Goal: Task Accomplishment & Management: Complete application form

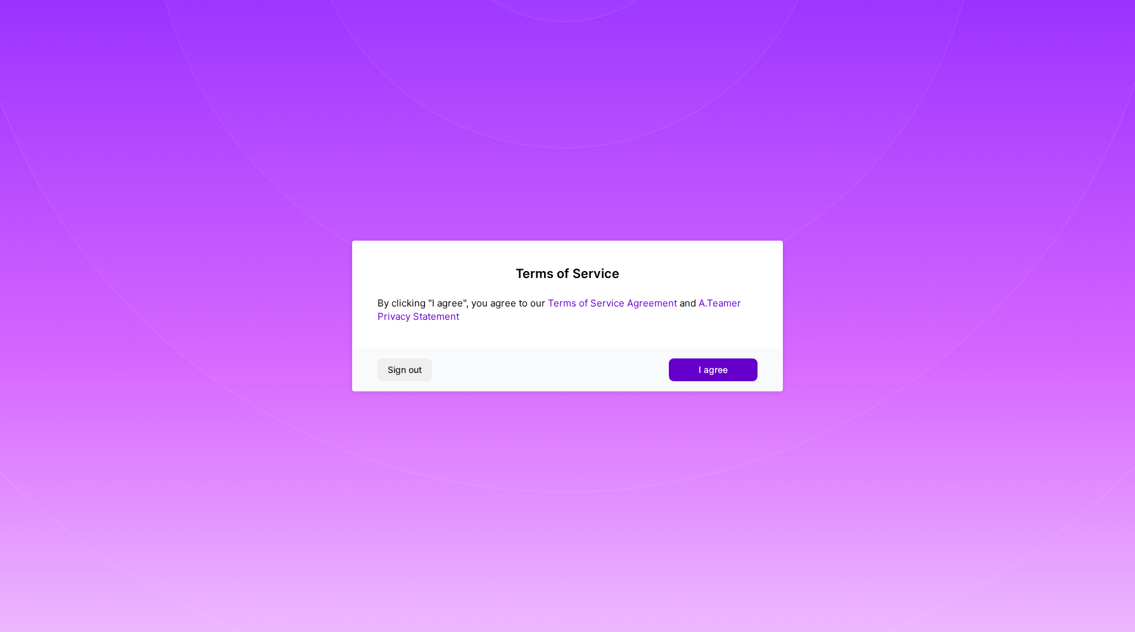
click at [704, 374] on span "I agree" at bounding box center [713, 370] width 29 height 13
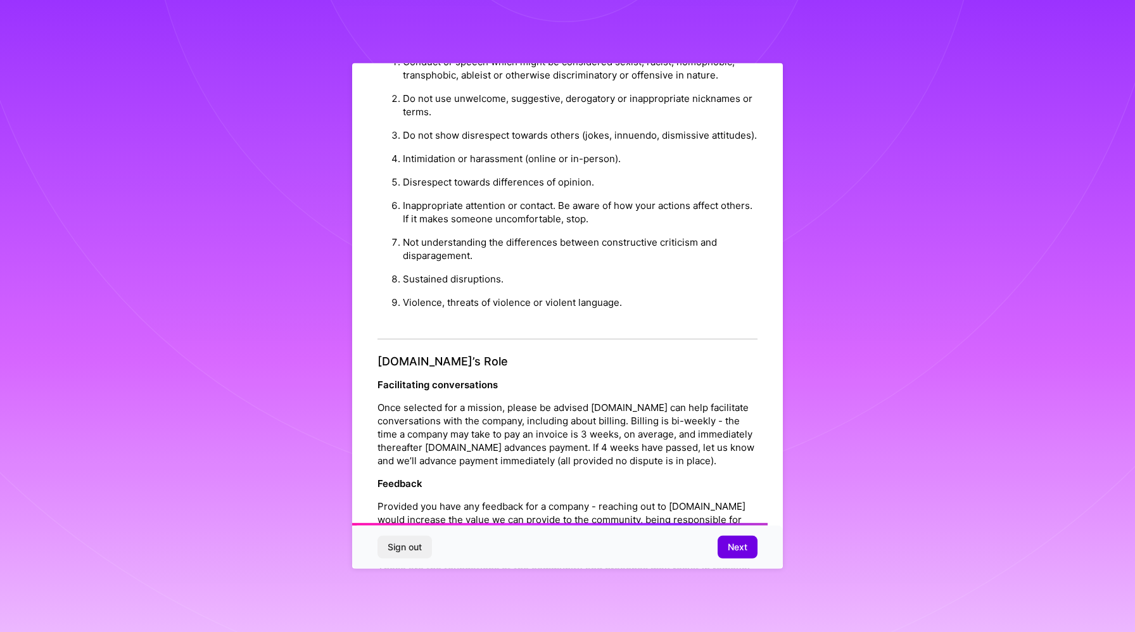
scroll to position [1224, 0]
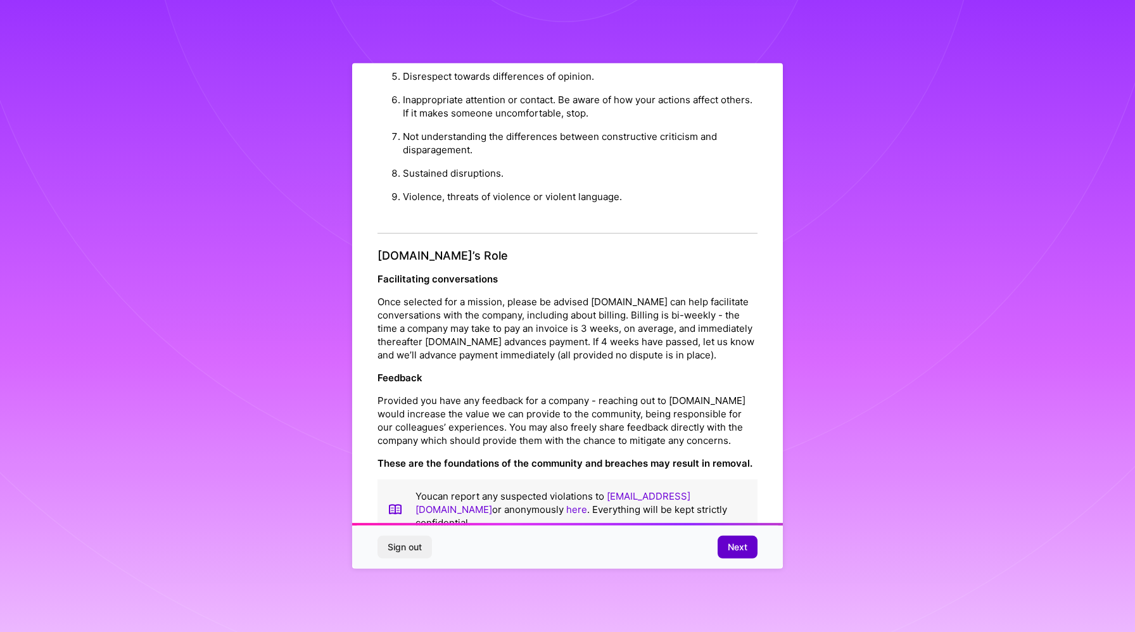
click at [737, 547] on span "Next" at bounding box center [738, 547] width 20 height 13
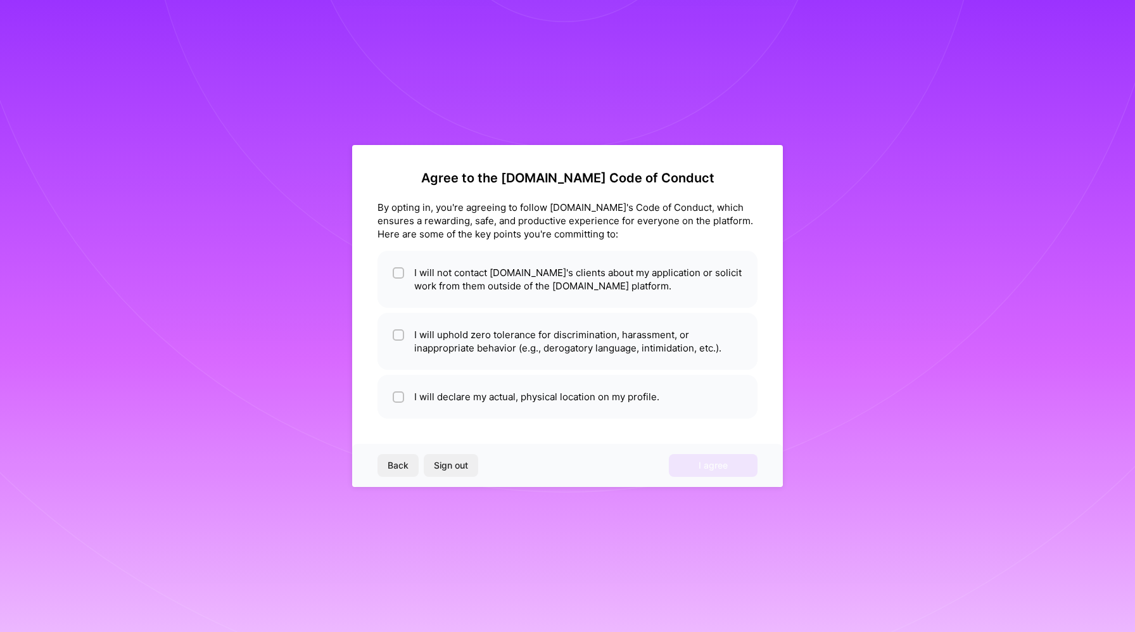
scroll to position [0, 0]
click at [502, 270] on li "I will not contact [DOMAIN_NAME]'s clients about my application or solicit work…" at bounding box center [568, 279] width 380 height 57
checkbox input "true"
click at [516, 345] on li "I will uphold zero tolerance for discrimination, harassment, or inappropriate b…" at bounding box center [568, 341] width 380 height 57
checkbox input "true"
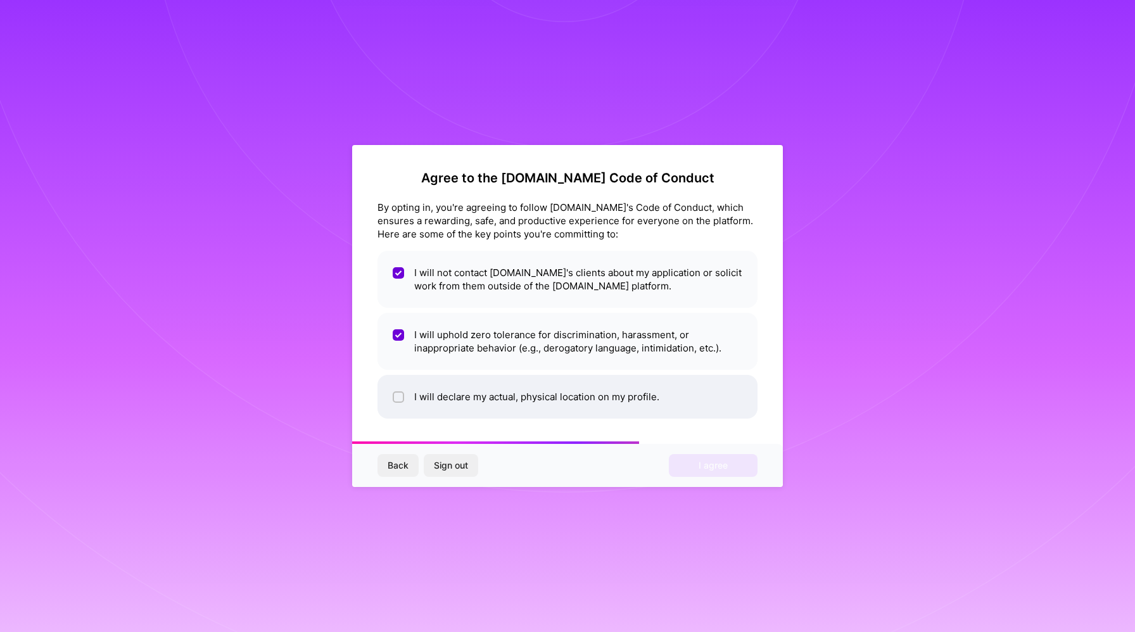
click at [526, 394] on li "I will declare my actual, physical location on my profile." at bounding box center [568, 397] width 380 height 44
checkbox input "true"
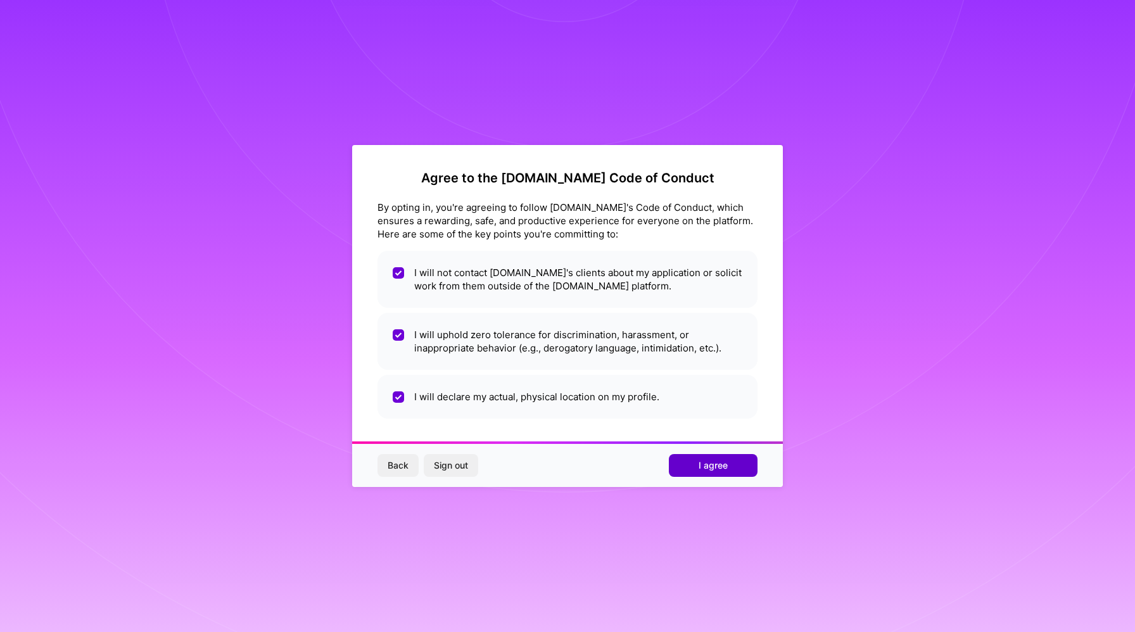
click at [729, 466] on button "I agree" at bounding box center [713, 465] width 89 height 23
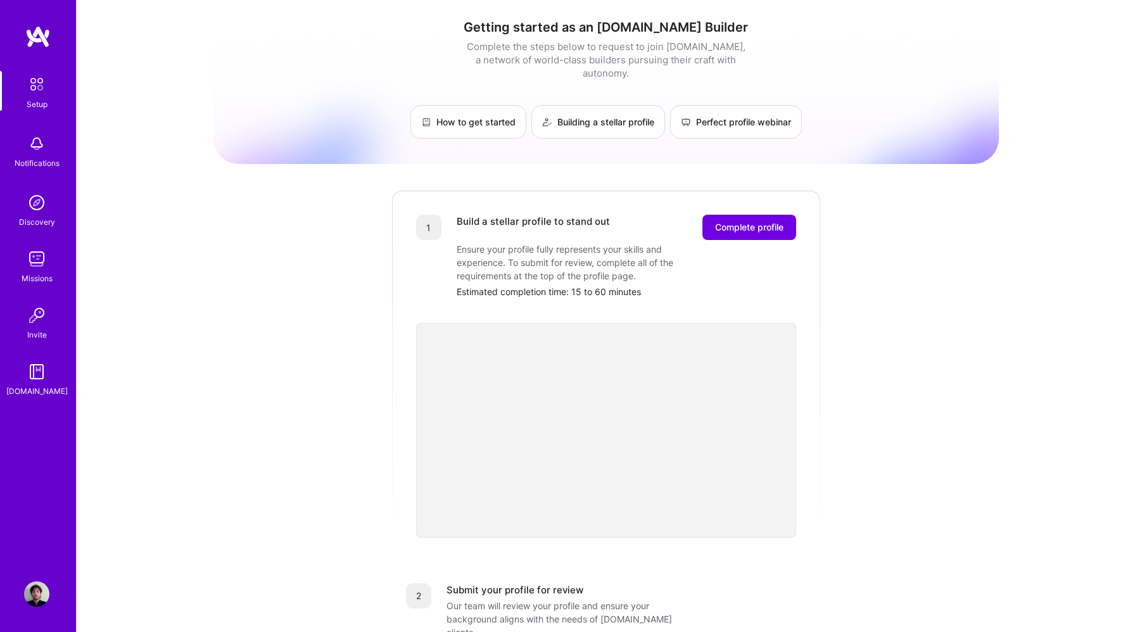
click at [873, 466] on div "Getting started as an [DOMAIN_NAME] Builder Complete the steps below to request…" at bounding box center [605, 495] width 785 height 970
click at [865, 421] on div "Getting started as an [DOMAIN_NAME] Builder Complete the steps below to request…" at bounding box center [605, 495] width 785 height 970
click at [946, 374] on div "Getting started as an [DOMAIN_NAME] Builder Complete the steps below to request…" at bounding box center [605, 495] width 785 height 970
click at [333, 295] on div "Getting started as an [DOMAIN_NAME] Builder Complete the steps below to request…" at bounding box center [605, 495] width 785 height 970
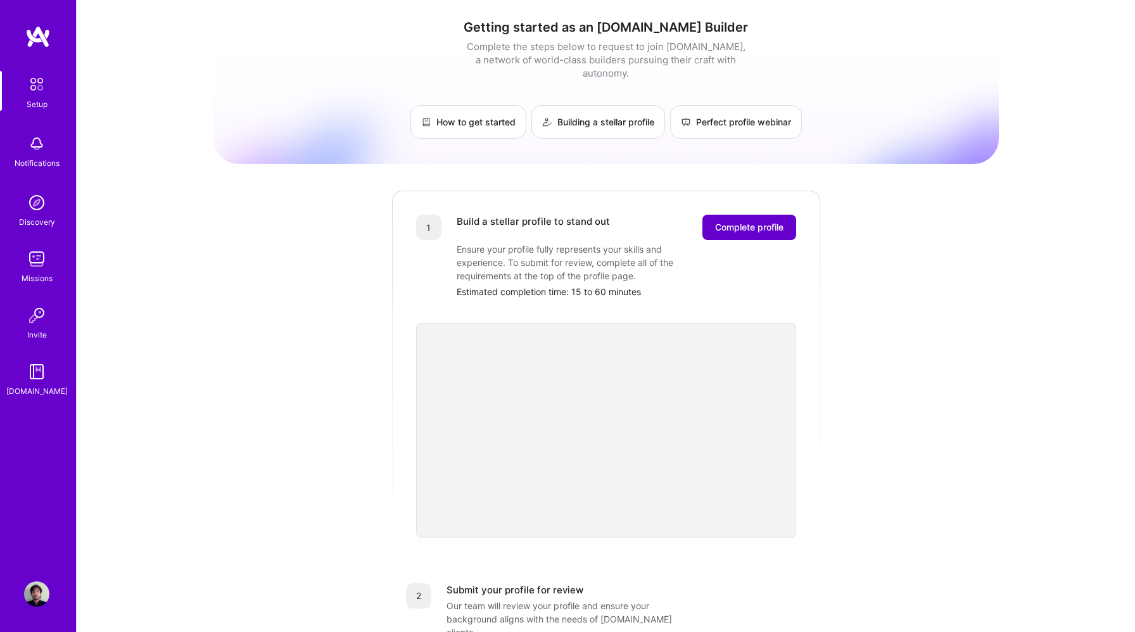
click at [728, 221] on span "Complete profile" at bounding box center [749, 227] width 68 height 13
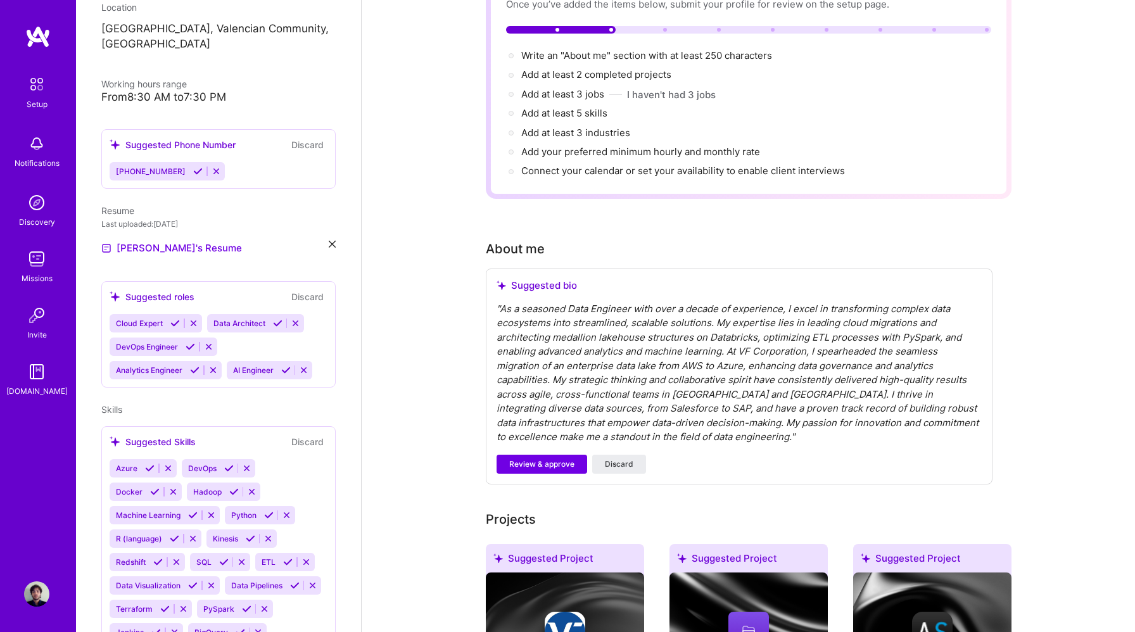
scroll to position [205, 0]
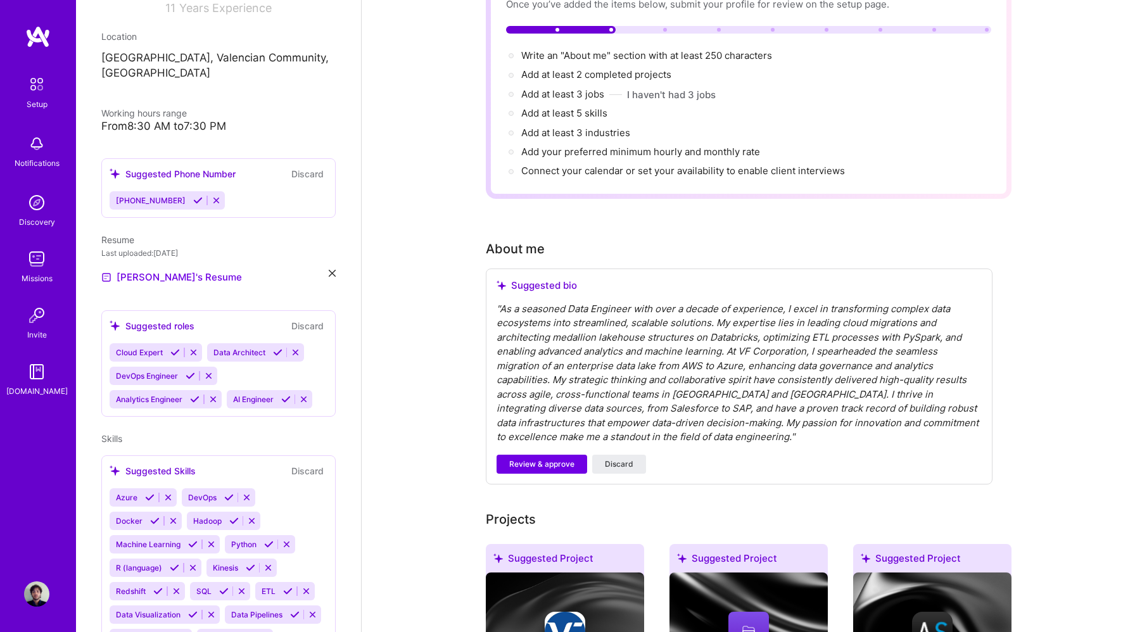
click at [308, 352] on div "Cloud Expert Data Architect DevOps Engineer Analytics Engineer AI Engineer" at bounding box center [219, 375] width 218 height 65
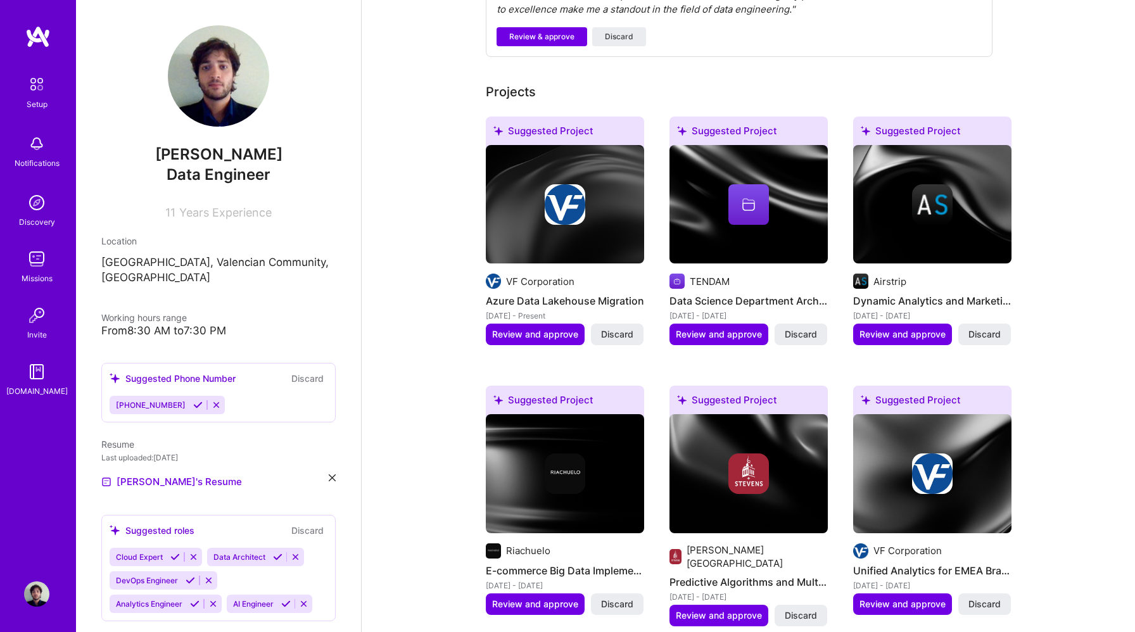
scroll to position [551, 0]
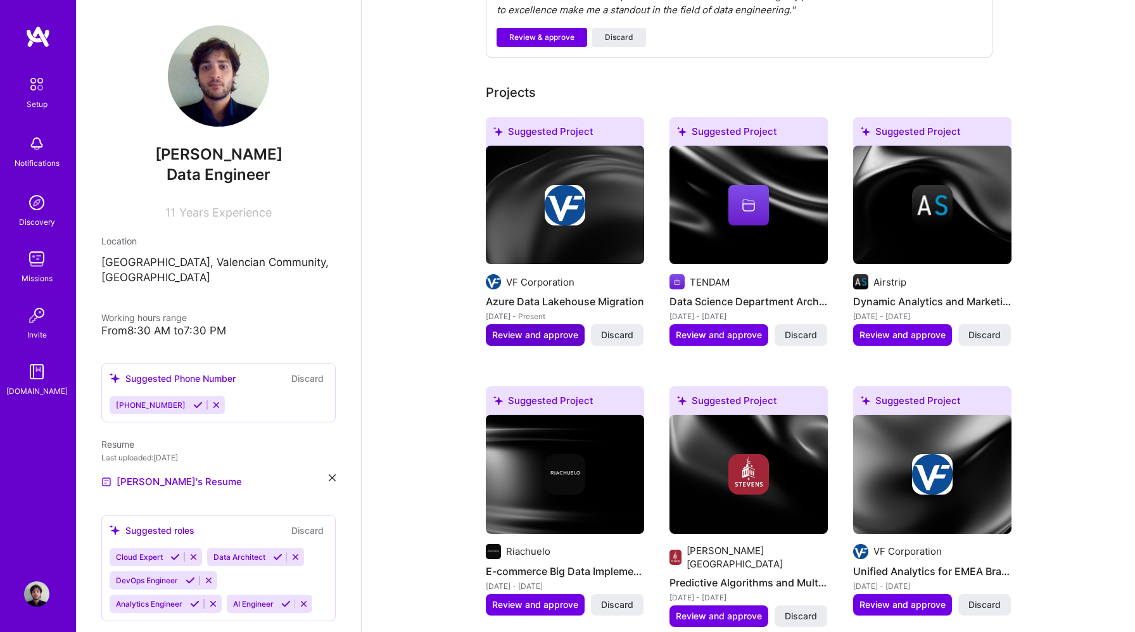
click at [549, 329] on span "Review and approve" at bounding box center [535, 335] width 86 height 13
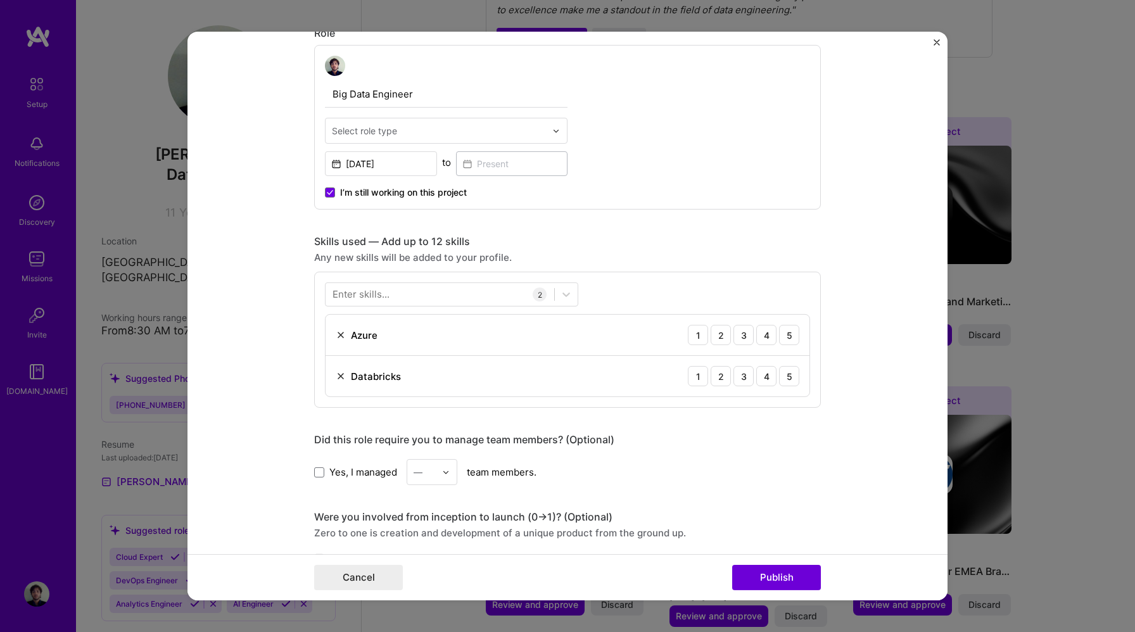
scroll to position [421, 0]
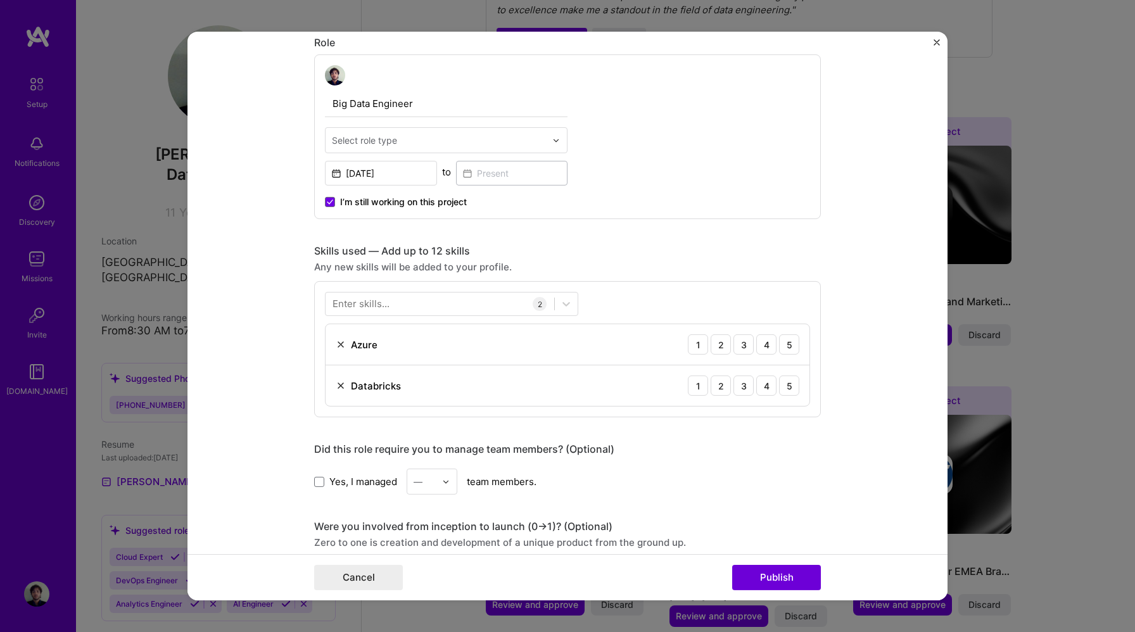
click at [401, 203] on span "I’m still working on this project" at bounding box center [403, 202] width 127 height 13
click at [0, 0] on input "I’m still working on this project" at bounding box center [0, 0] width 0 height 0
click at [512, 176] on input at bounding box center [512, 173] width 112 height 25
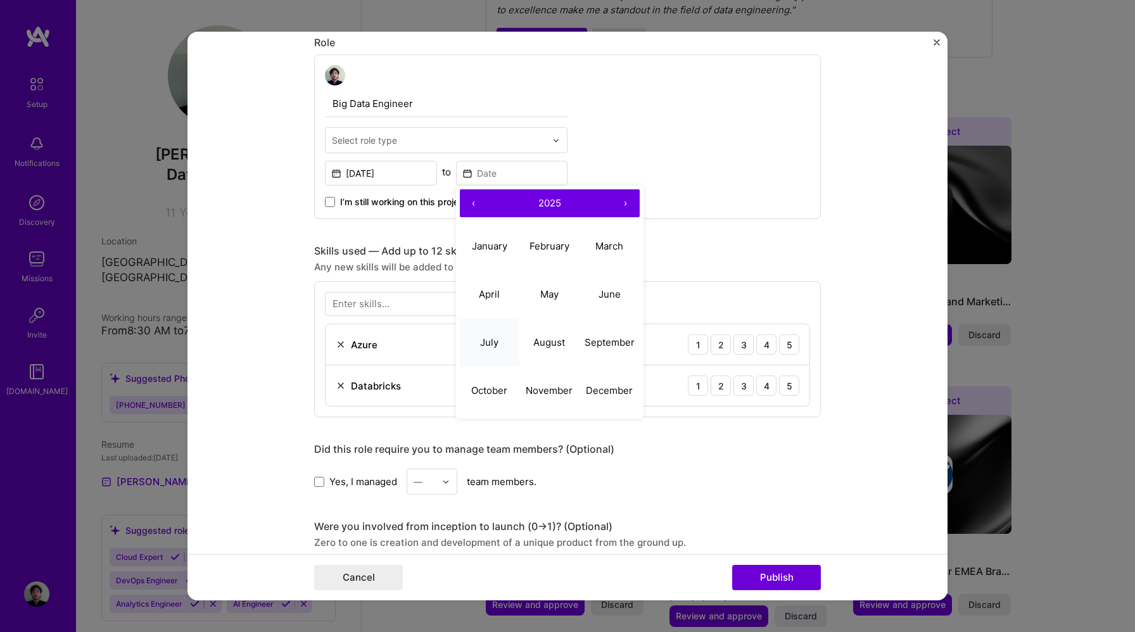
click at [492, 343] on abbr "July" at bounding box center [489, 342] width 18 height 12
type input "[DATE]"
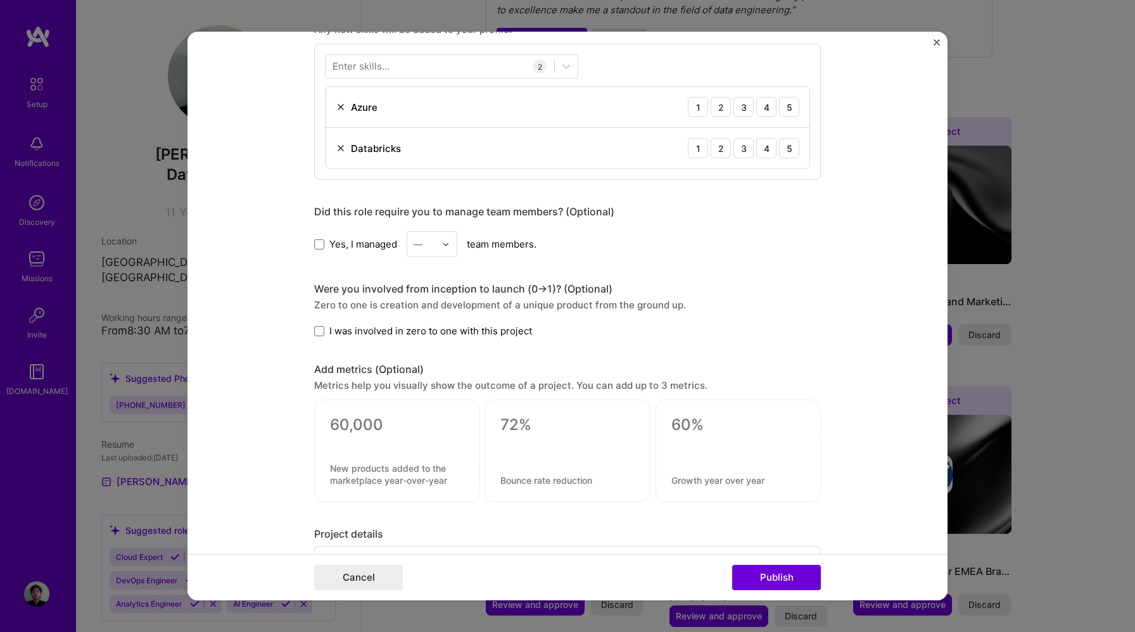
scroll to position [609, 0]
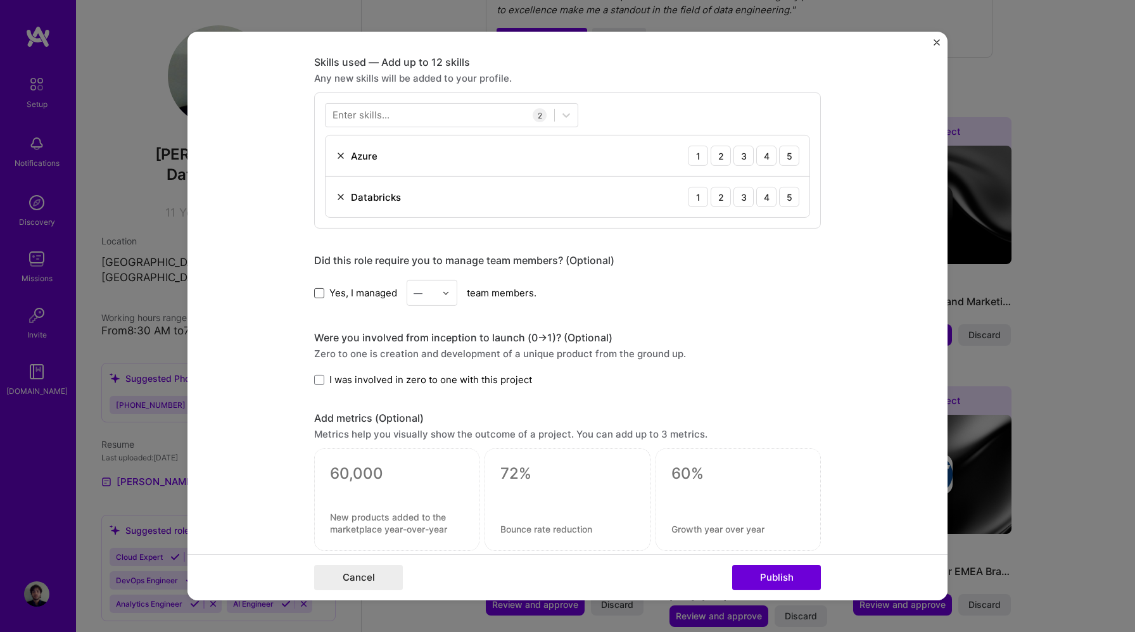
click at [317, 295] on span at bounding box center [319, 293] width 10 height 10
click at [0, 0] on input "Yes, I managed" at bounding box center [0, 0] width 0 height 0
click at [427, 293] on input "text" at bounding box center [425, 292] width 22 height 13
click at [433, 375] on div "3" at bounding box center [431, 373] width 43 height 23
click at [430, 296] on input "text" at bounding box center [425, 292] width 22 height 13
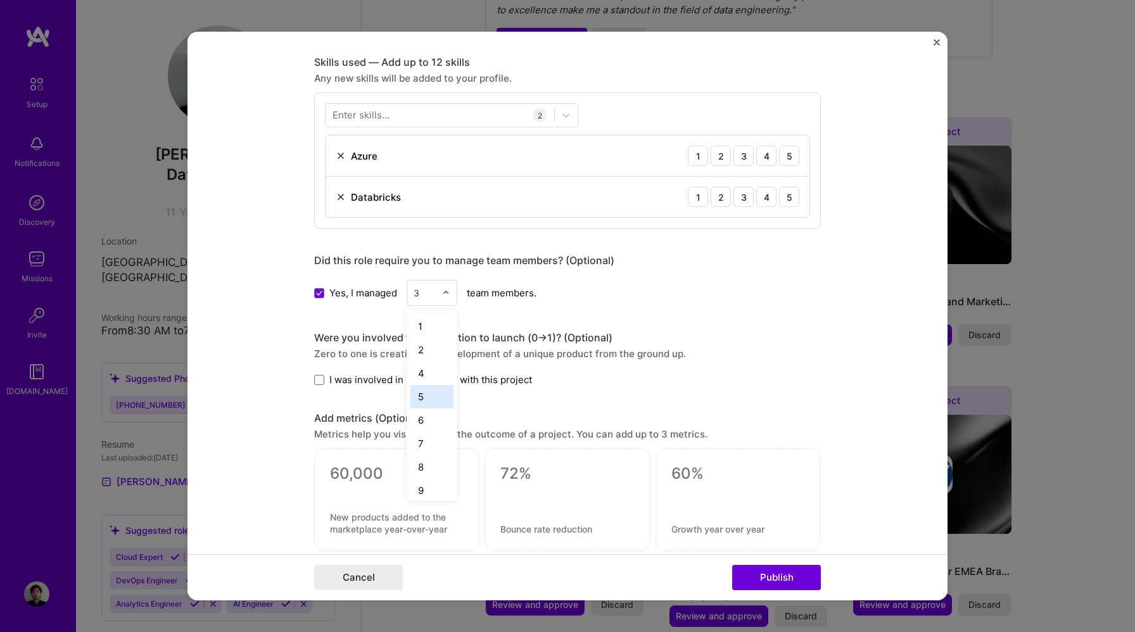
click at [435, 396] on div "5" at bounding box center [431, 396] width 43 height 23
click at [810, 308] on div "Editing suggested project This project is suggested based on your LinkedIn, res…" at bounding box center [567, 150] width 507 height 1404
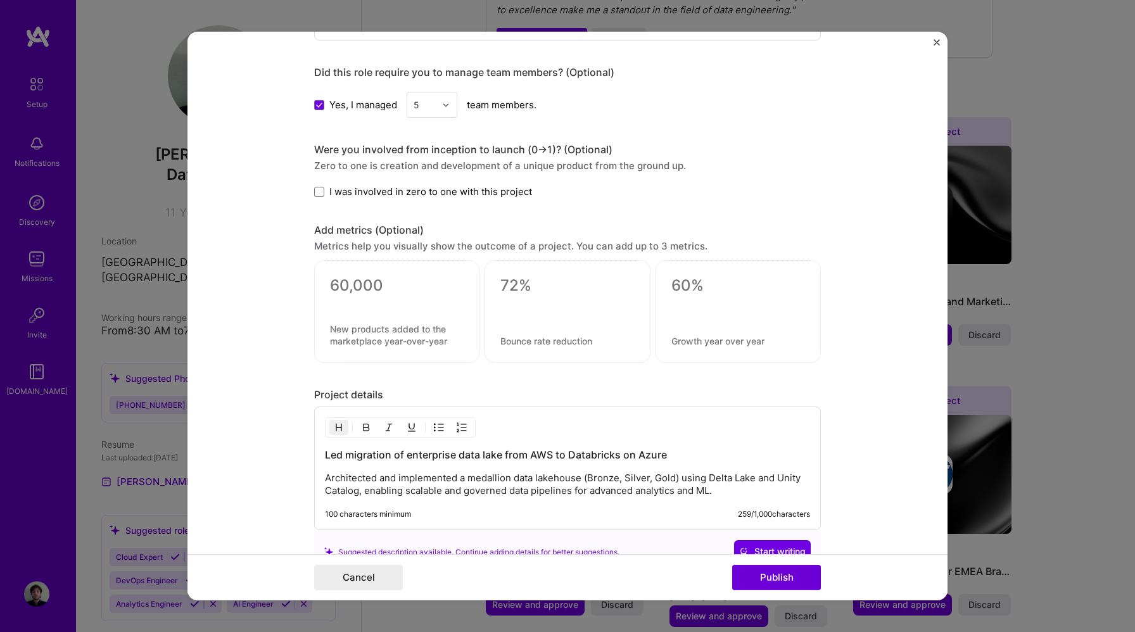
scroll to position [799, 0]
click at [324, 191] on span at bounding box center [319, 191] width 10 height 10
click at [0, 0] on input "I was involved in zero to one with this project" at bounding box center [0, 0] width 0 height 0
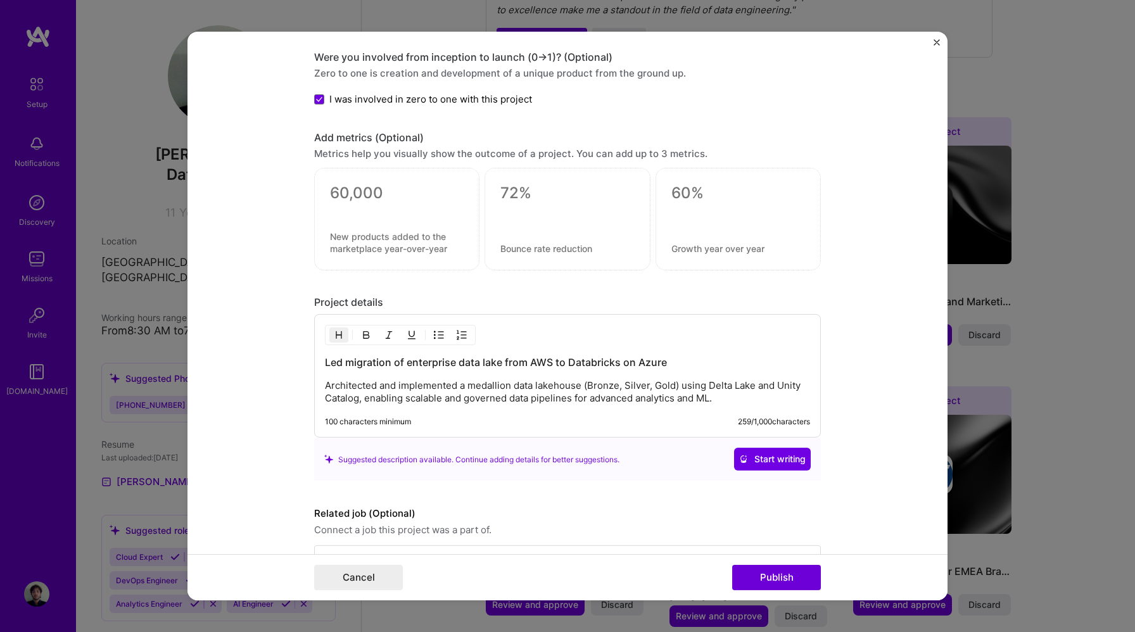
scroll to position [931, 0]
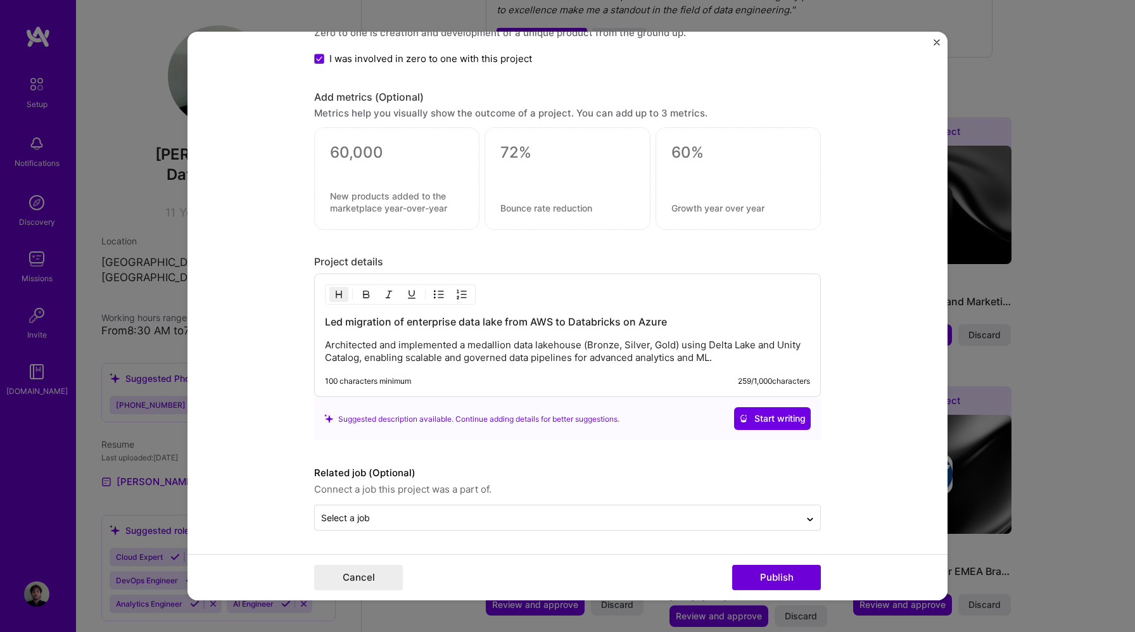
click at [668, 358] on p "Architected and implemented a medallion data lakehouse (Bronze, Silver, Gold) u…" at bounding box center [567, 351] width 485 height 25
click at [740, 531] on form "Editing suggested project This project is suggested based on your LinkedIn, res…" at bounding box center [567, 316] width 760 height 569
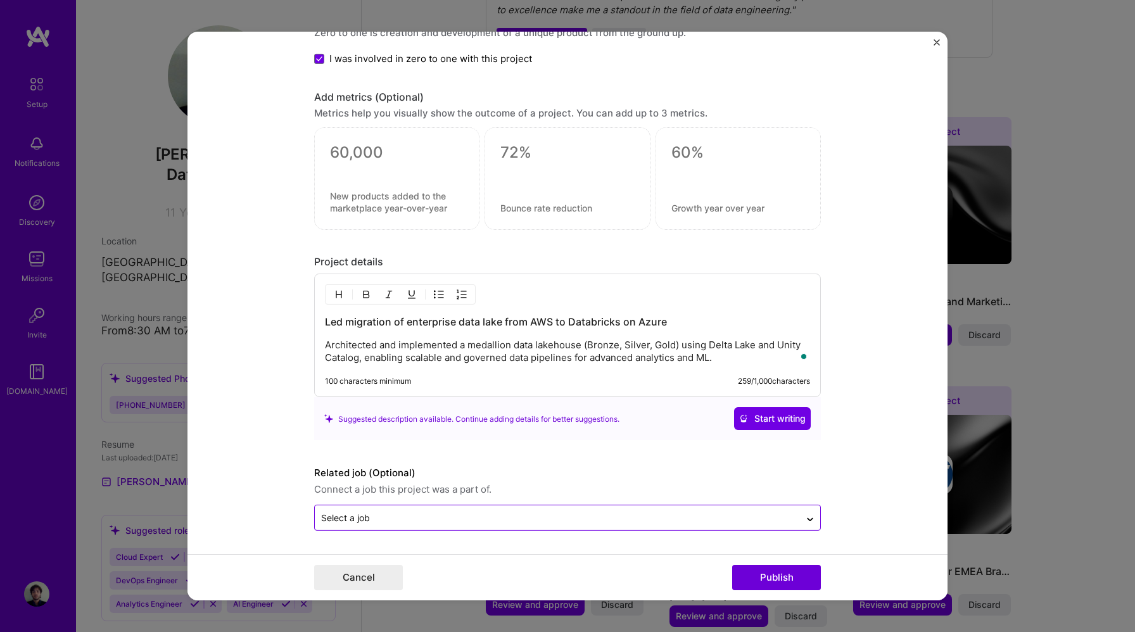
click at [750, 519] on input "text" at bounding box center [557, 517] width 473 height 13
click at [814, 518] on icon at bounding box center [810, 517] width 10 height 13
click at [789, 576] on button "Publish" at bounding box center [776, 577] width 89 height 25
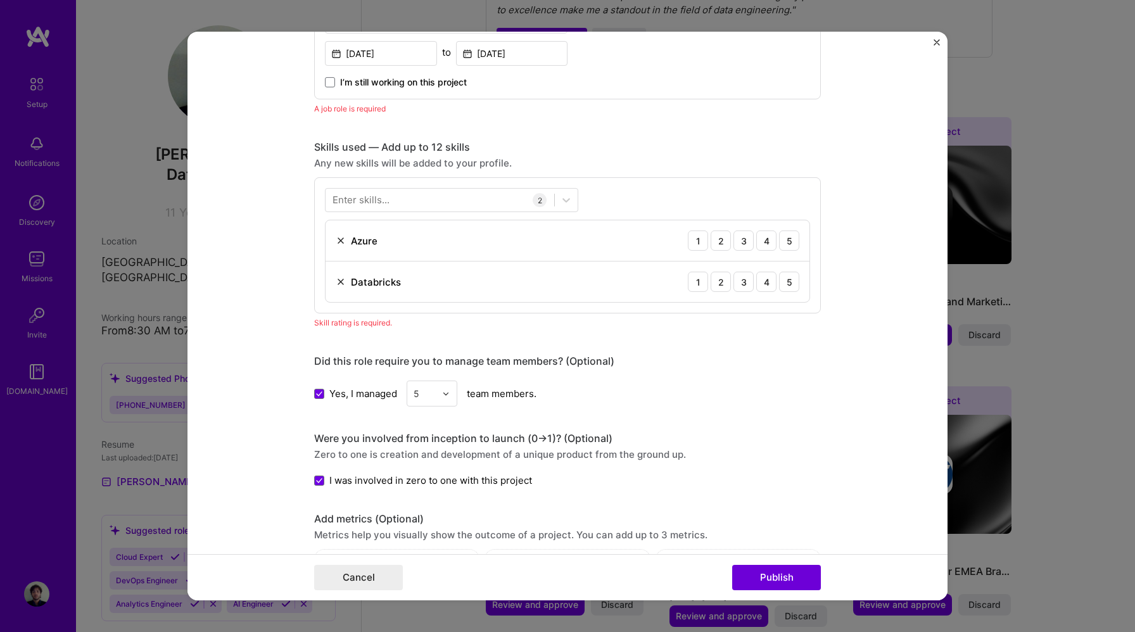
scroll to position [0, 0]
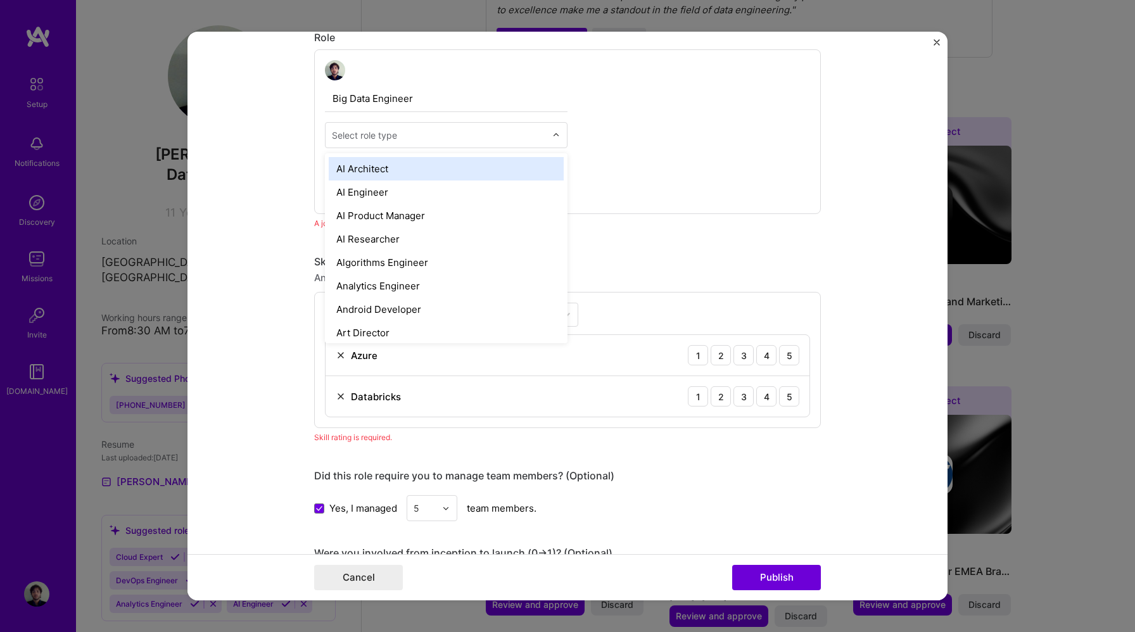
click at [390, 140] on div "Select role type" at bounding box center [364, 135] width 65 height 13
type input "dat"
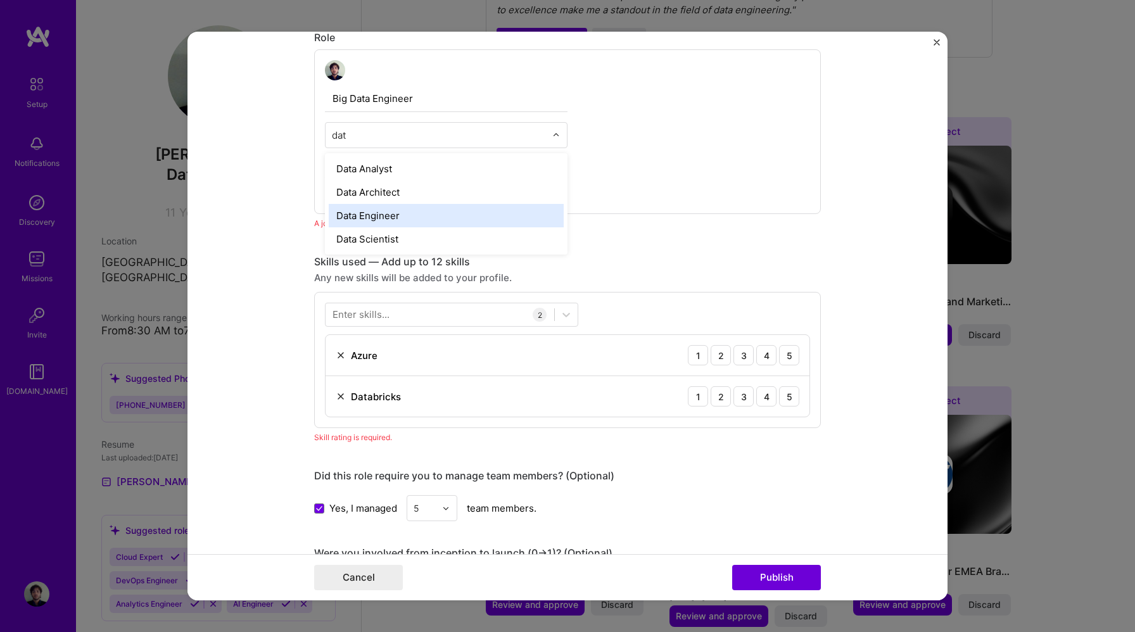
click at [388, 216] on div "Data Engineer" at bounding box center [446, 215] width 235 height 23
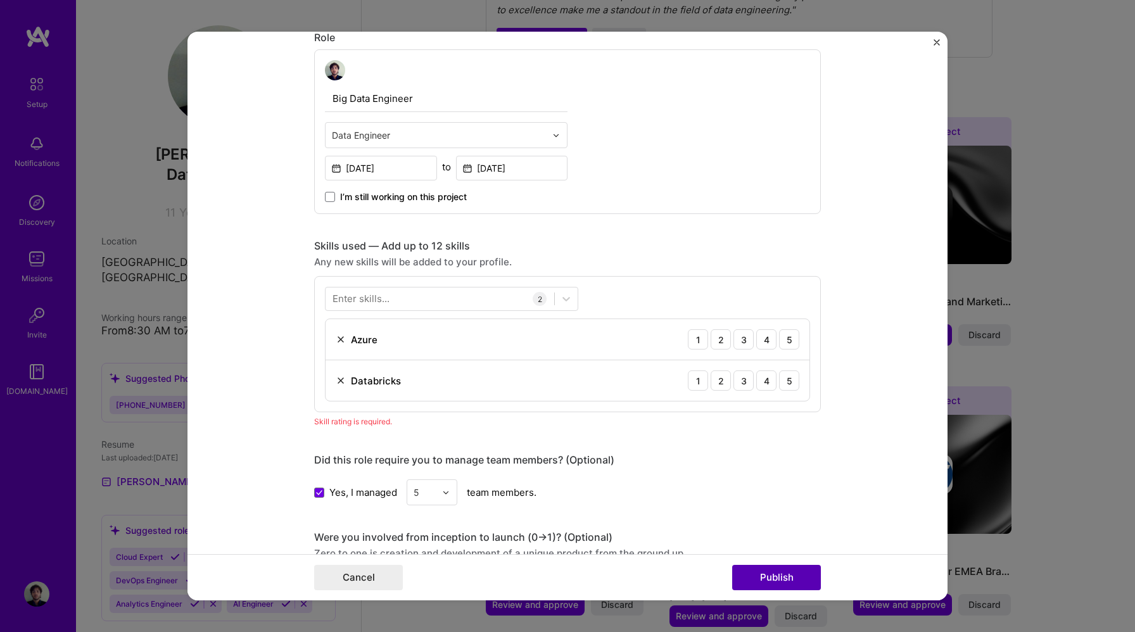
click at [786, 570] on button "Publish" at bounding box center [776, 577] width 89 height 25
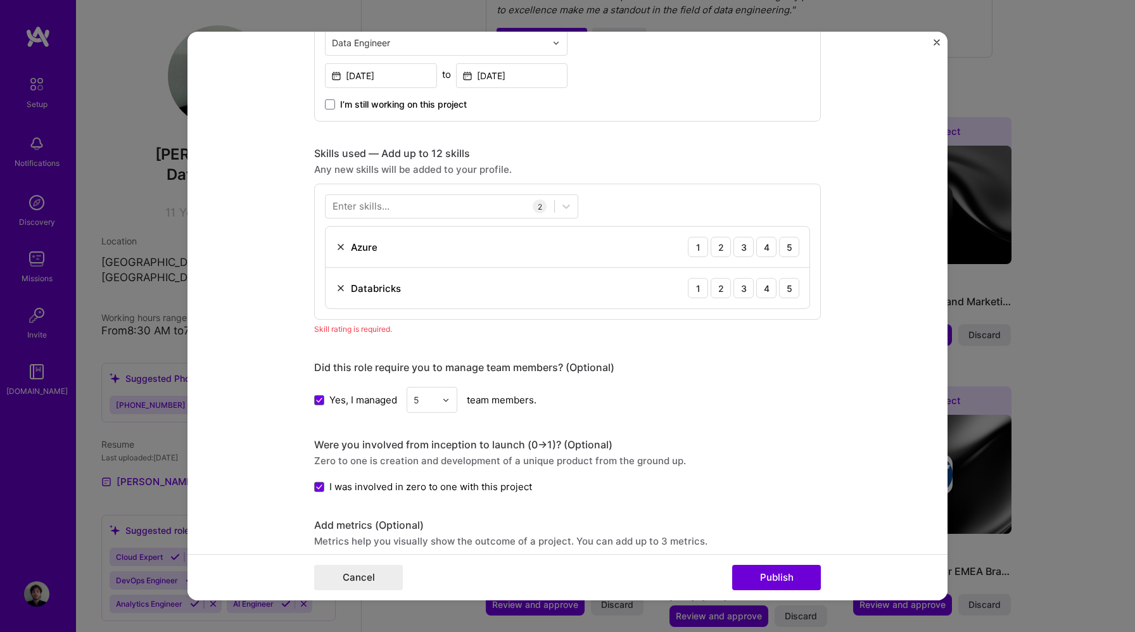
scroll to position [478, 0]
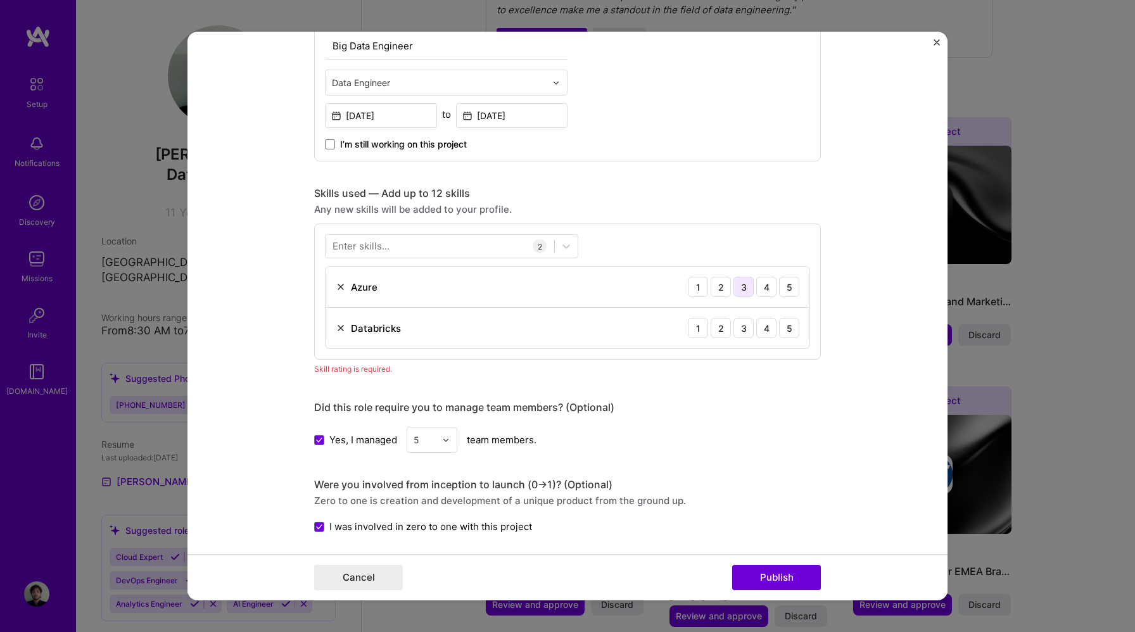
click at [739, 286] on div "3" at bounding box center [744, 287] width 20 height 20
click at [789, 329] on div "5" at bounding box center [789, 328] width 20 height 20
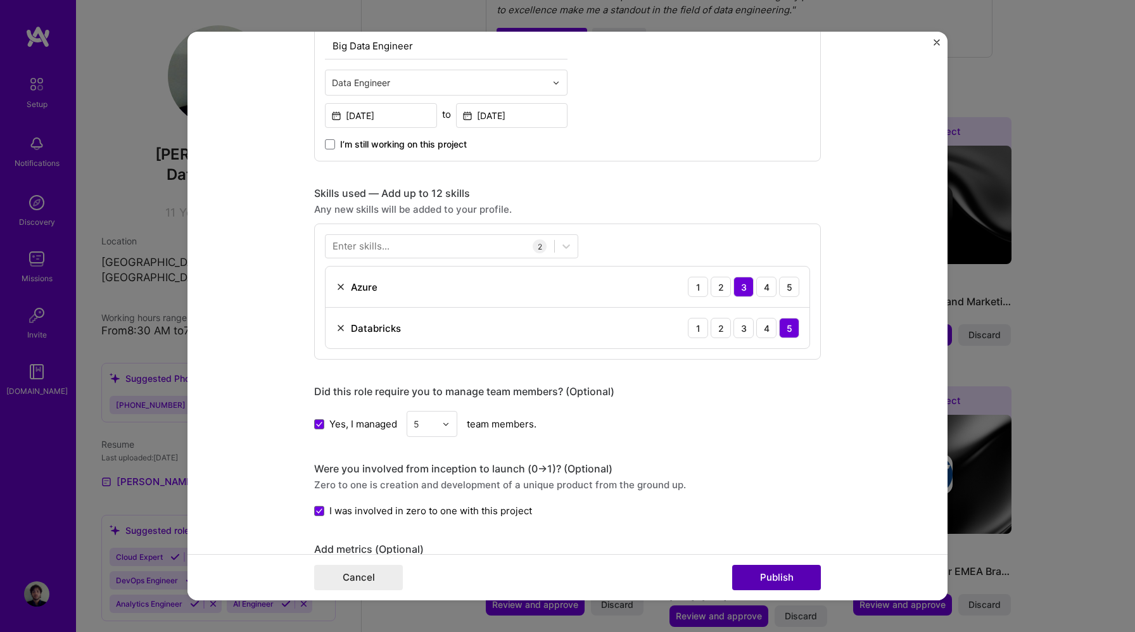
click at [787, 579] on button "Publish" at bounding box center [776, 577] width 89 height 25
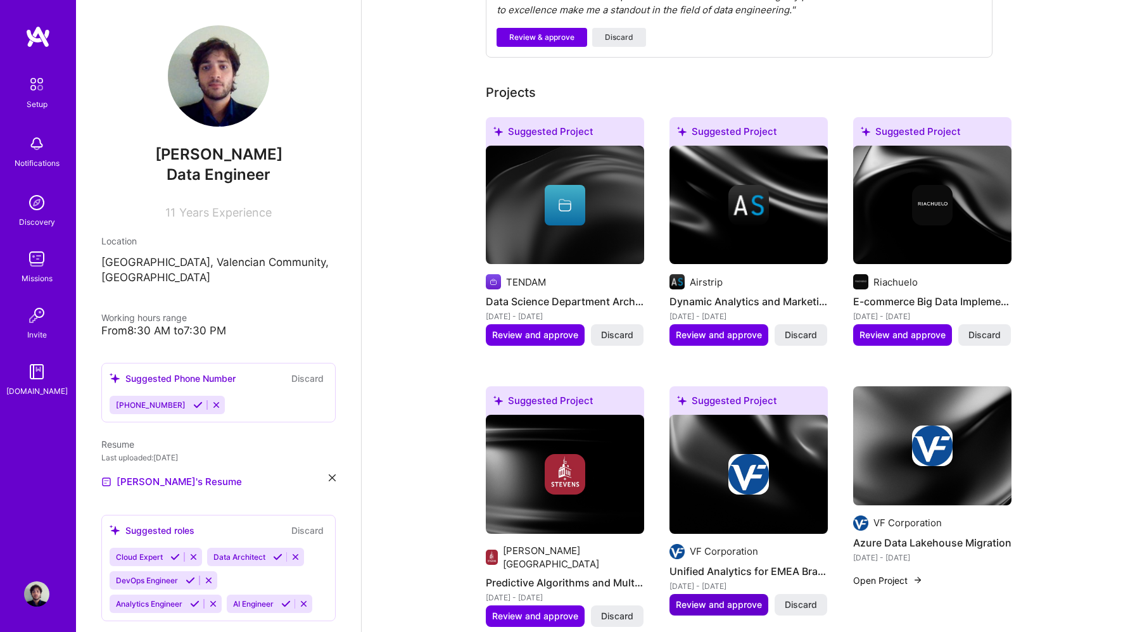
click at [740, 599] on span "Review and approve" at bounding box center [719, 605] width 86 height 13
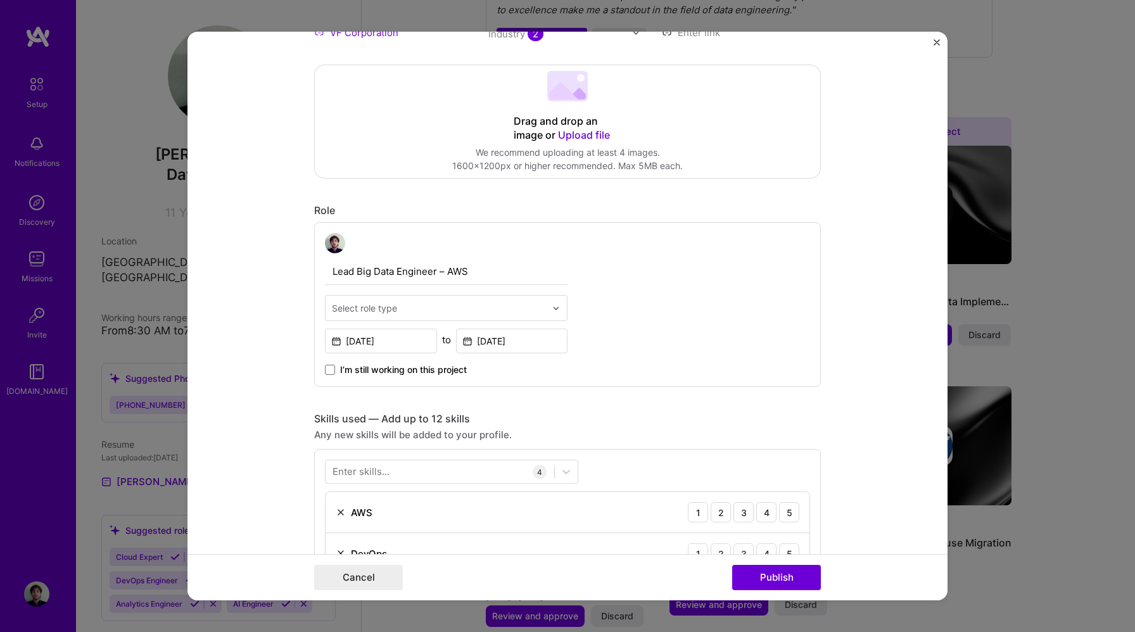
scroll to position [302, 0]
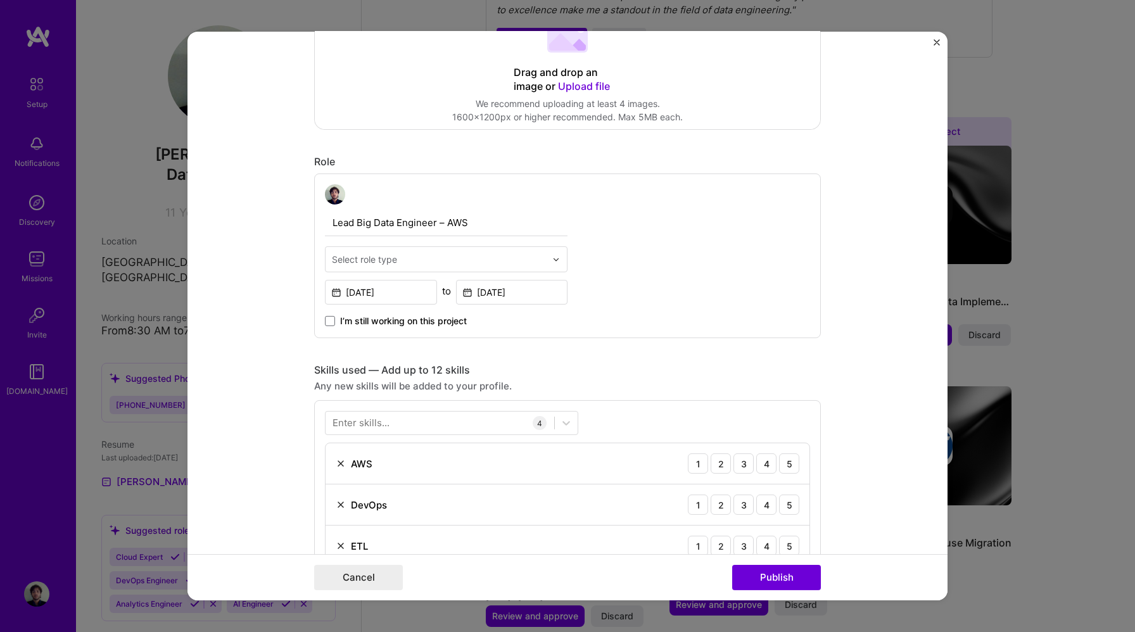
click at [464, 264] on input "text" at bounding box center [439, 259] width 214 height 13
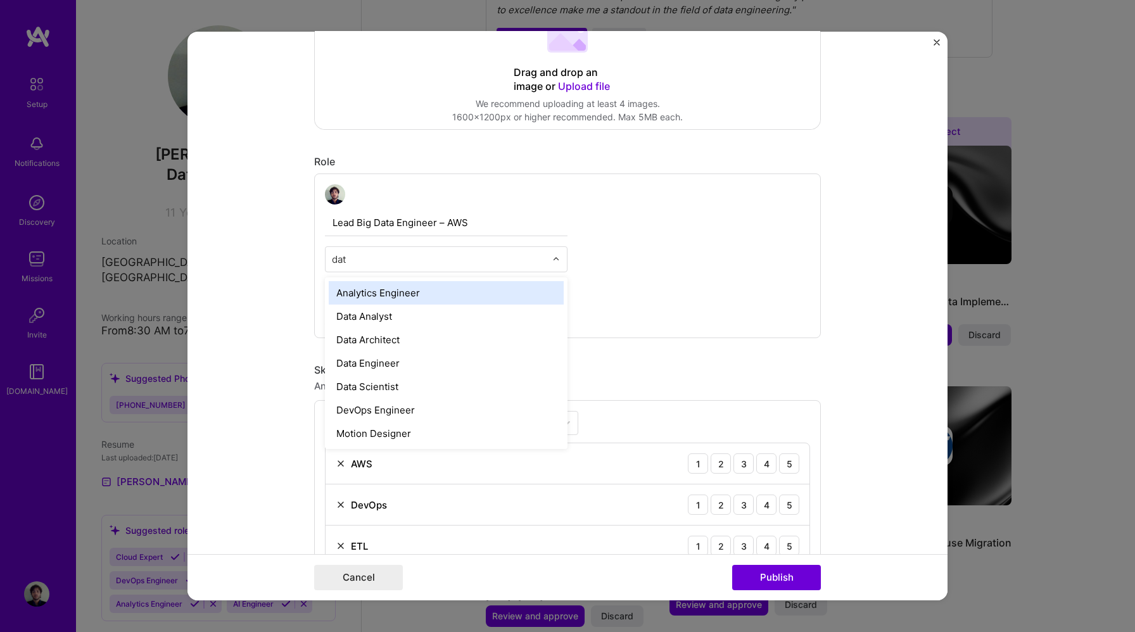
type input "data"
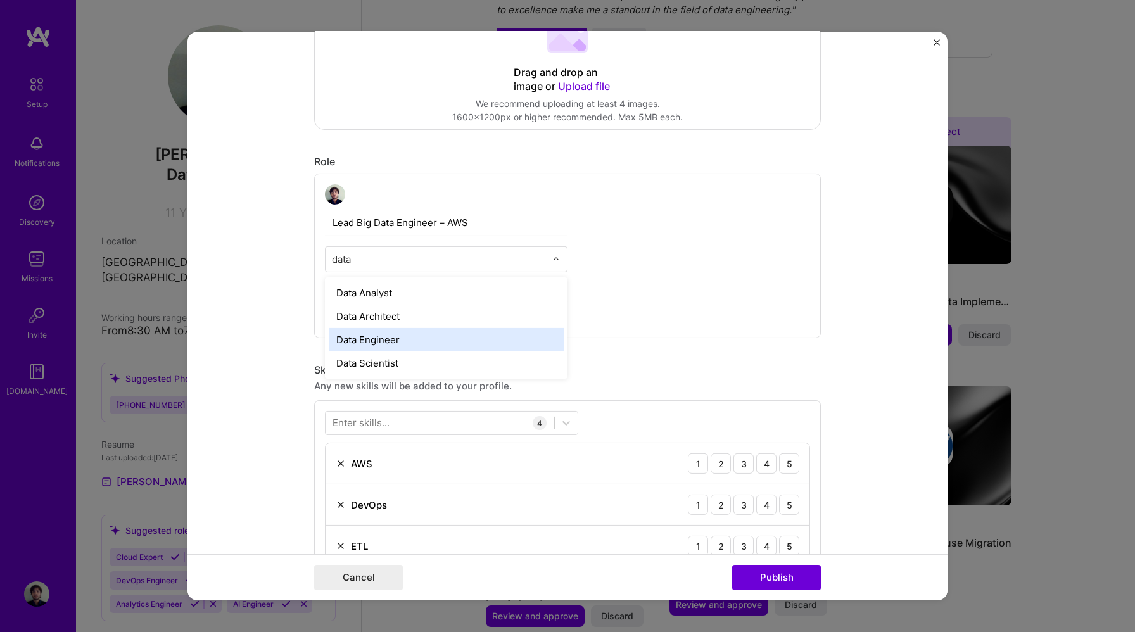
click at [403, 342] on div "Data Engineer" at bounding box center [446, 339] width 235 height 23
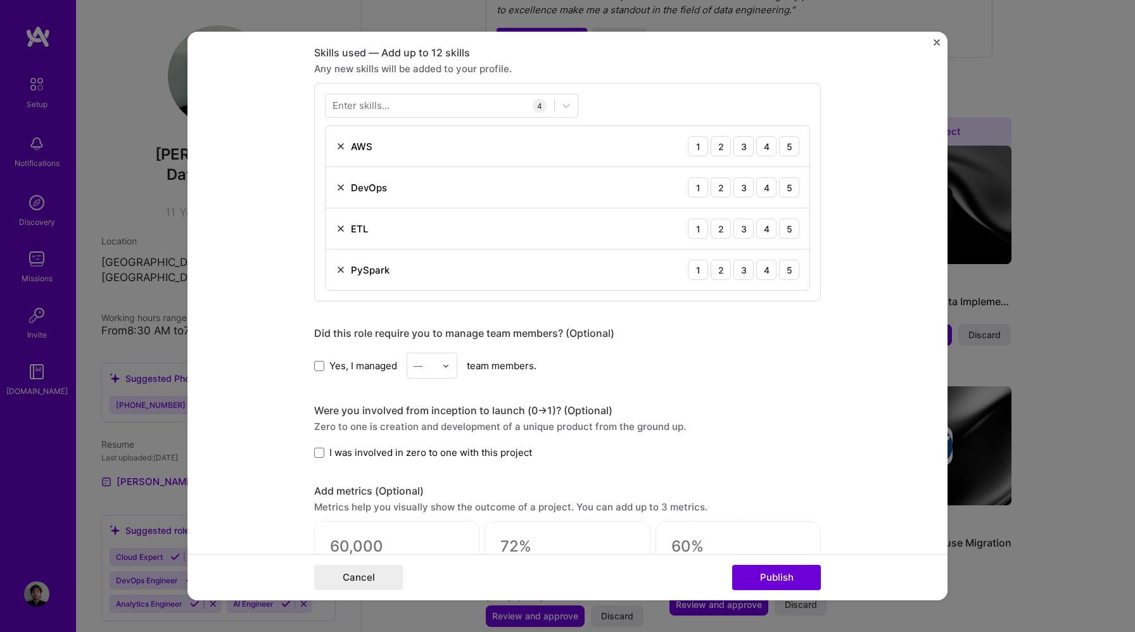
scroll to position [626, 0]
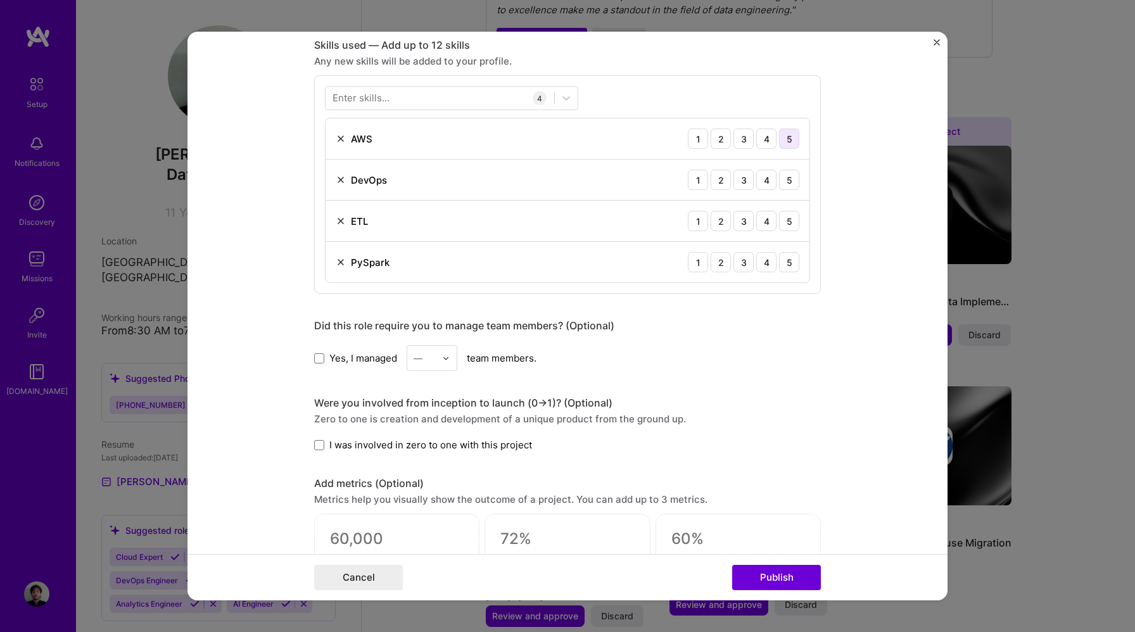
click at [787, 139] on div "5" at bounding box center [789, 139] width 20 height 20
click at [723, 179] on div "2" at bounding box center [721, 180] width 20 height 20
click at [790, 225] on div "5" at bounding box center [789, 221] width 20 height 20
click at [791, 262] on div "5" at bounding box center [789, 262] width 20 height 20
click at [466, 94] on div at bounding box center [440, 97] width 229 height 21
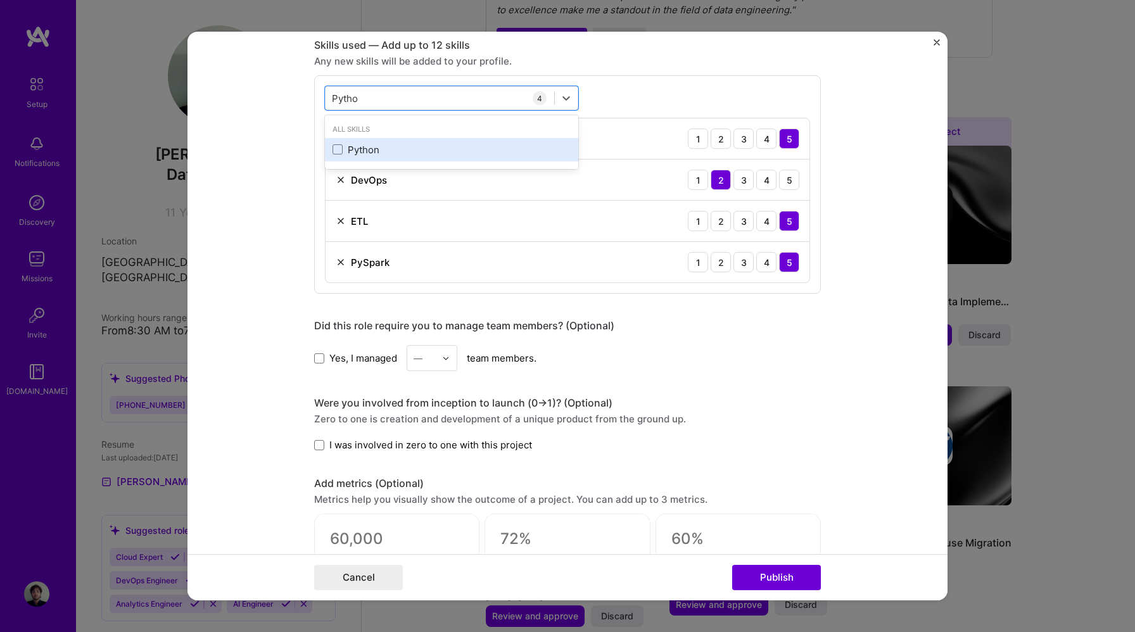
click at [402, 144] on div "Python" at bounding box center [452, 149] width 238 height 13
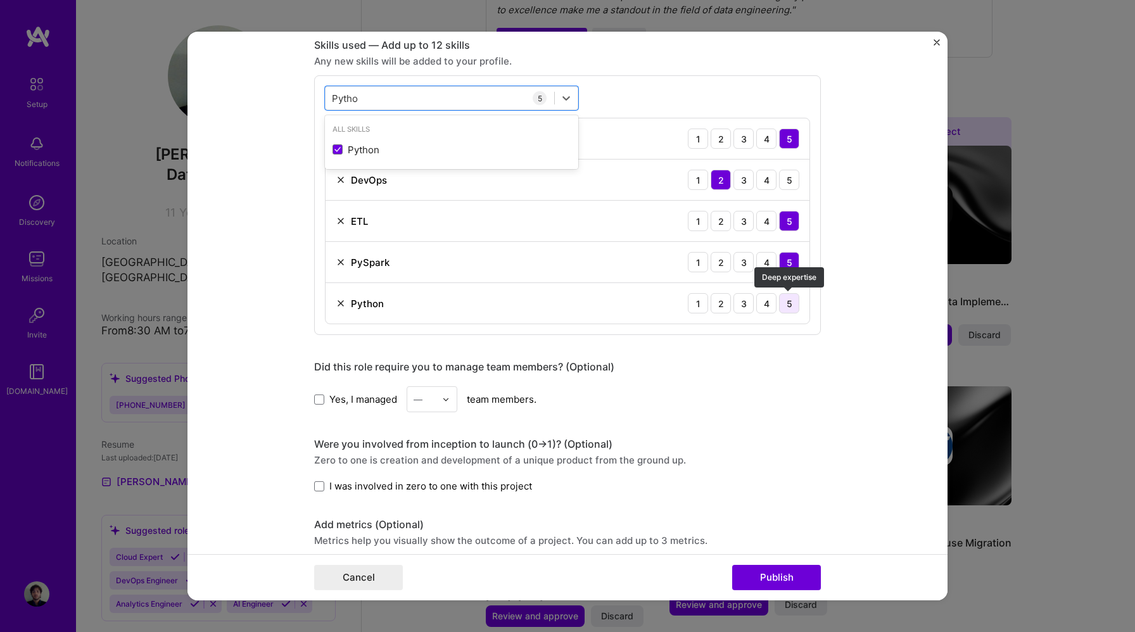
click at [792, 303] on div "5" at bounding box center [789, 303] width 20 height 20
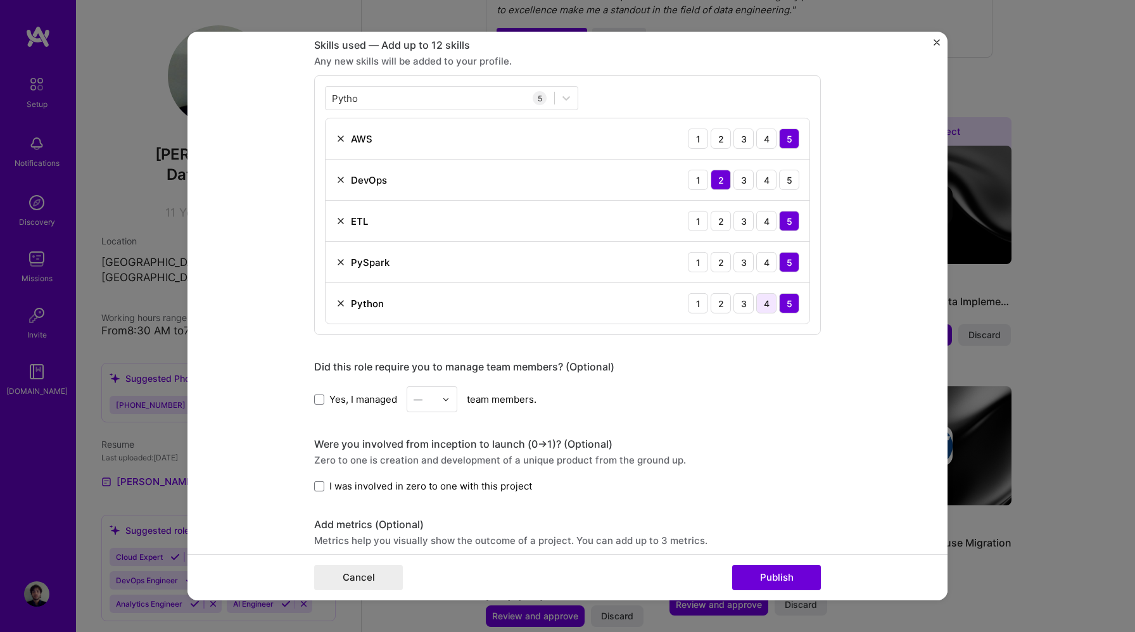
click at [770, 306] on div "4" at bounding box center [766, 303] width 20 height 20
click at [430, 102] on div "[PERSON_NAME]" at bounding box center [440, 97] width 229 height 21
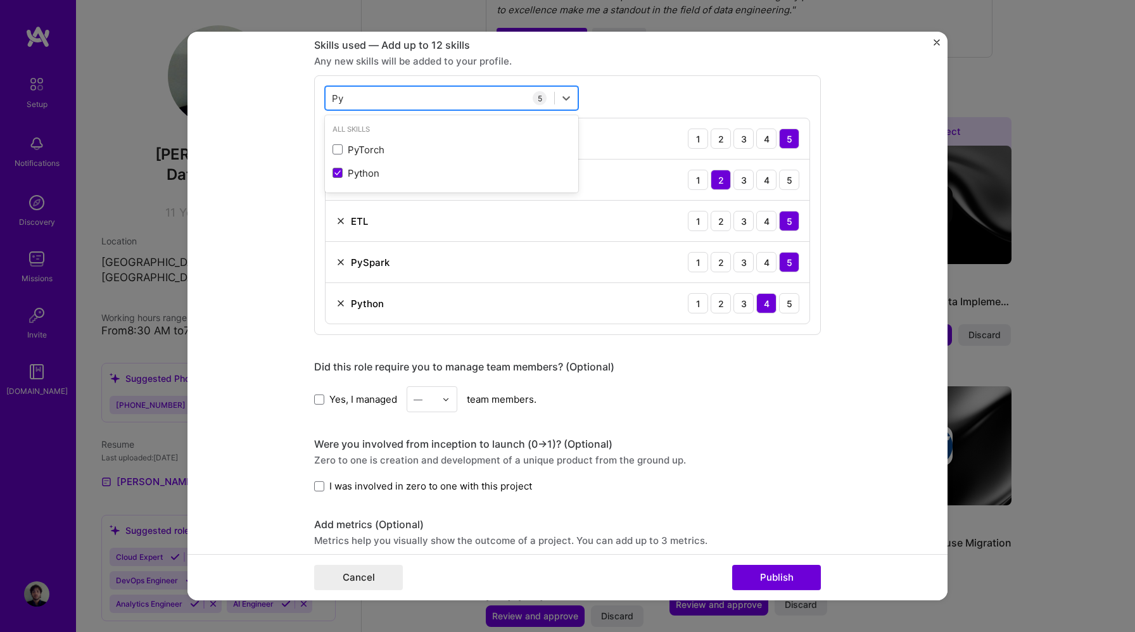
type input "P"
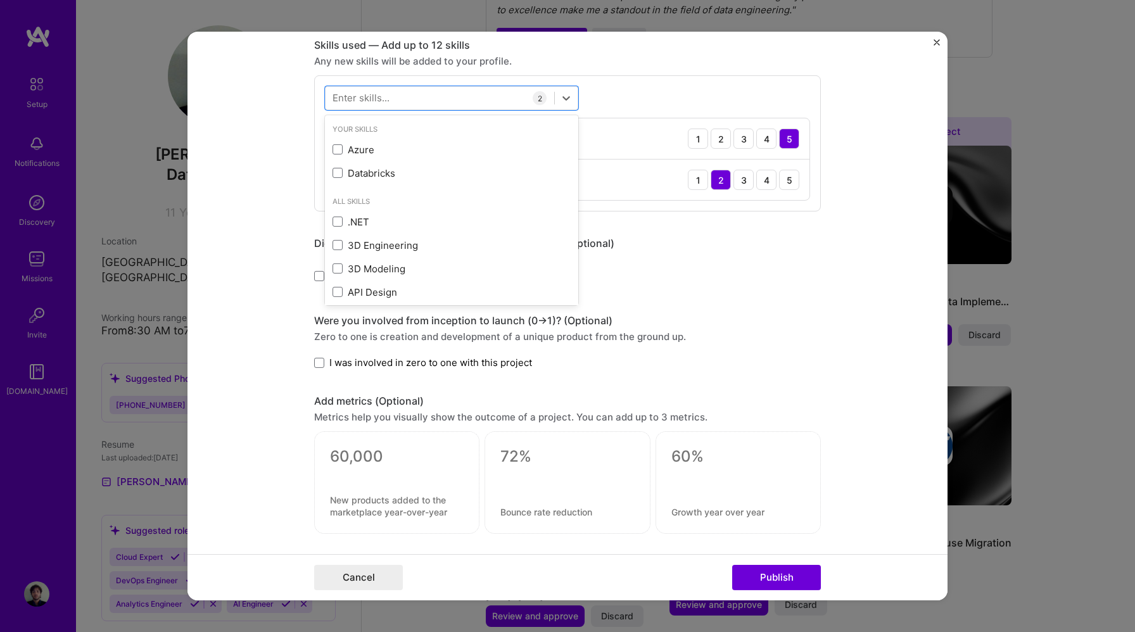
click at [778, 283] on div "Yes, I managed — team members." at bounding box center [567, 276] width 507 height 26
type input "P"
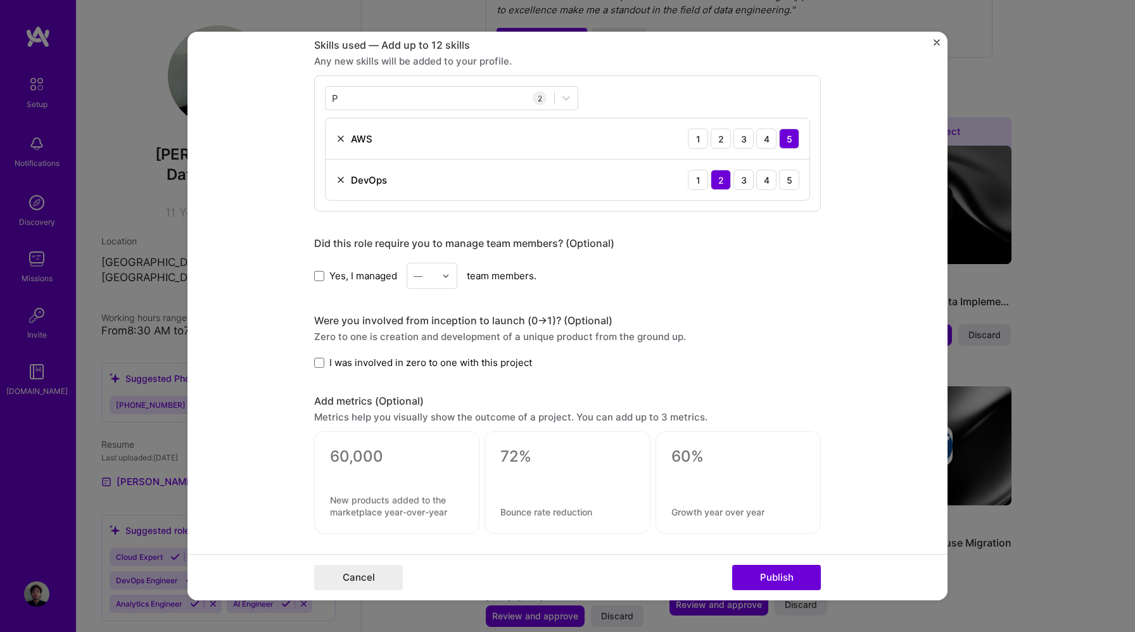
click at [742, 249] on div "Did this role require you to manage team members? (Optional)" at bounding box center [567, 243] width 507 height 13
click at [409, 101] on div "P P" at bounding box center [440, 97] width 229 height 21
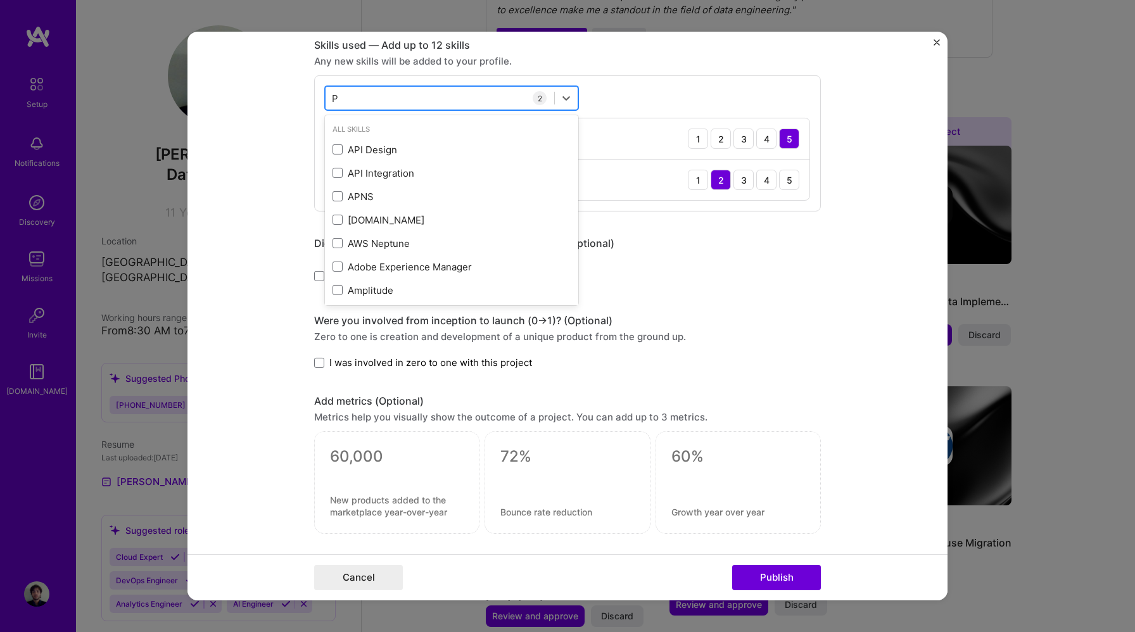
click at [409, 101] on div "P P" at bounding box center [440, 97] width 229 height 21
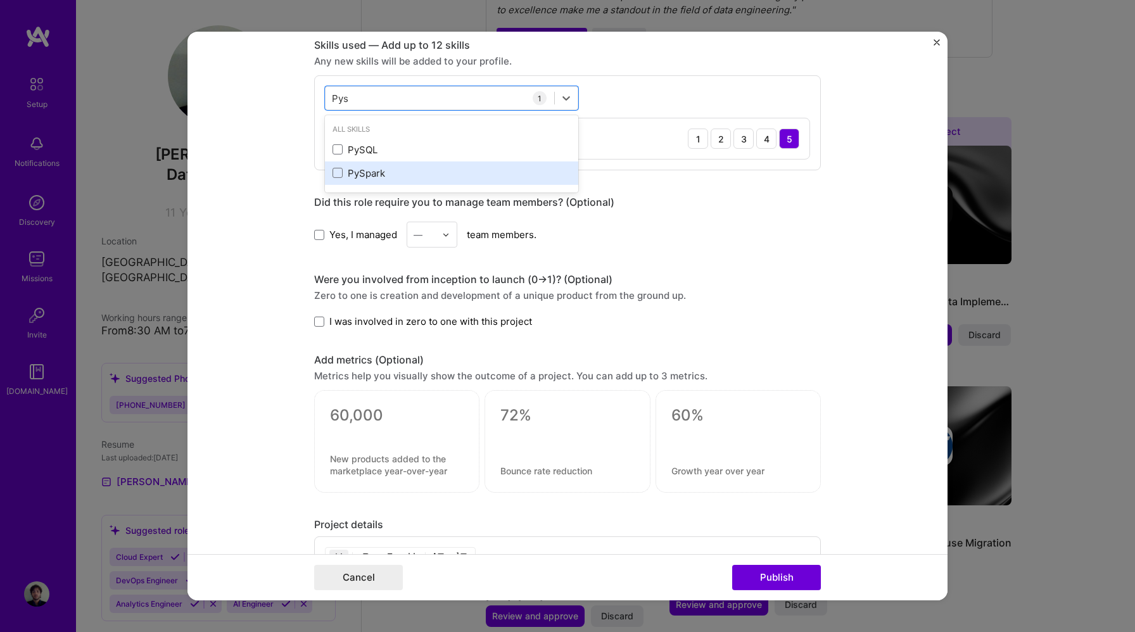
click at [400, 172] on div "PySpark" at bounding box center [452, 173] width 238 height 13
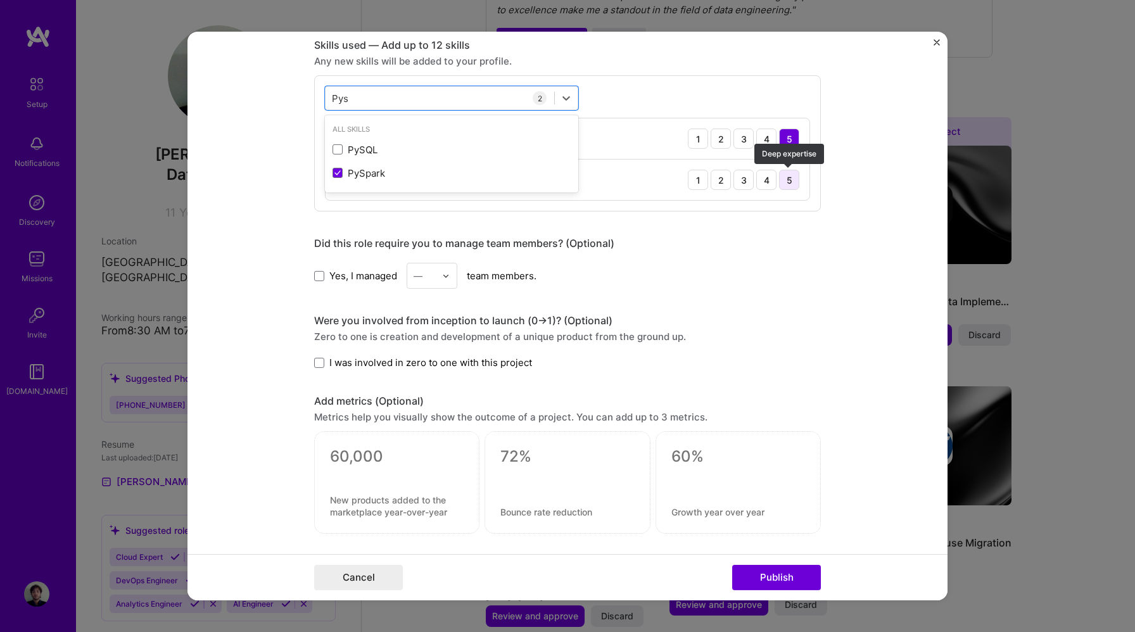
click at [798, 182] on div "5" at bounding box center [789, 180] width 20 height 20
click at [467, 91] on div "Pys Pys" at bounding box center [440, 97] width 229 height 21
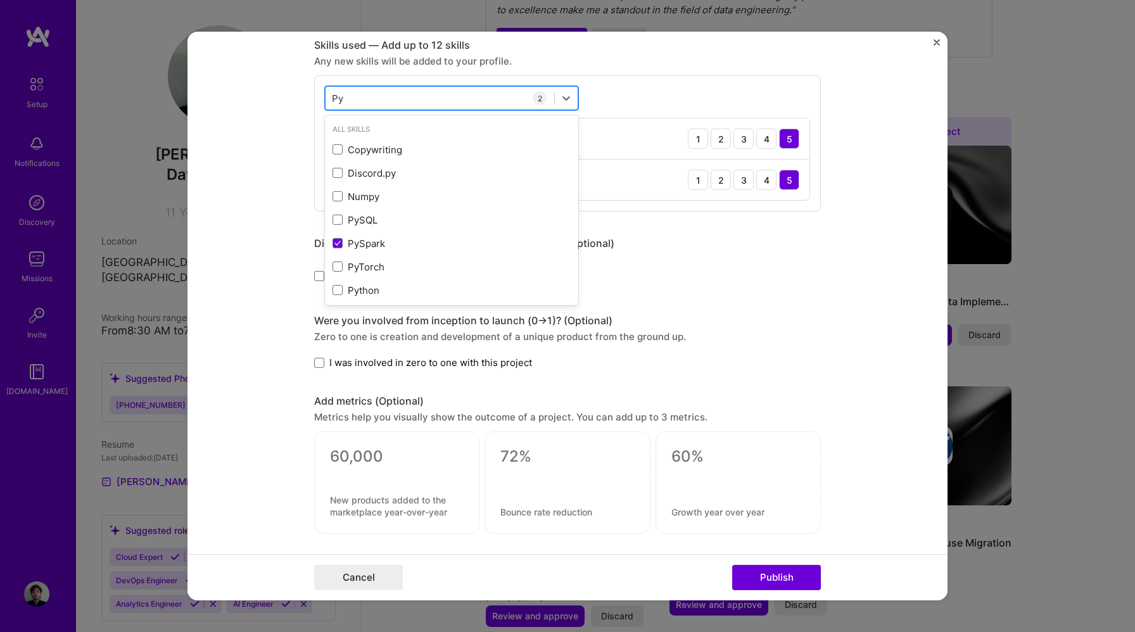
type input "P"
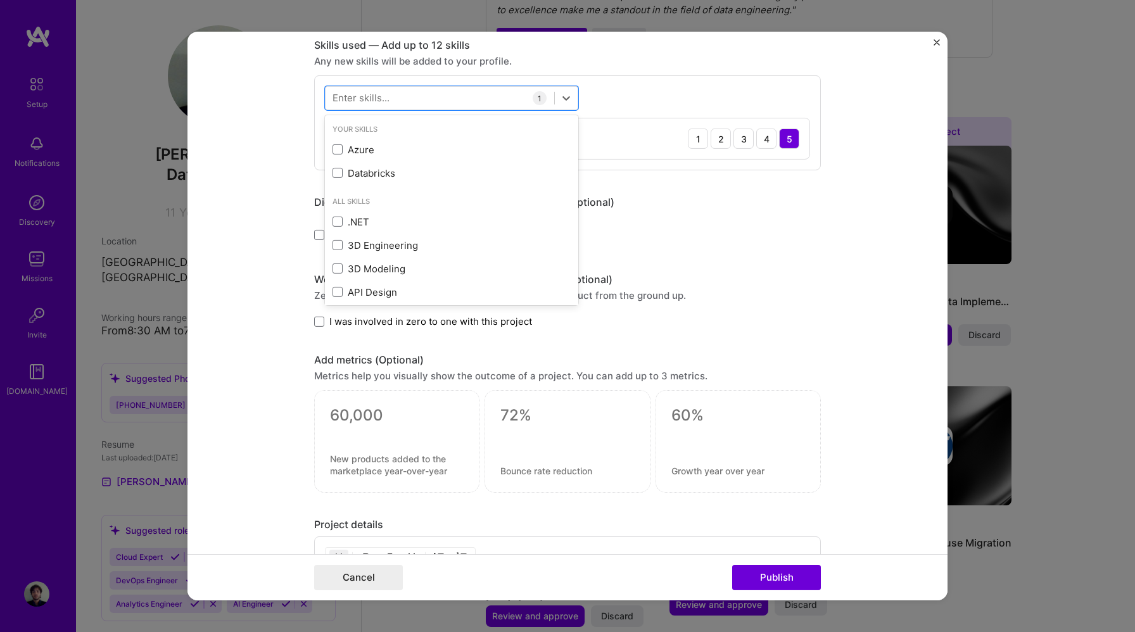
click at [772, 234] on div "Yes, I managed — team members." at bounding box center [567, 235] width 507 height 26
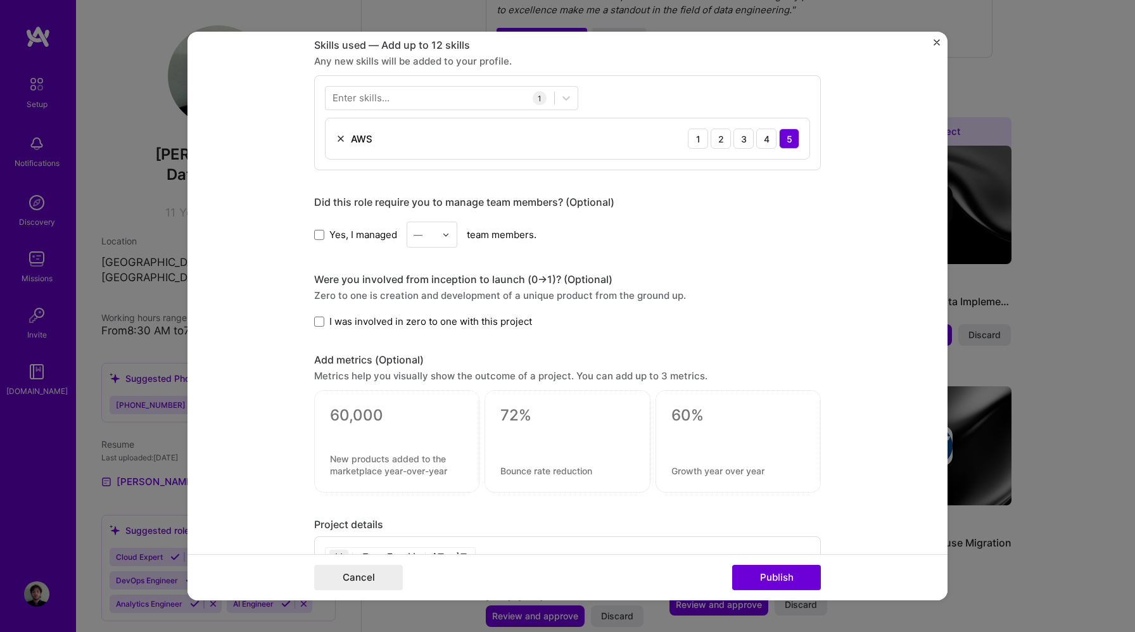
click at [935, 42] on img "Close" at bounding box center [937, 42] width 6 height 6
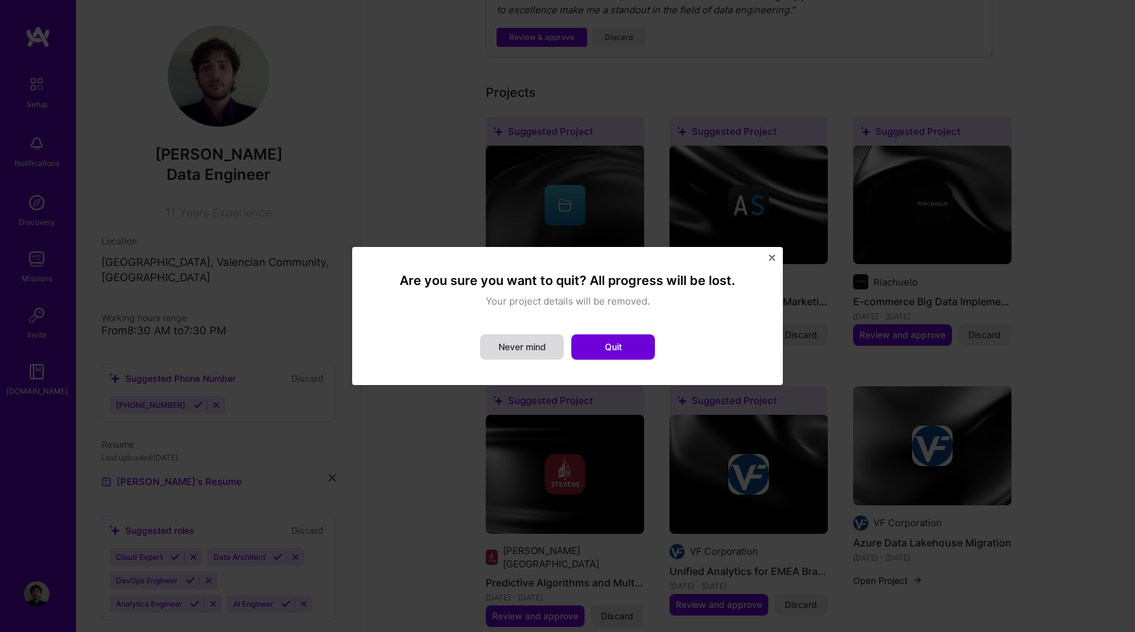
click at [546, 352] on button "Never mind" at bounding box center [522, 346] width 84 height 25
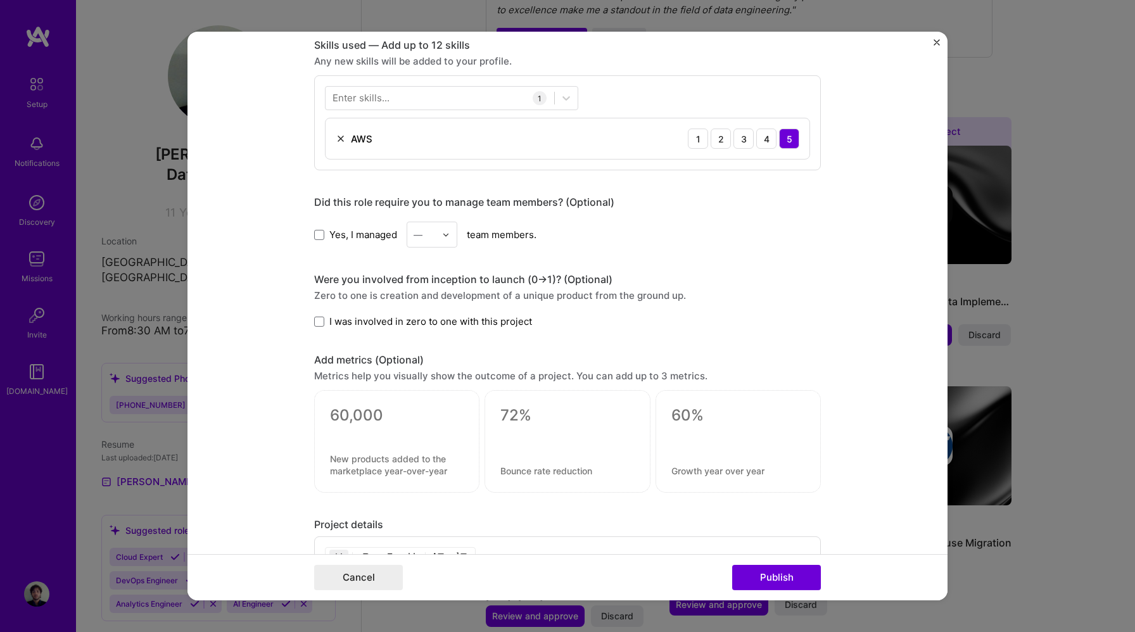
click at [939, 41] on img "Close" at bounding box center [937, 42] width 6 height 6
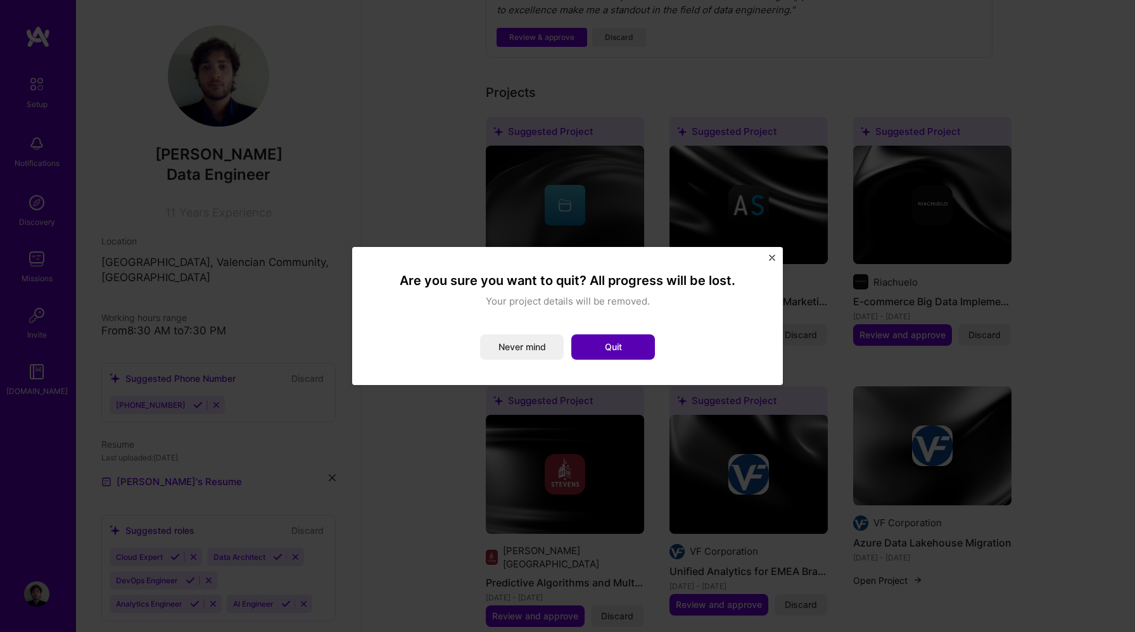
click at [604, 344] on button "Quit" at bounding box center [613, 346] width 84 height 25
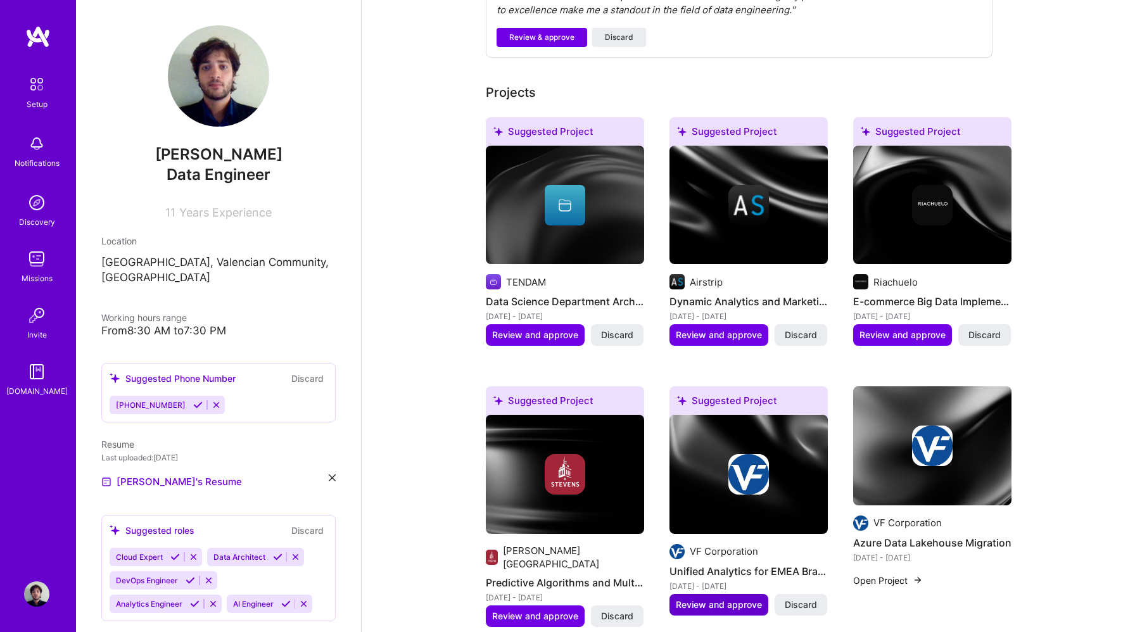
click at [719, 594] on button "Review and approve" at bounding box center [719, 605] width 99 height 22
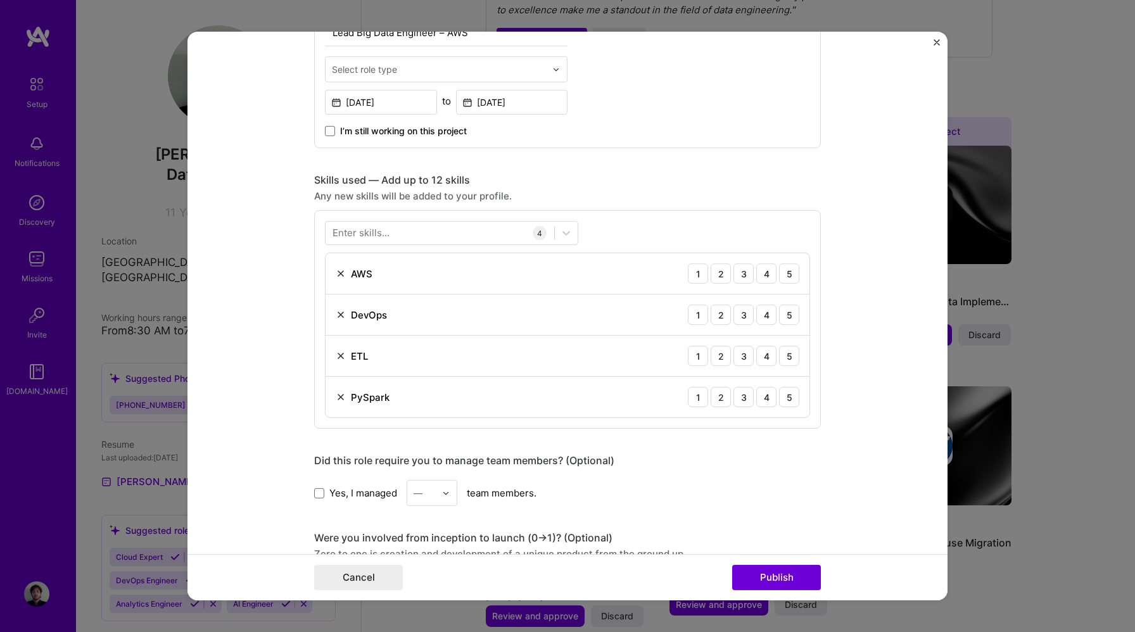
scroll to position [486, 0]
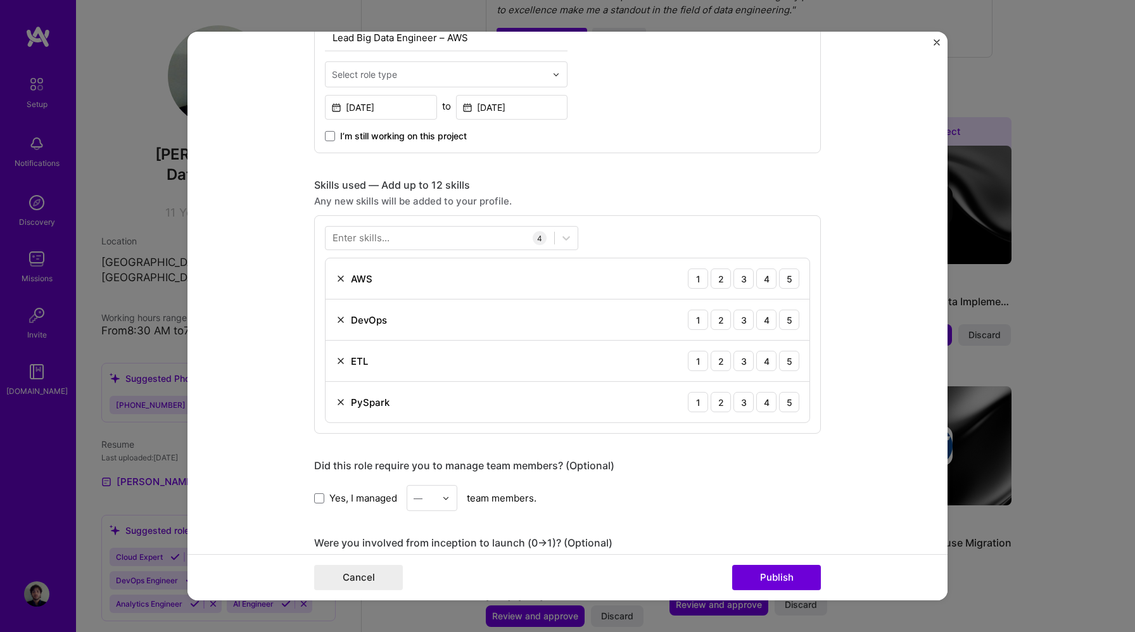
click at [428, 71] on input "text" at bounding box center [439, 74] width 214 height 13
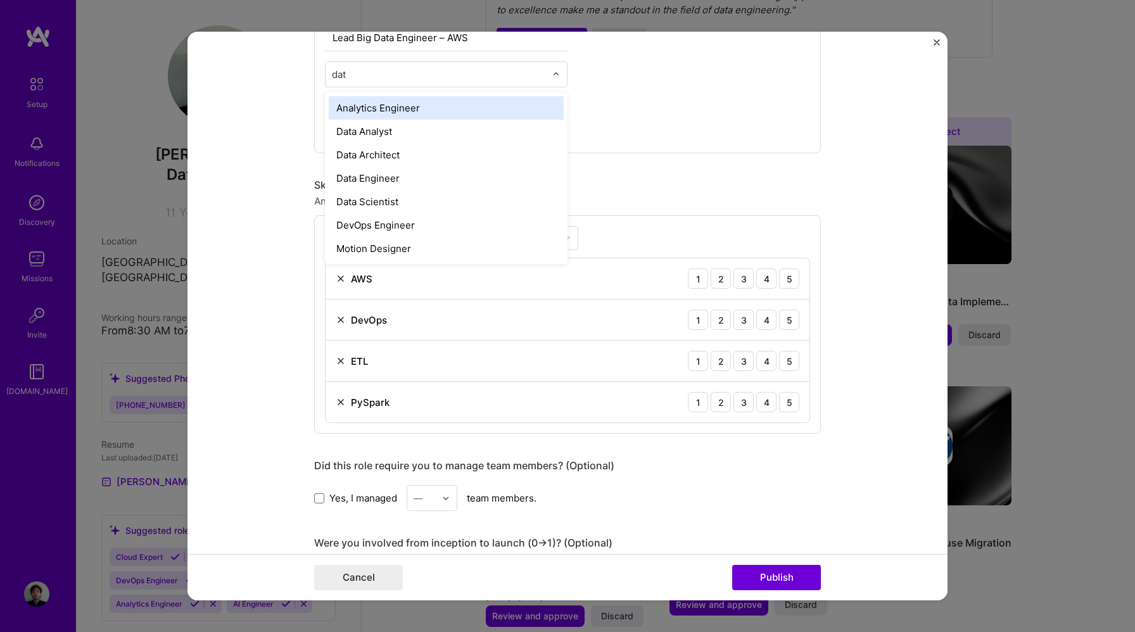
type input "data"
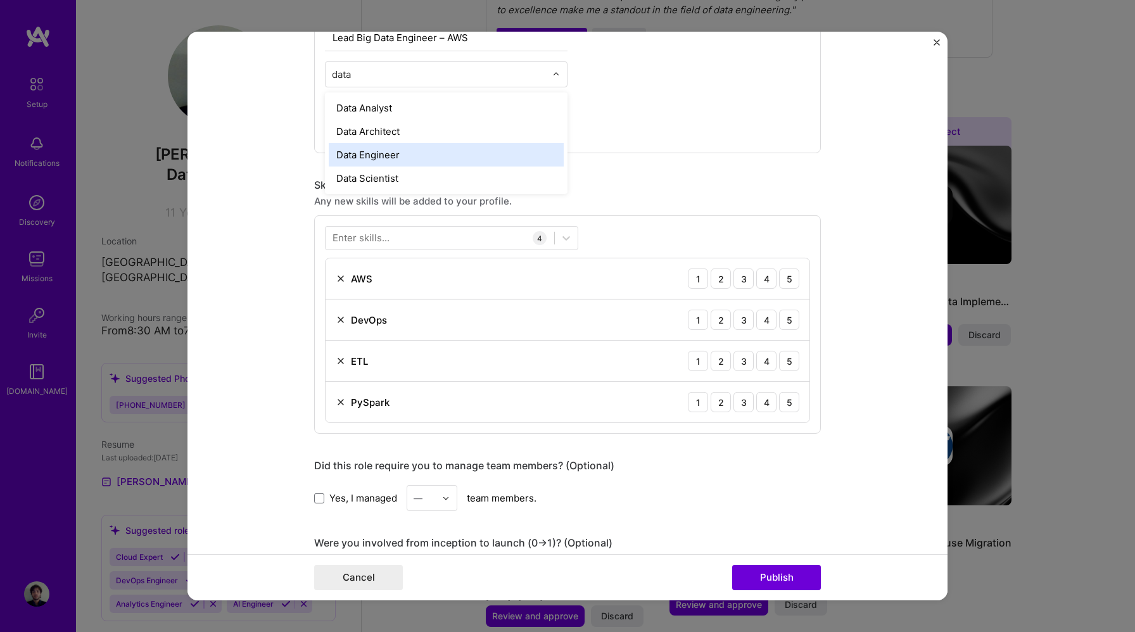
click at [385, 155] on div "Data Engineer" at bounding box center [446, 154] width 235 height 23
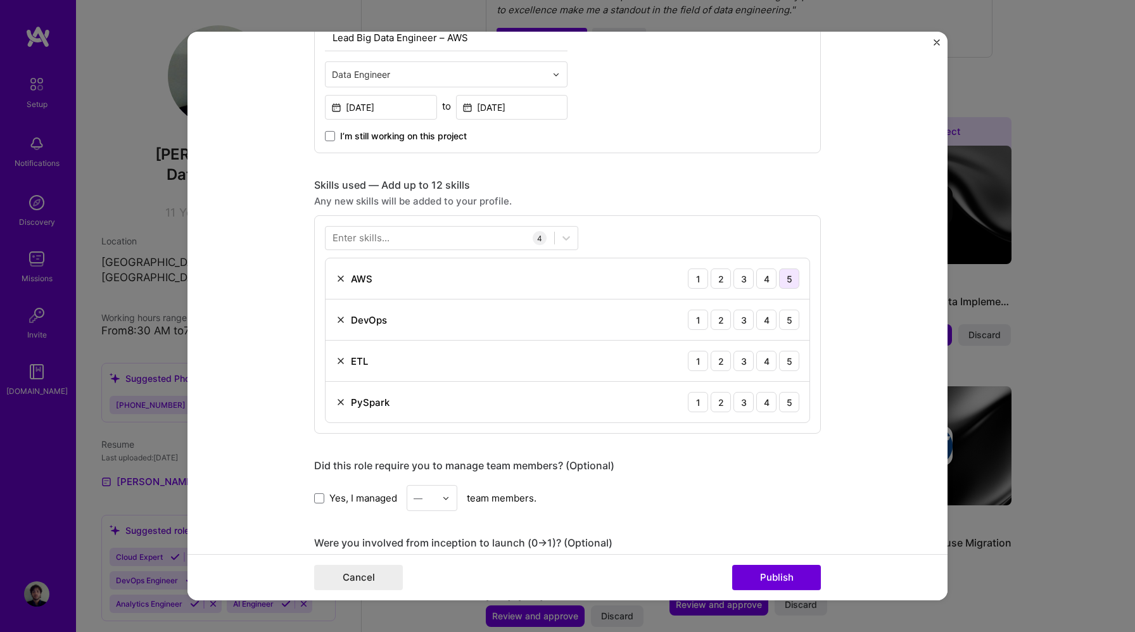
click at [792, 277] on div "5" at bounding box center [789, 279] width 20 height 20
click at [739, 320] on div "3" at bounding box center [744, 320] width 20 height 20
click at [792, 364] on div "5" at bounding box center [789, 361] width 20 height 20
click at [794, 406] on div "5" at bounding box center [789, 402] width 20 height 20
click at [440, 241] on div at bounding box center [440, 237] width 229 height 21
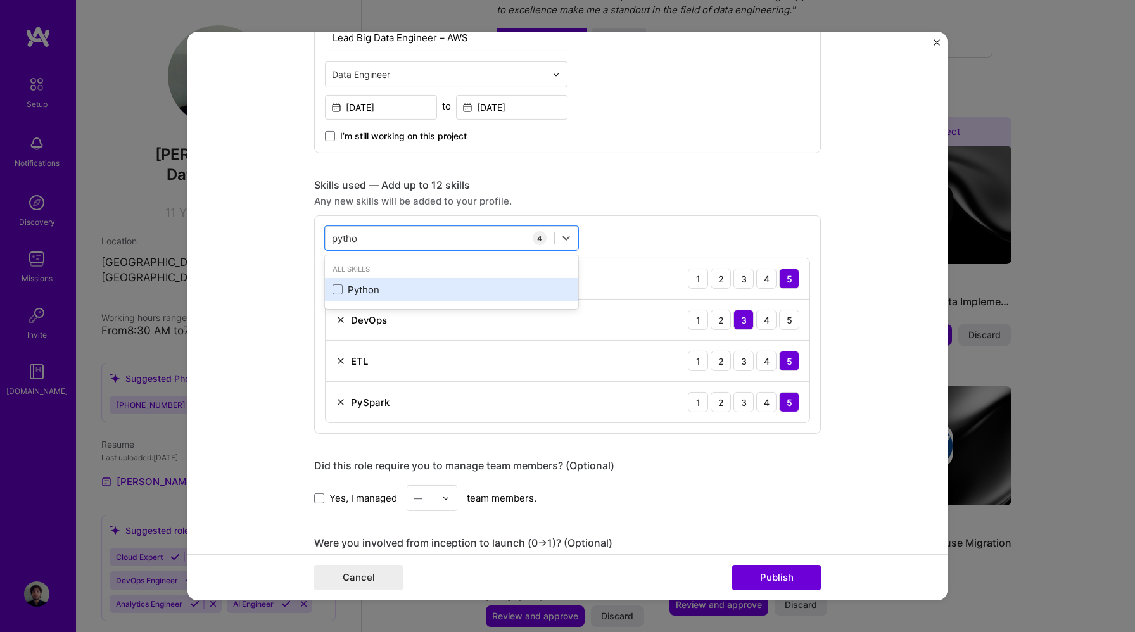
click at [388, 286] on div "Python" at bounding box center [452, 289] width 238 height 13
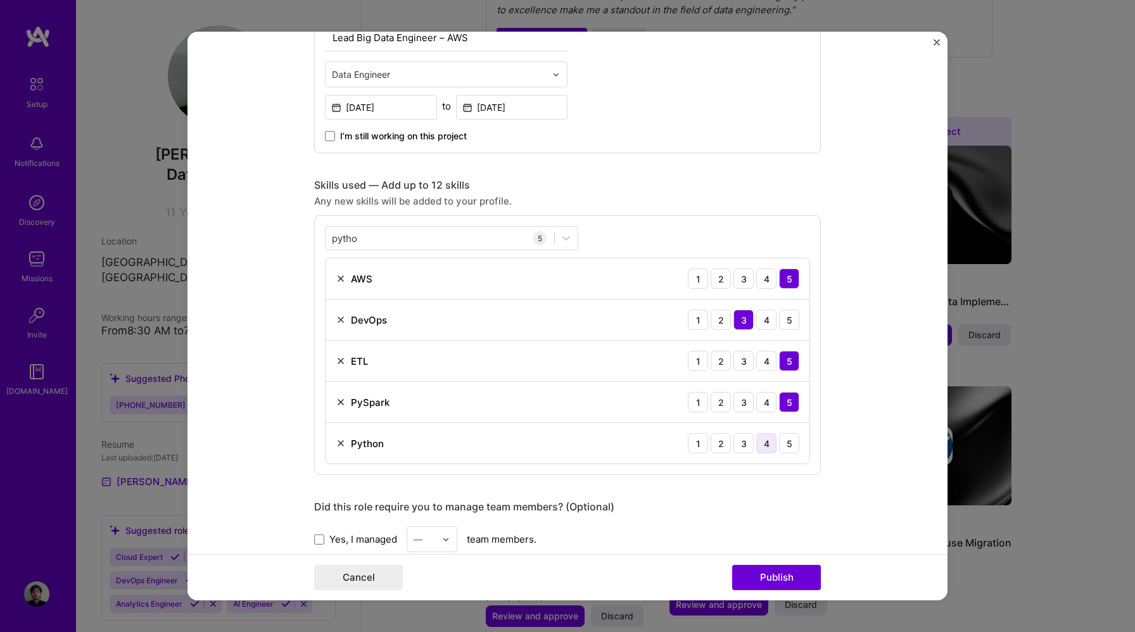
click at [763, 441] on div "4" at bounding box center [766, 443] width 20 height 20
click at [458, 236] on div "pytho pytho" at bounding box center [440, 237] width 229 height 21
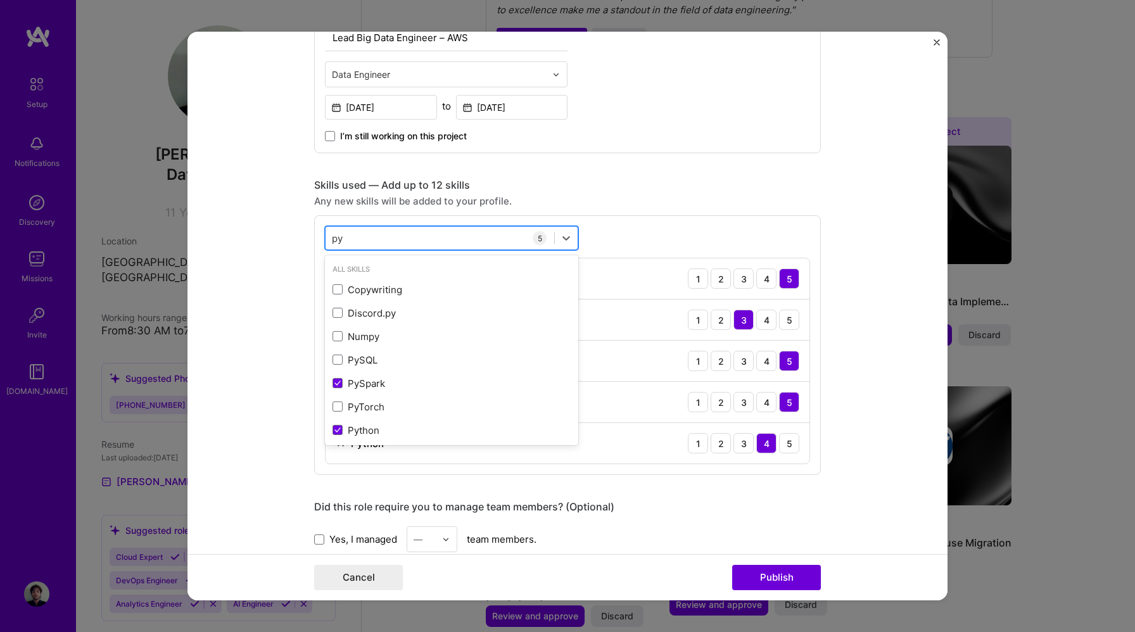
type input "p"
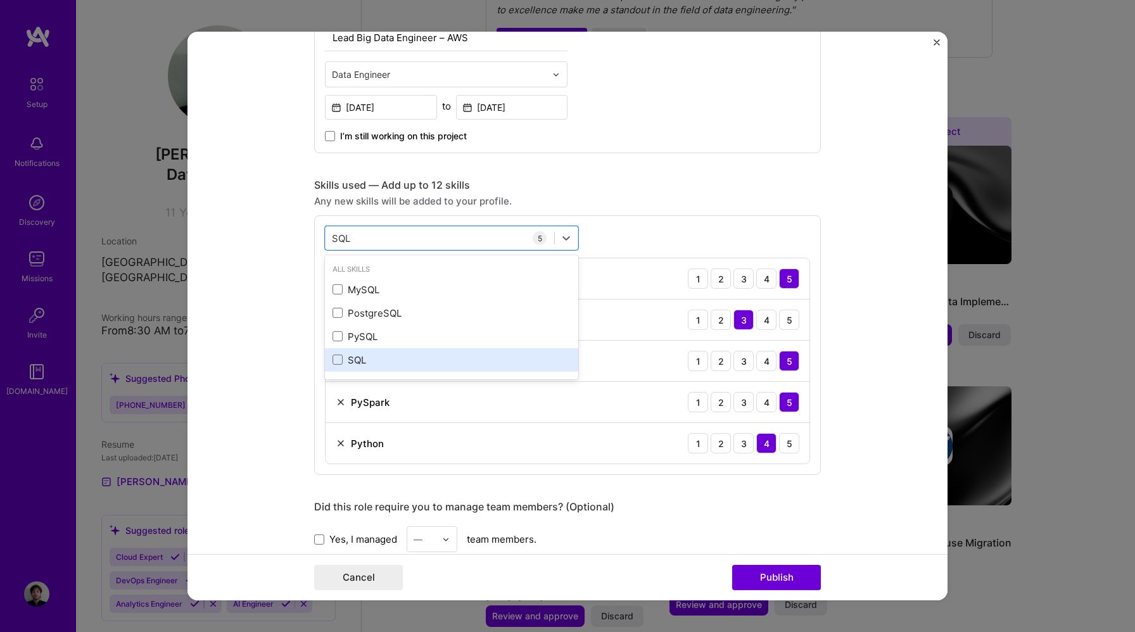
click at [409, 360] on div "SQL" at bounding box center [452, 359] width 238 height 13
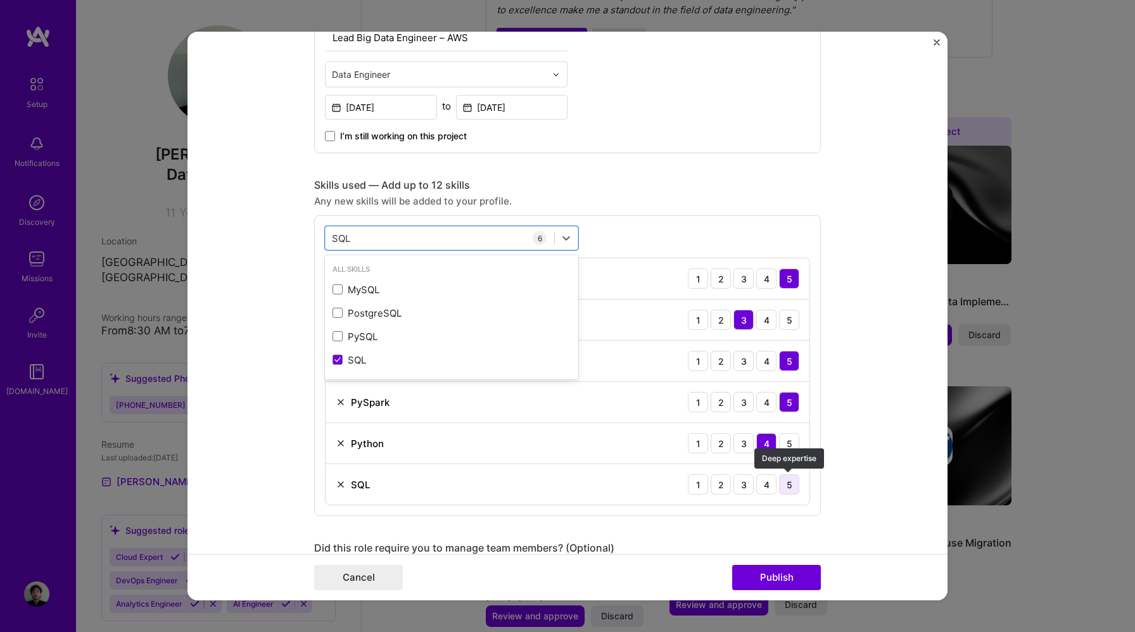
type input "SQL"
click at [792, 491] on div "5" at bounding box center [789, 484] width 20 height 20
click at [875, 493] on form "Editing suggested project This project is suggested based on your LinkedIn, res…" at bounding box center [567, 316] width 760 height 569
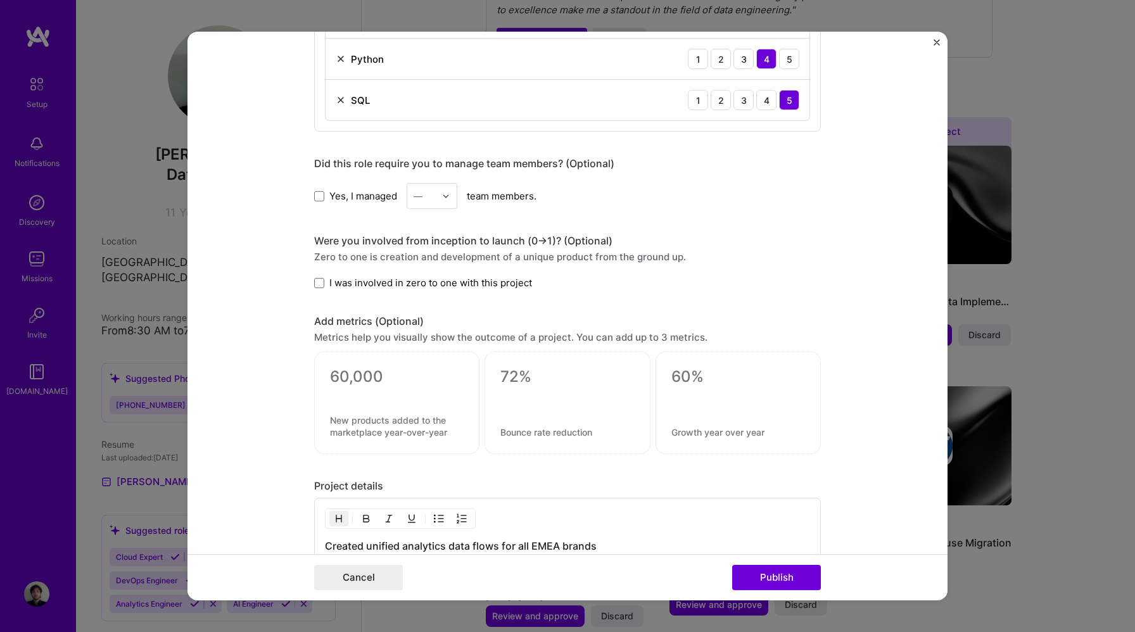
scroll to position [876, 0]
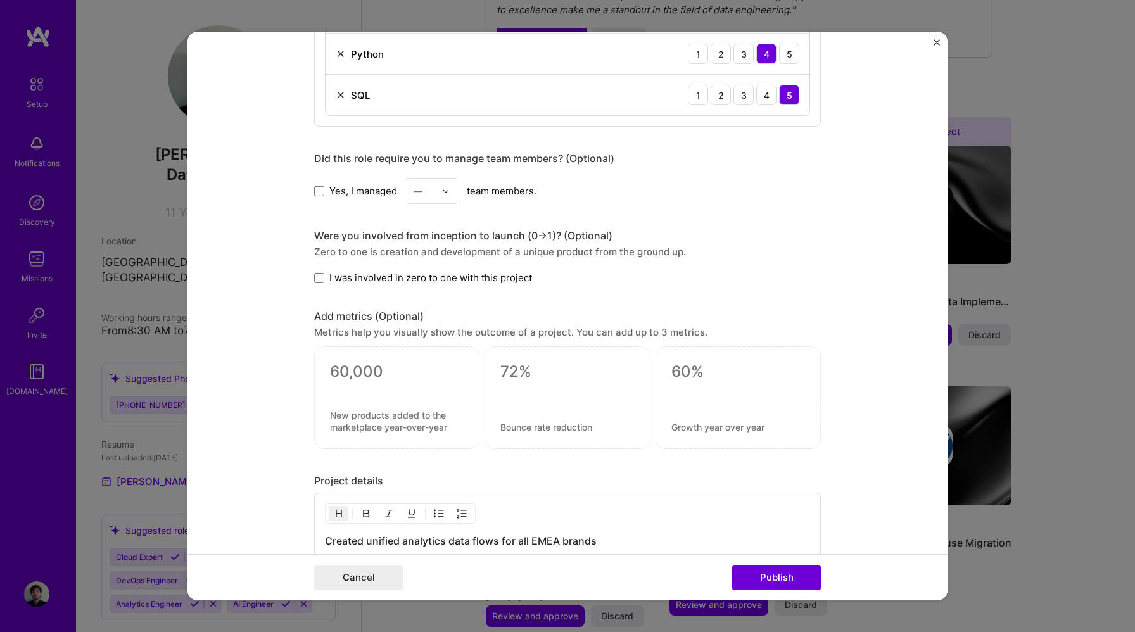
click at [362, 191] on span "Yes, I managed" at bounding box center [363, 190] width 68 height 13
click at [0, 0] on input "Yes, I managed" at bounding box center [0, 0] width 0 height 0
click at [362, 191] on span "Yes, I managed" at bounding box center [363, 190] width 68 height 13
click at [0, 0] on input "Yes, I managed" at bounding box center [0, 0] width 0 height 0
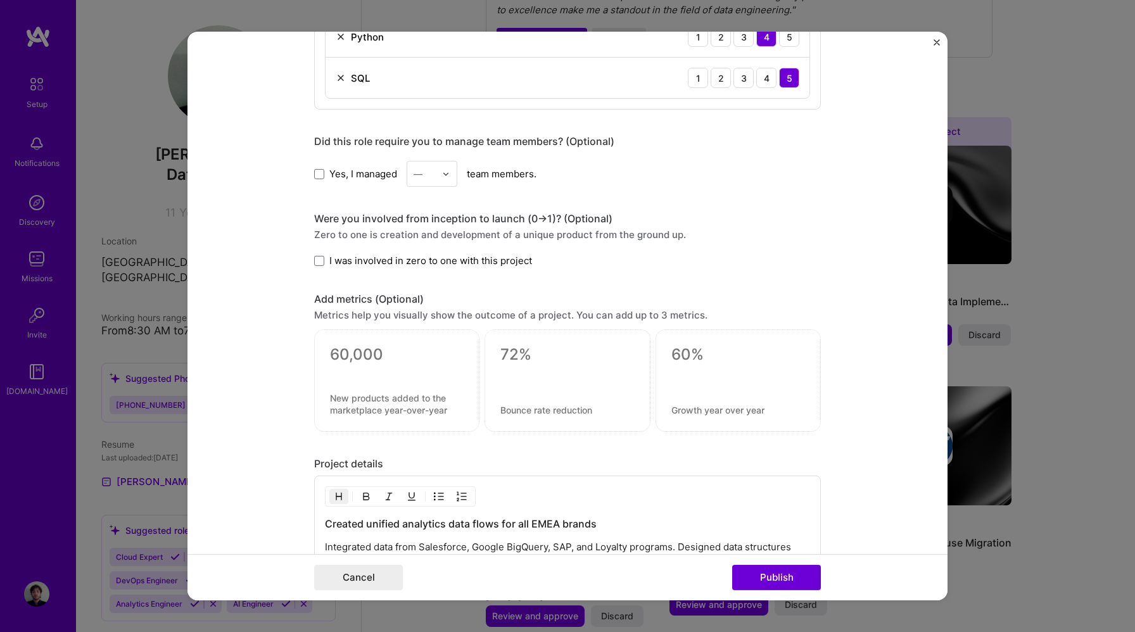
scroll to position [894, 0]
click at [463, 260] on span "I was involved in zero to one with this project" at bounding box center [430, 259] width 203 height 13
click at [0, 0] on input "I was involved in zero to one with this project" at bounding box center [0, 0] width 0 height 0
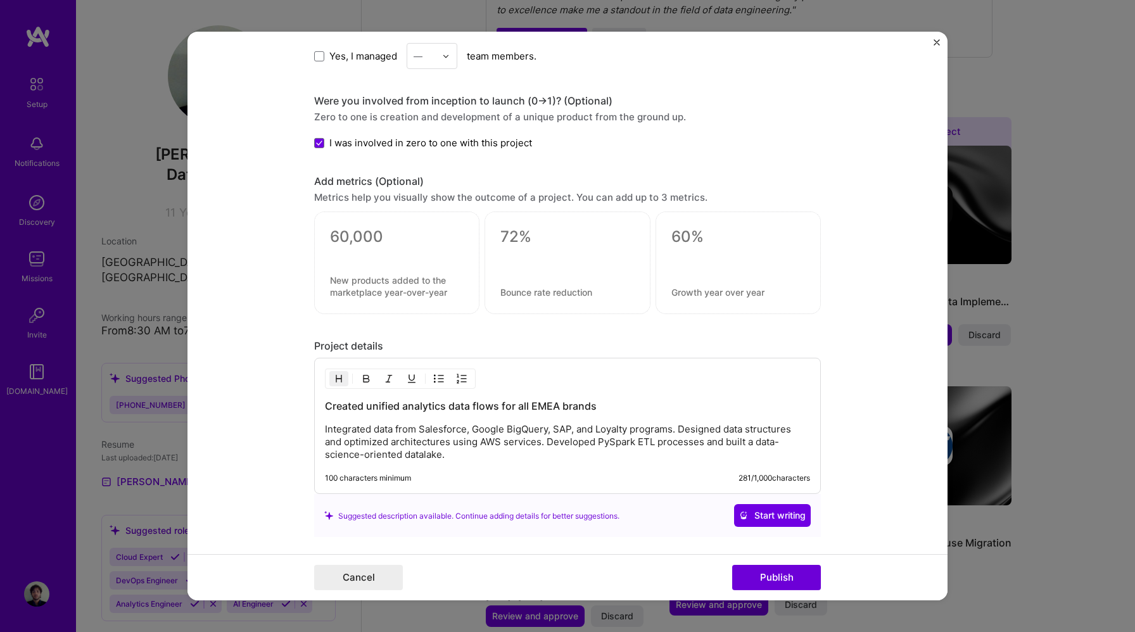
scroll to position [1109, 0]
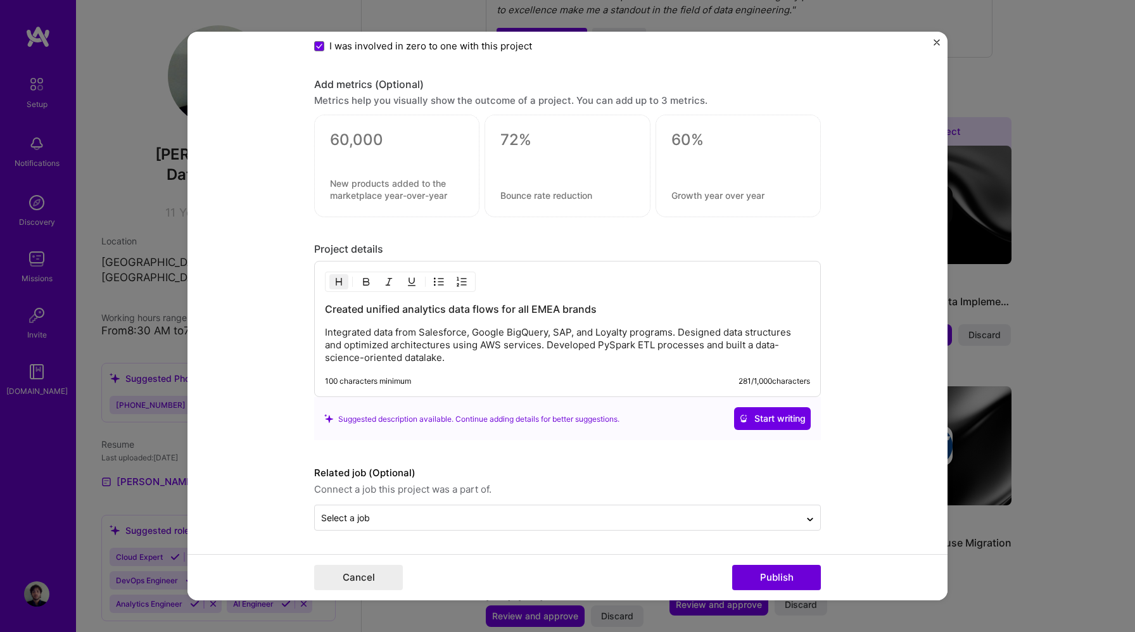
click at [612, 326] on p "Integrated data from Salesforce, Google BigQuery, SAP, and Loyalty programs. De…" at bounding box center [567, 345] width 485 height 38
click at [583, 340] on p "Integrated data from Salesforce, Google BigQuery, SAP, and Loyalty programs. De…" at bounding box center [567, 345] width 485 height 38
click at [668, 369] on div "Created unified analytics data flows for all EMEA brands Integrated data from S…" at bounding box center [567, 329] width 507 height 136
click at [490, 359] on p "Integrated data from Salesforce, Google BigQuery, SAP, and Loyalty programs. De…" at bounding box center [567, 345] width 485 height 38
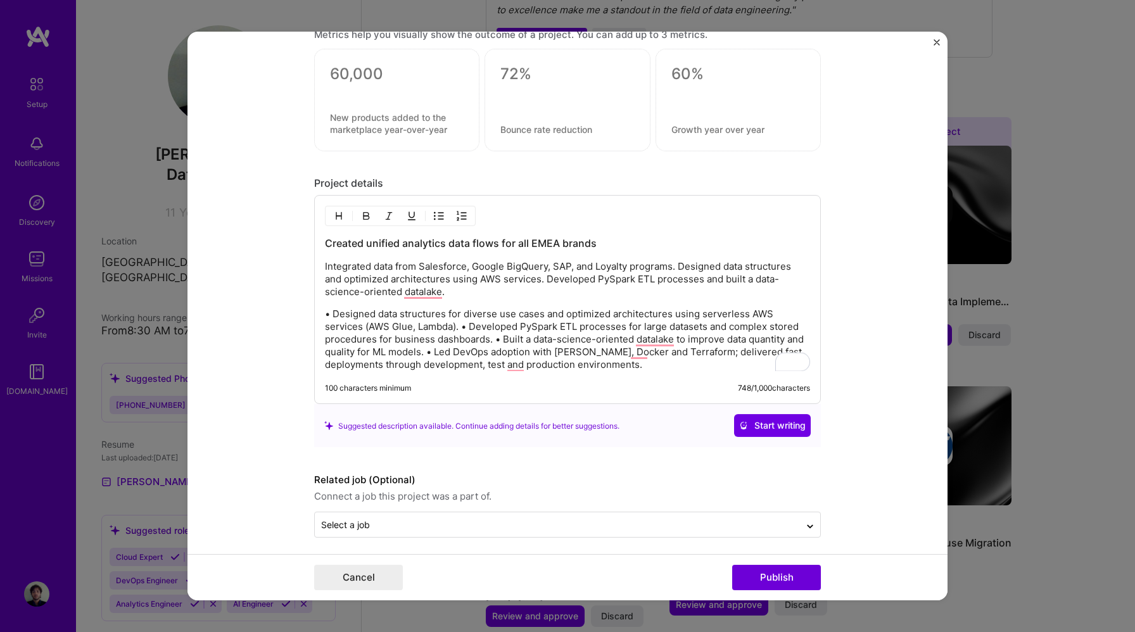
scroll to position [1181, 0]
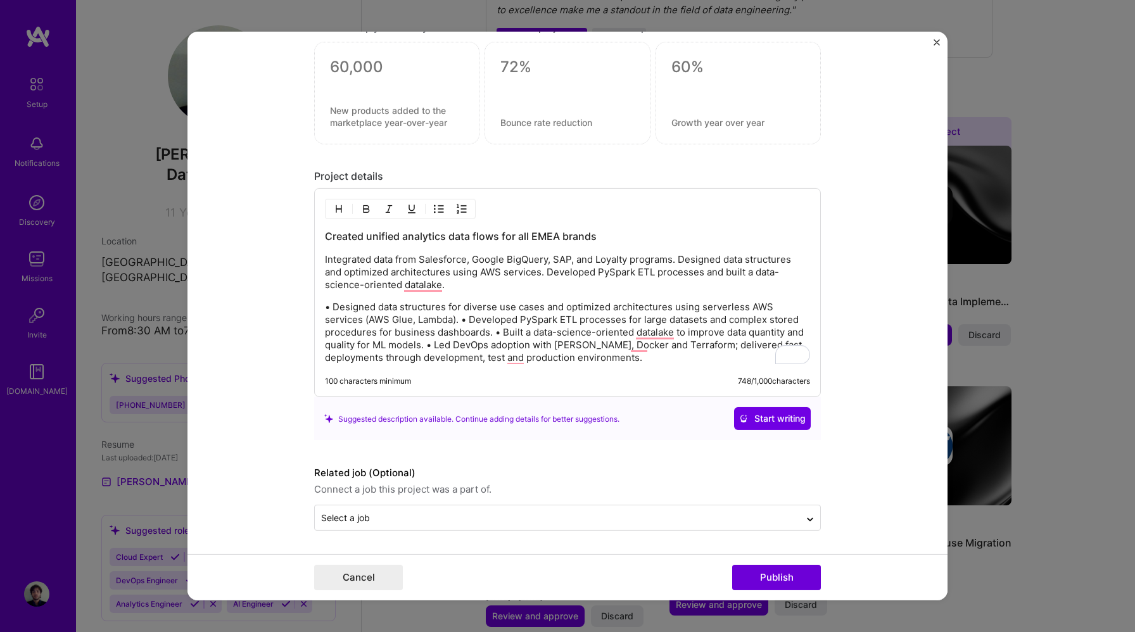
click at [565, 311] on p "• Designed data structures for diverse use cases and optimized architectures us…" at bounding box center [567, 332] width 485 height 63
click at [516, 295] on div "Created unified analytics data flows for all EMEA brands Integrated data from S…" at bounding box center [567, 296] width 485 height 135
click at [496, 333] on p "• Designed data structures for diverse use cases and optimized architectures us…" at bounding box center [567, 332] width 485 height 63
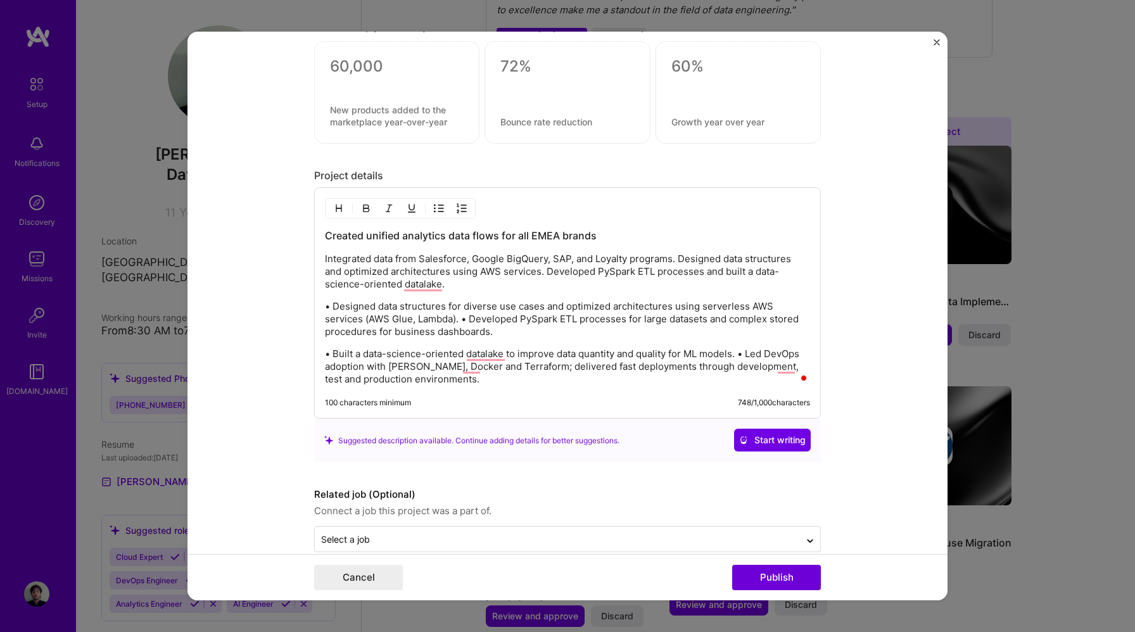
click at [742, 354] on p "• Built a data-science-oriented datalake to improve data quantity and quality f…" at bounding box center [567, 367] width 485 height 38
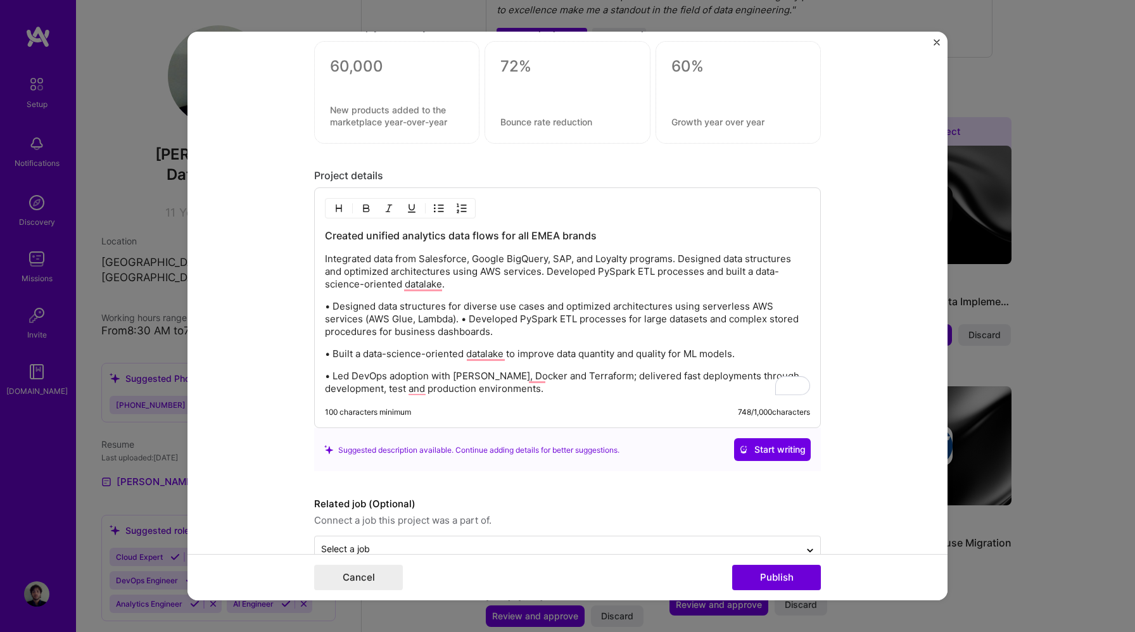
click at [463, 319] on p "• Designed data structures for diverse use cases and optimized architectures us…" at bounding box center [567, 319] width 485 height 38
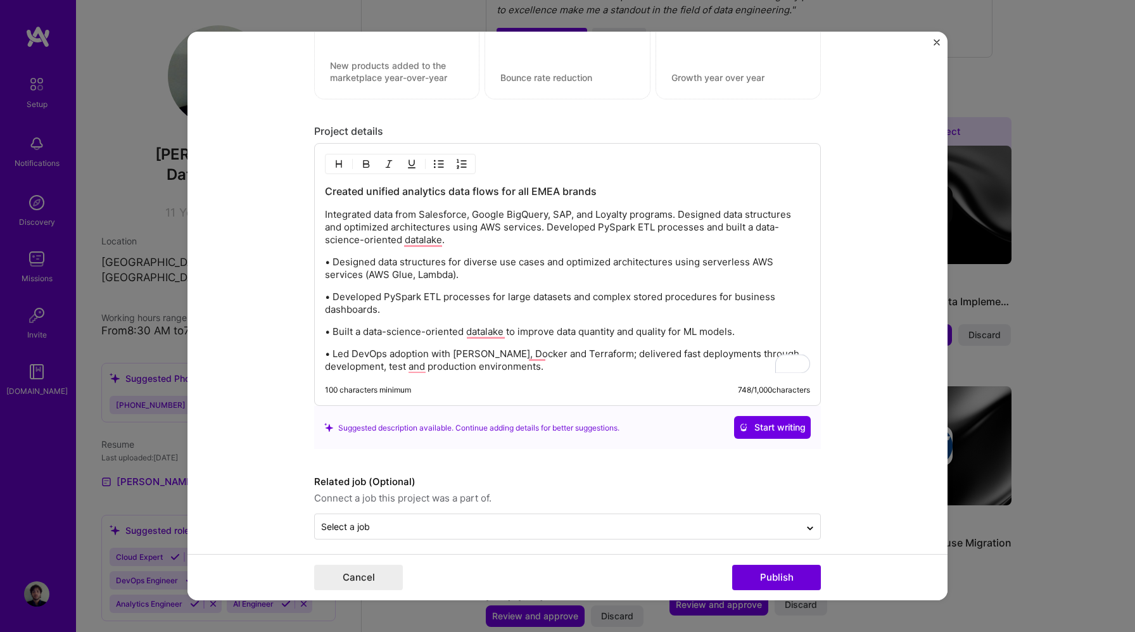
scroll to position [1235, 0]
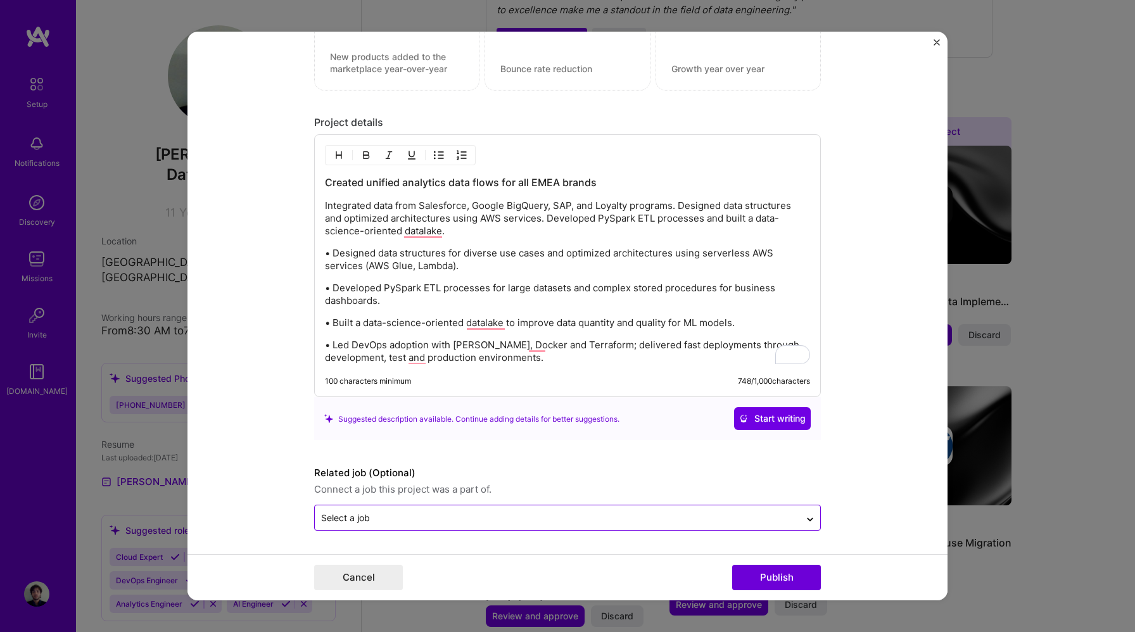
click at [636, 525] on div "Select a job" at bounding box center [557, 517] width 485 height 25
click at [765, 567] on button "Publish" at bounding box center [776, 577] width 89 height 25
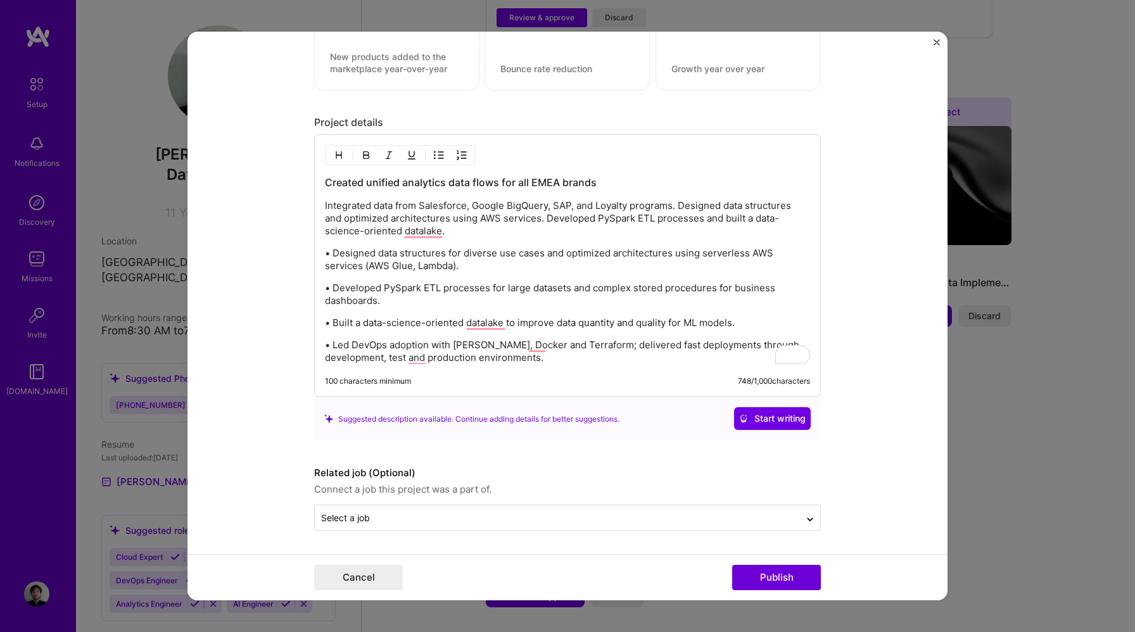
scroll to position [1178, 0]
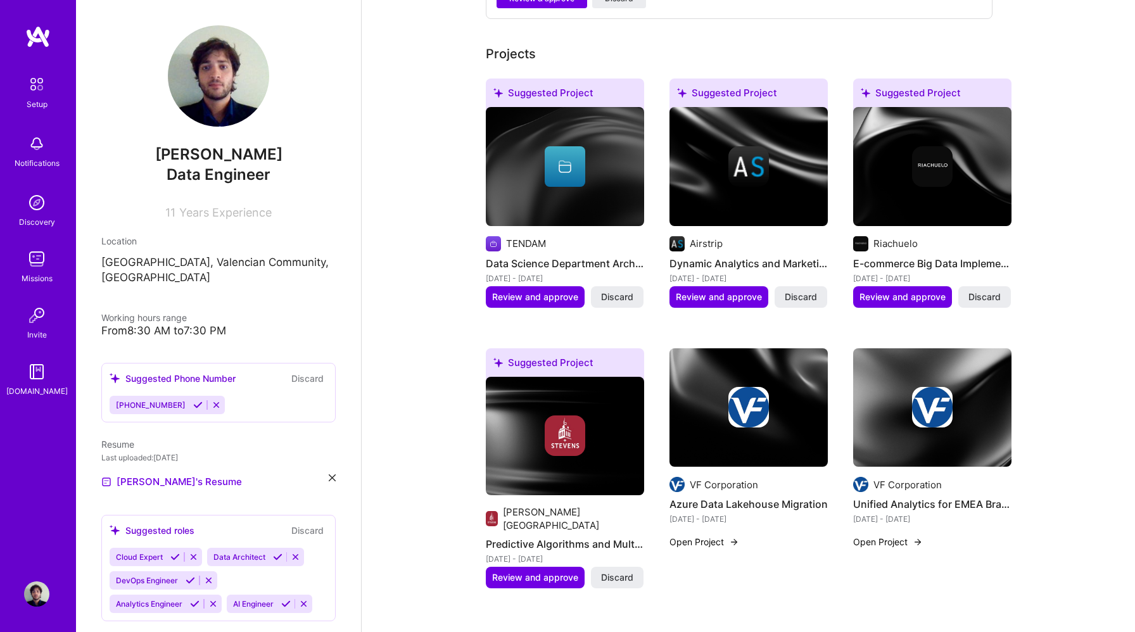
click at [722, 423] on img at bounding box center [749, 407] width 158 height 119
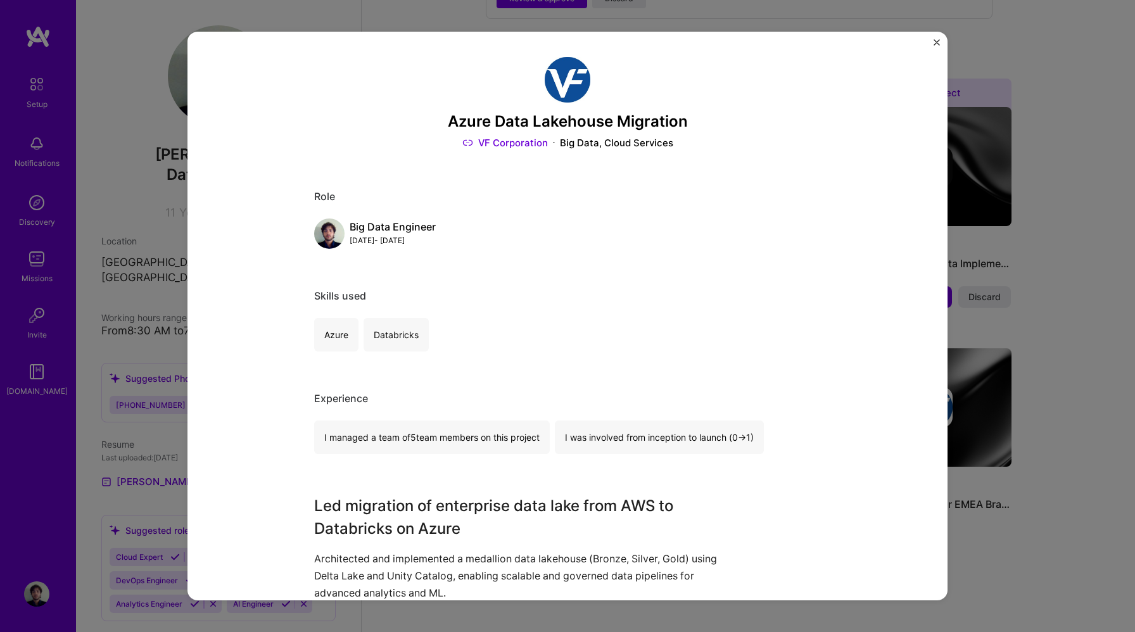
scroll to position [348, 0]
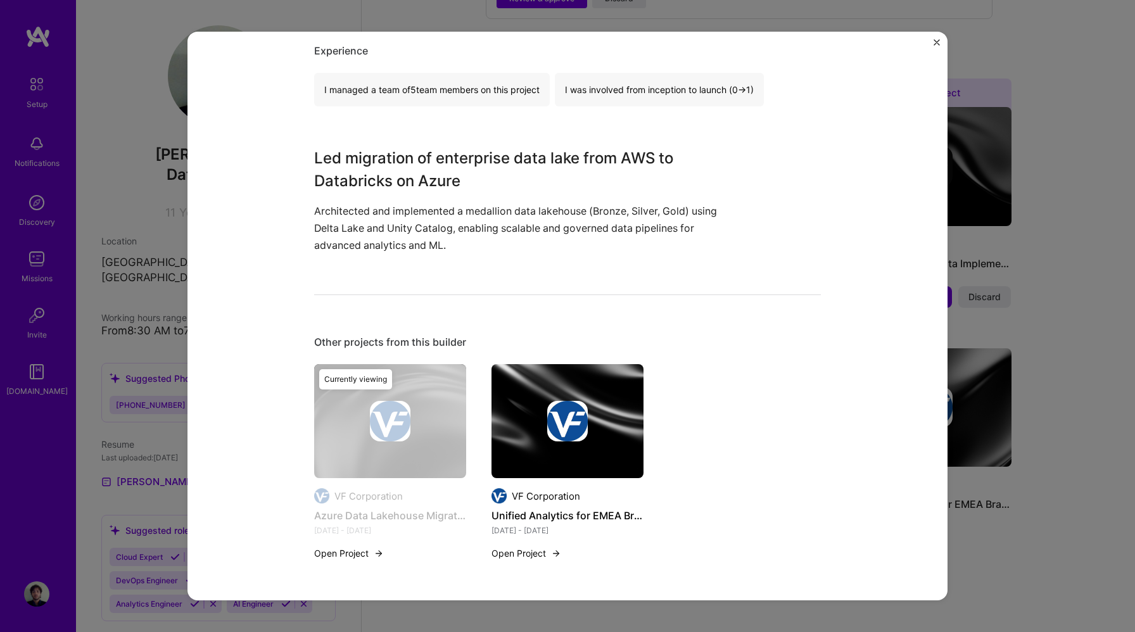
click at [936, 46] on button "Close" at bounding box center [937, 45] width 6 height 13
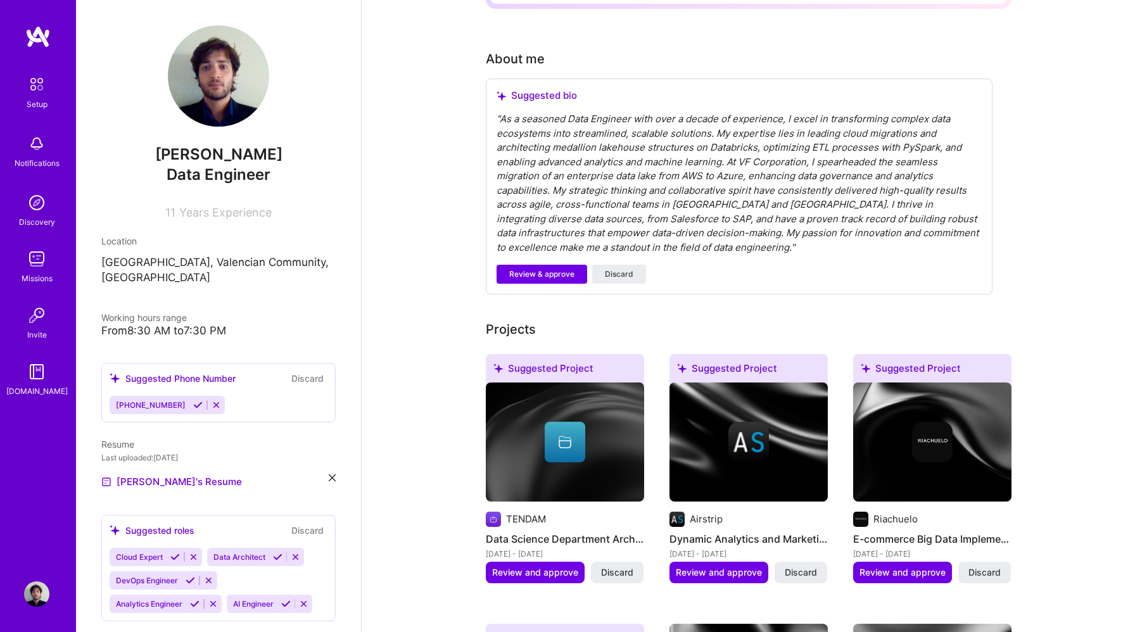
scroll to position [280, 0]
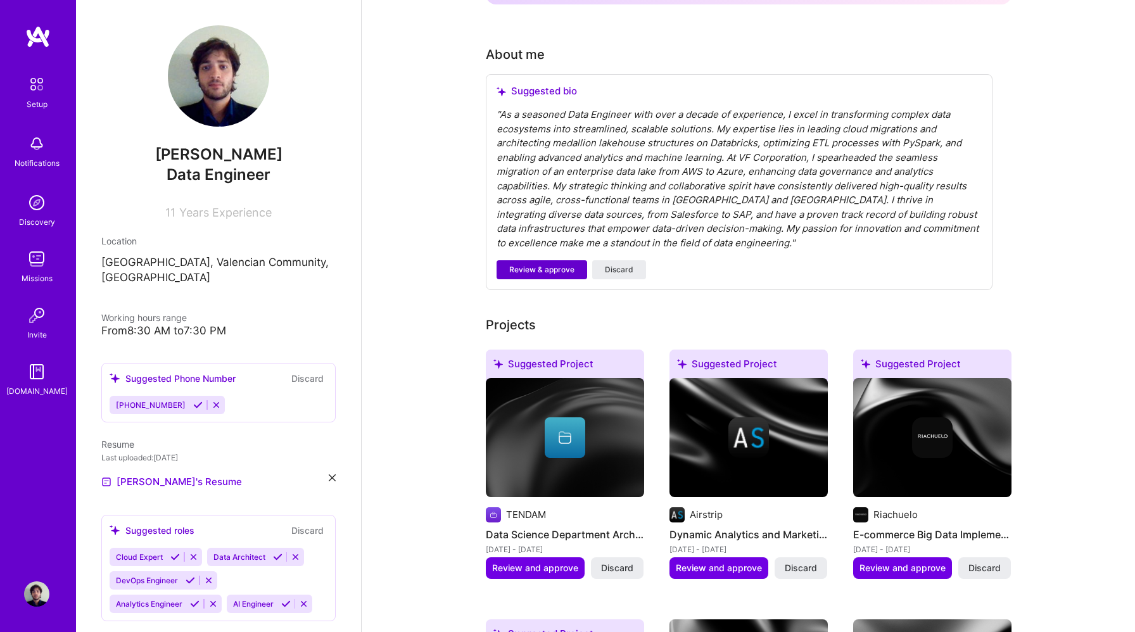
click at [562, 264] on span "Review & approve" at bounding box center [541, 269] width 65 height 11
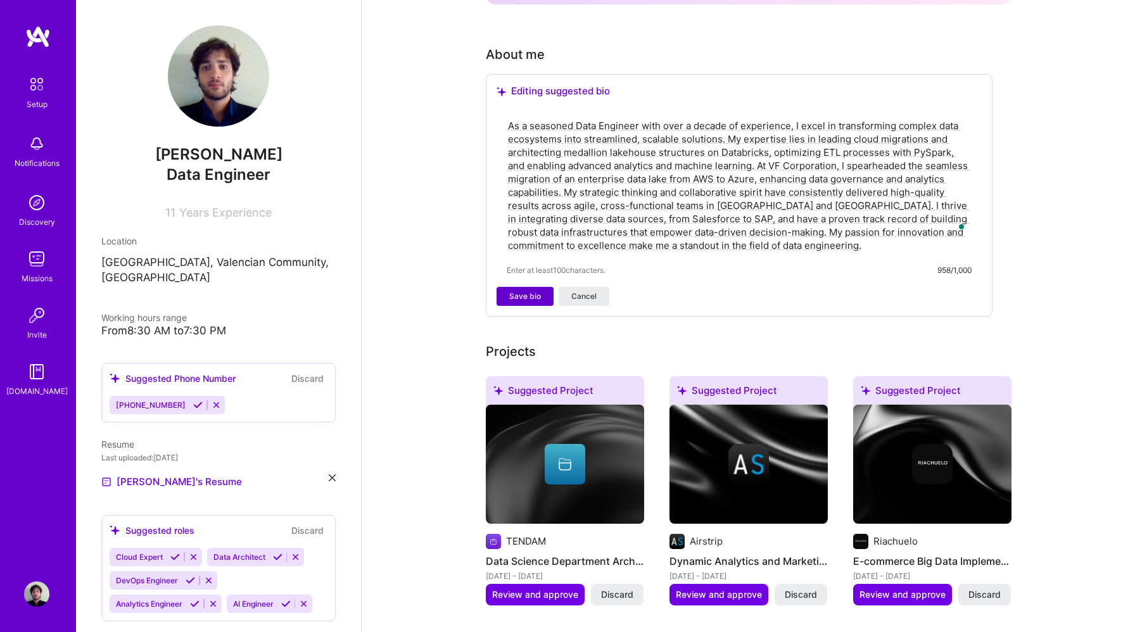
click at [535, 291] on span "Save bio" at bounding box center [525, 296] width 32 height 11
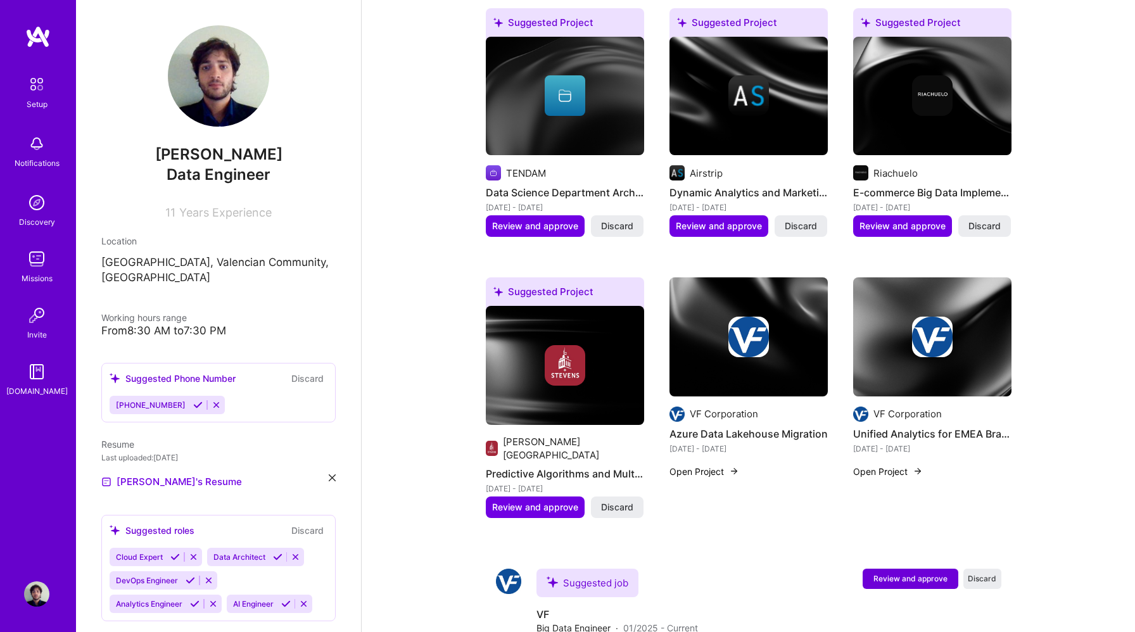
scroll to position [557, 0]
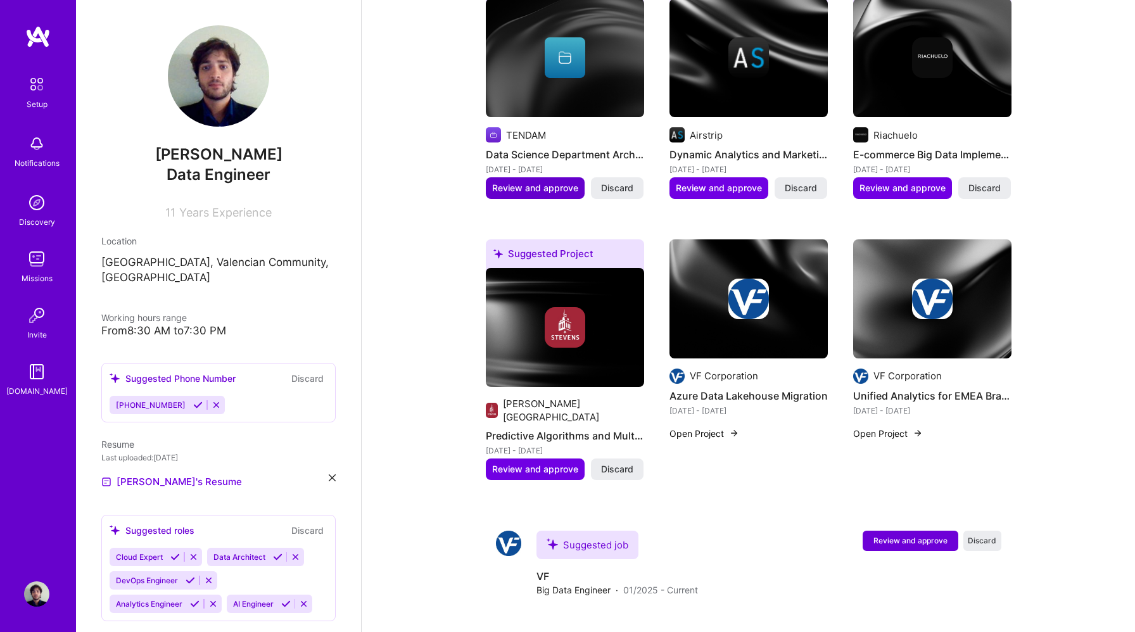
click at [547, 182] on span "Review and approve" at bounding box center [535, 188] width 86 height 13
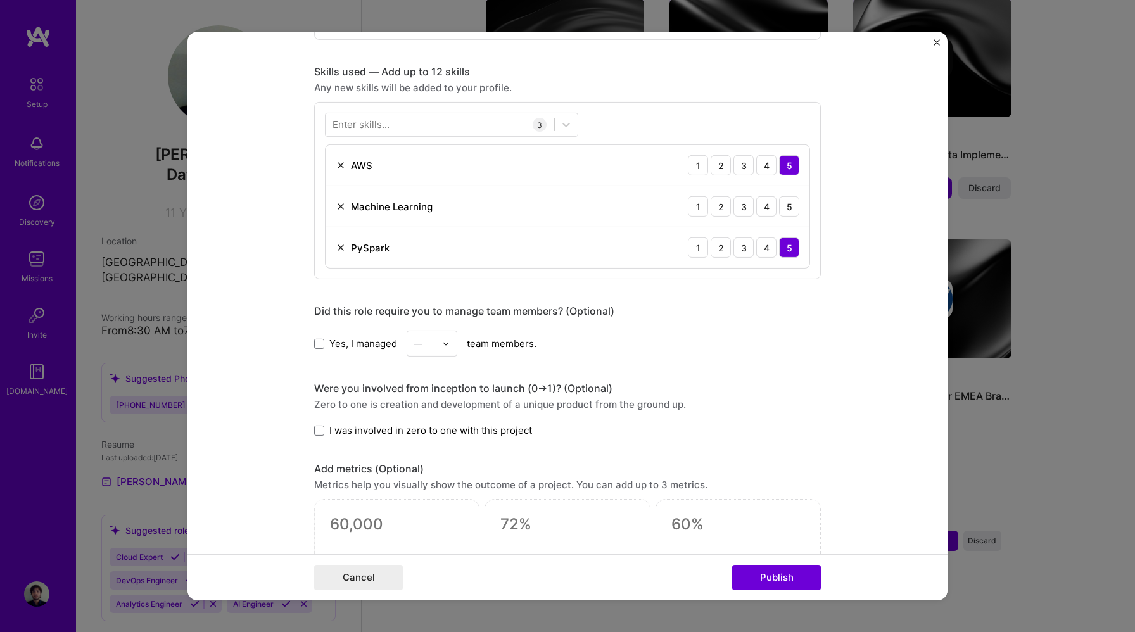
scroll to position [601, 0]
click at [766, 203] on div "4" at bounding box center [766, 206] width 20 height 20
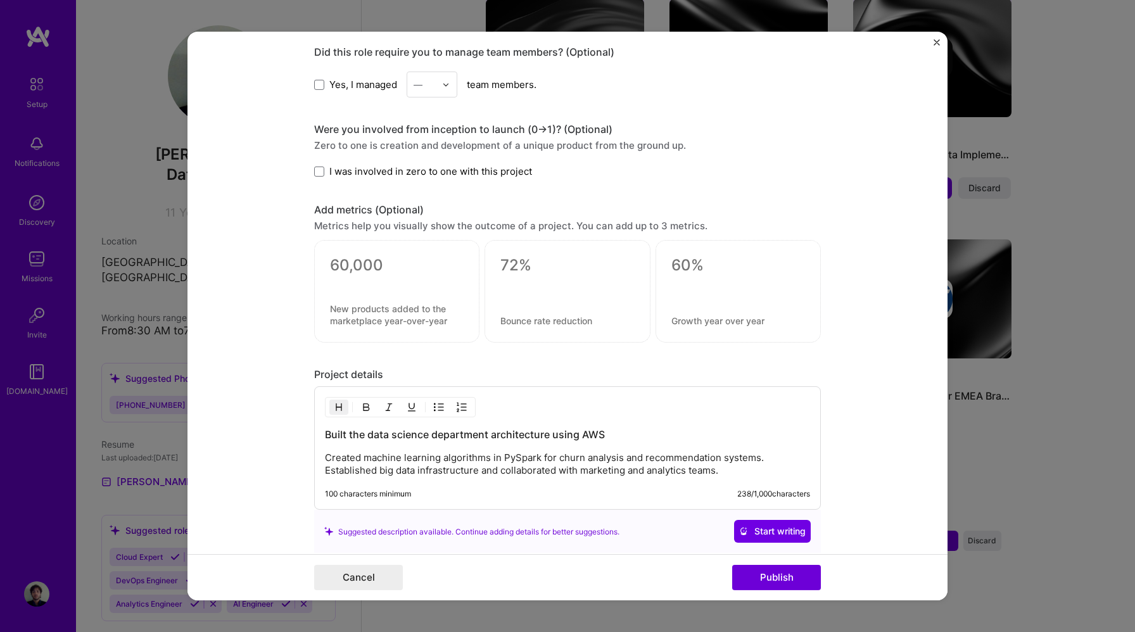
scroll to position [861, 0]
click at [334, 172] on span "I was involved in zero to one with this project" at bounding box center [430, 169] width 203 height 13
click at [0, 0] on input "I was involved in zero to one with this project" at bounding box center [0, 0] width 0 height 0
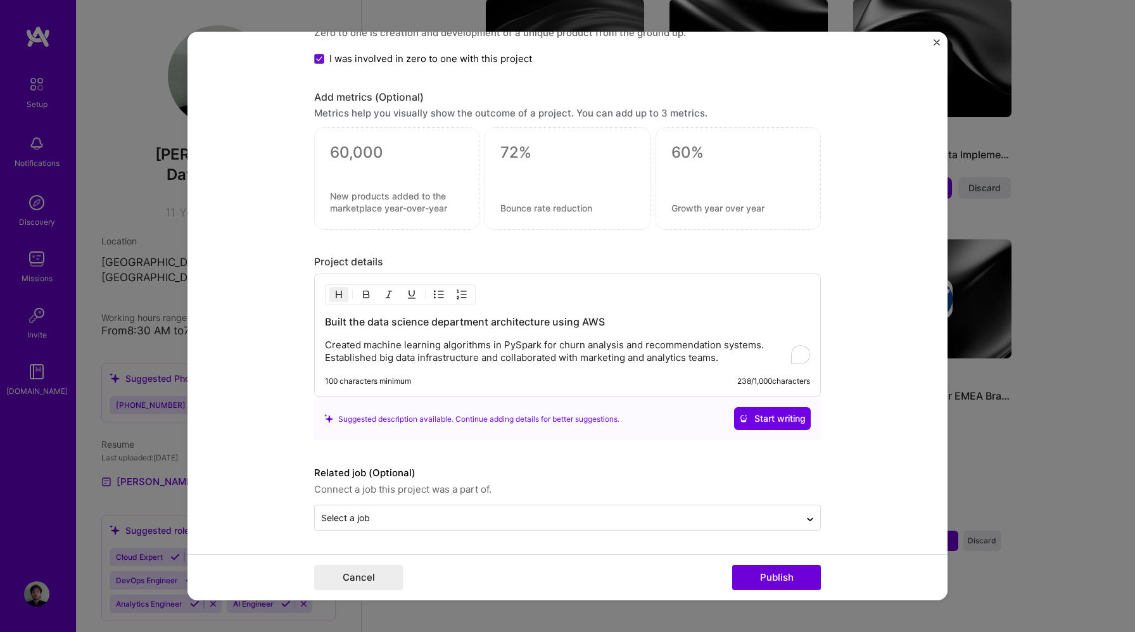
click at [705, 363] on p "Created machine learning algorithms in PySpark for churn analysis and recommend…" at bounding box center [567, 351] width 485 height 25
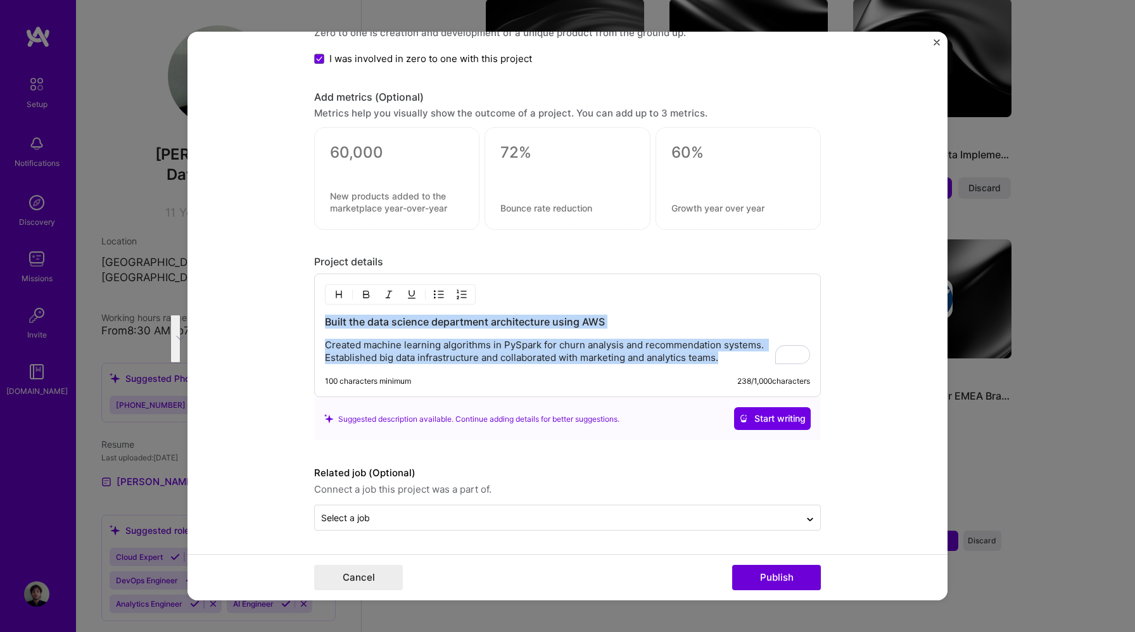
drag, startPoint x: 739, startPoint y: 357, endPoint x: 107, endPoint y: 291, distance: 635.0
click at [107, 291] on div "Editing suggested project This project is suggested based on your LinkedIn, res…" at bounding box center [567, 316] width 1135 height 632
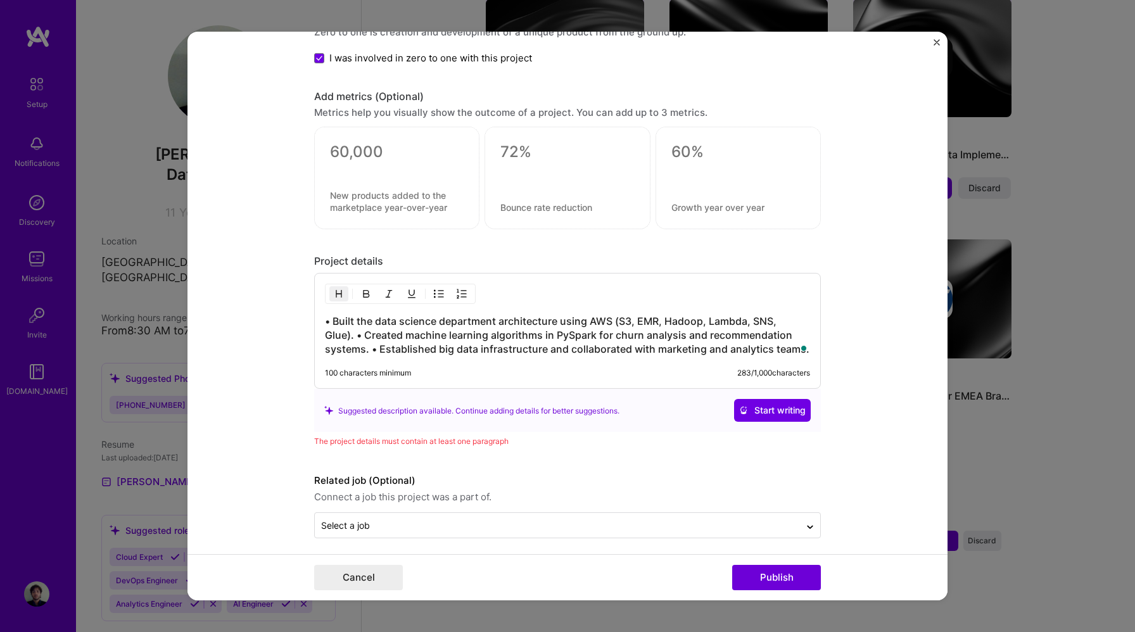
click at [357, 334] on h3 "• Built the data science department architecture using AWS (S3, EMR, Hadoop, La…" at bounding box center [567, 335] width 485 height 42
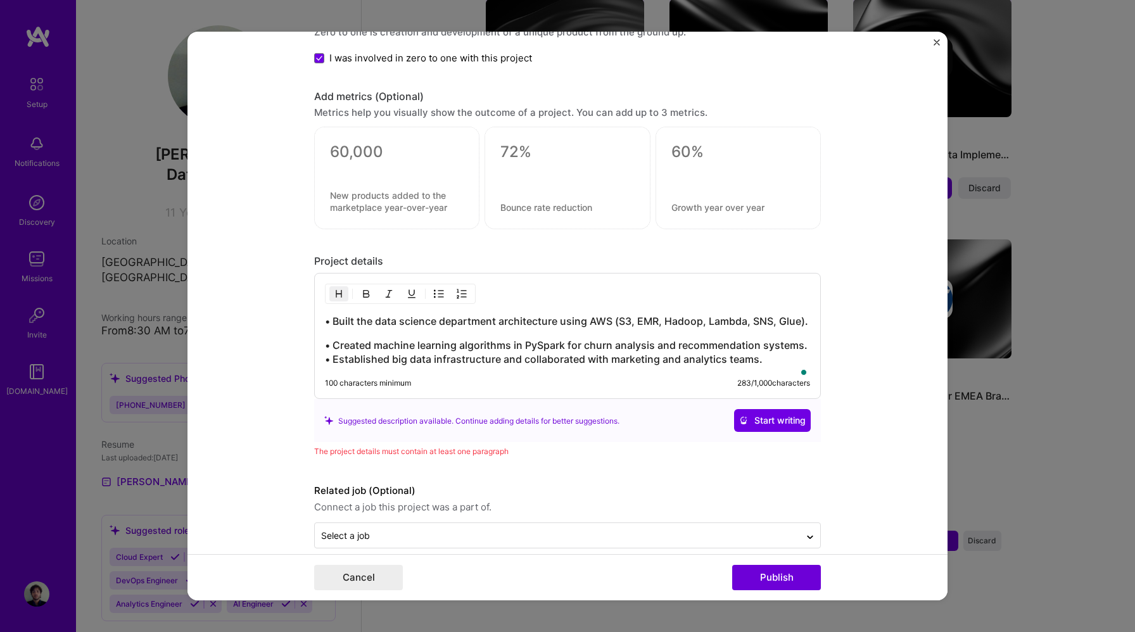
click at [326, 366] on h3 "• Created machine learning algorithms in PySpark for churn analysis and recomme…" at bounding box center [567, 352] width 485 height 28
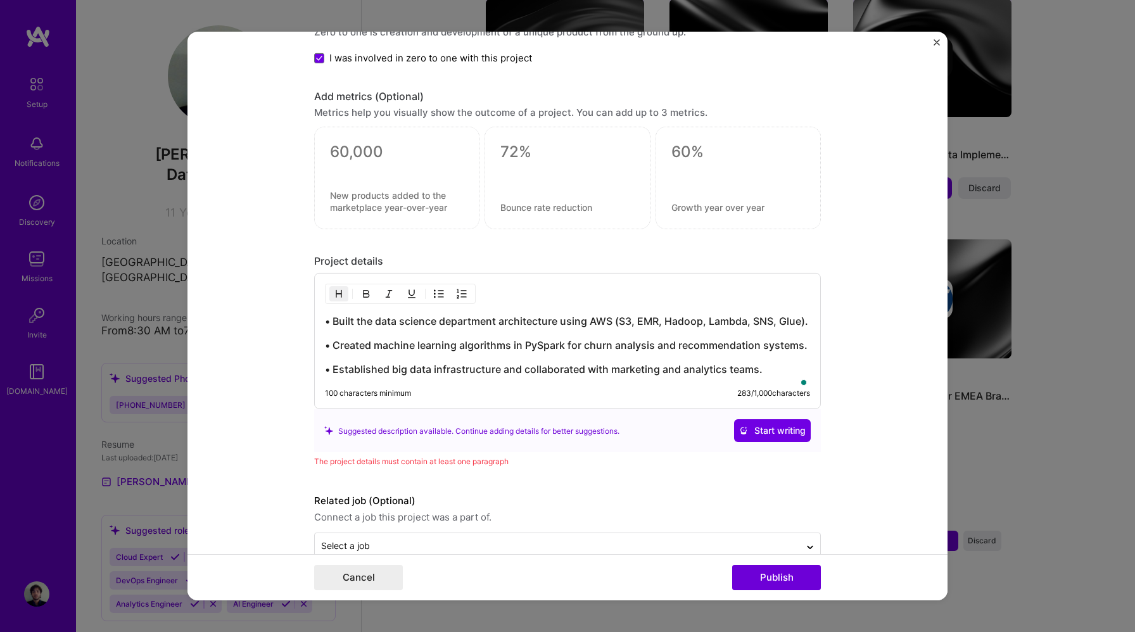
scroll to position [1015, 0]
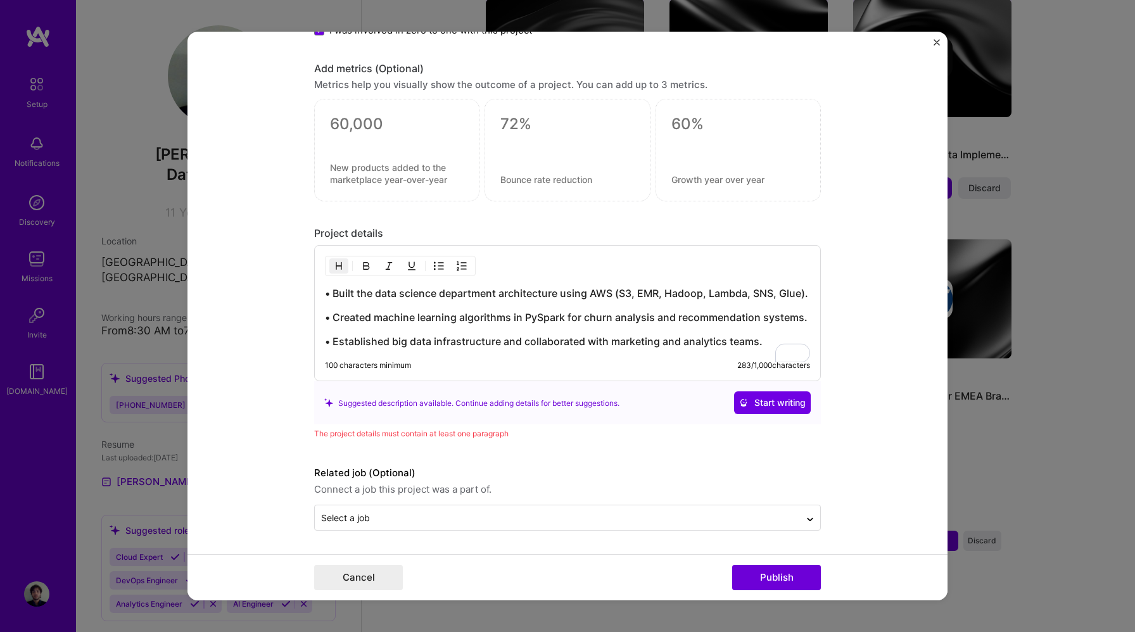
click at [461, 303] on div "• Built the data science department architecture using AWS (S3, EMR, Hadoop, La…" at bounding box center [567, 317] width 485 height 62
click at [495, 334] on div "• Built the data science department architecture using AWS (S3, EMR, Hadoop, La…" at bounding box center [567, 317] width 485 height 62
click at [384, 304] on div "• Built the data science department architecture using AWS (S3, EMR, Hadoop, La…" at bounding box center [567, 317] width 485 height 62
click at [763, 580] on button "Publish" at bounding box center [776, 577] width 89 height 25
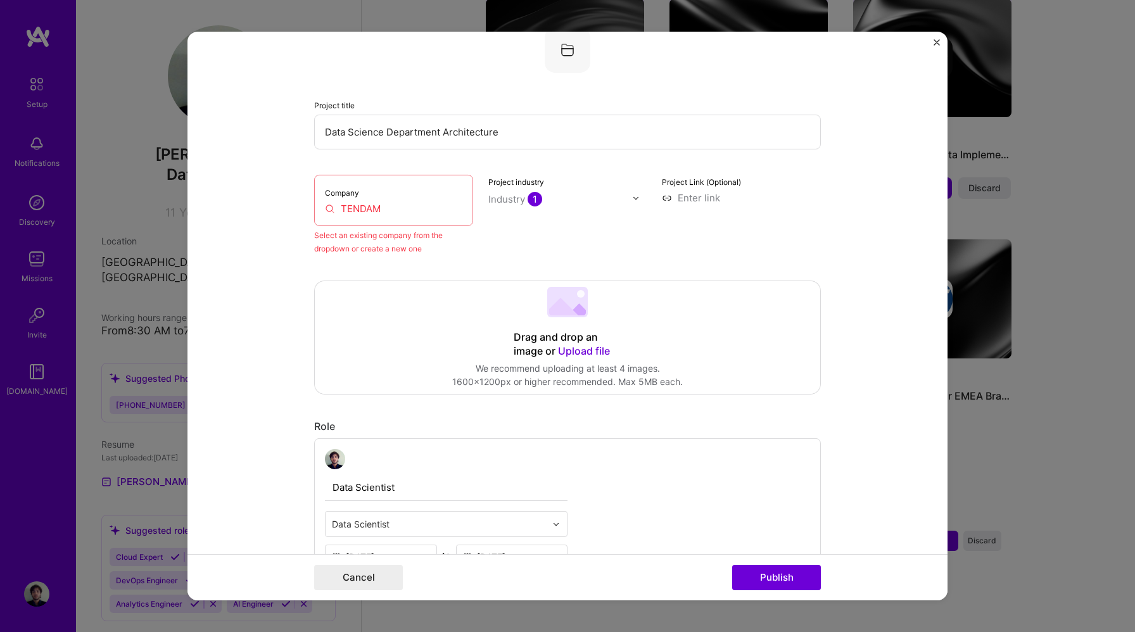
scroll to position [83, 0]
click at [393, 213] on input "TENDAM" at bounding box center [393, 213] width 137 height 13
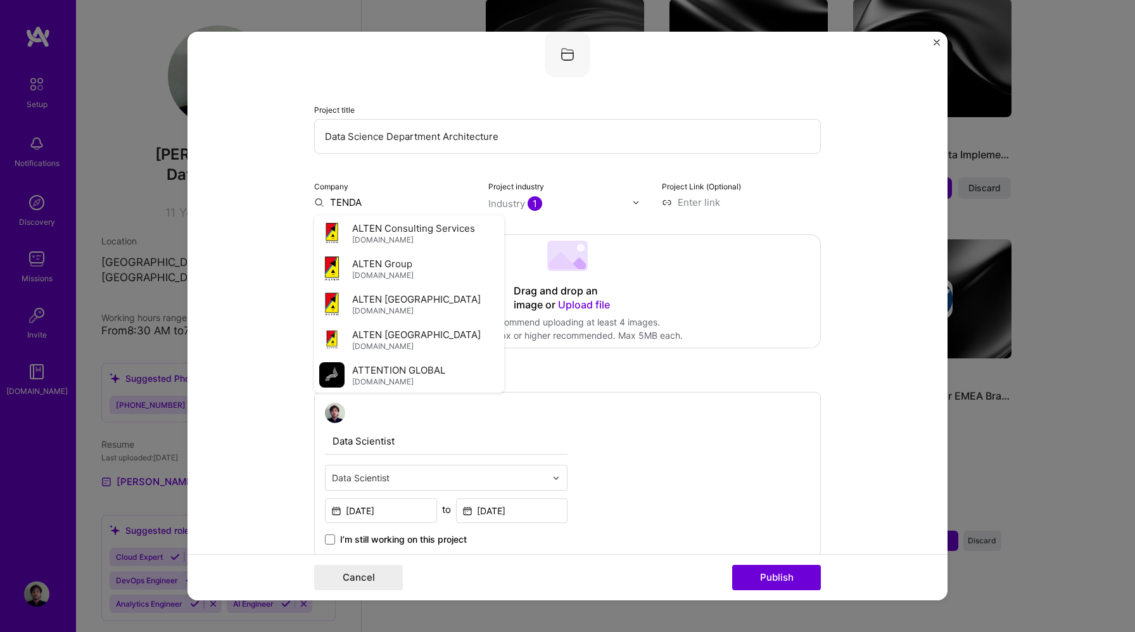
type input "TENDAM"
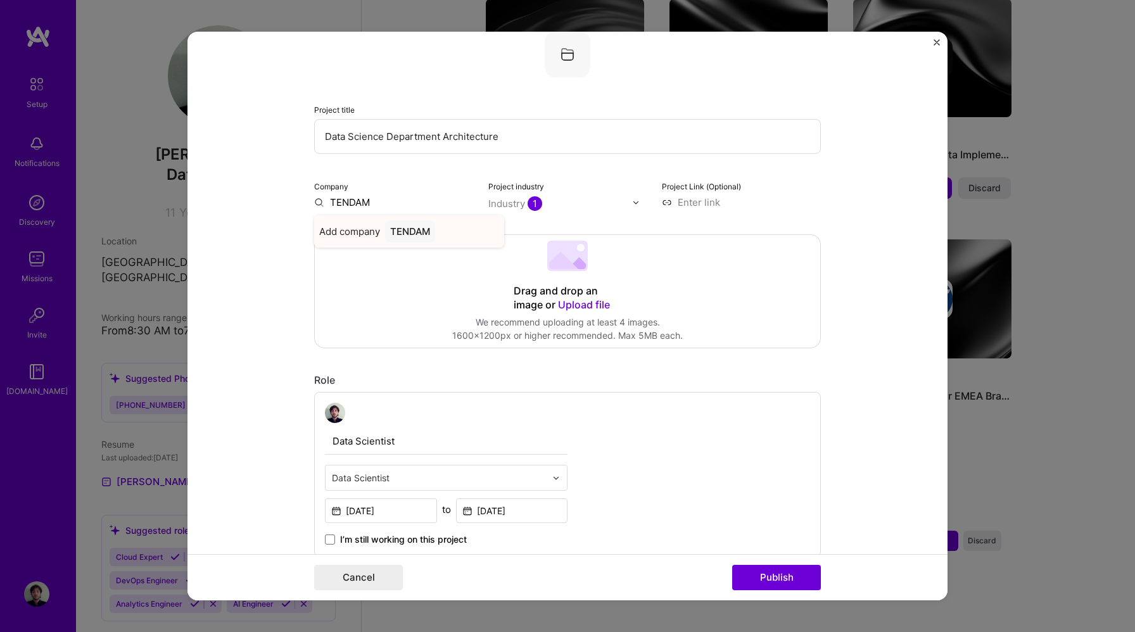
click at [423, 236] on div "TENDAM" at bounding box center [410, 231] width 50 height 22
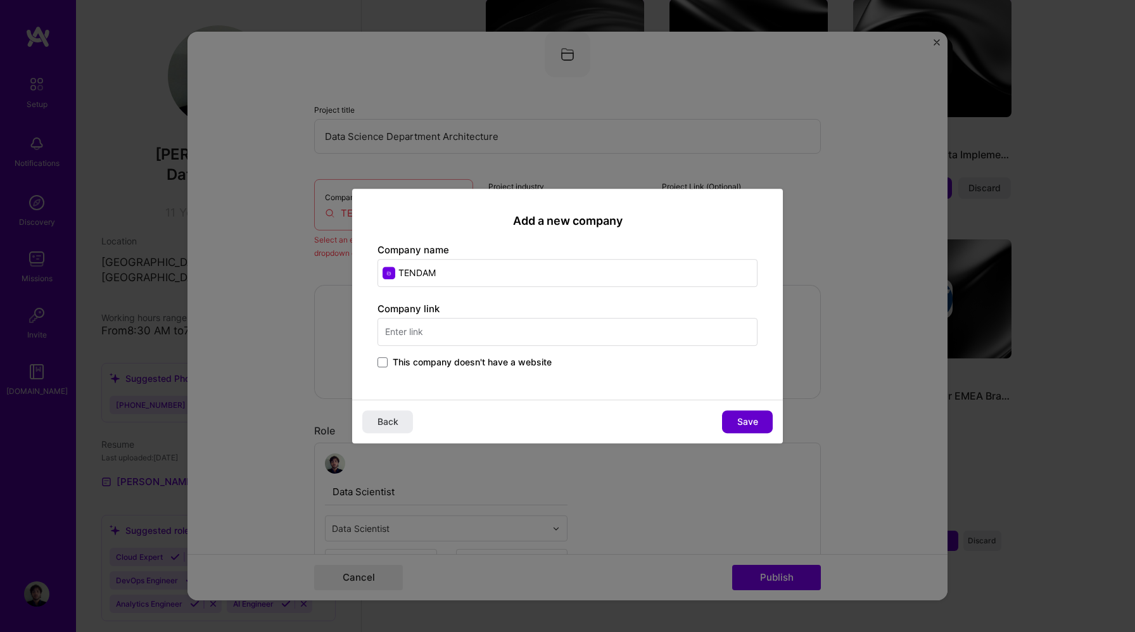
click at [747, 418] on span "Save" at bounding box center [747, 422] width 21 height 13
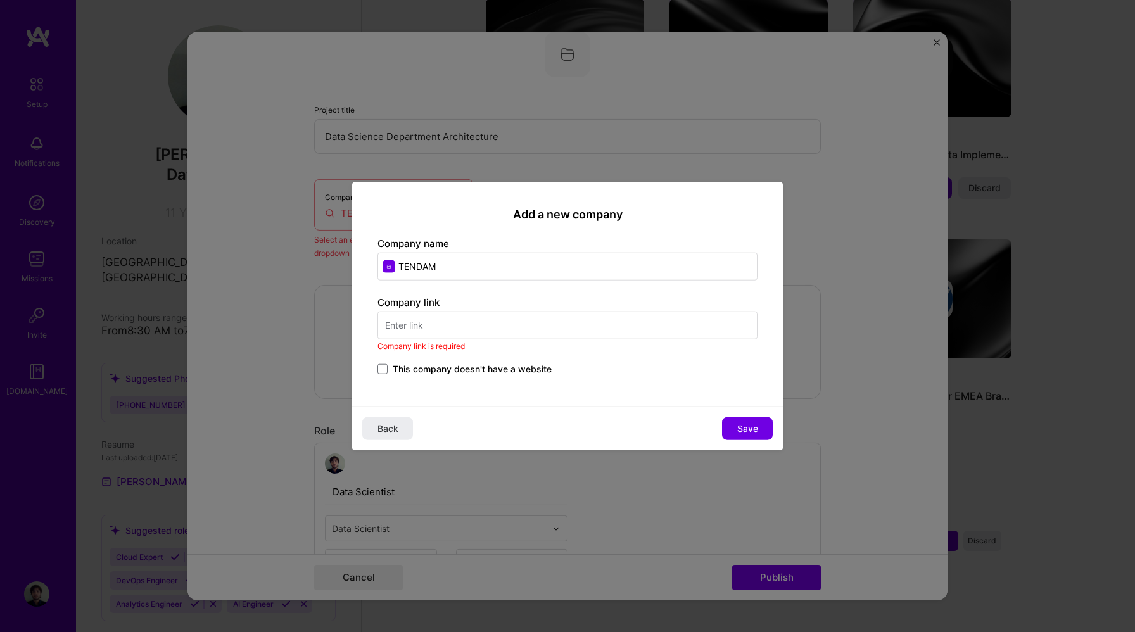
click at [476, 322] on input "text" at bounding box center [568, 325] width 380 height 28
paste input "[URL][DOMAIN_NAME]"
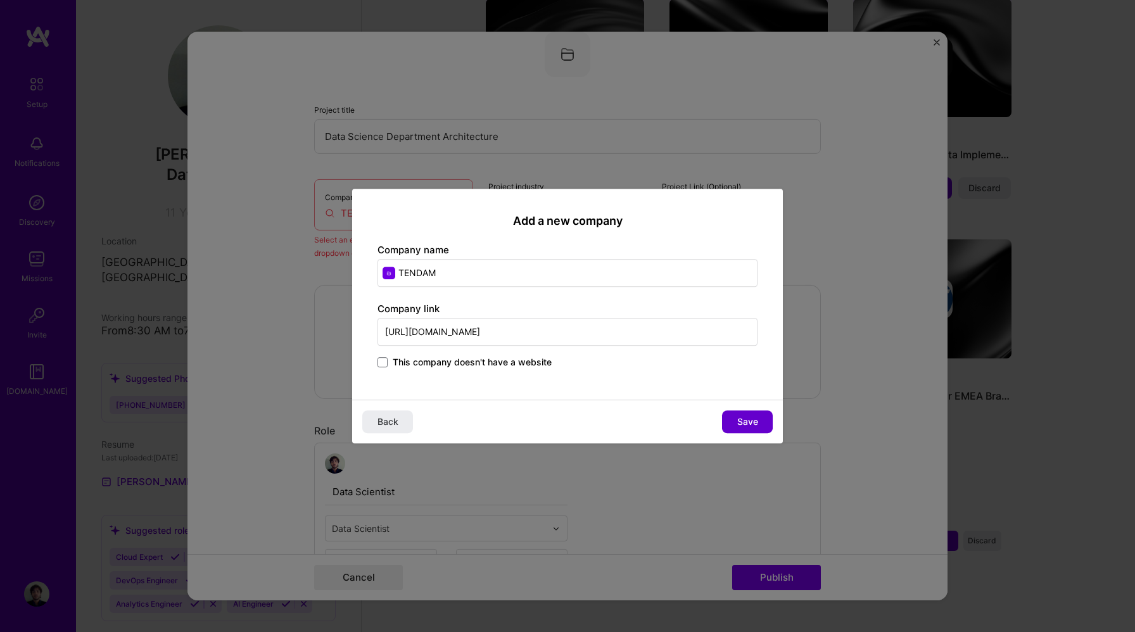
type input "[URL][DOMAIN_NAME]"
click at [756, 418] on span "Save" at bounding box center [747, 422] width 21 height 13
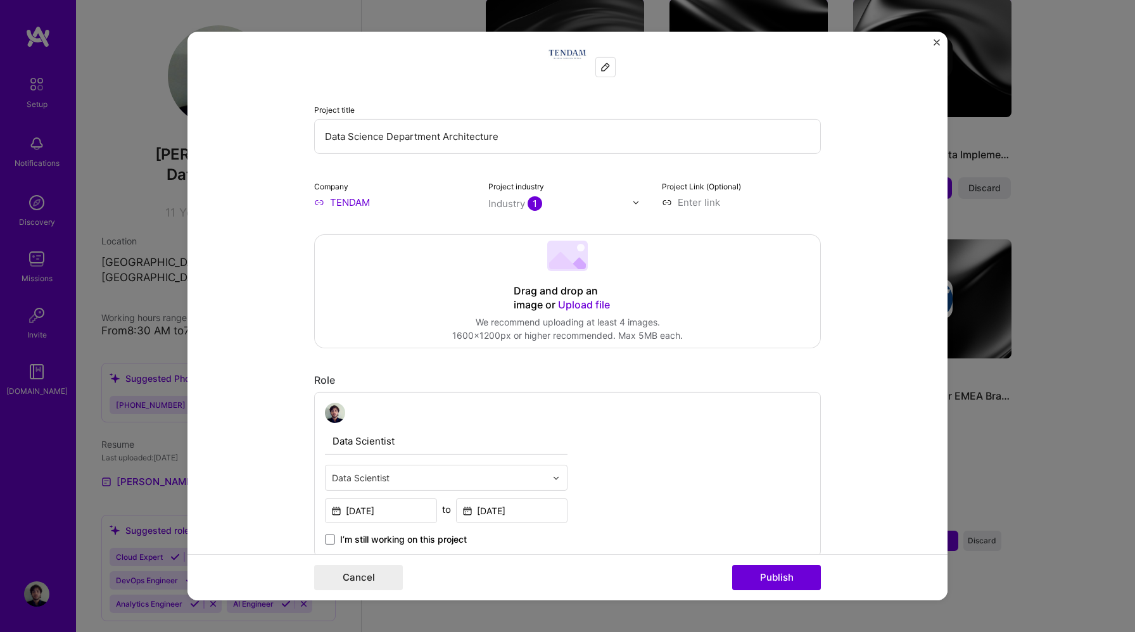
drag, startPoint x: 559, startPoint y: 139, endPoint x: 466, endPoint y: 142, distance: 92.5
click at [466, 142] on input "Data Science Department Architecture" at bounding box center [567, 136] width 507 height 35
click at [604, 205] on input "text" at bounding box center [560, 203] width 144 height 13
type input "fash"
click at [533, 238] on div "Fashion" at bounding box center [525, 229] width 66 height 23
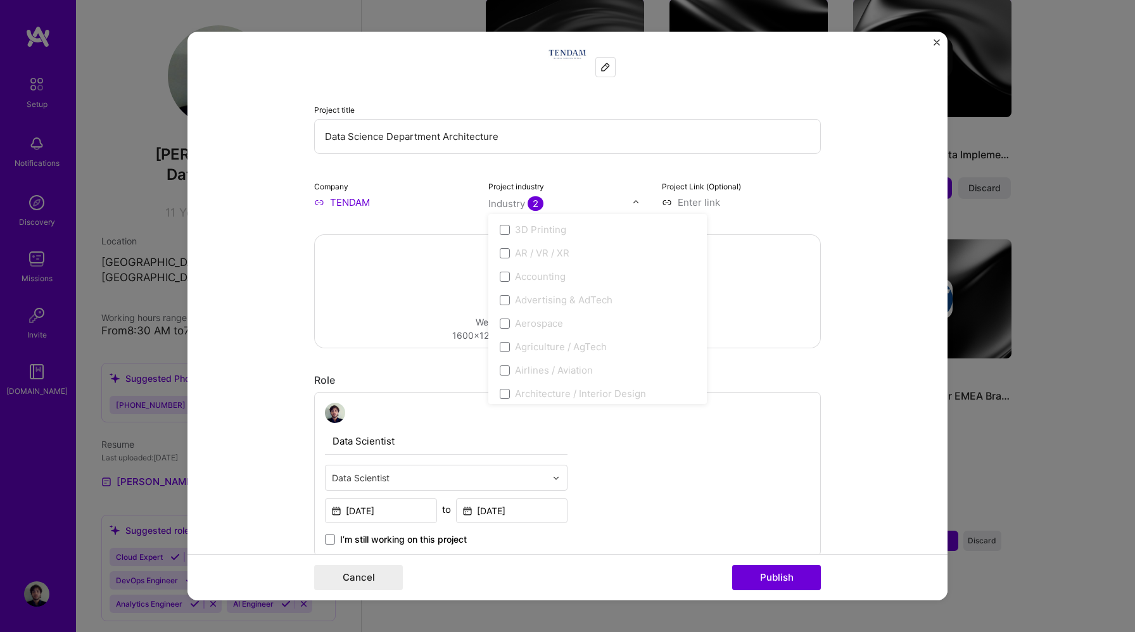
click at [841, 295] on form "Editing suggested project This project is suggested based on your LinkedIn, res…" at bounding box center [567, 316] width 760 height 569
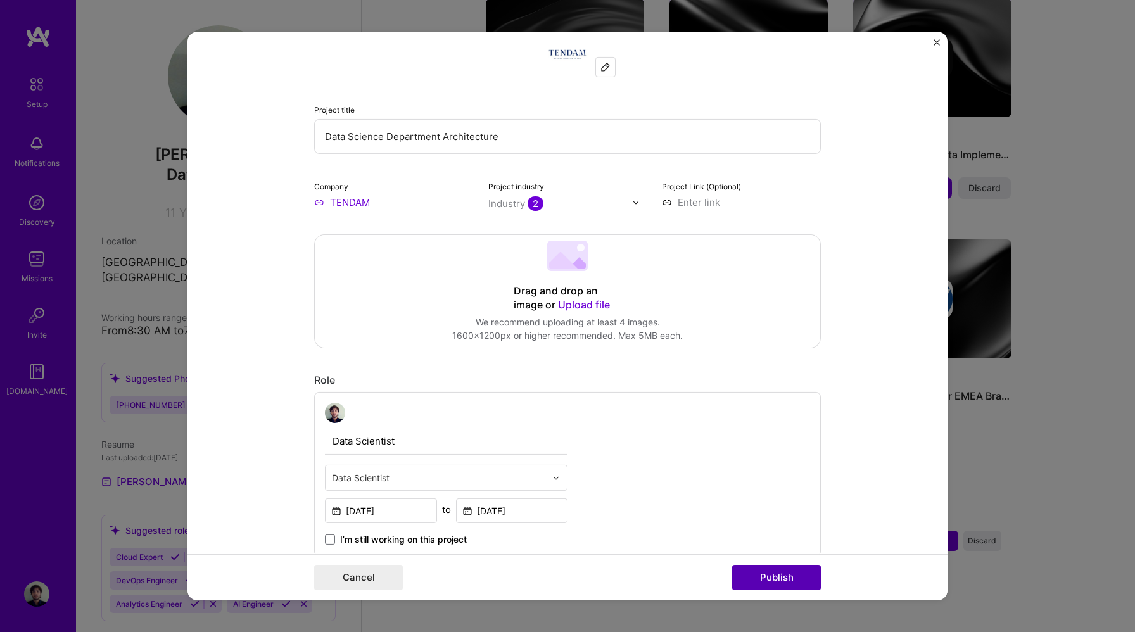
click at [766, 583] on button "Publish" at bounding box center [776, 577] width 89 height 25
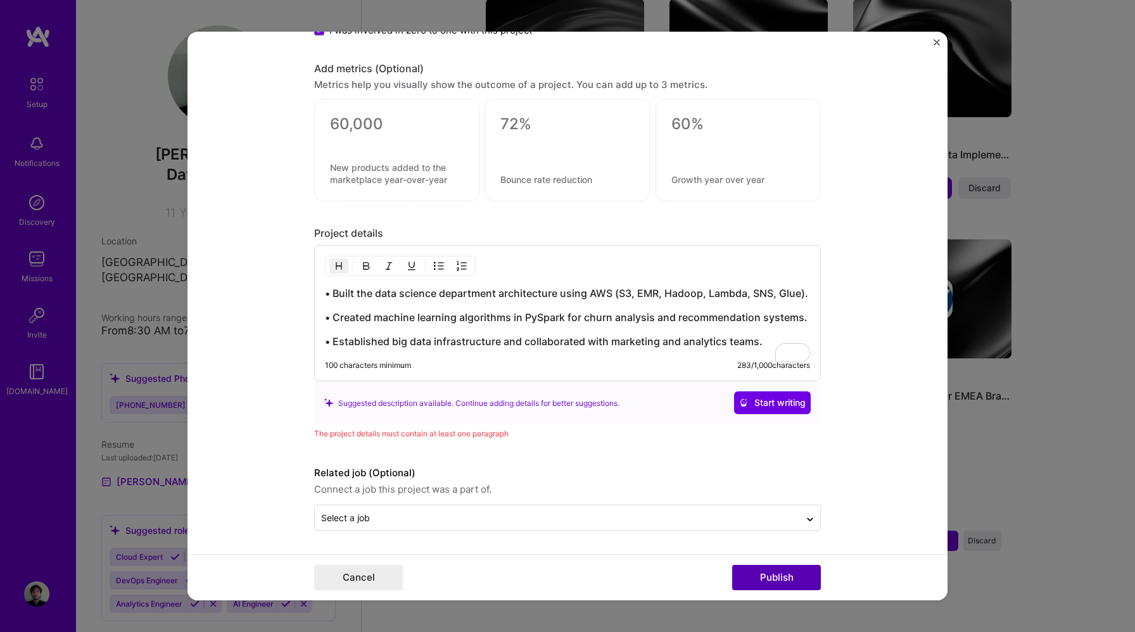
scroll to position [1015, 0]
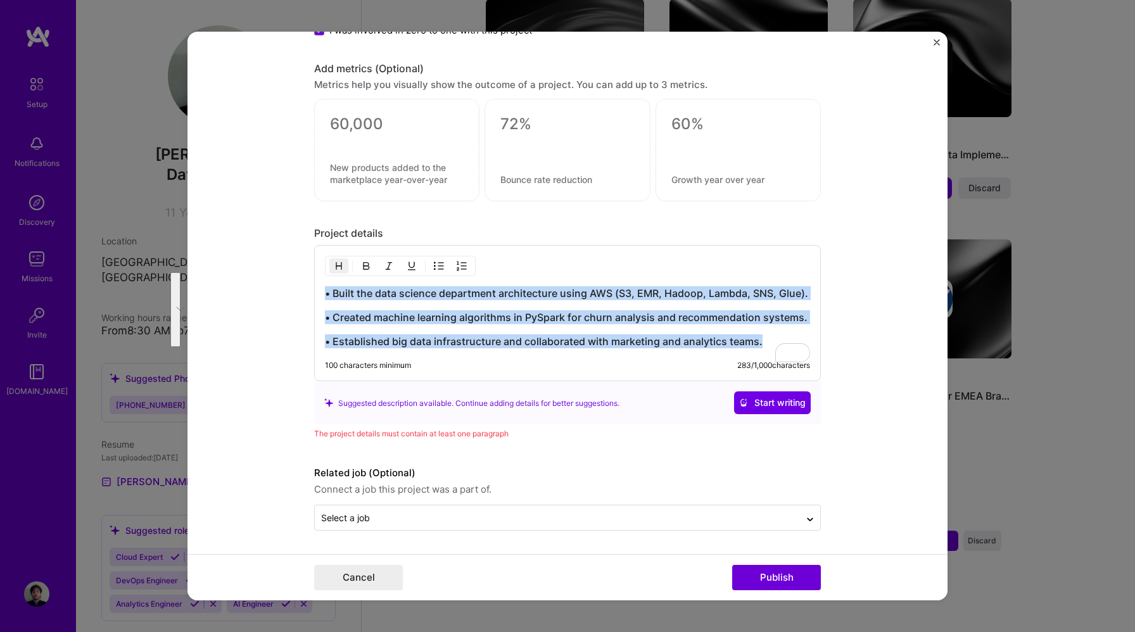
drag, startPoint x: 765, startPoint y: 340, endPoint x: 310, endPoint y: 274, distance: 459.0
click at [310, 274] on div "Editing suggested project This project is suggested based on your LinkedIn, res…" at bounding box center [567, 316] width 760 height 569
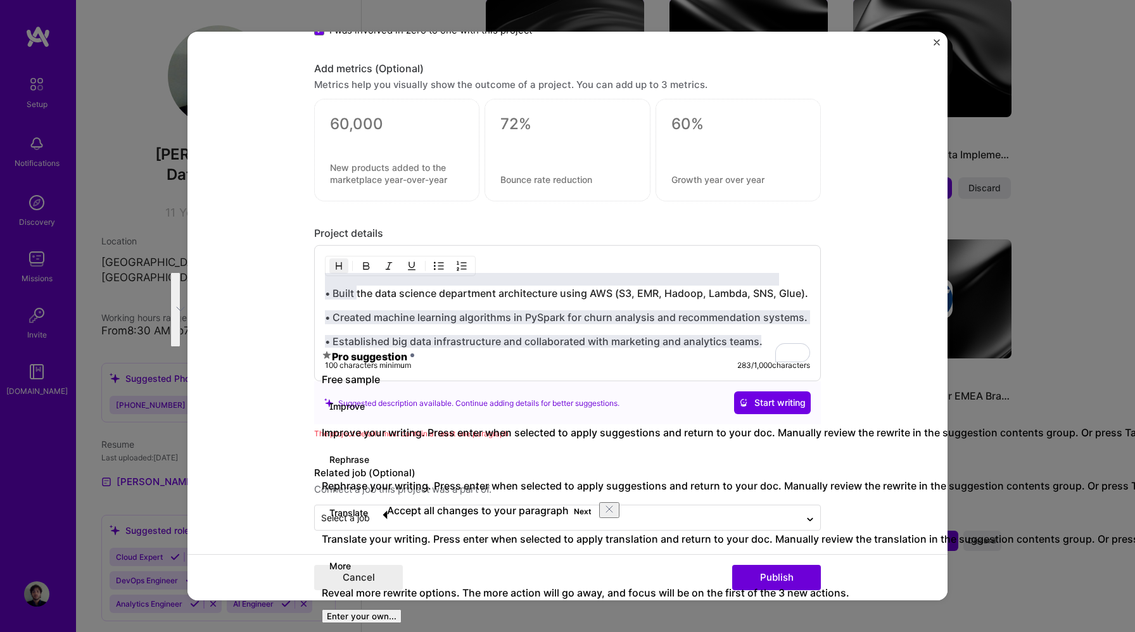
click at [537, 286] on h3 "• Built the data science department architecture using AWS (S3, EMR, Hadoop, La…" at bounding box center [567, 293] width 485 height 14
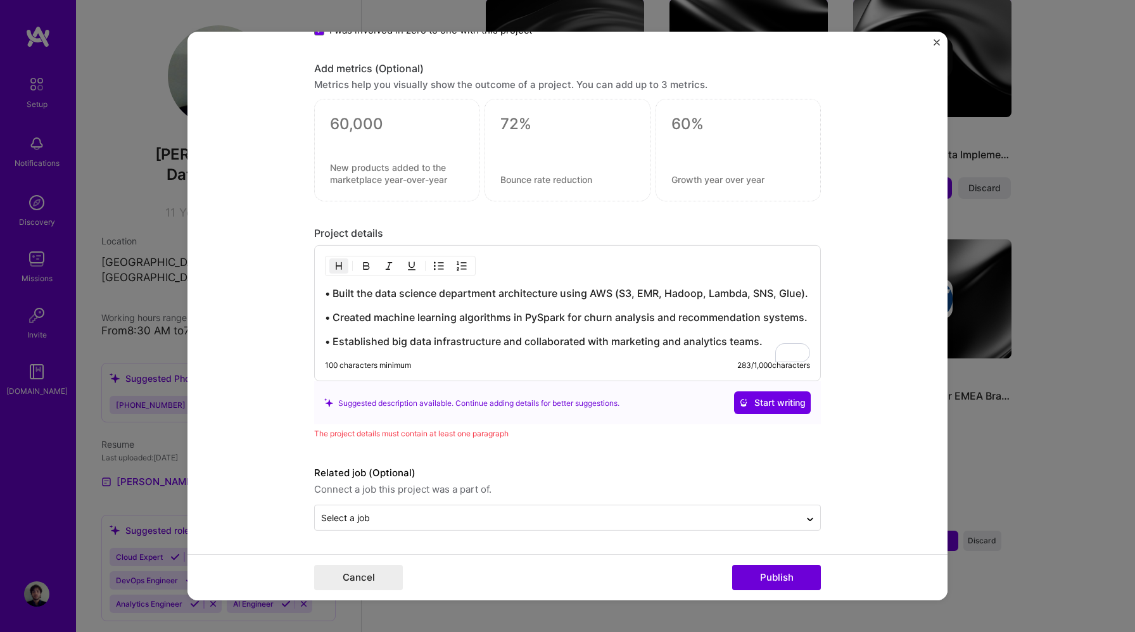
click at [456, 302] on div "• Built the data science department architecture using AWS (S3, EMR, Hadoop, La…" at bounding box center [567, 317] width 485 height 62
click at [598, 400] on div "Suggested description available. Continue adding details for better suggestions." at bounding box center [471, 403] width 295 height 13
click at [547, 346] on h3 "• Established big data infrastructure and collaborated with marketing and analy…" at bounding box center [567, 341] width 485 height 14
click at [560, 353] on div "• Built the data science department architecture using AWS (S3, EMR, Hadoop, La…" at bounding box center [567, 313] width 507 height 136
click at [556, 291] on h3 "• Built the data science department architecture using AWS (S3, EMR, Hadoop, La…" at bounding box center [567, 293] width 485 height 14
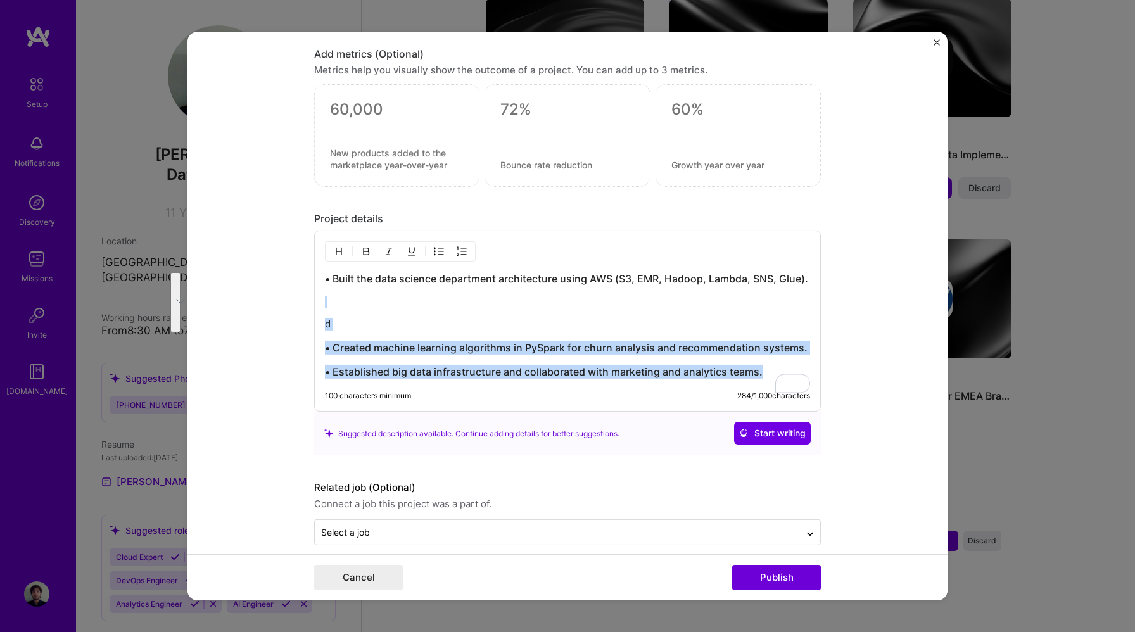
drag, startPoint x: 766, startPoint y: 386, endPoint x: 277, endPoint y: 311, distance: 495.4
click at [277, 311] on form "Editing suggested project This project is suggested based on your LinkedIn, res…" at bounding box center [567, 316] width 760 height 569
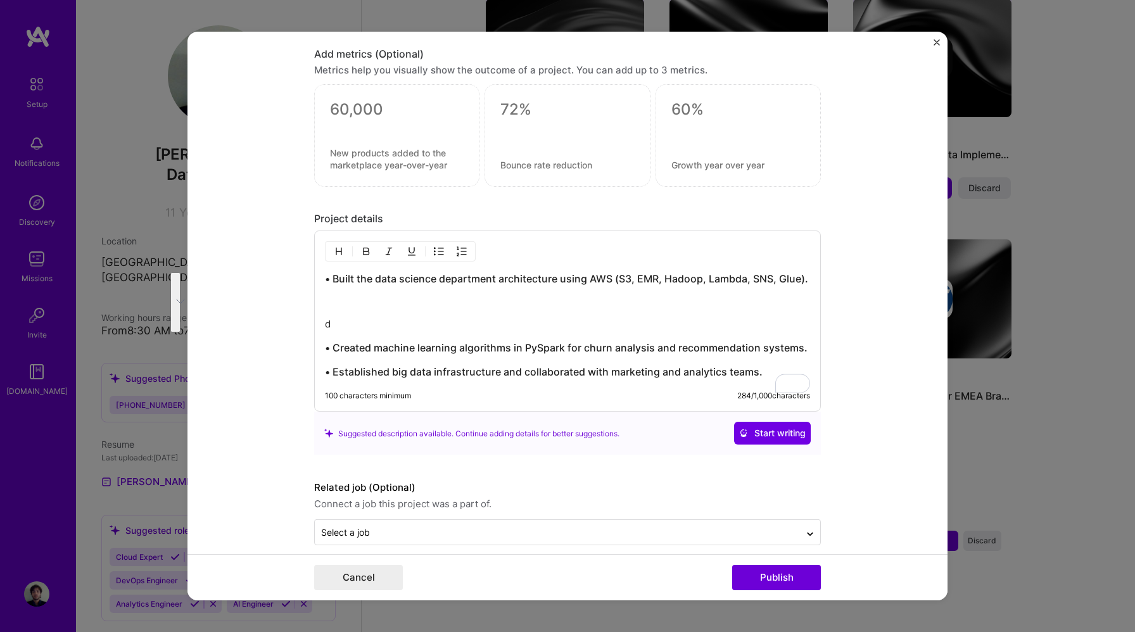
click at [359, 323] on div "• Built the data science department architecture using AWS (S3, EMR, Hadoop, La…" at bounding box center [567, 325] width 485 height 107
click at [346, 331] on p "d" at bounding box center [567, 324] width 485 height 13
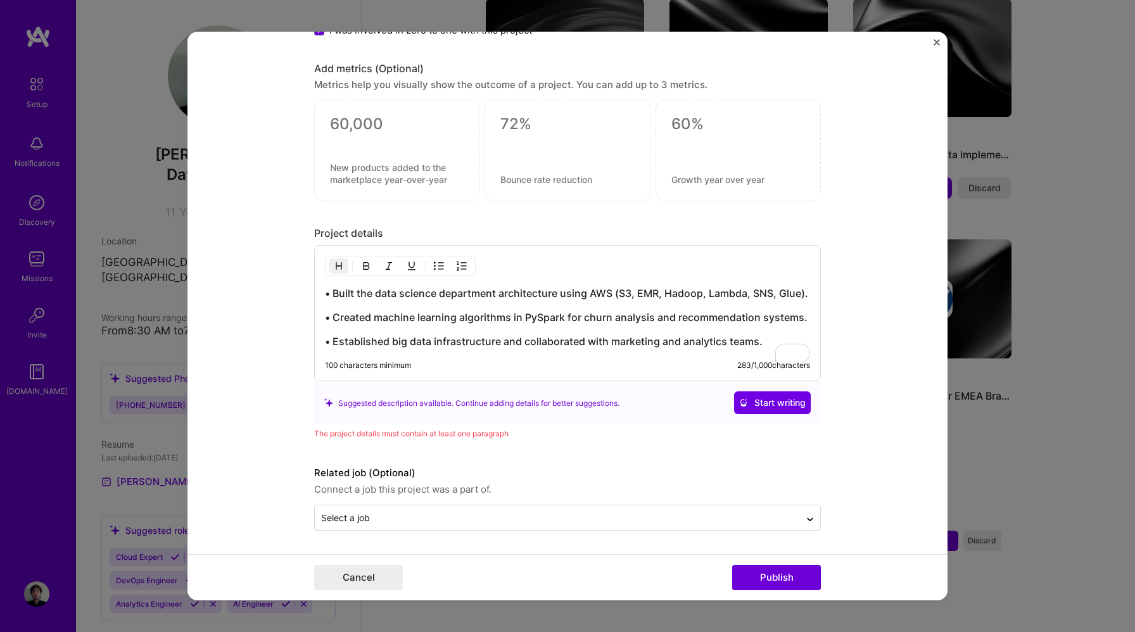
click at [328, 286] on h3 "• Built the data science department architecture using AWS (S3, EMR, Hadoop, La…" at bounding box center [567, 293] width 485 height 14
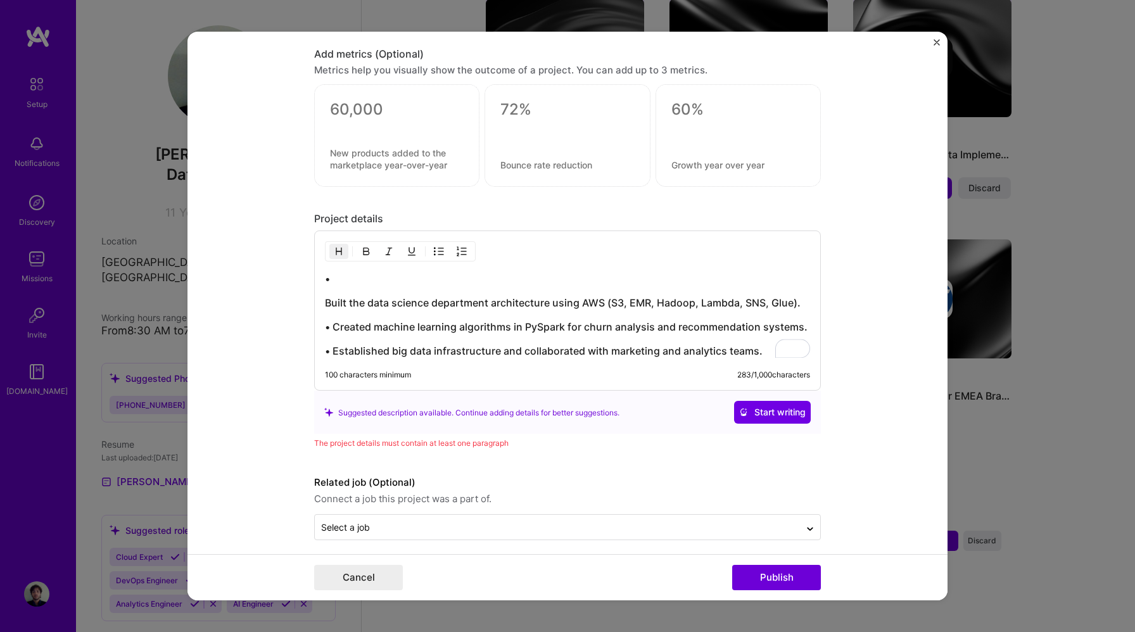
click at [442, 253] on img "button" at bounding box center [439, 251] width 10 height 10
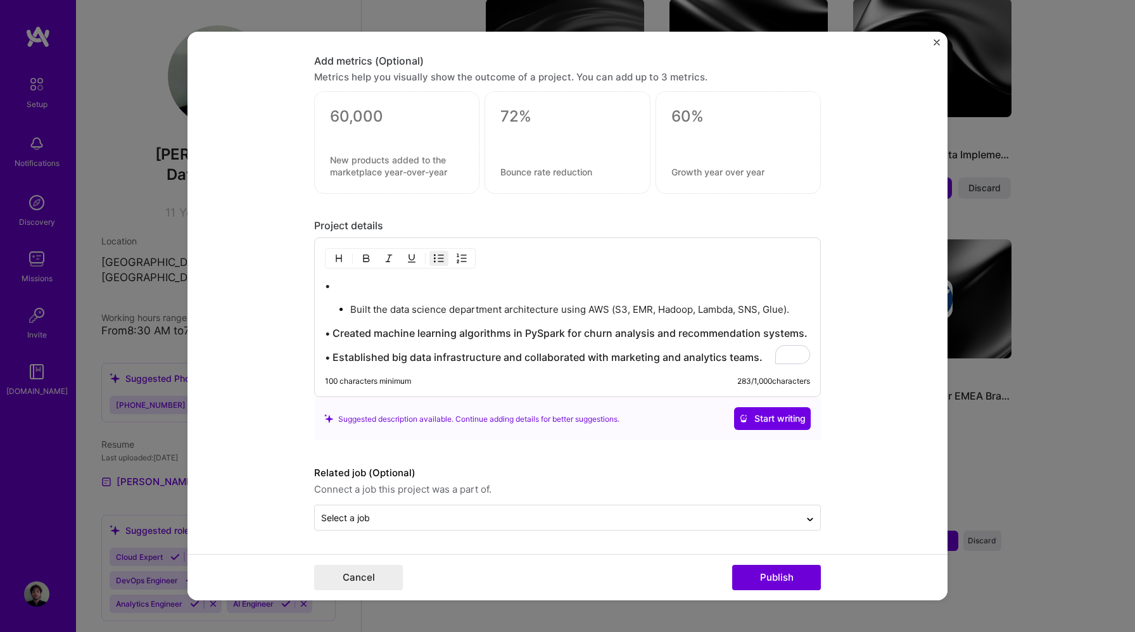
click at [325, 333] on h3 "• Created machine learning algorithms in PySpark for churn analysis and recomme…" at bounding box center [567, 333] width 485 height 14
click at [440, 255] on img "button" at bounding box center [439, 258] width 10 height 10
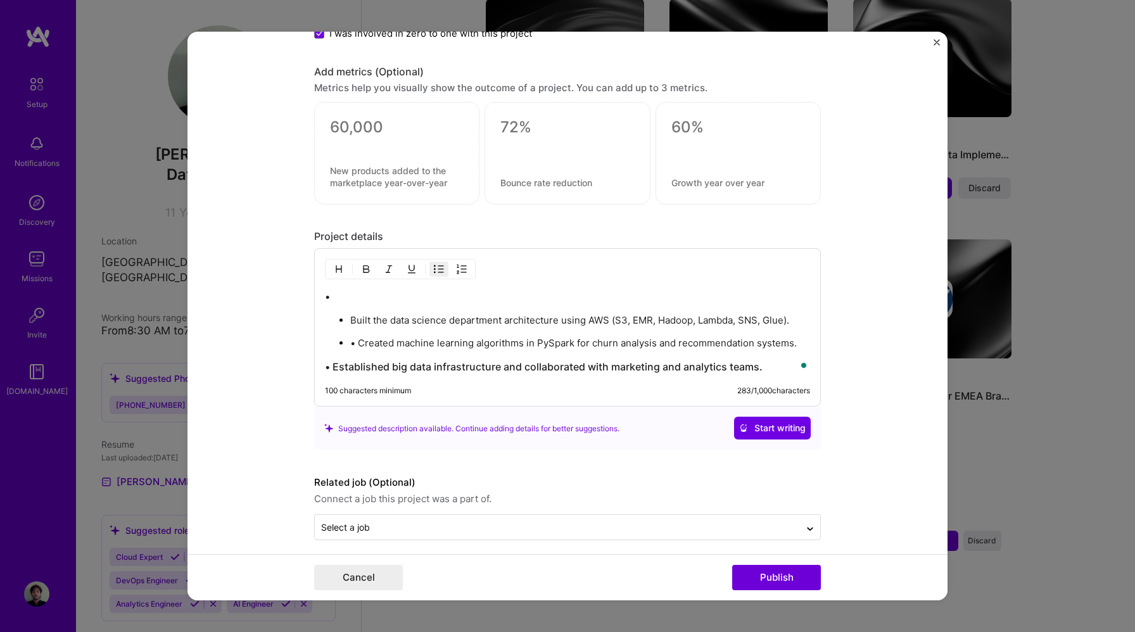
scroll to position [1007, 0]
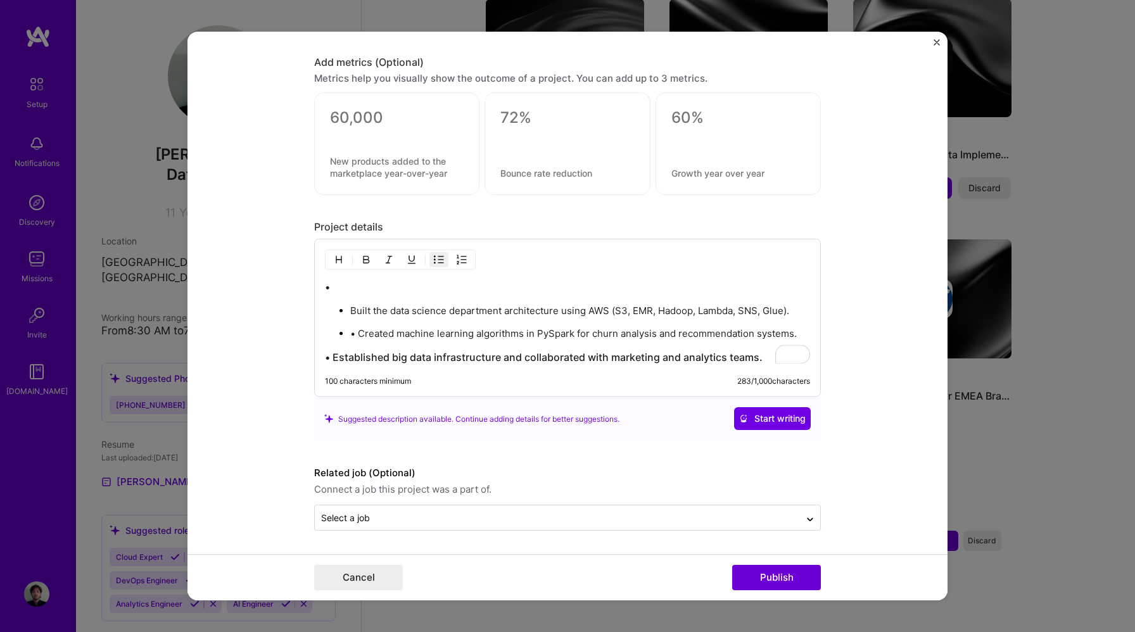
click at [333, 353] on h3 "• Established big data infrastructure and collaborated with marketing and analy…" at bounding box center [567, 357] width 485 height 14
click at [437, 260] on img "button" at bounding box center [439, 260] width 10 height 10
click at [346, 289] on h3 "•" at bounding box center [567, 288] width 485 height 14
click at [768, 573] on button "Publish" at bounding box center [776, 577] width 89 height 25
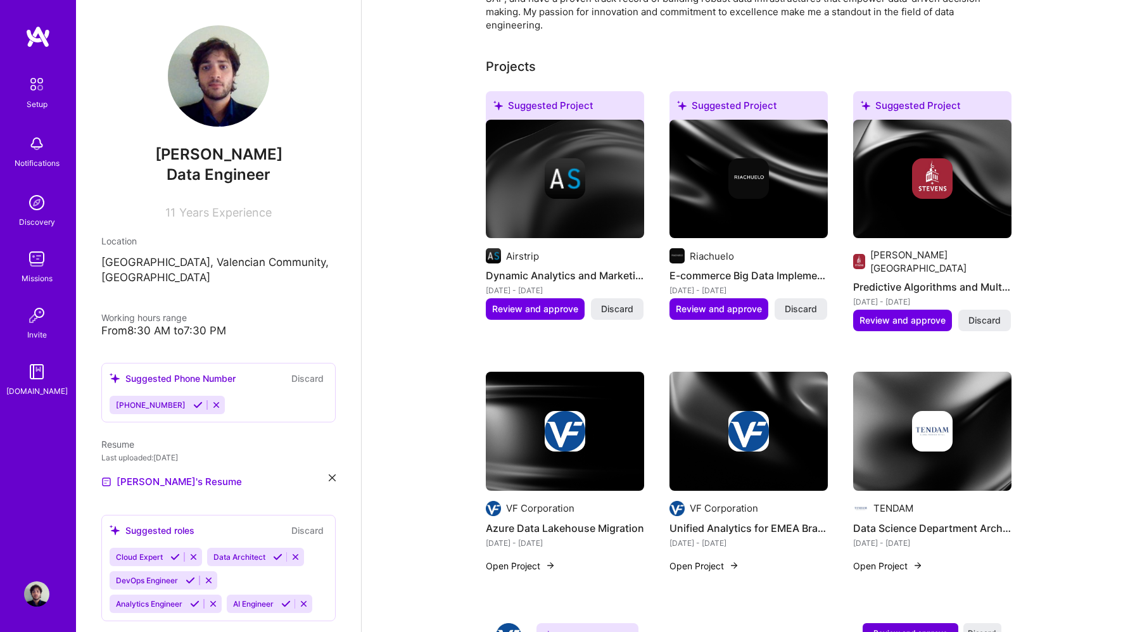
scroll to position [441, 0]
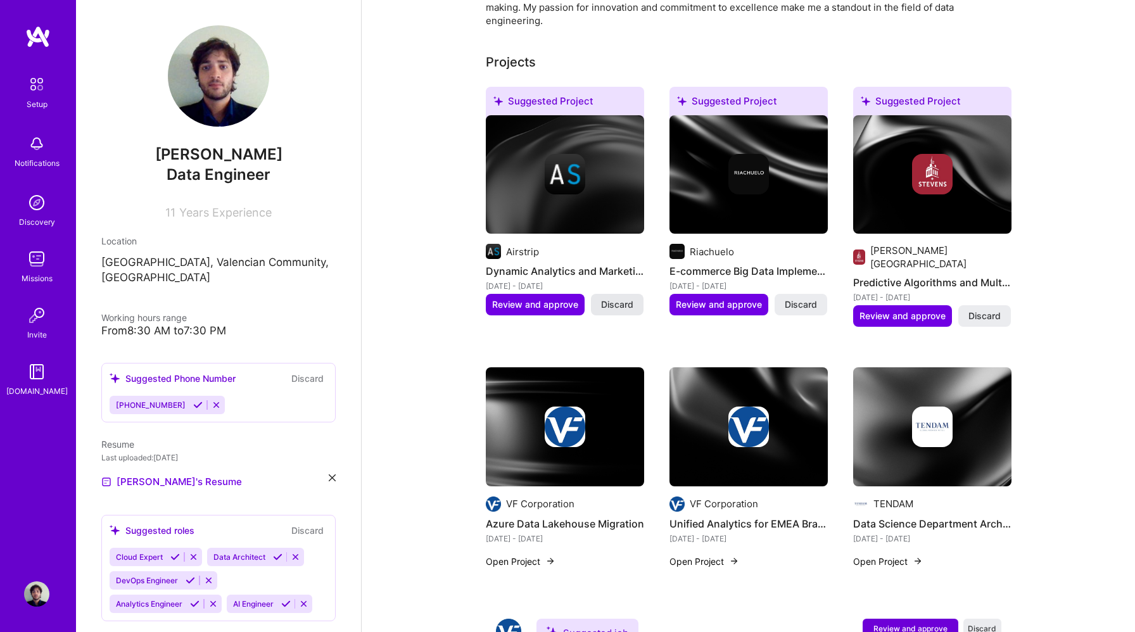
click at [628, 298] on span "Discard" at bounding box center [617, 304] width 32 height 13
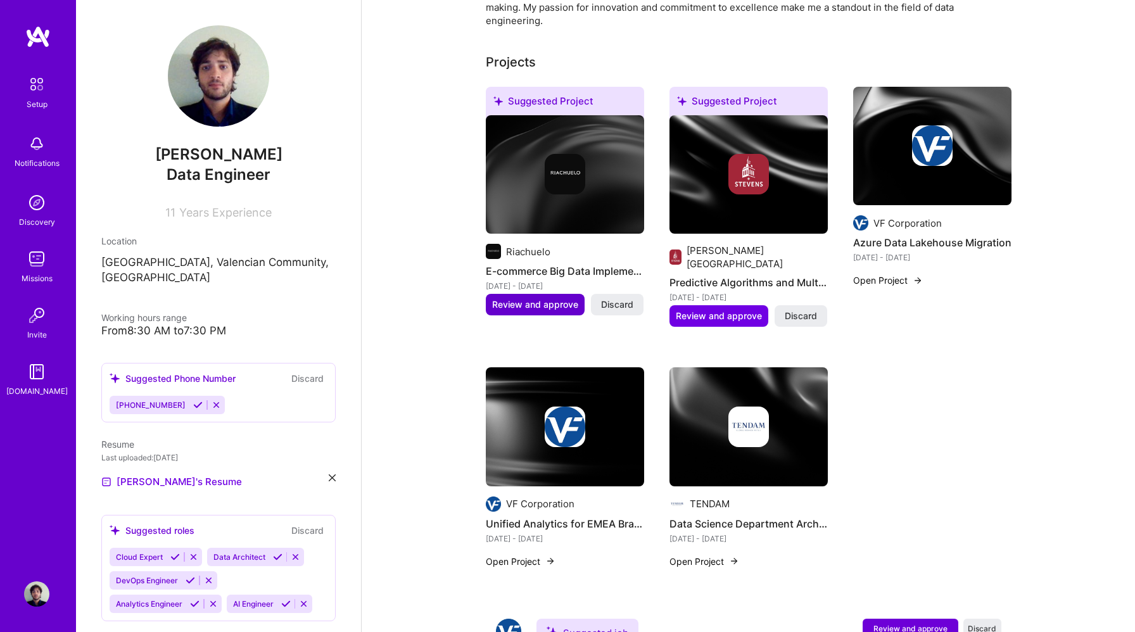
click at [539, 298] on span "Review and approve" at bounding box center [535, 304] width 86 height 13
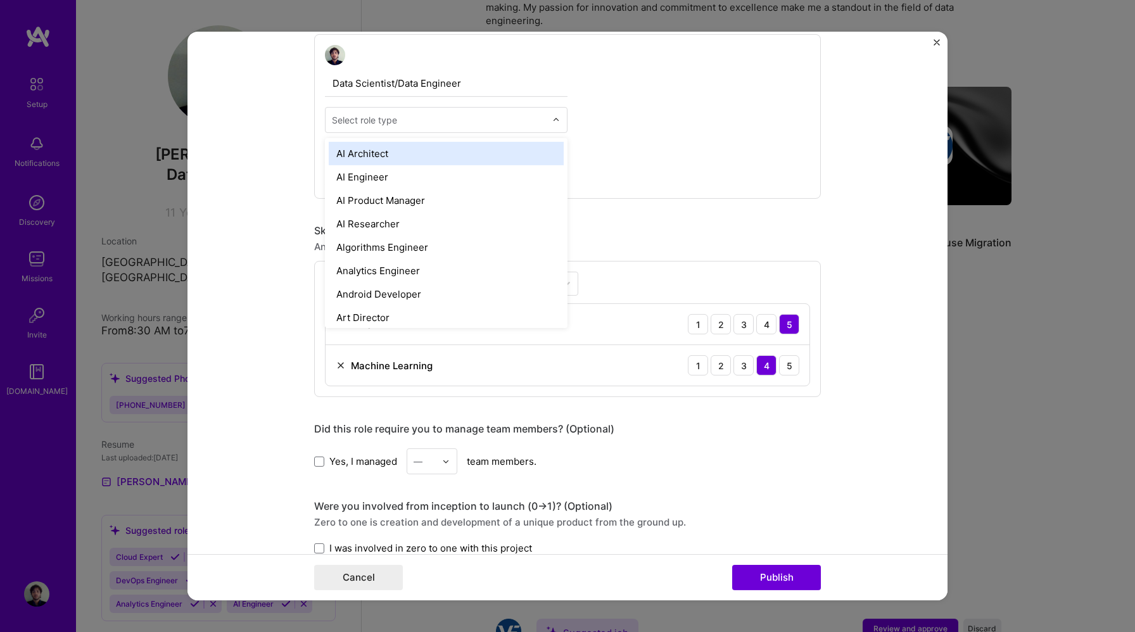
click at [466, 122] on input "text" at bounding box center [439, 119] width 214 height 13
type input "data"
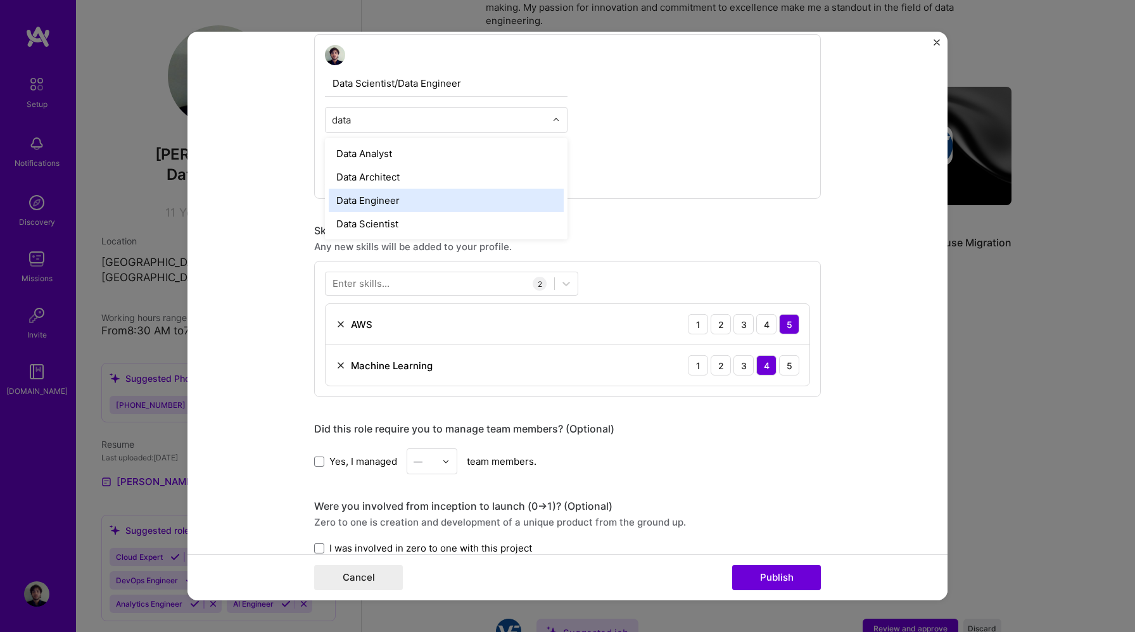
click at [390, 200] on div "Data Engineer" at bounding box center [446, 200] width 235 height 23
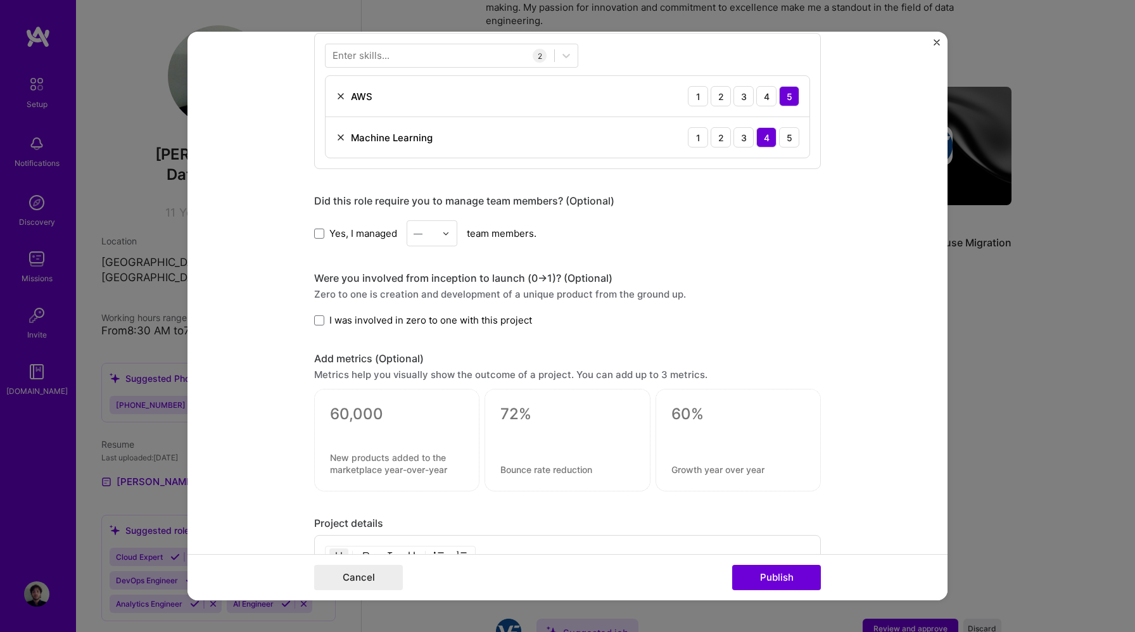
scroll to position [673, 0]
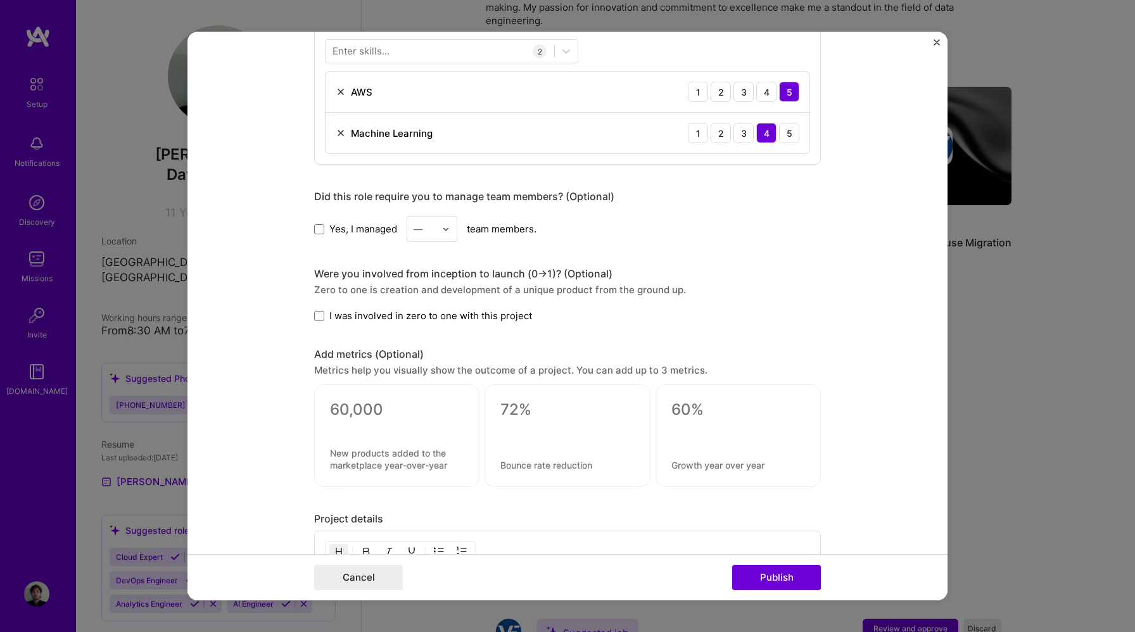
click at [439, 230] on div "—" at bounding box center [424, 229] width 35 height 25
click at [428, 378] on div "6" at bounding box center [431, 379] width 43 height 23
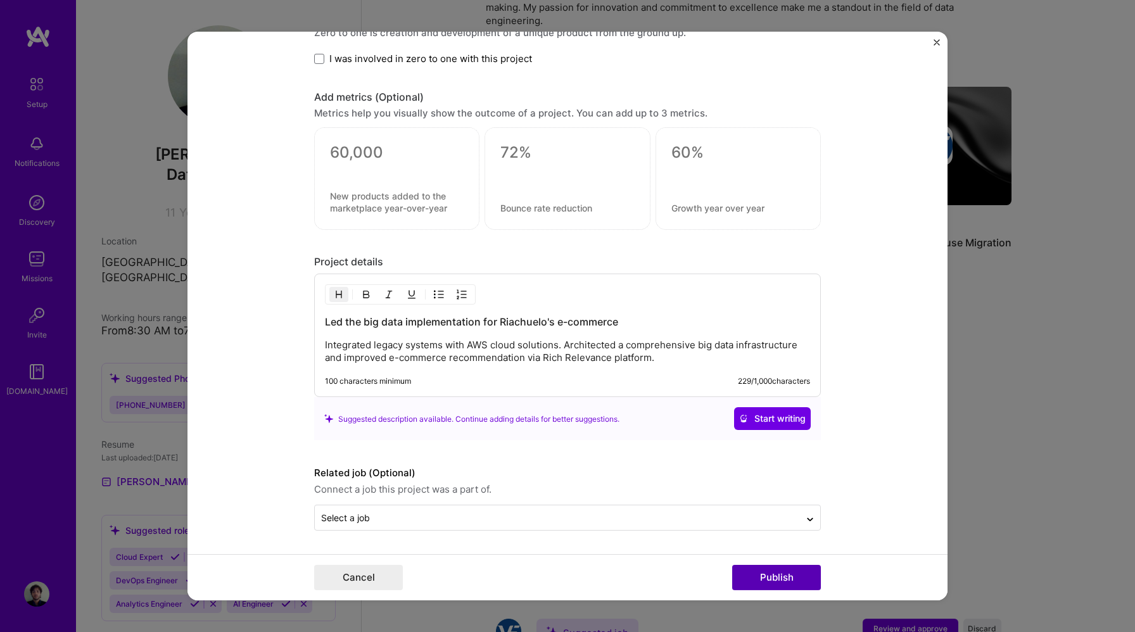
click at [787, 575] on button "Publish" at bounding box center [776, 577] width 89 height 25
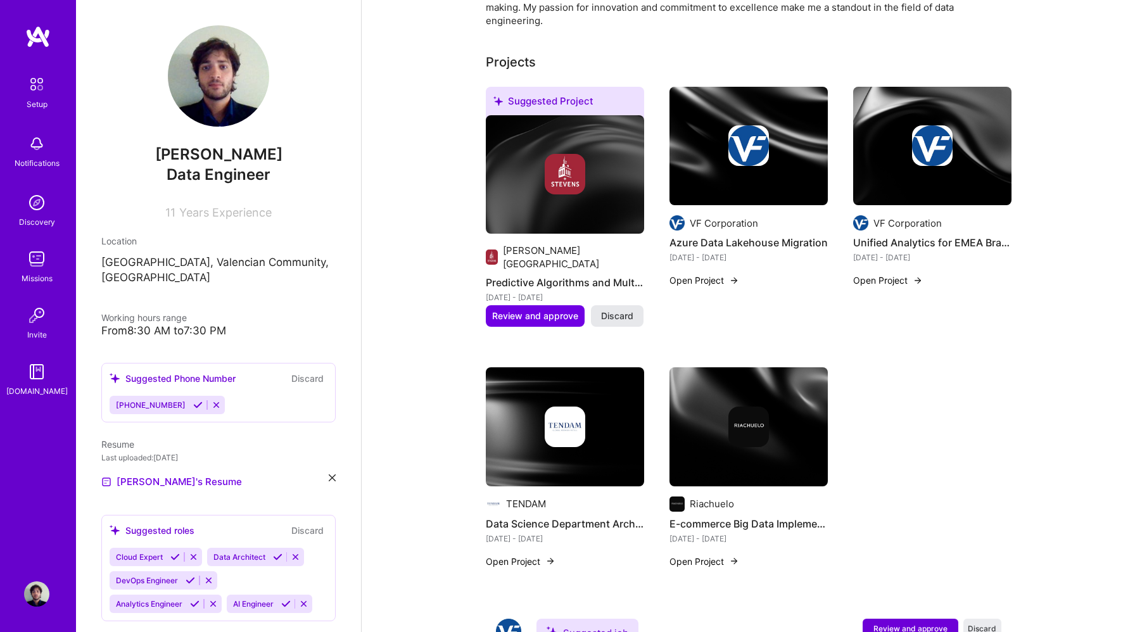
click at [610, 310] on span "Discard" at bounding box center [617, 316] width 32 height 13
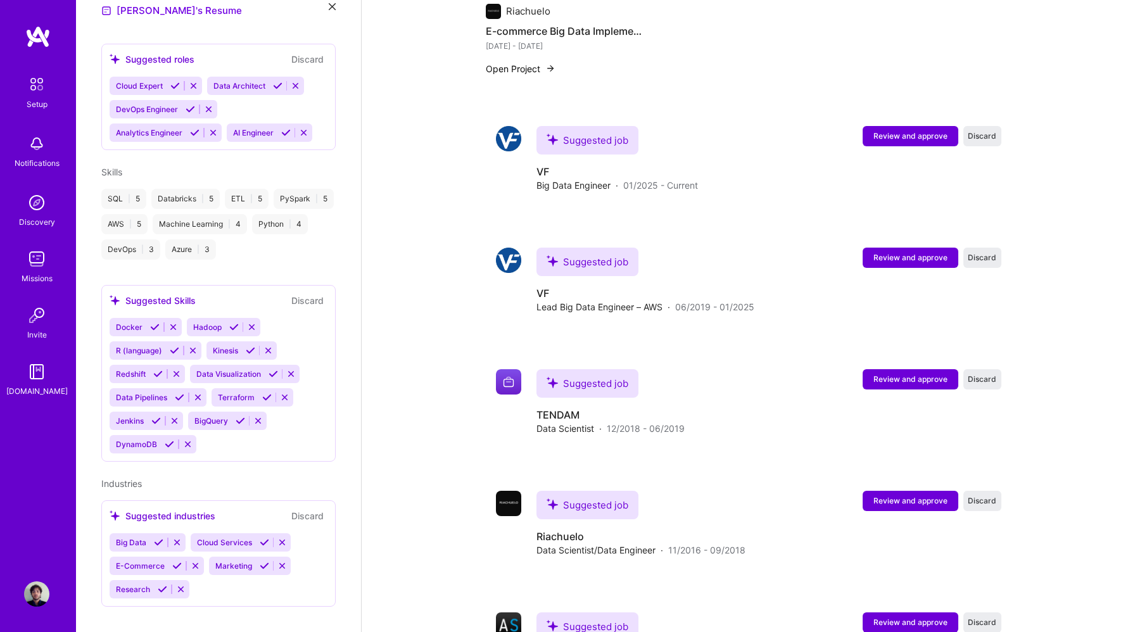
scroll to position [922, 0]
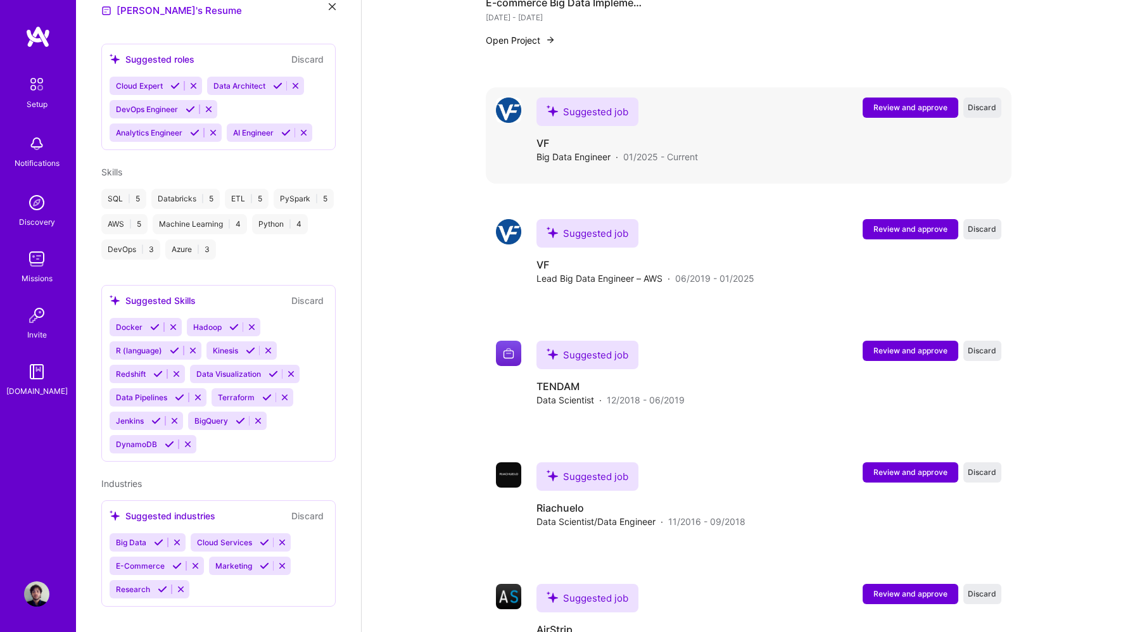
click at [902, 102] on span "Review and approve" at bounding box center [911, 107] width 74 height 11
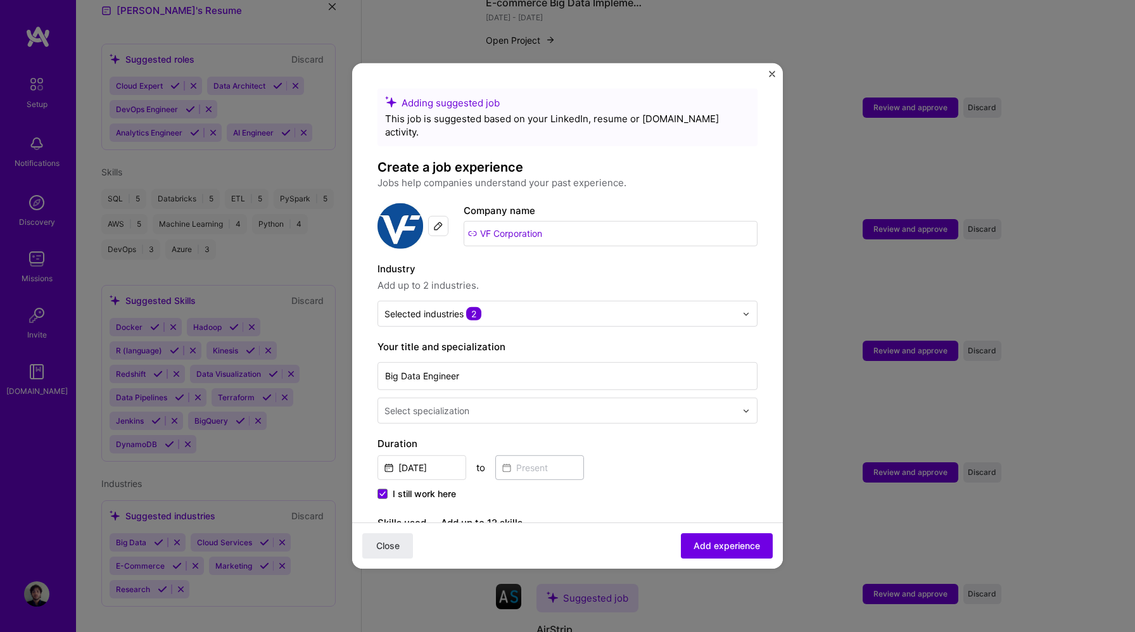
click at [437, 488] on span "I still work here" at bounding box center [424, 494] width 63 height 13
click at [0, 0] on input "I still work here" at bounding box center [0, 0] width 0 height 0
click at [530, 457] on input at bounding box center [539, 467] width 89 height 25
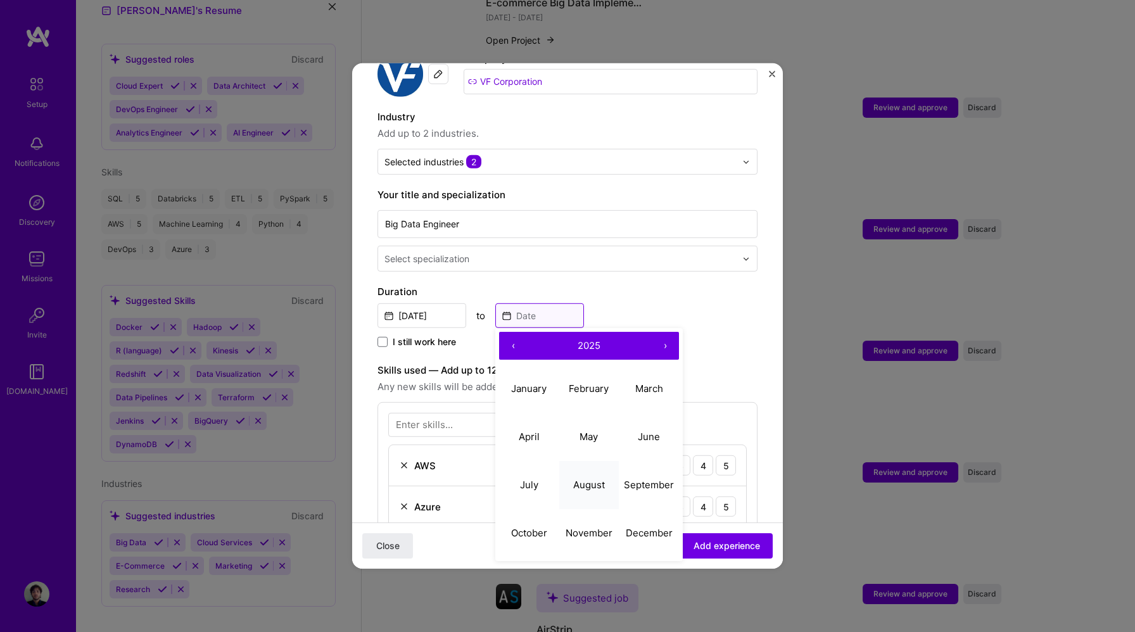
scroll to position [158, 0]
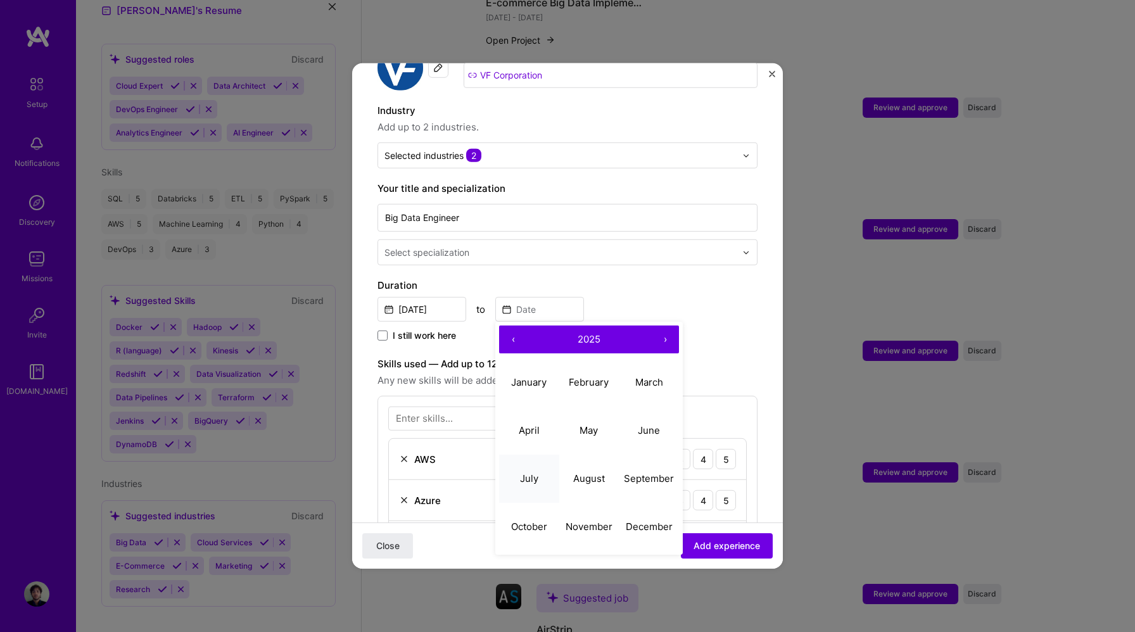
click at [535, 472] on abbr "July" at bounding box center [529, 478] width 18 height 12
type input "[DATE]"
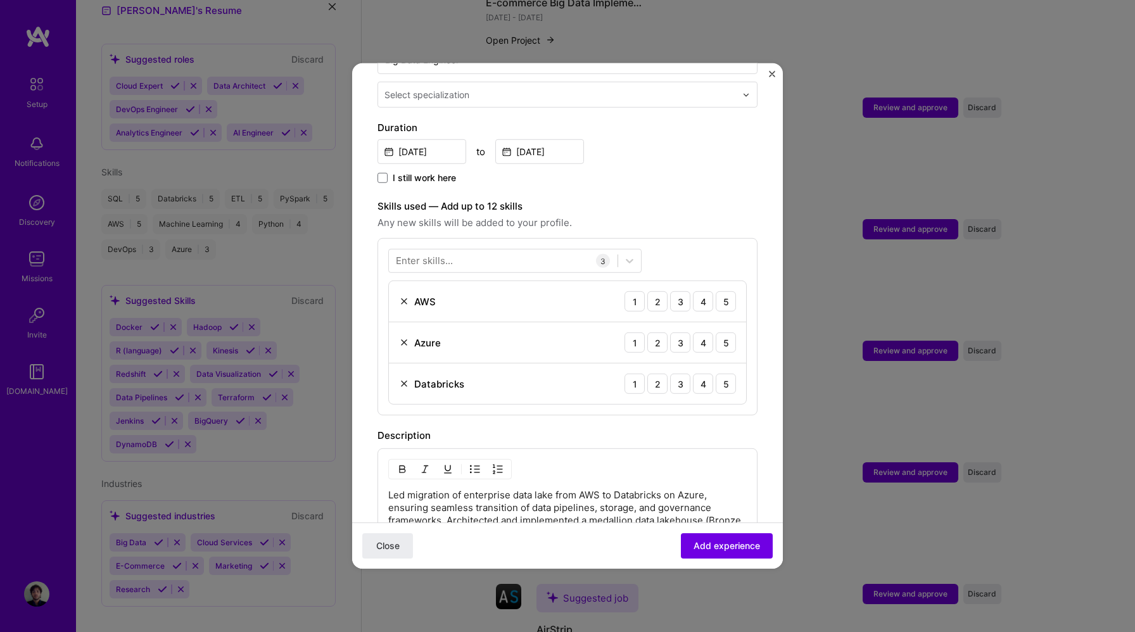
scroll to position [400, 0]
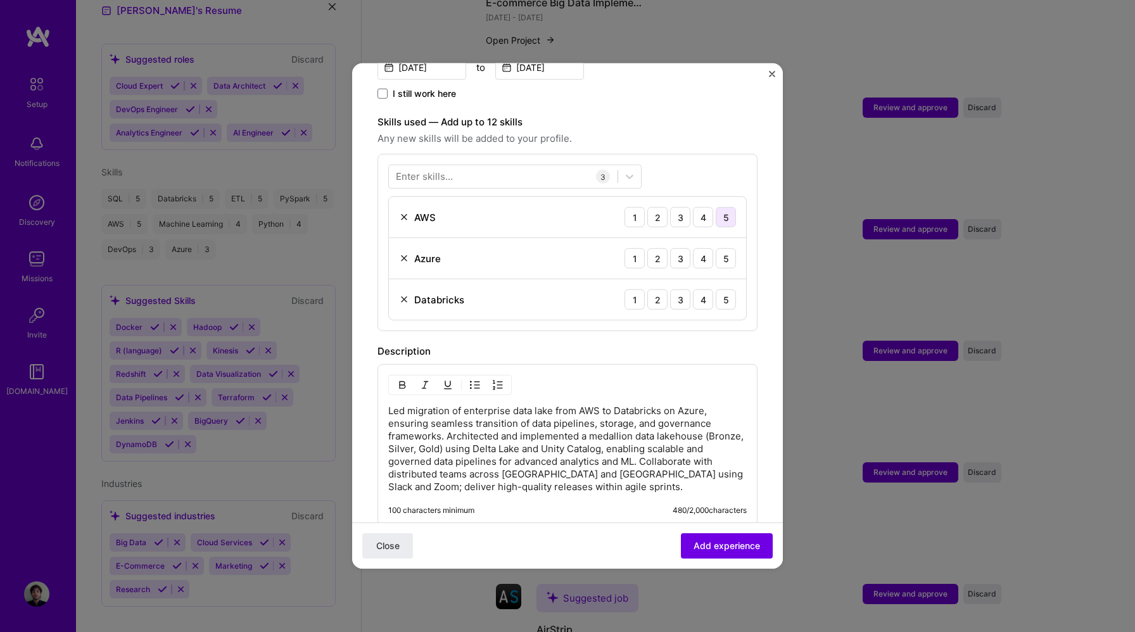
click at [724, 207] on div "5" at bounding box center [726, 217] width 20 height 20
click at [680, 248] on div "3" at bounding box center [680, 258] width 20 height 20
click at [721, 289] on div "5" at bounding box center [726, 299] width 20 height 20
click at [717, 546] on span "Add experience" at bounding box center [727, 546] width 67 height 13
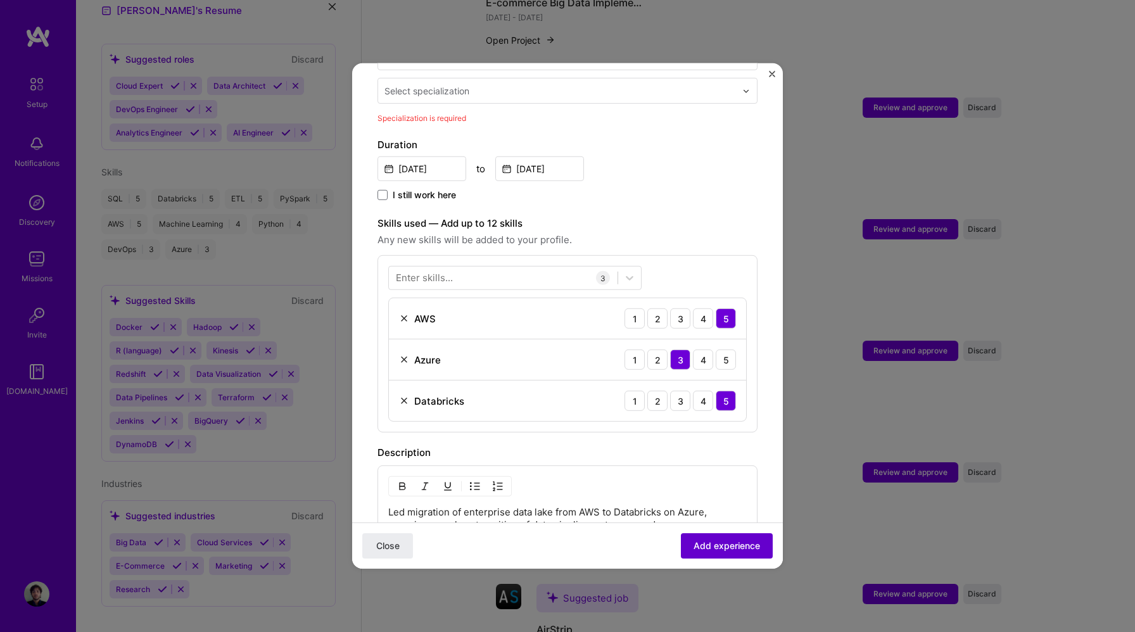
scroll to position [263, 0]
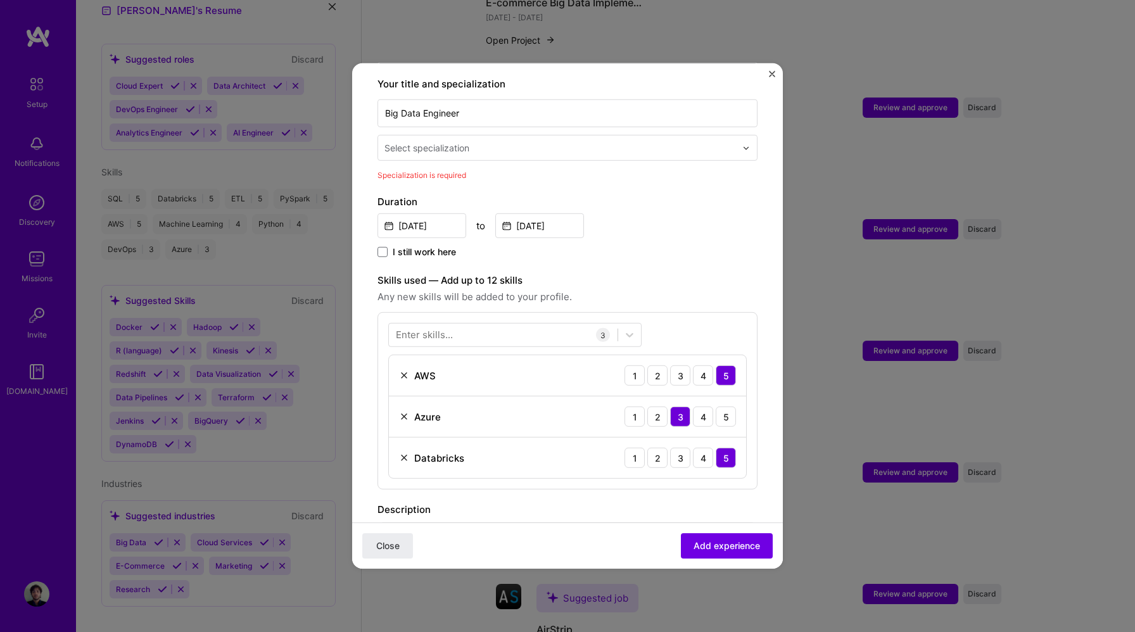
click at [531, 141] on input "text" at bounding box center [561, 147] width 354 height 13
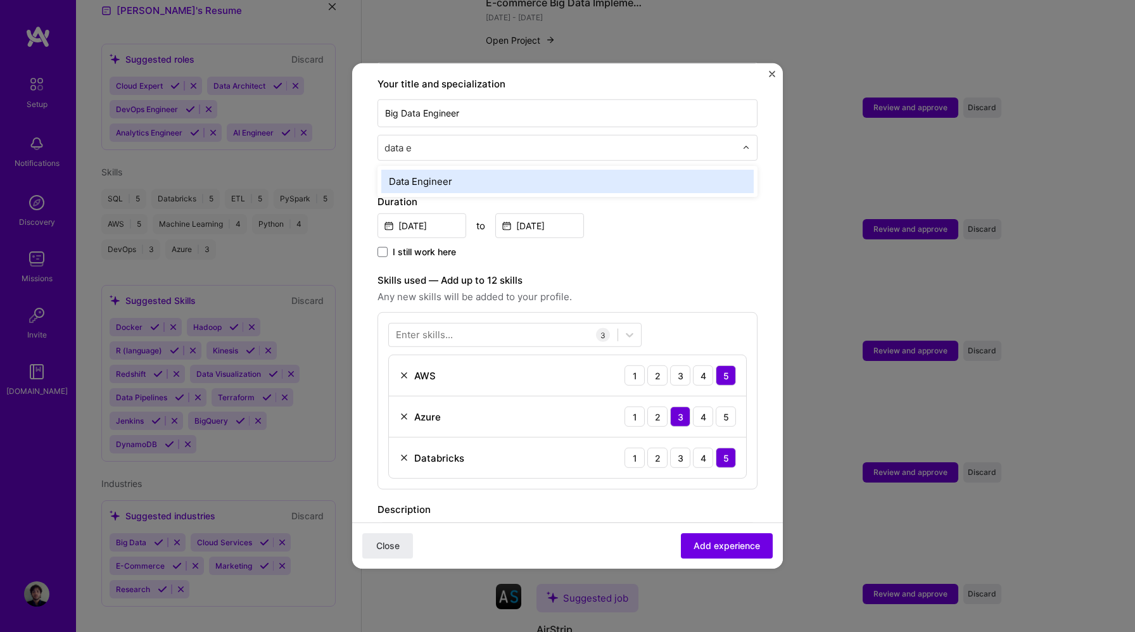
type input "data en"
click at [481, 170] on div "Data Engineer" at bounding box center [567, 181] width 372 height 23
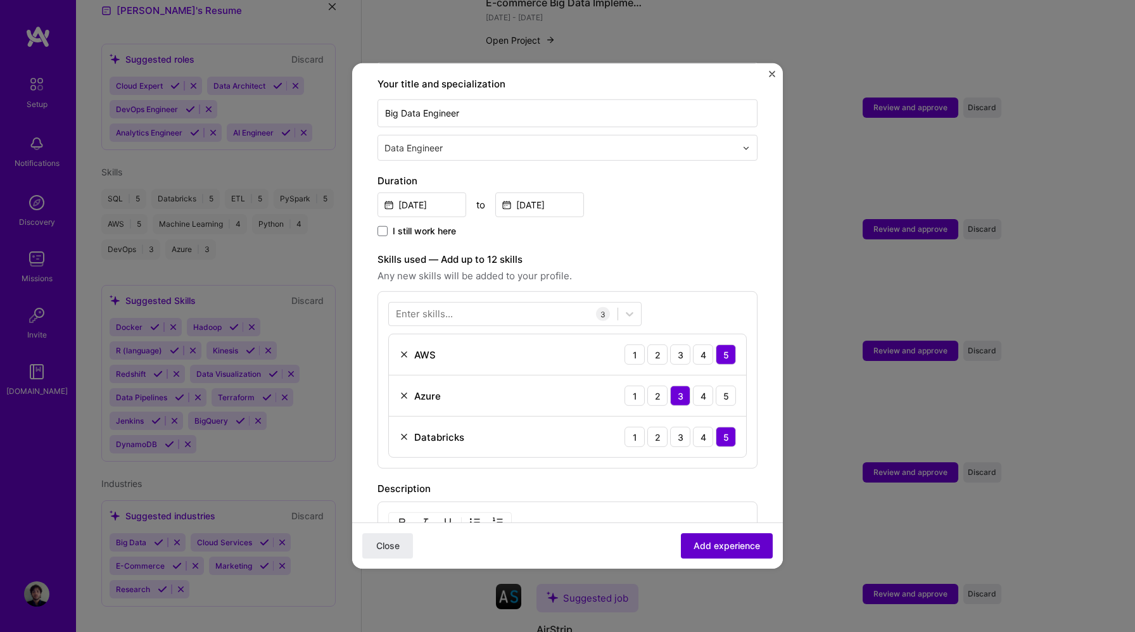
click at [737, 546] on span "Add experience" at bounding box center [727, 546] width 67 height 13
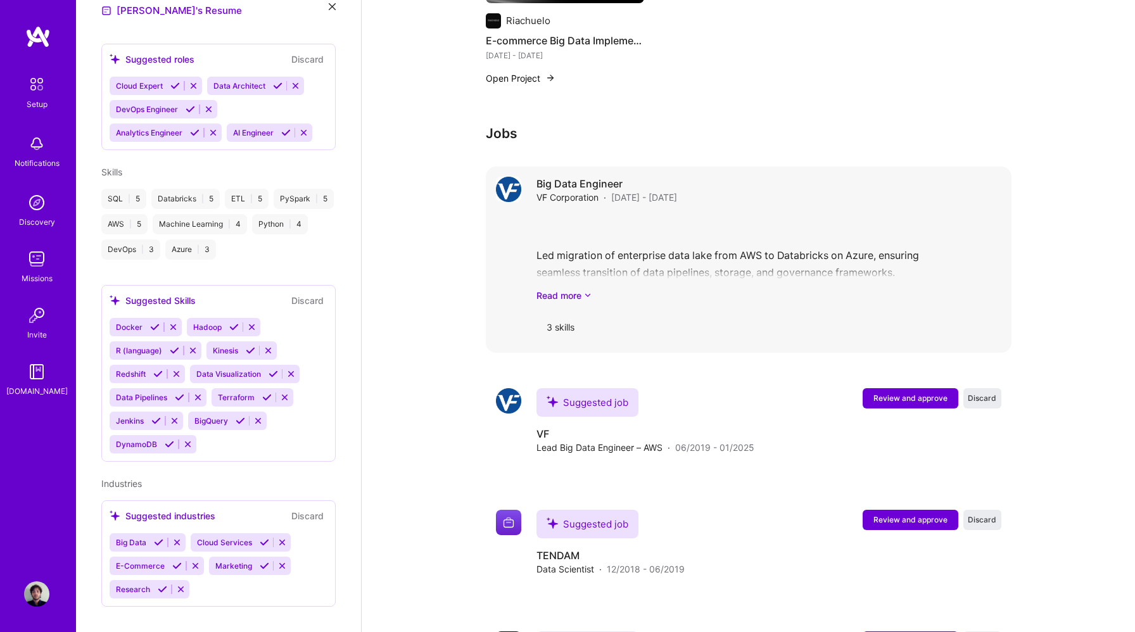
scroll to position [932, 0]
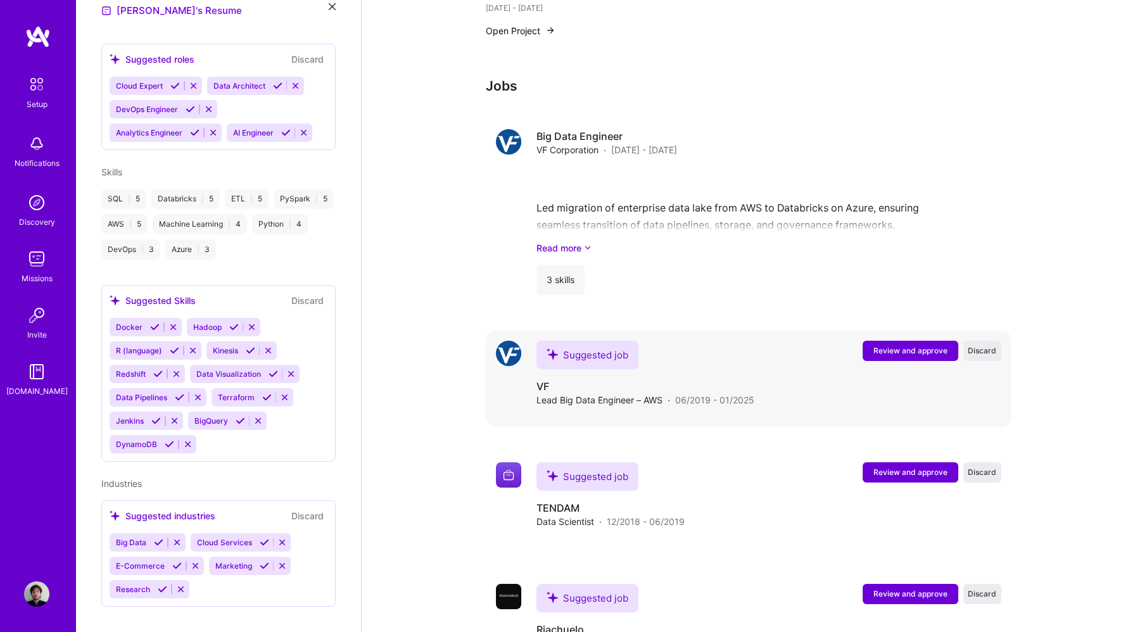
click at [927, 345] on span "Review and approve" at bounding box center [911, 350] width 74 height 11
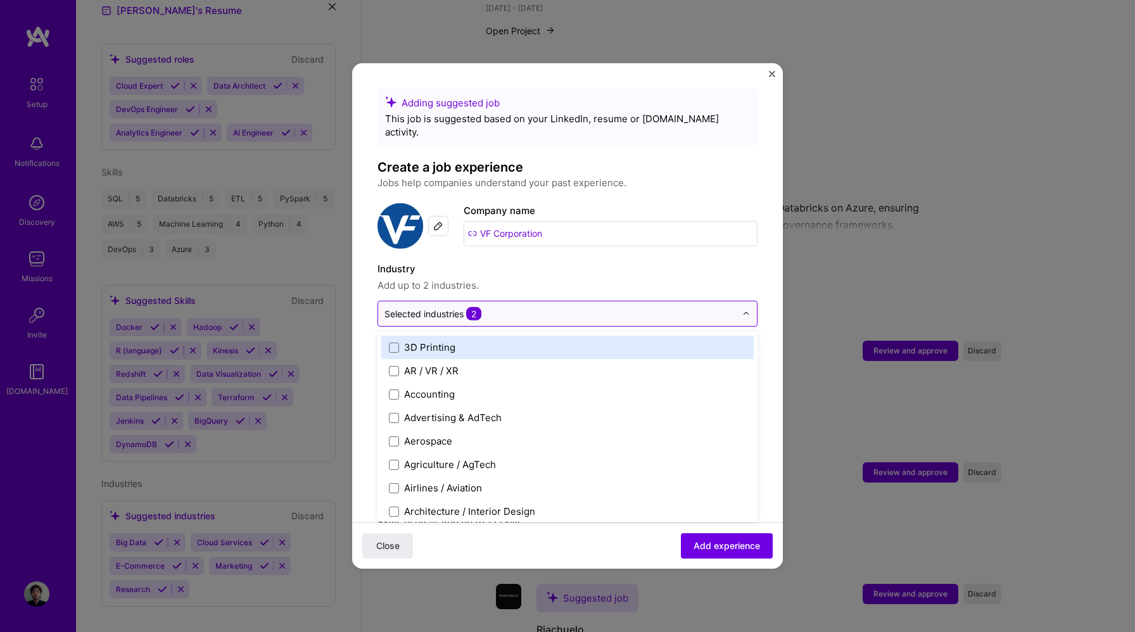
click at [600, 307] on input "text" at bounding box center [560, 313] width 352 height 13
click at [635, 302] on div "Selected industries 2" at bounding box center [560, 314] width 364 height 25
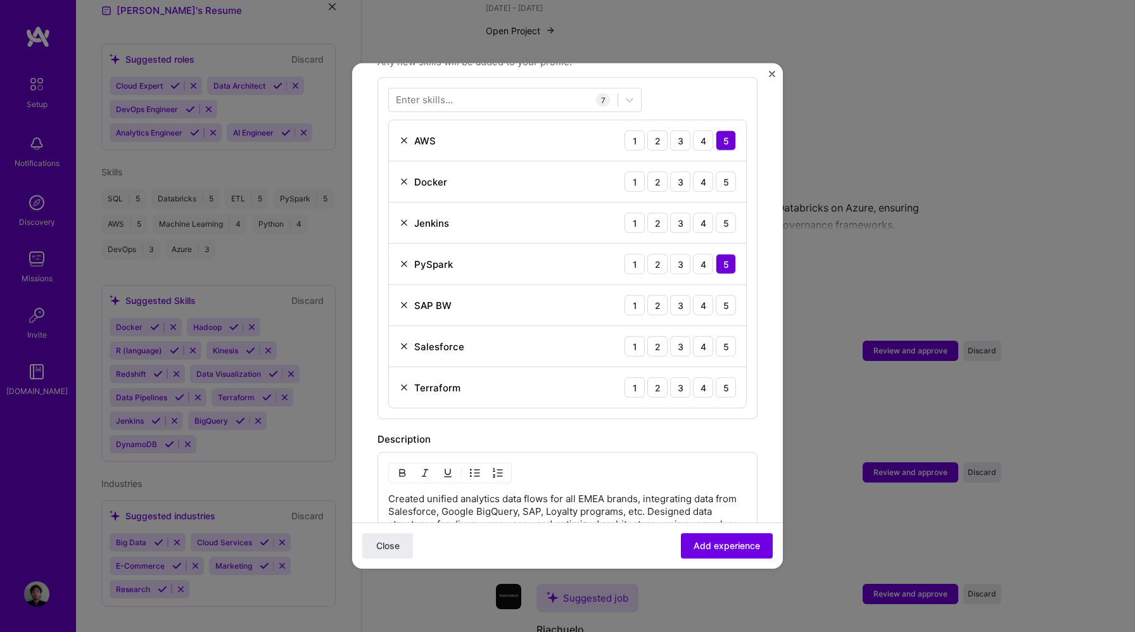
scroll to position [510, 0]
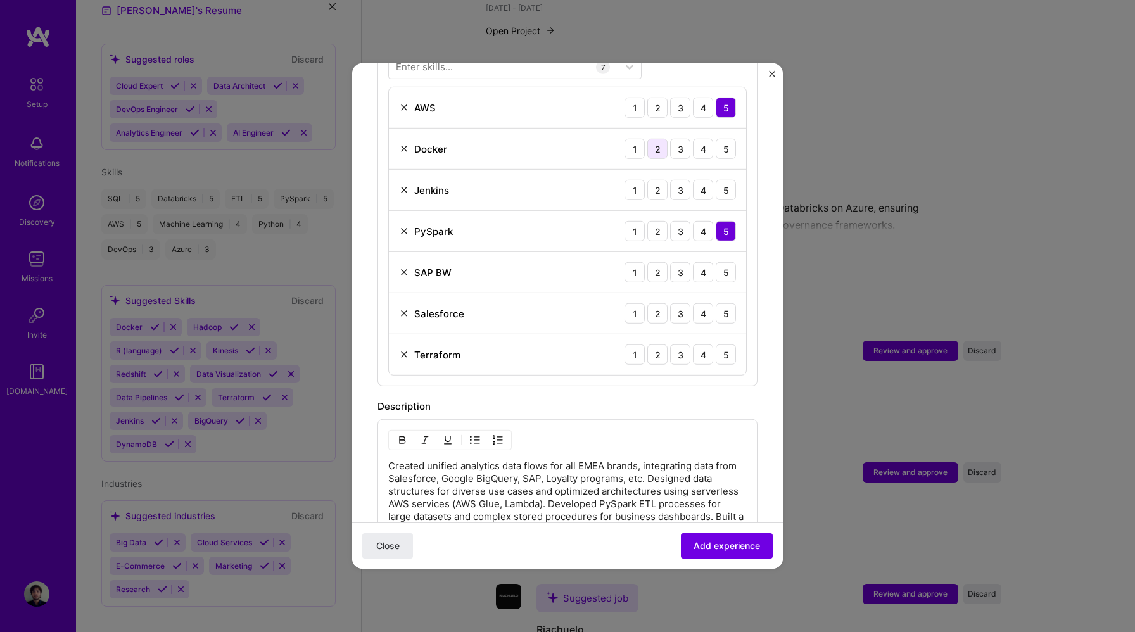
click at [656, 139] on div "2" at bounding box center [657, 149] width 20 height 20
click at [677, 180] on div "3" at bounding box center [680, 190] width 20 height 20
click at [635, 263] on div "1" at bounding box center [635, 272] width 20 height 20
click at [679, 303] on div "3" at bounding box center [680, 313] width 20 height 20
click at [705, 345] on div "4" at bounding box center [703, 355] width 20 height 20
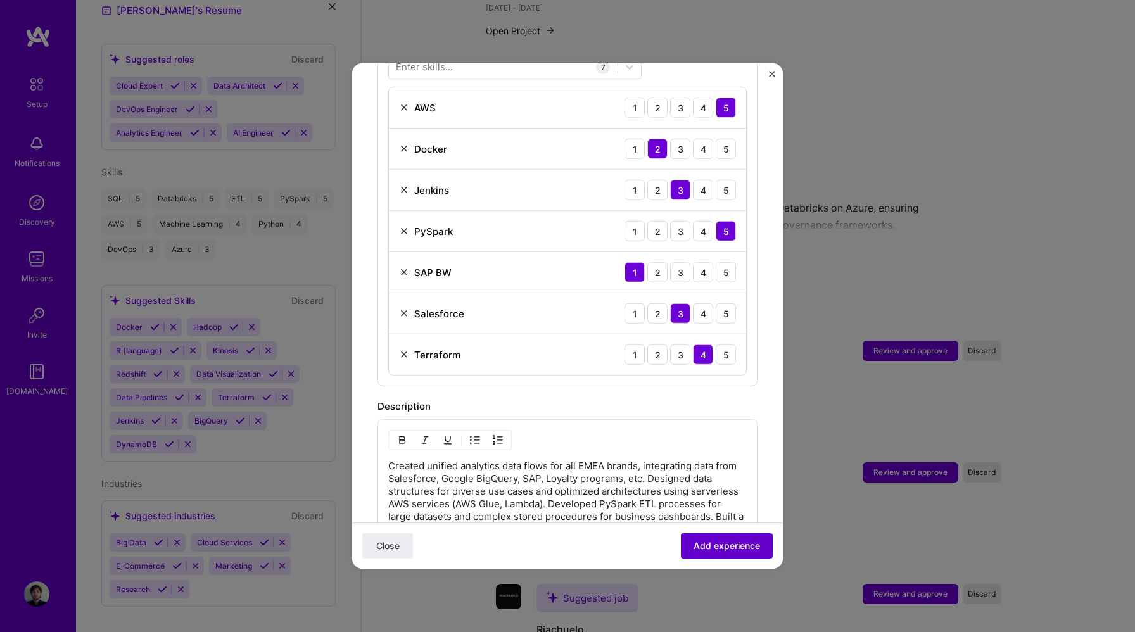
click at [732, 545] on span "Add experience" at bounding box center [727, 546] width 67 height 13
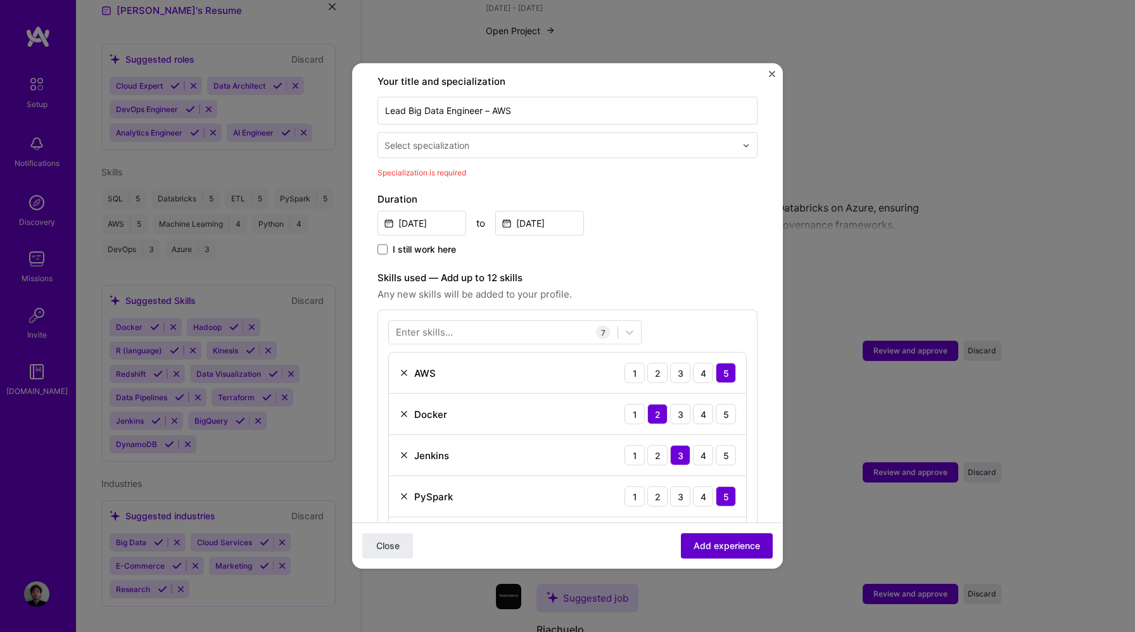
scroll to position [263, 0]
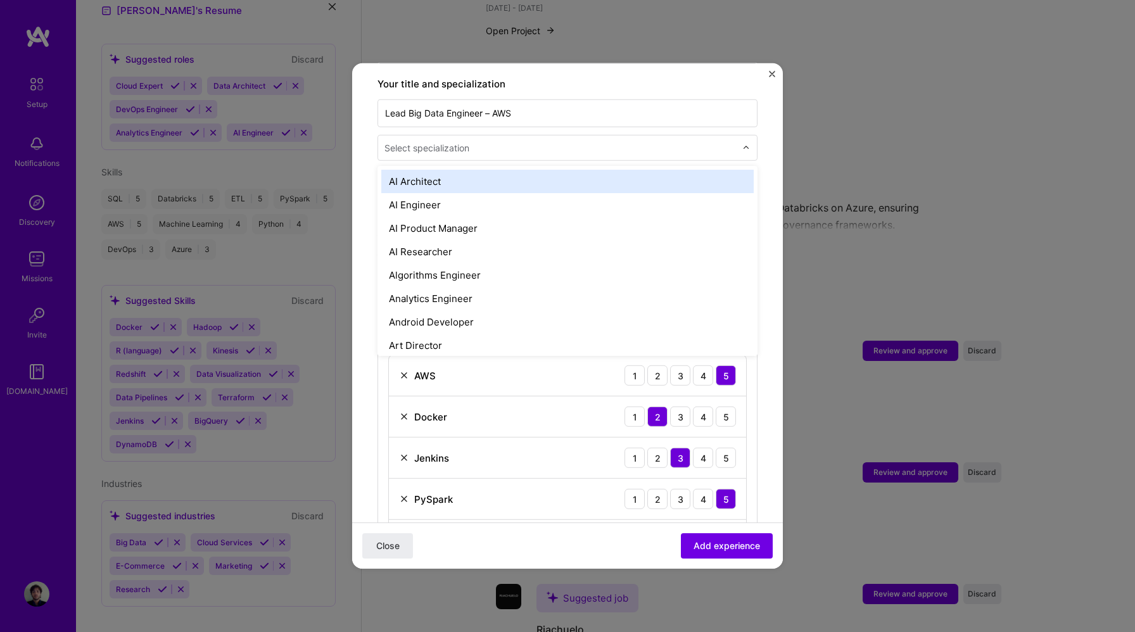
click at [524, 141] on input "text" at bounding box center [561, 147] width 354 height 13
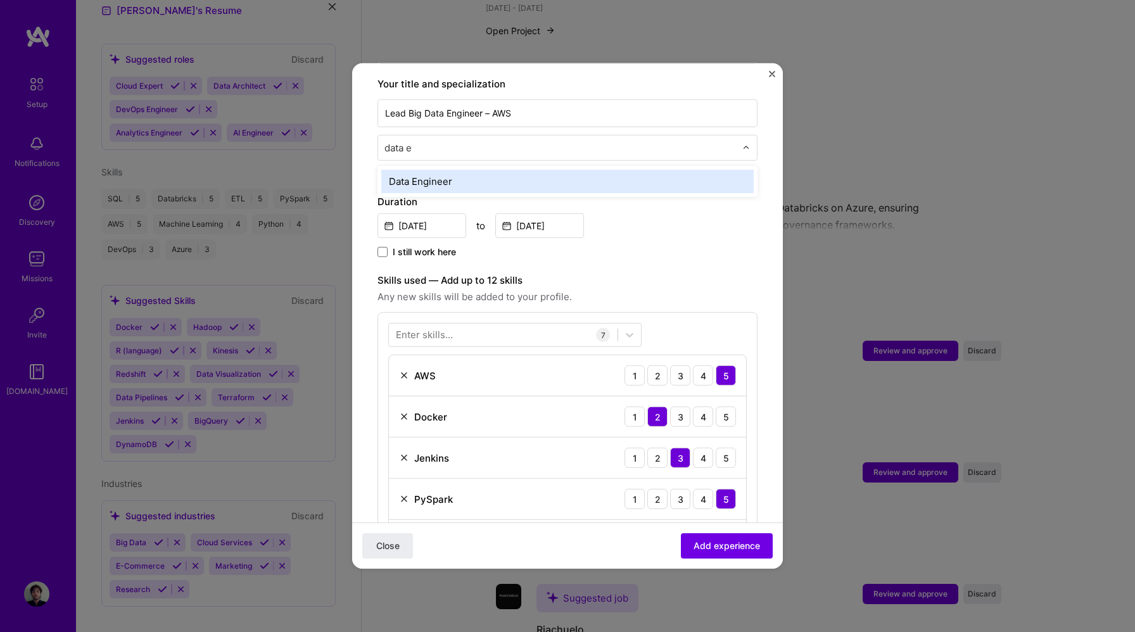
type input "data en"
click at [454, 170] on div "Data Engineer" at bounding box center [567, 181] width 372 height 23
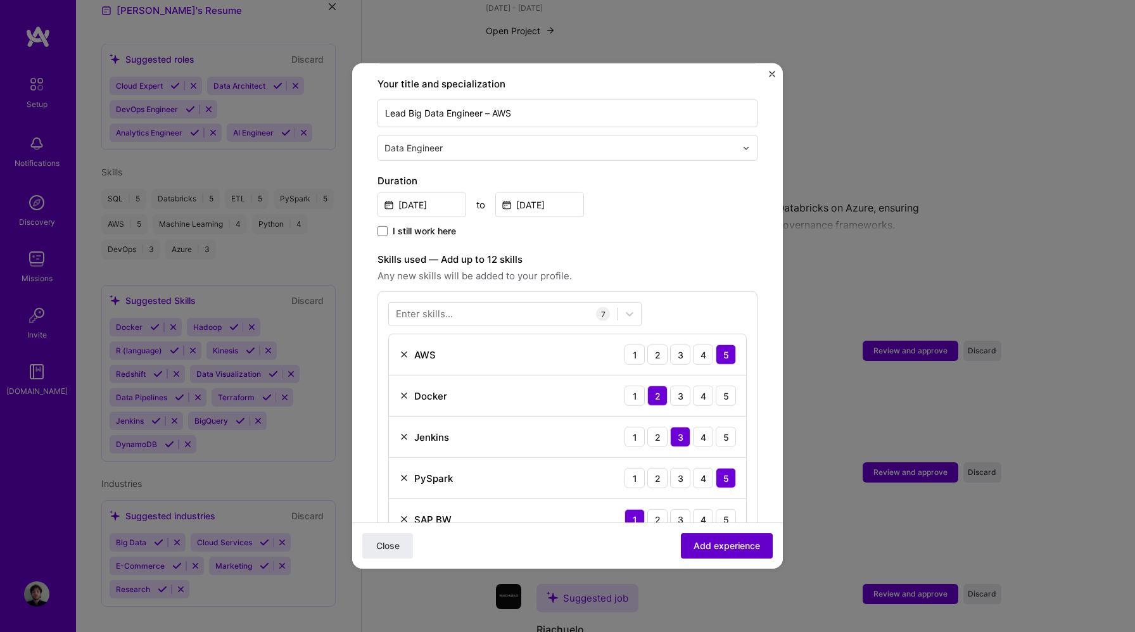
click at [736, 543] on span "Add experience" at bounding box center [727, 546] width 67 height 13
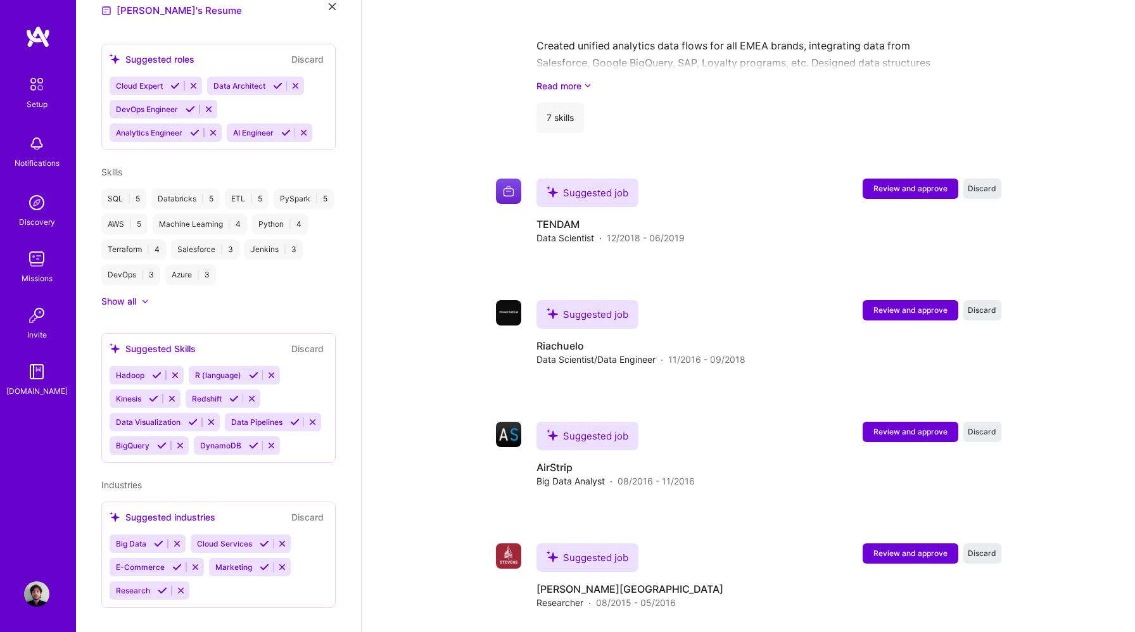
scroll to position [1305, 0]
click at [904, 184] on span "Review and approve" at bounding box center [911, 189] width 74 height 11
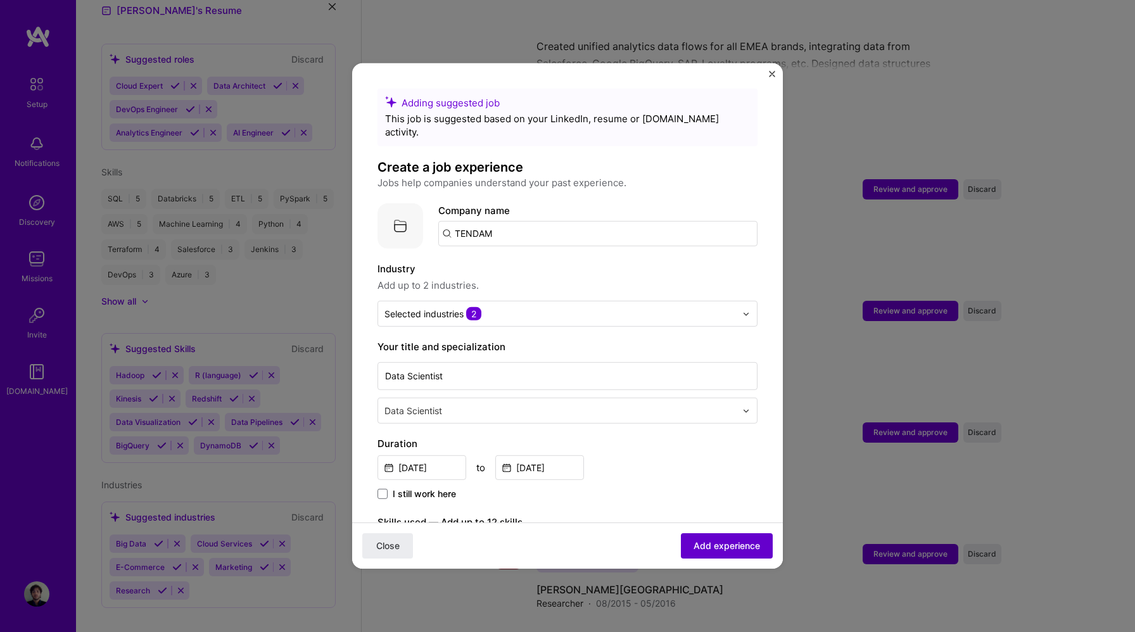
click at [727, 545] on span "Add experience" at bounding box center [727, 546] width 67 height 13
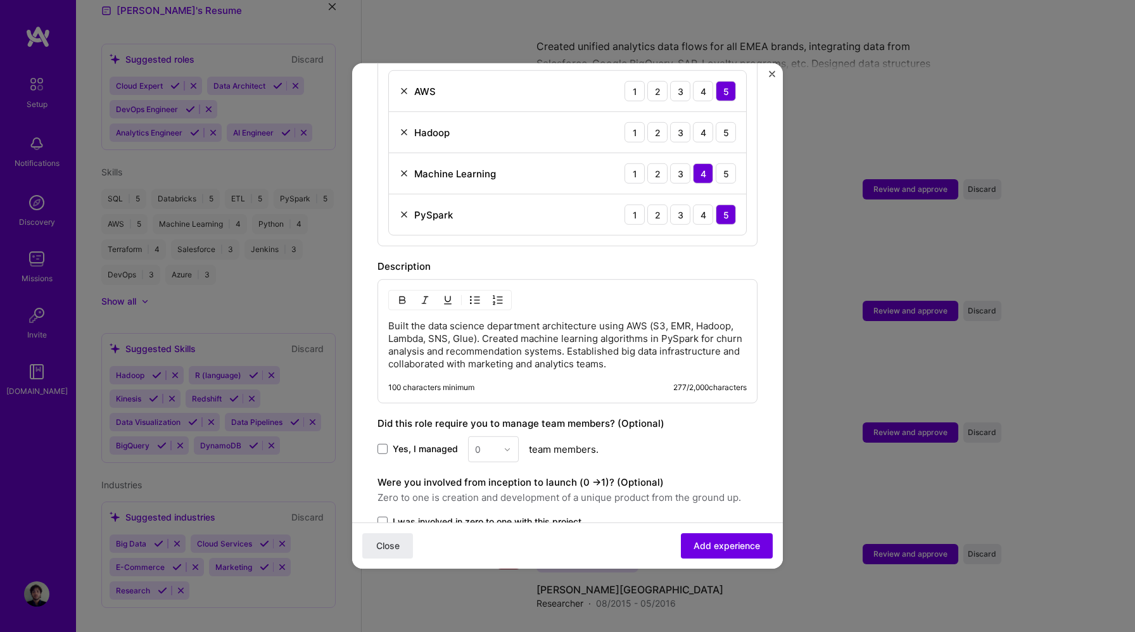
scroll to position [484, 0]
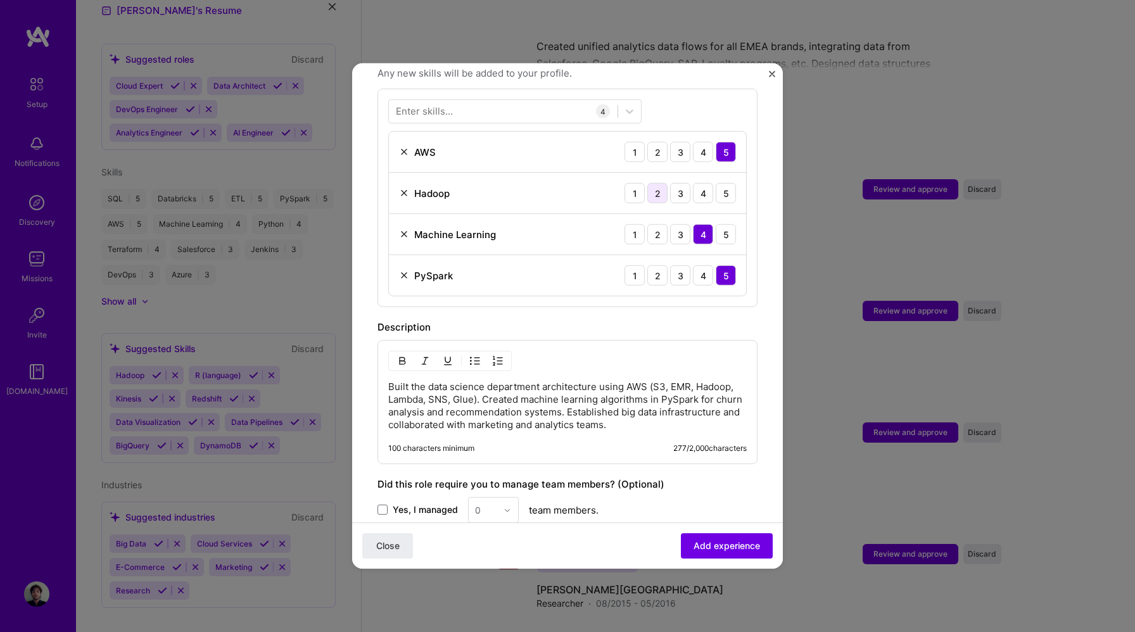
click at [666, 185] on div "2" at bounding box center [657, 193] width 20 height 20
click at [741, 552] on span "Add experience" at bounding box center [727, 546] width 67 height 13
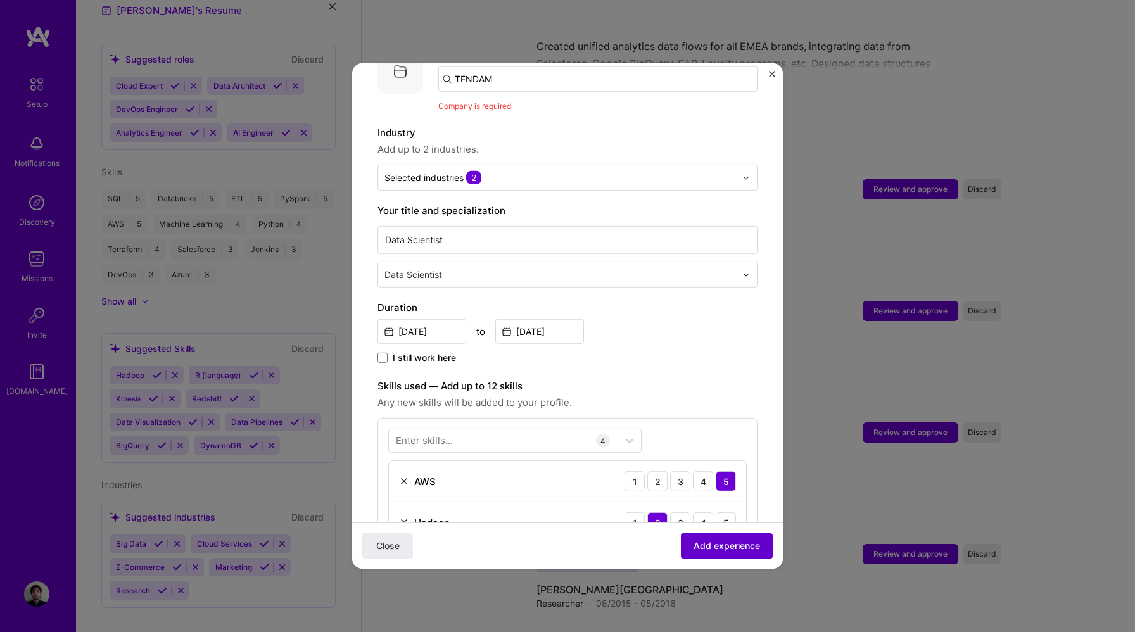
scroll to position [127, 0]
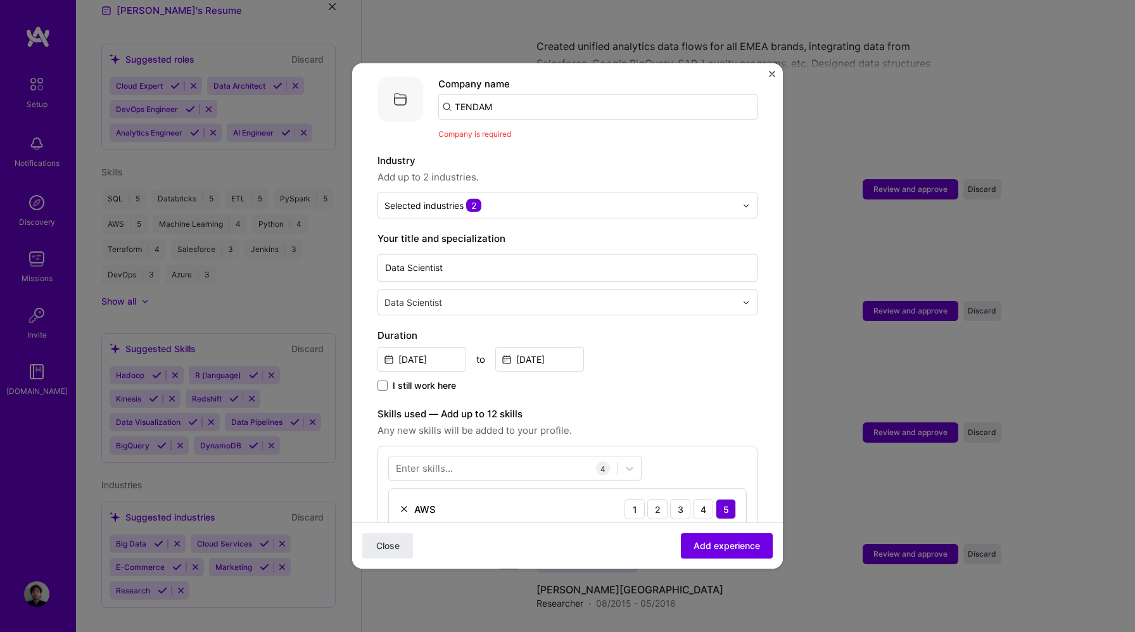
click at [585, 106] on input "TENDAM" at bounding box center [597, 106] width 319 height 25
click at [577, 98] on input "TENDAM" at bounding box center [597, 106] width 319 height 25
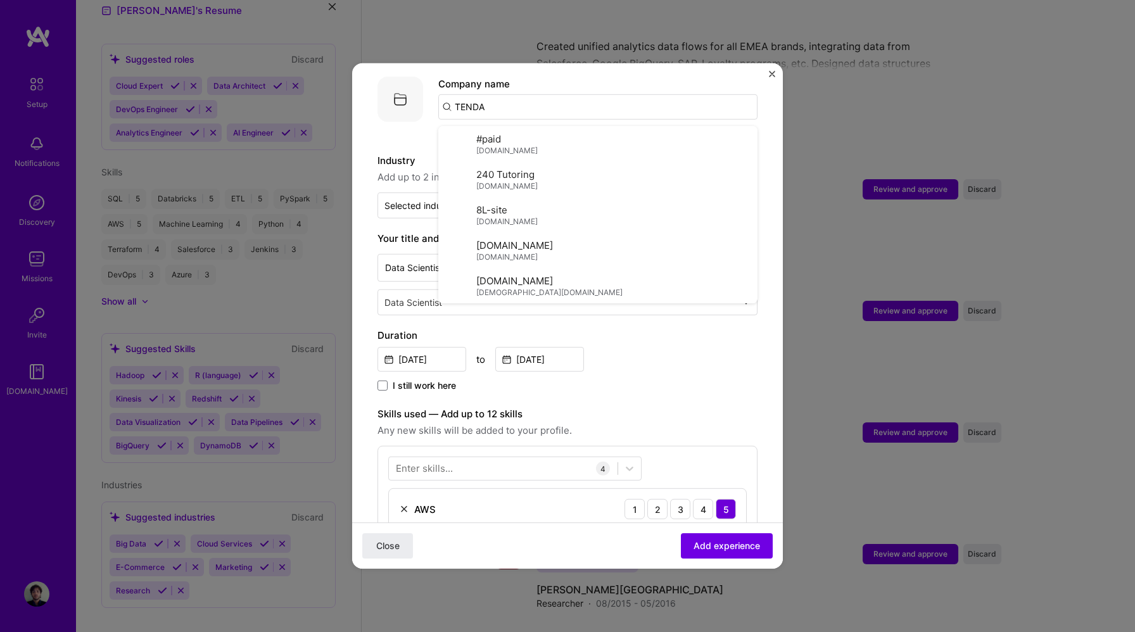
type input "TENDAM"
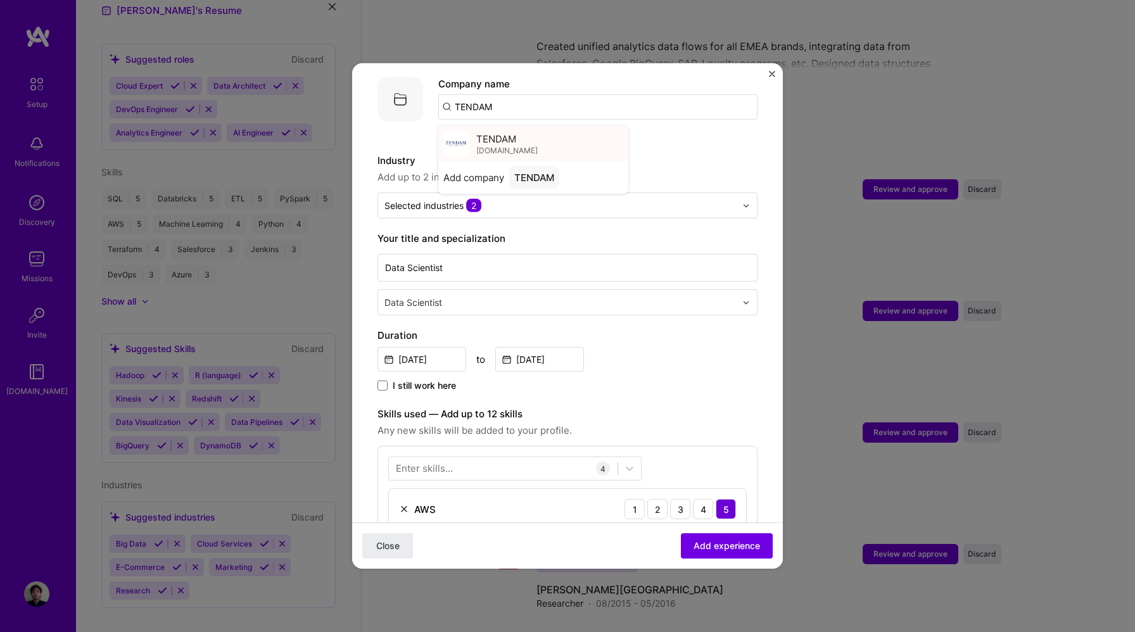
click at [512, 132] on span "TENDAM" at bounding box center [496, 138] width 40 height 13
click at [723, 545] on span "Add experience" at bounding box center [727, 546] width 67 height 13
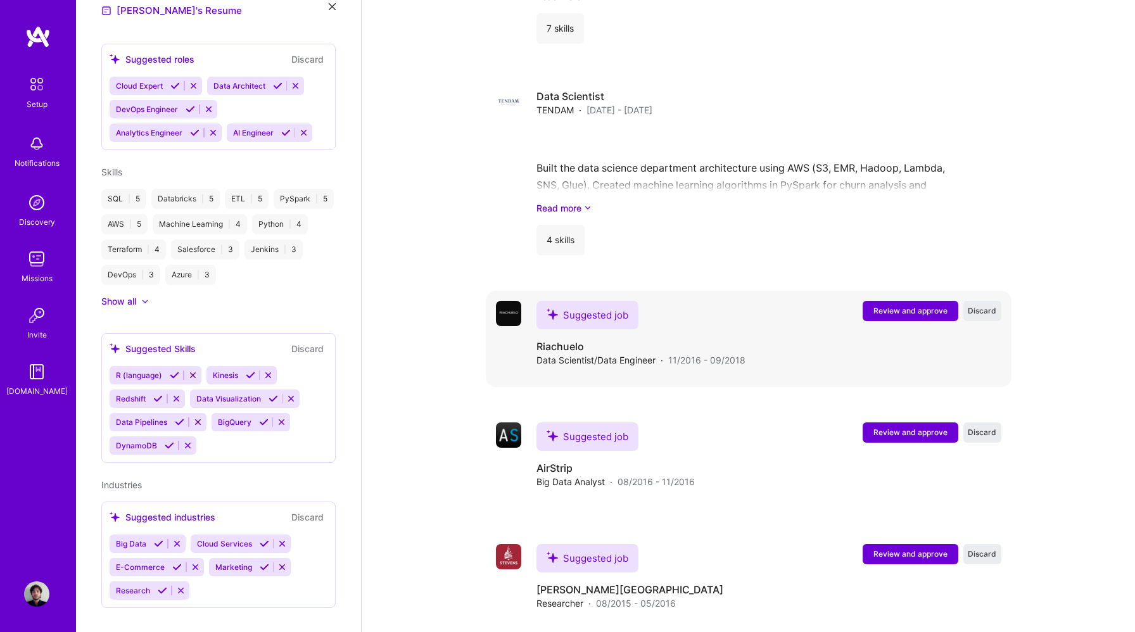
scroll to position [1375, 0]
click at [896, 306] on span "Review and approve" at bounding box center [911, 311] width 74 height 11
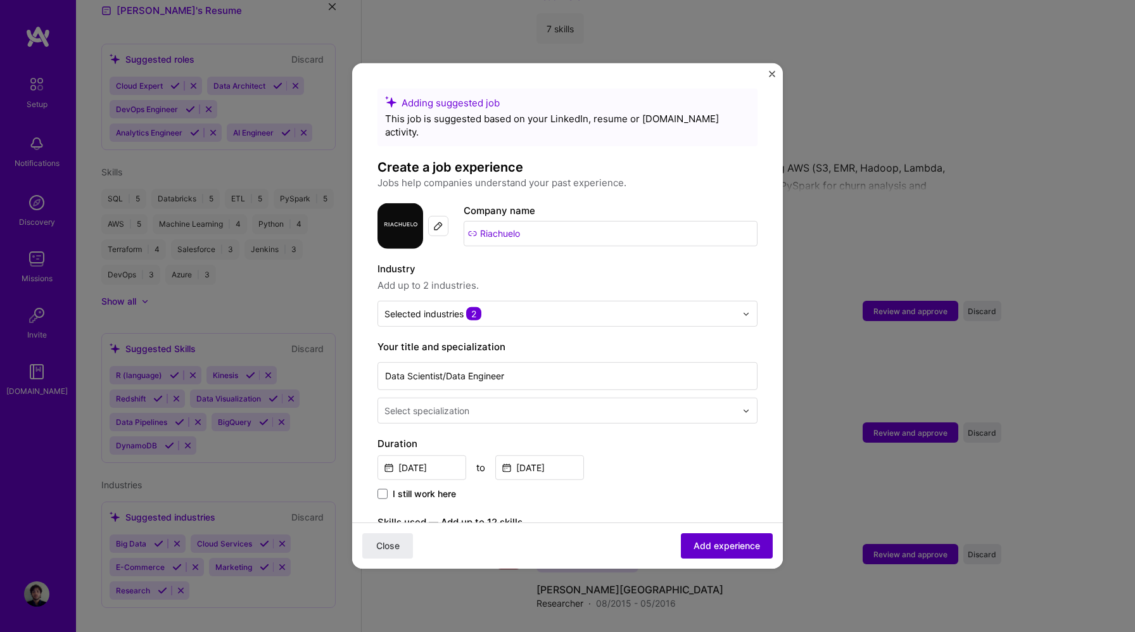
click at [713, 551] on span "Add experience" at bounding box center [727, 546] width 67 height 13
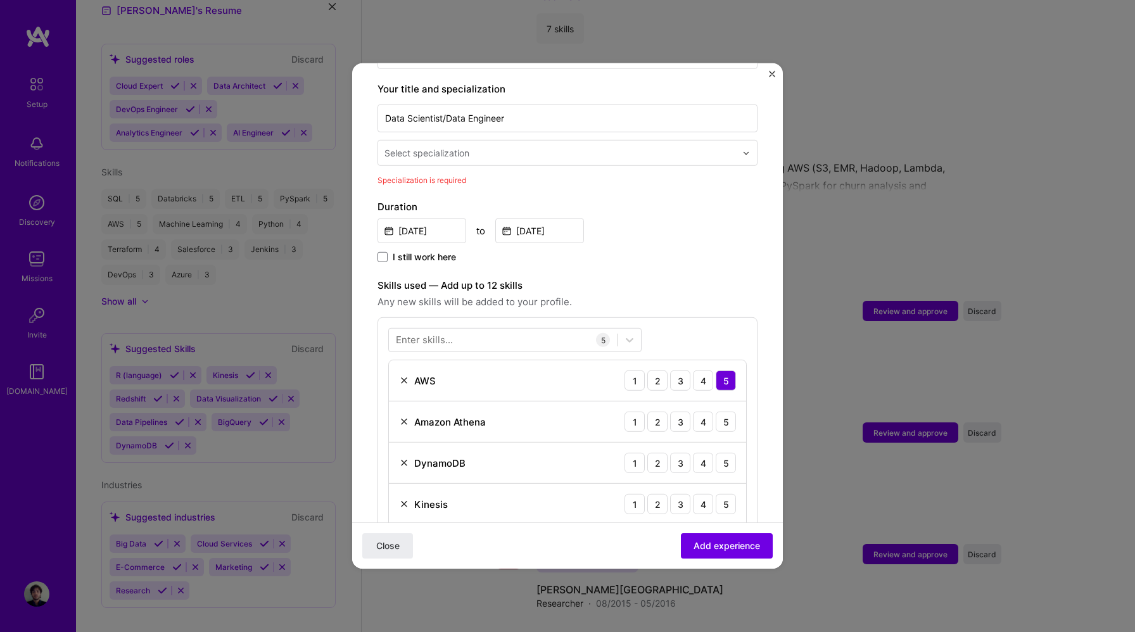
scroll to position [263, 0]
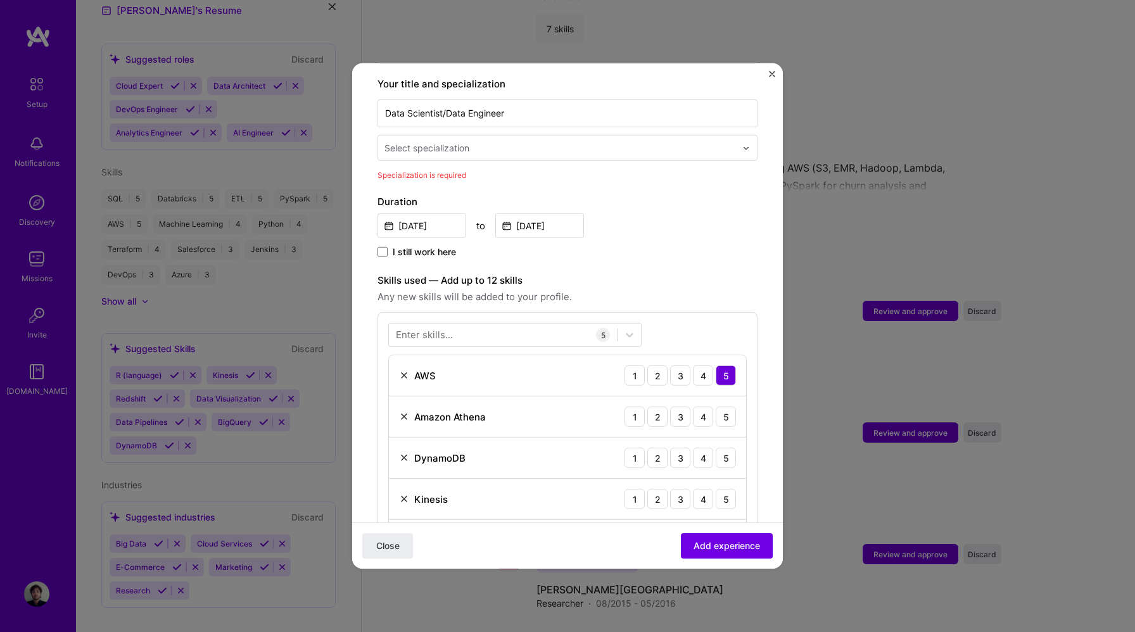
click at [556, 141] on input "text" at bounding box center [561, 147] width 354 height 13
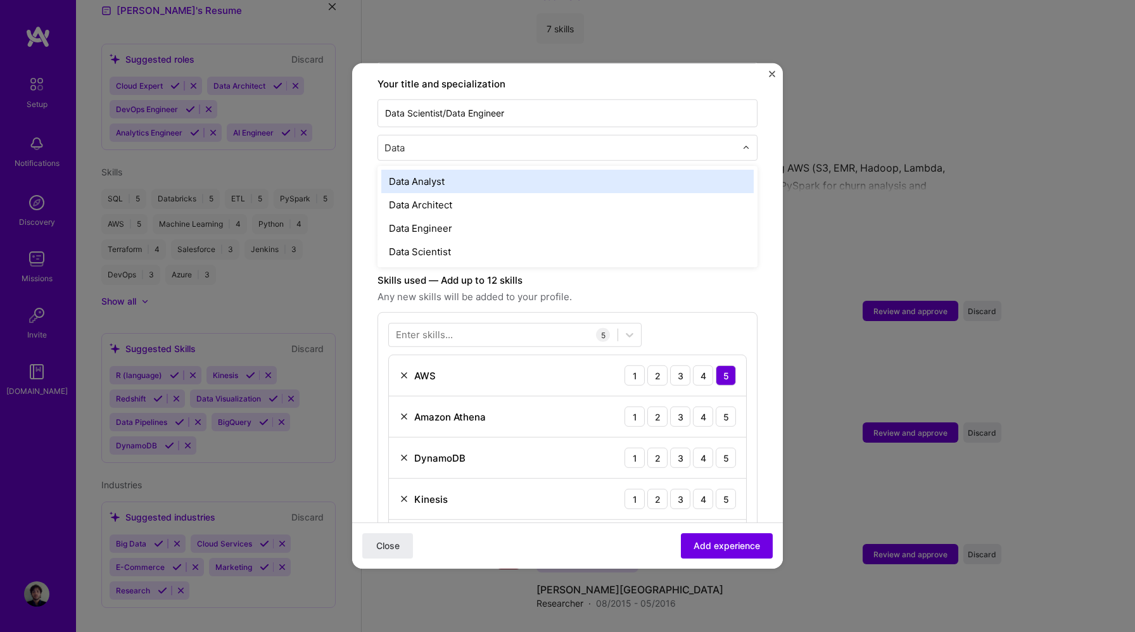
type input "Data"
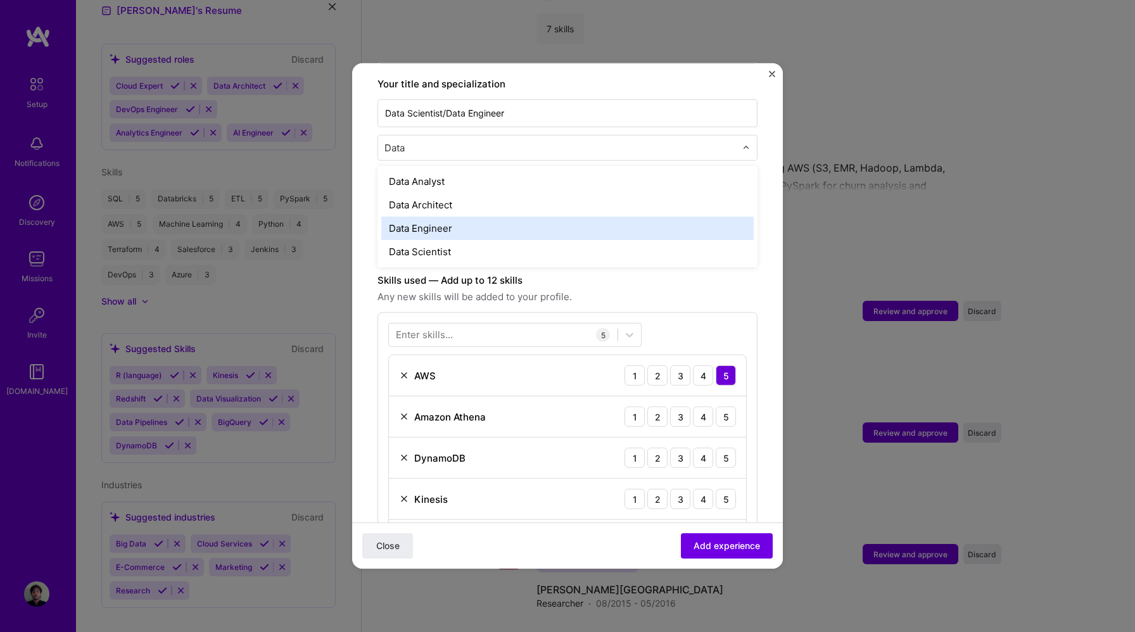
click at [438, 217] on div "Data Engineer" at bounding box center [567, 228] width 372 height 23
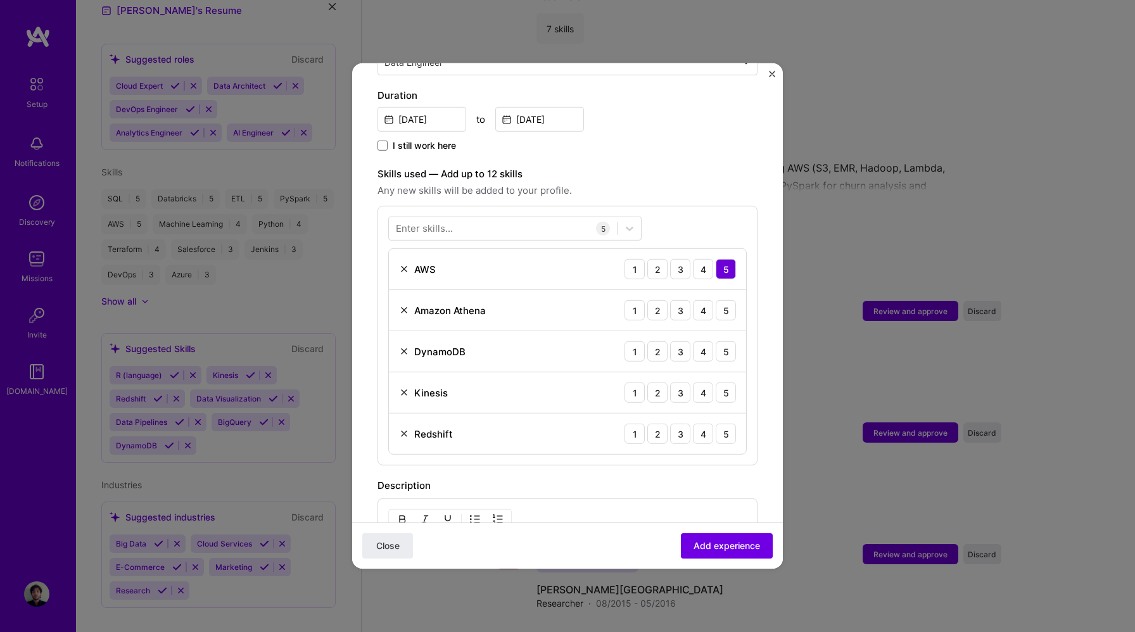
scroll to position [382, 0]
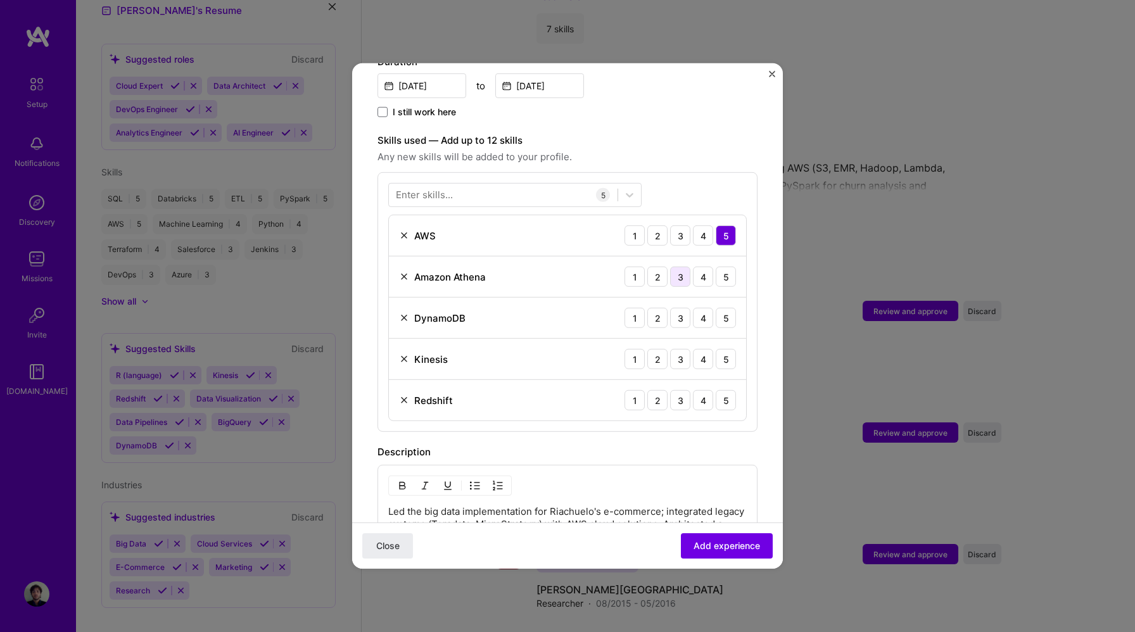
click at [683, 267] on div "3" at bounding box center [680, 277] width 20 height 20
click at [642, 308] on div "1" at bounding box center [635, 318] width 20 height 20
click at [658, 308] on div "2" at bounding box center [657, 318] width 20 height 20
click at [656, 349] on div "2" at bounding box center [657, 359] width 20 height 20
click at [726, 391] on div "5" at bounding box center [726, 400] width 20 height 20
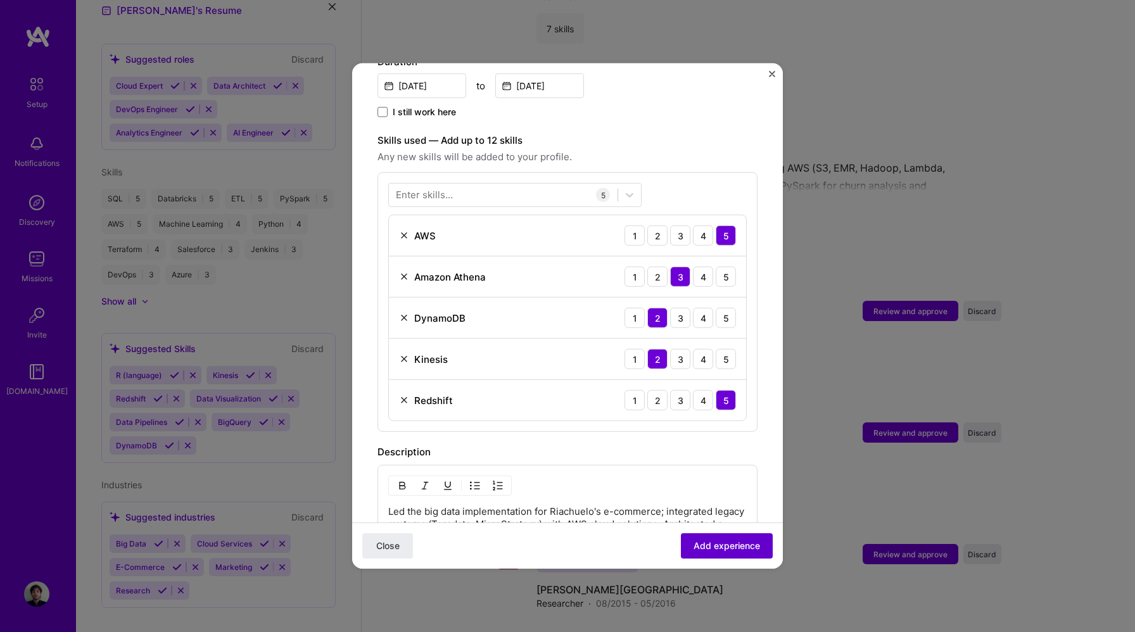
click at [722, 545] on span "Add experience" at bounding box center [727, 546] width 67 height 13
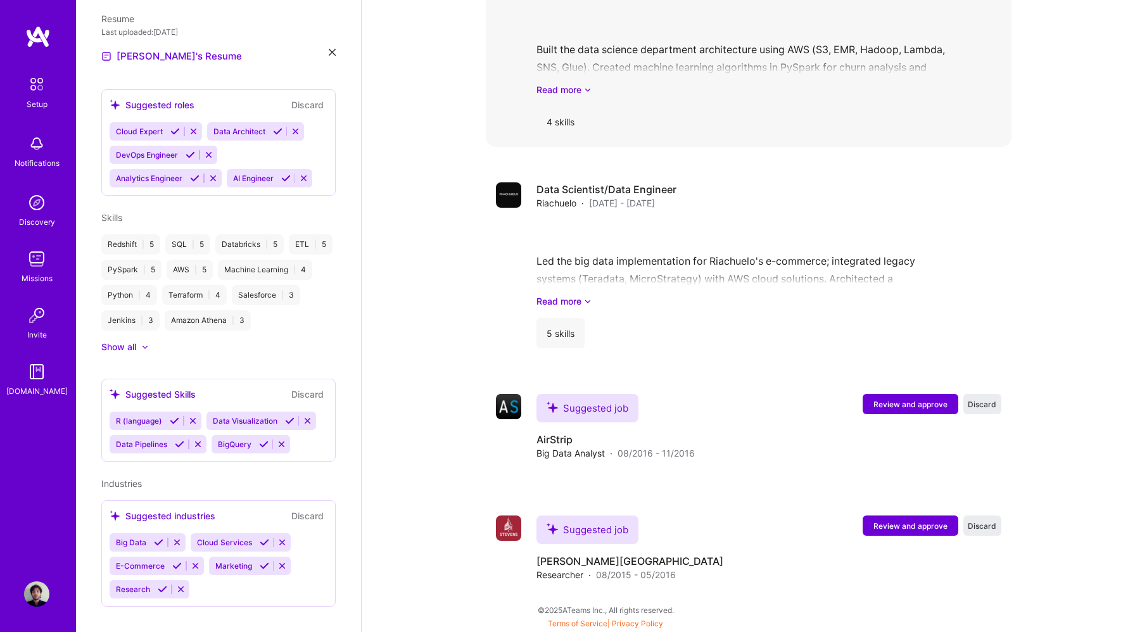
scroll to position [1465, 0]
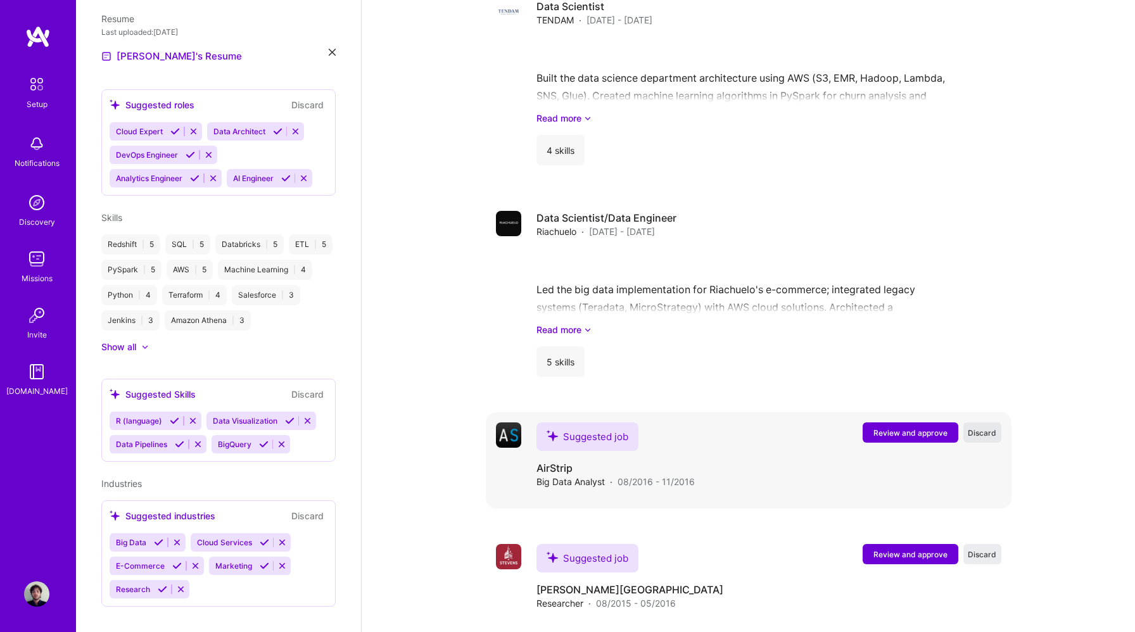
click at [986, 428] on span "Discard" at bounding box center [982, 433] width 29 height 11
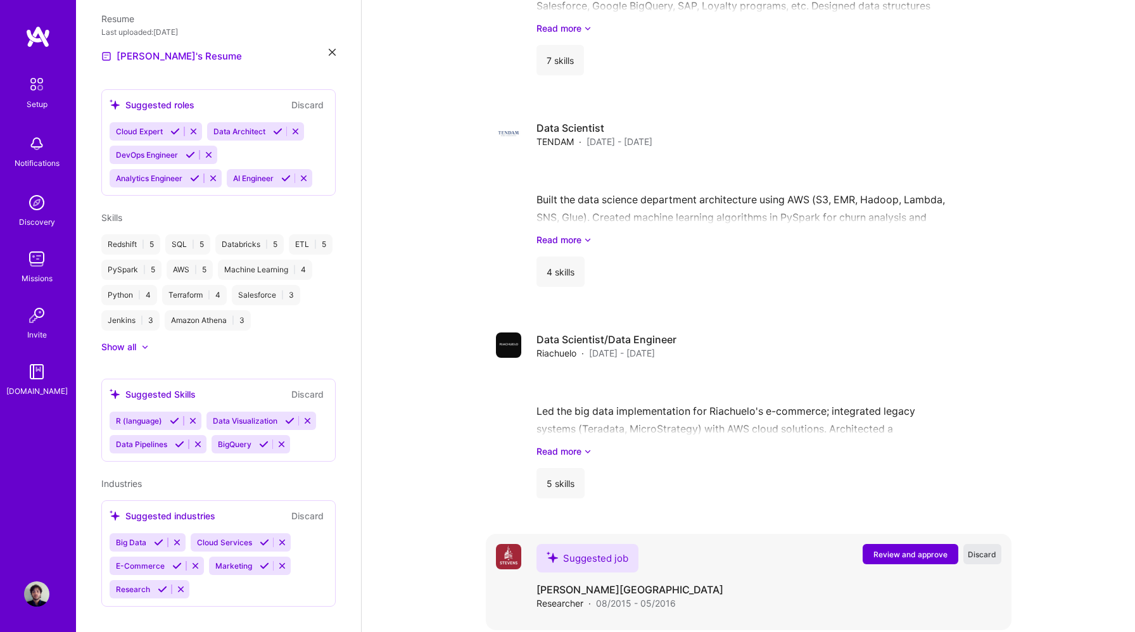
click at [980, 544] on button "Discard" at bounding box center [982, 554] width 38 height 20
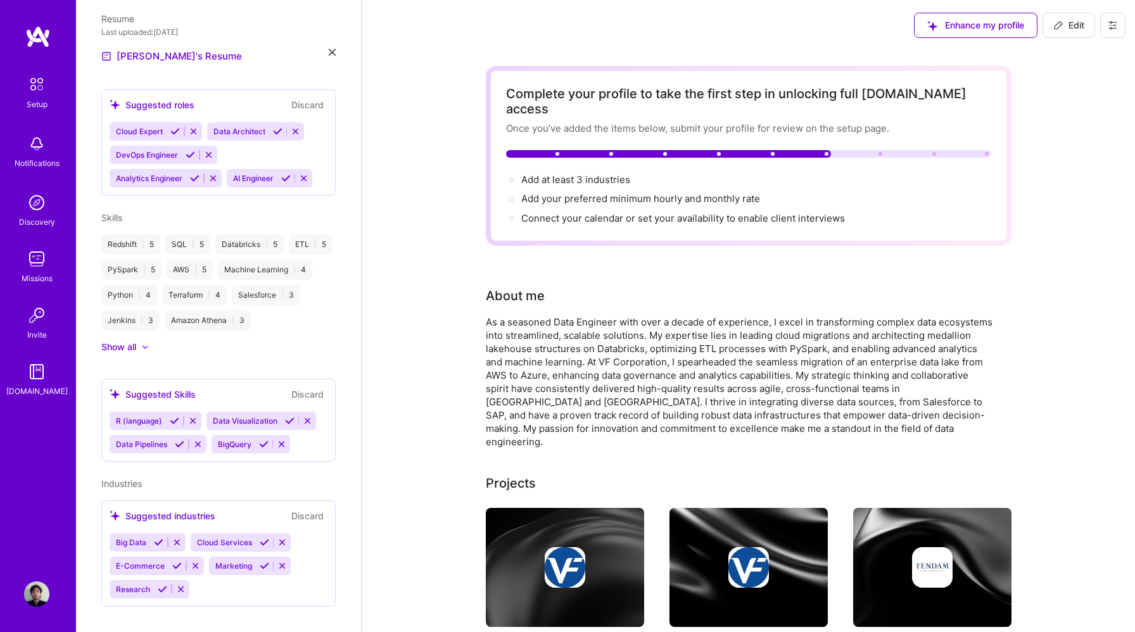
scroll to position [4, 0]
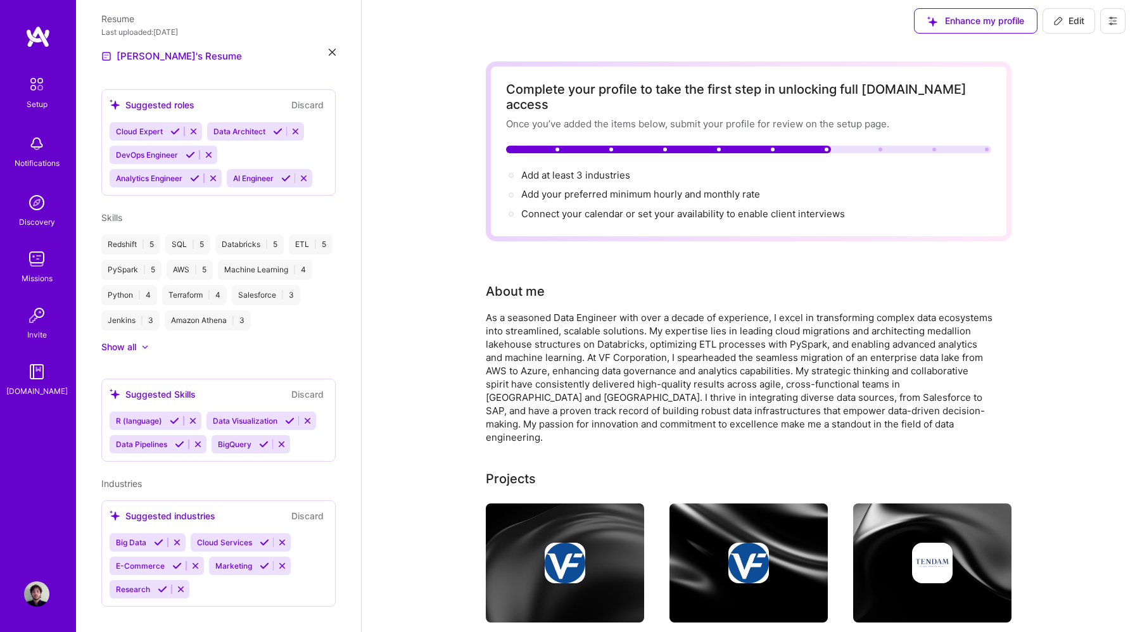
click at [835, 146] on div at bounding box center [748, 150] width 485 height 8
click at [40, 88] on img at bounding box center [36, 84] width 27 height 27
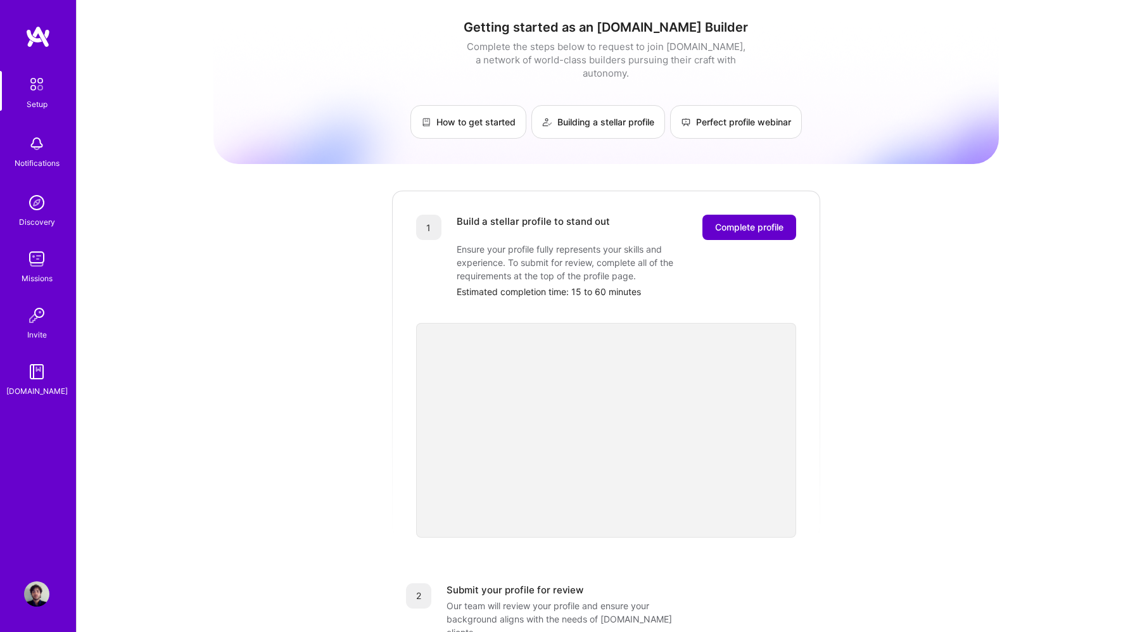
click at [774, 220] on button "Complete profile" at bounding box center [749, 227] width 94 height 25
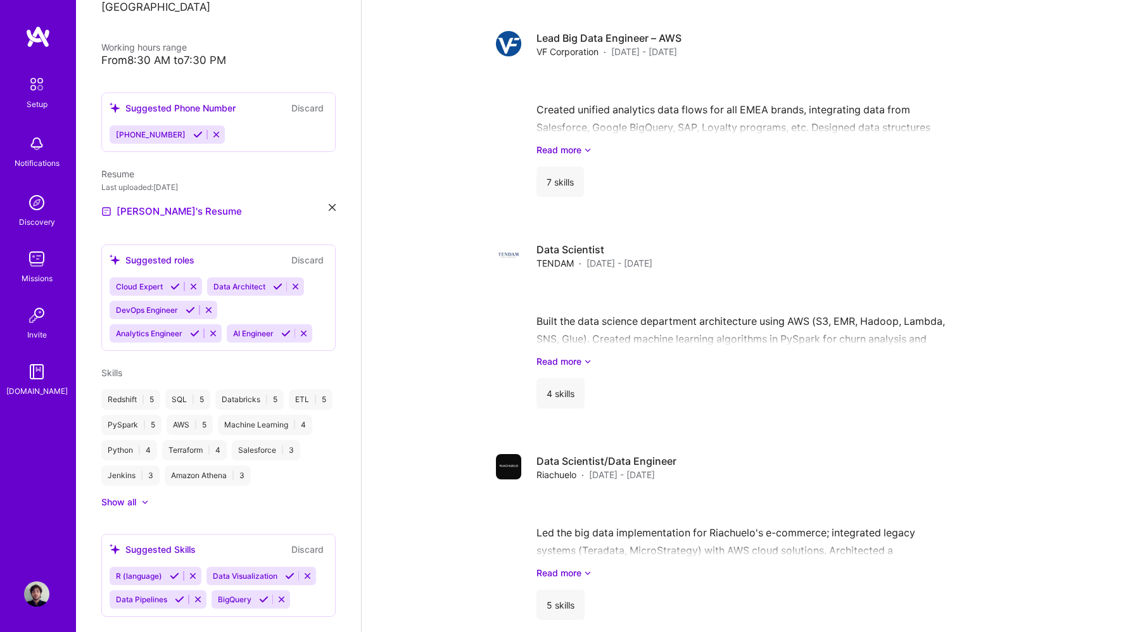
scroll to position [426, 0]
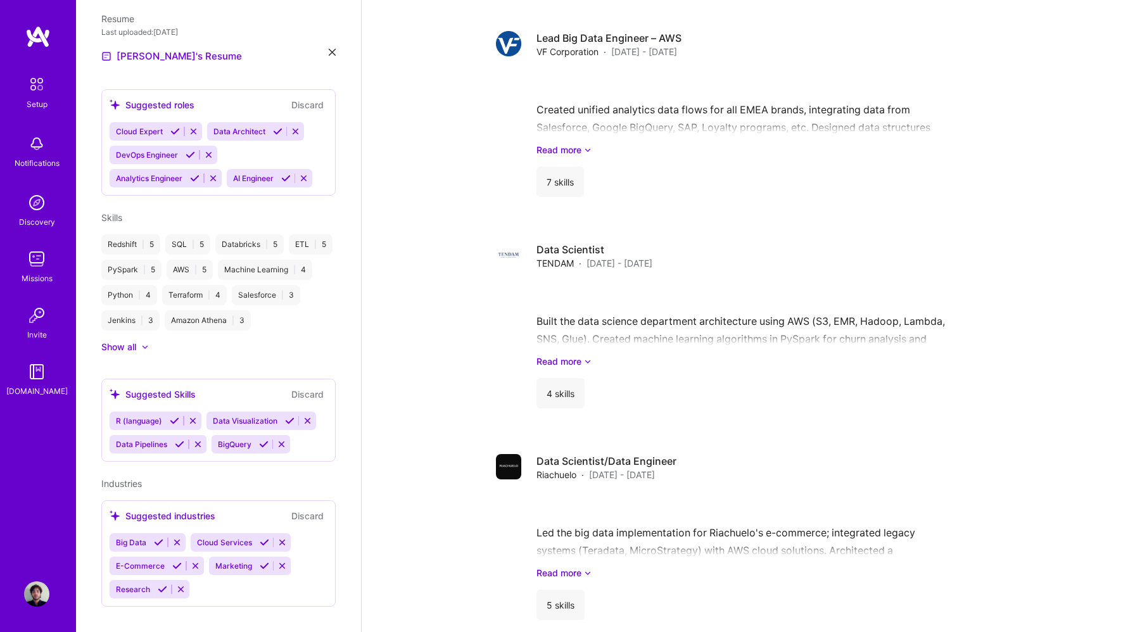
click at [39, 213] on img at bounding box center [36, 202] width 25 height 25
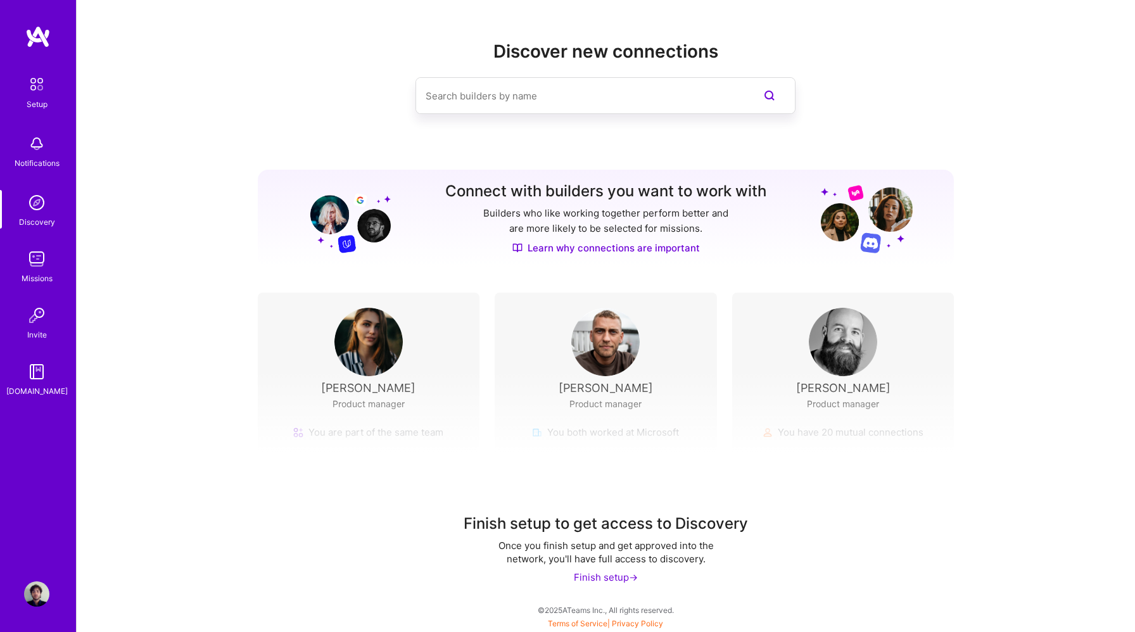
click at [33, 255] on img at bounding box center [36, 258] width 25 height 25
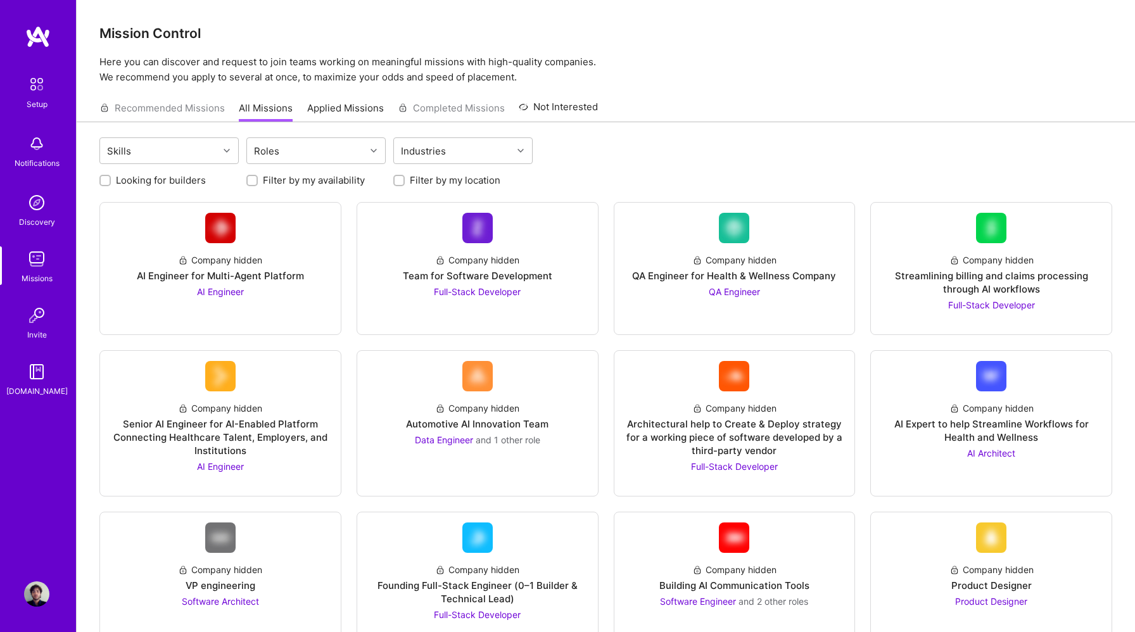
click at [40, 315] on img at bounding box center [36, 315] width 25 height 25
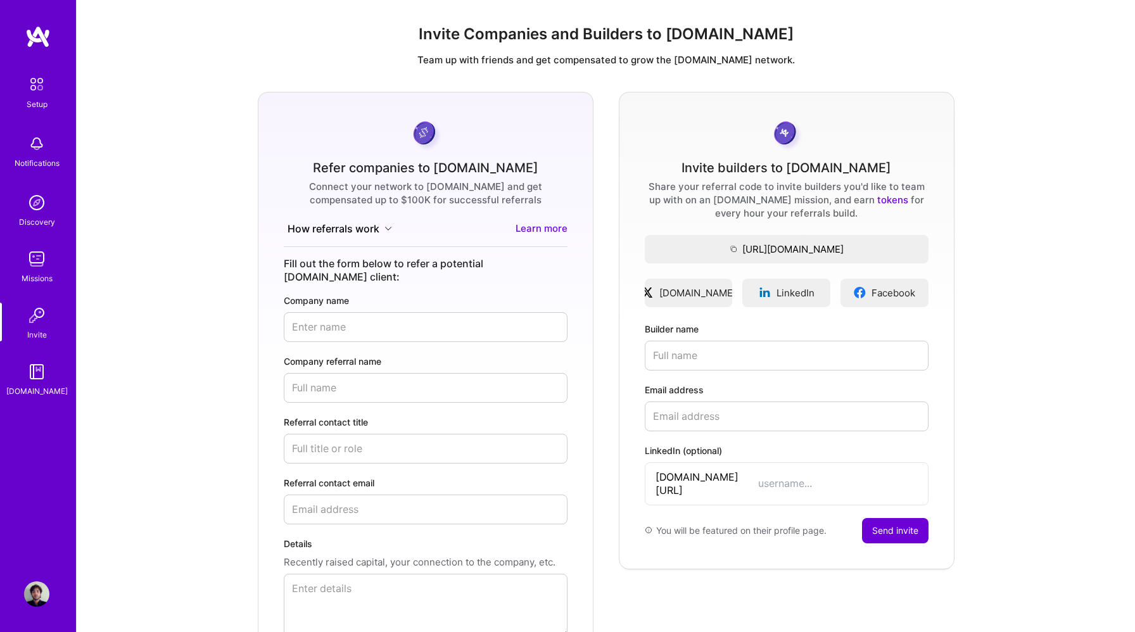
click at [32, 367] on img at bounding box center [36, 371] width 25 height 25
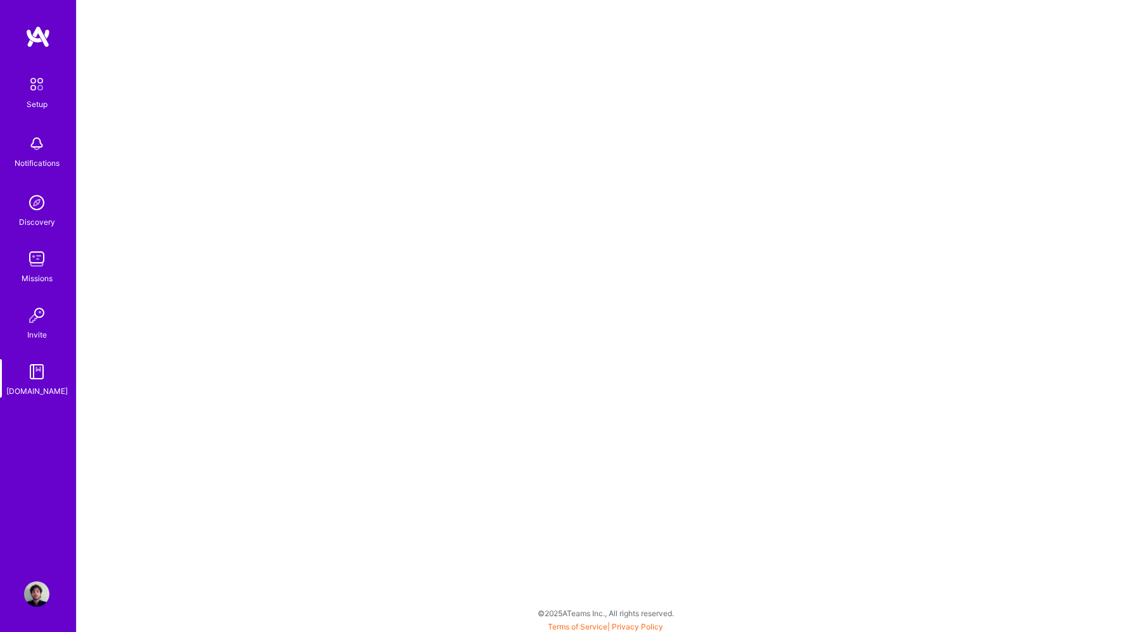
click at [44, 41] on img at bounding box center [37, 36] width 25 height 23
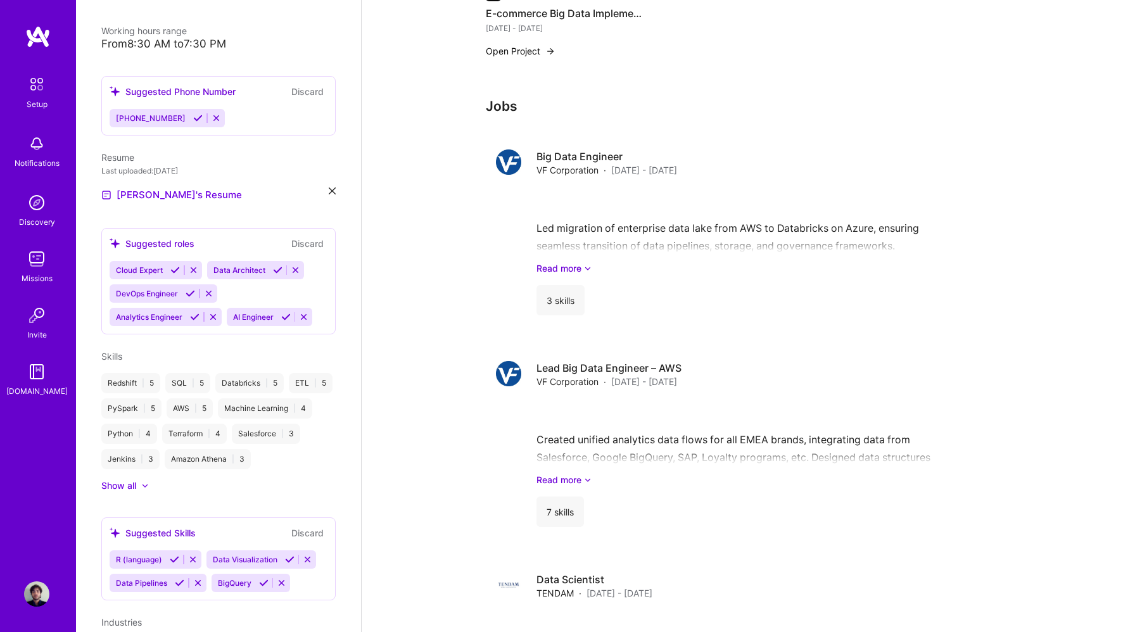
scroll to position [426, 0]
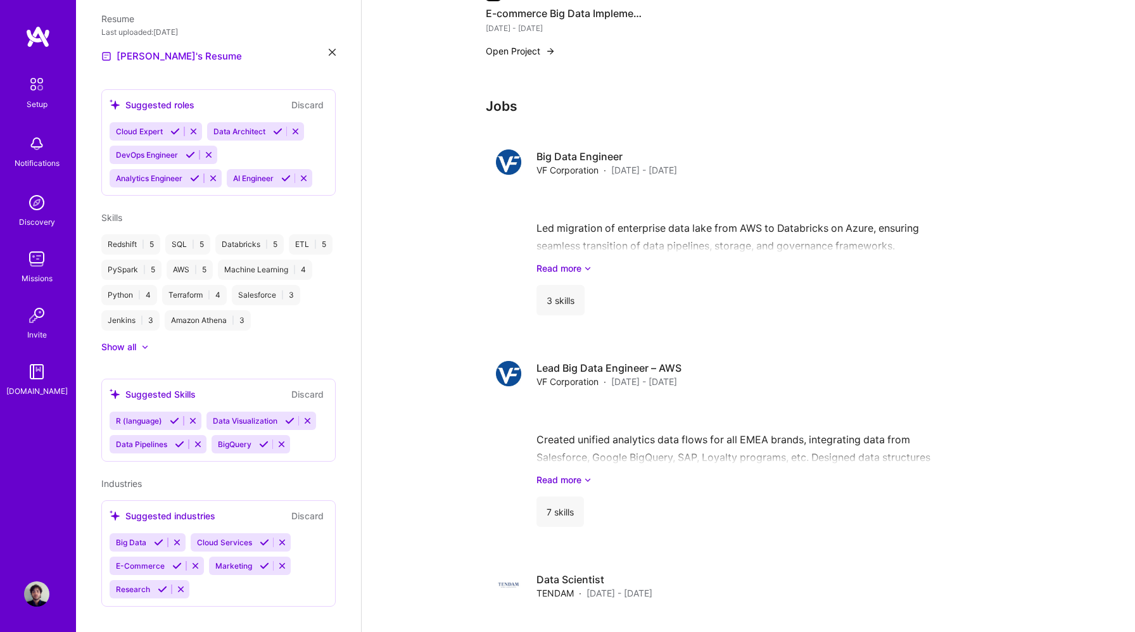
click at [132, 341] on div "Show all" at bounding box center [118, 347] width 35 height 13
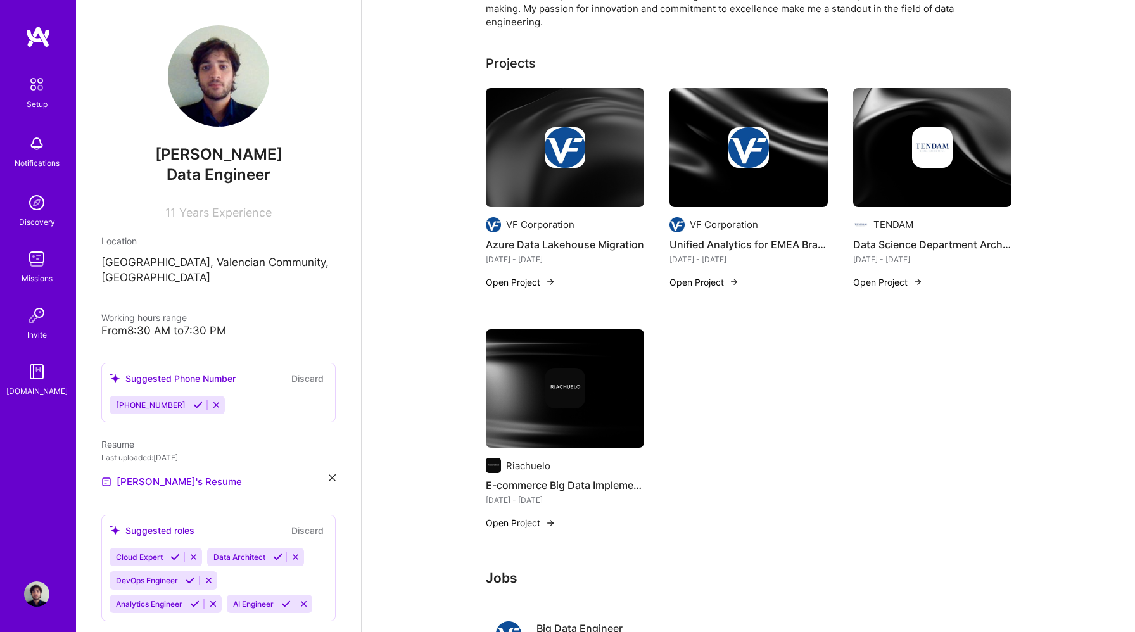
scroll to position [0, 0]
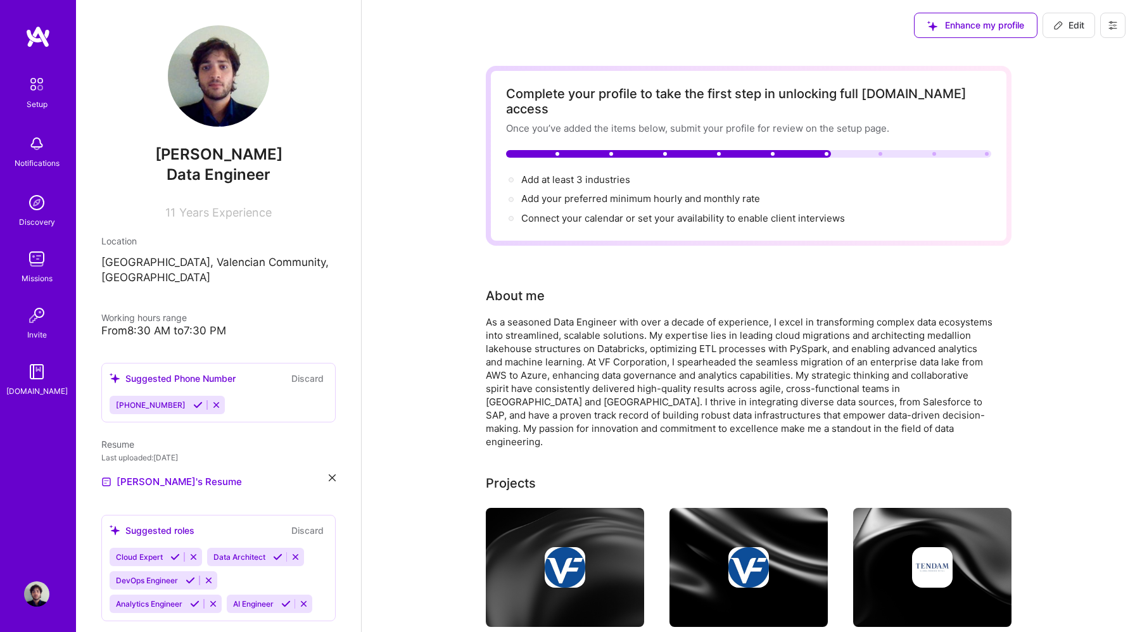
click at [806, 122] on div "Once you’ve added the items below, submit your profile for review on the setup …" at bounding box center [748, 128] width 485 height 13
click at [796, 143] on div "Complete your profile to take the first step in unlocking full [DOMAIN_NAME] ac…" at bounding box center [748, 155] width 485 height 139
click at [1015, 25] on div "Enhance my profile" at bounding box center [976, 25] width 124 height 25
click at [963, 26] on div "Enhance my profile" at bounding box center [976, 25] width 124 height 25
click at [1112, 21] on icon at bounding box center [1113, 25] width 10 height 10
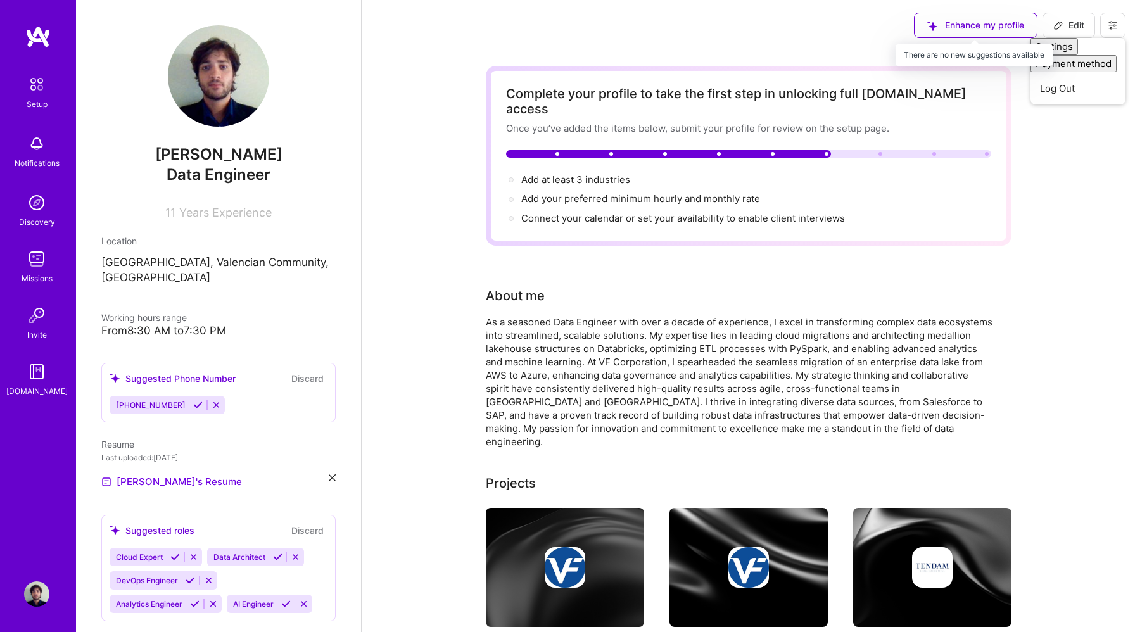
click at [985, 17] on div "Enhance my profile" at bounding box center [976, 25] width 124 height 25
click at [932, 26] on div "Enhance my profile" at bounding box center [976, 25] width 124 height 25
click at [34, 86] on img at bounding box center [36, 84] width 27 height 27
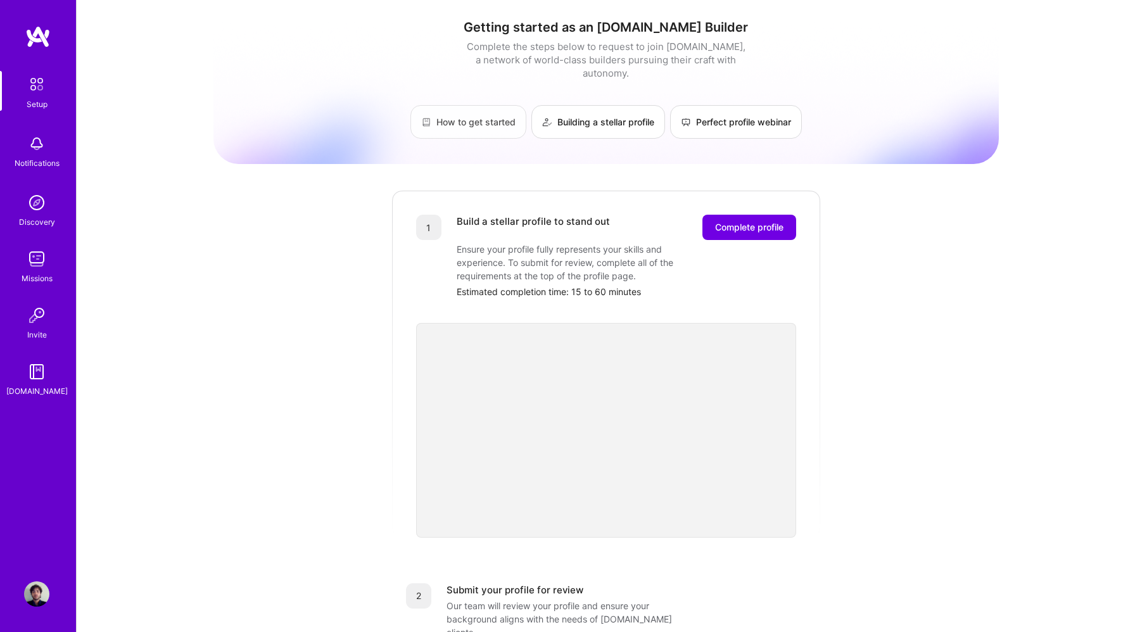
click at [480, 108] on link "How to get started" at bounding box center [468, 122] width 116 height 34
click at [44, 83] on img at bounding box center [36, 84] width 27 height 27
click at [0, 87] on span at bounding box center [1, 91] width 2 height 40
click at [41, 20] on div "Setup Notifications Discovery Missions Invite [DOMAIN_NAME] Profile" at bounding box center [38, 316] width 76 height 632
click at [40, 32] on img at bounding box center [37, 36] width 25 height 23
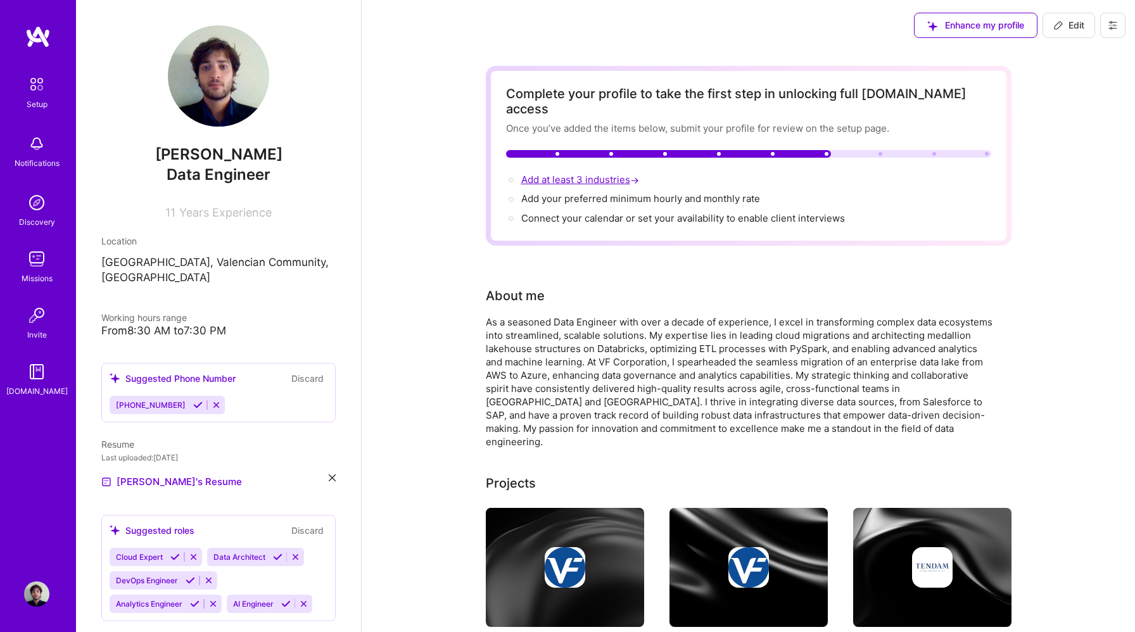
click at [606, 174] on span "Add at least 3 industries →" at bounding box center [581, 180] width 120 height 12
select select "US"
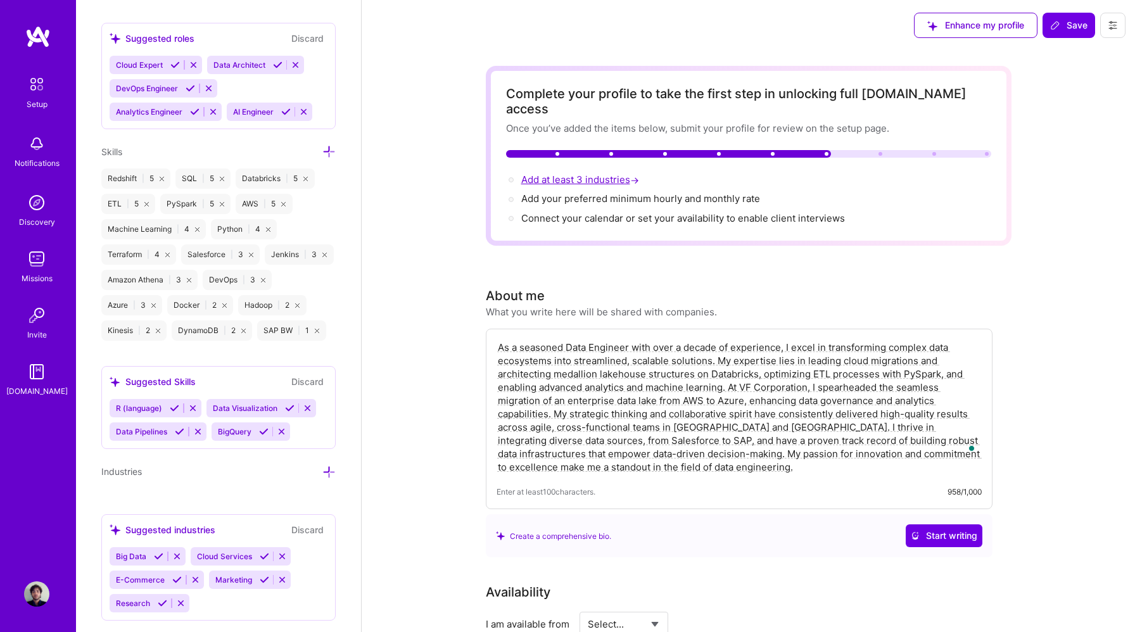
scroll to position [998, 0]
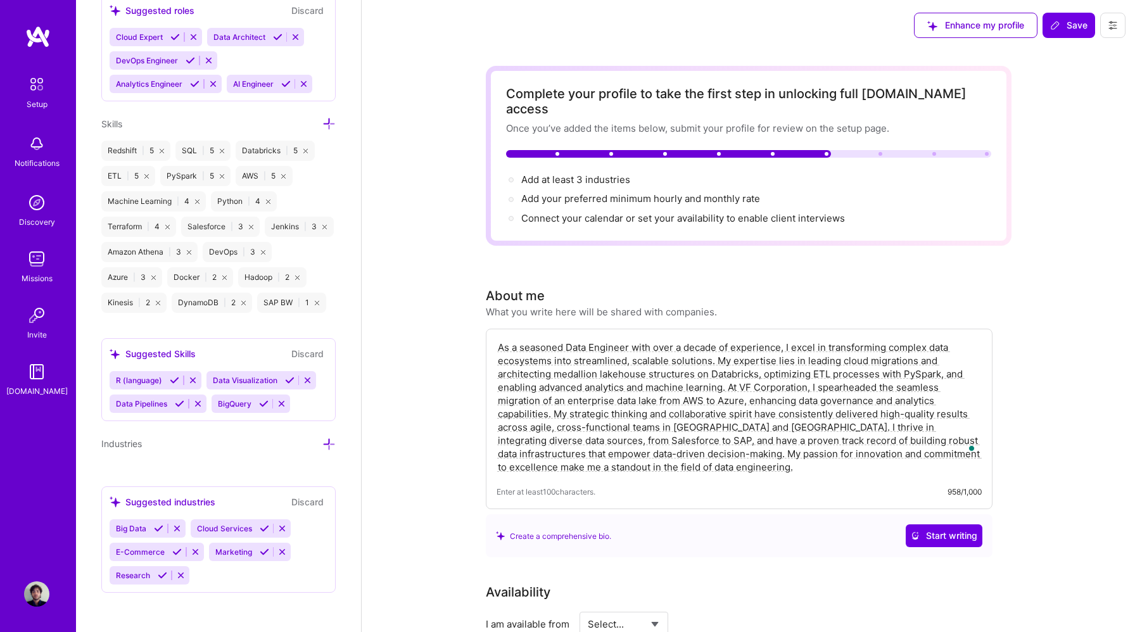
click at [327, 442] on icon at bounding box center [328, 444] width 13 height 13
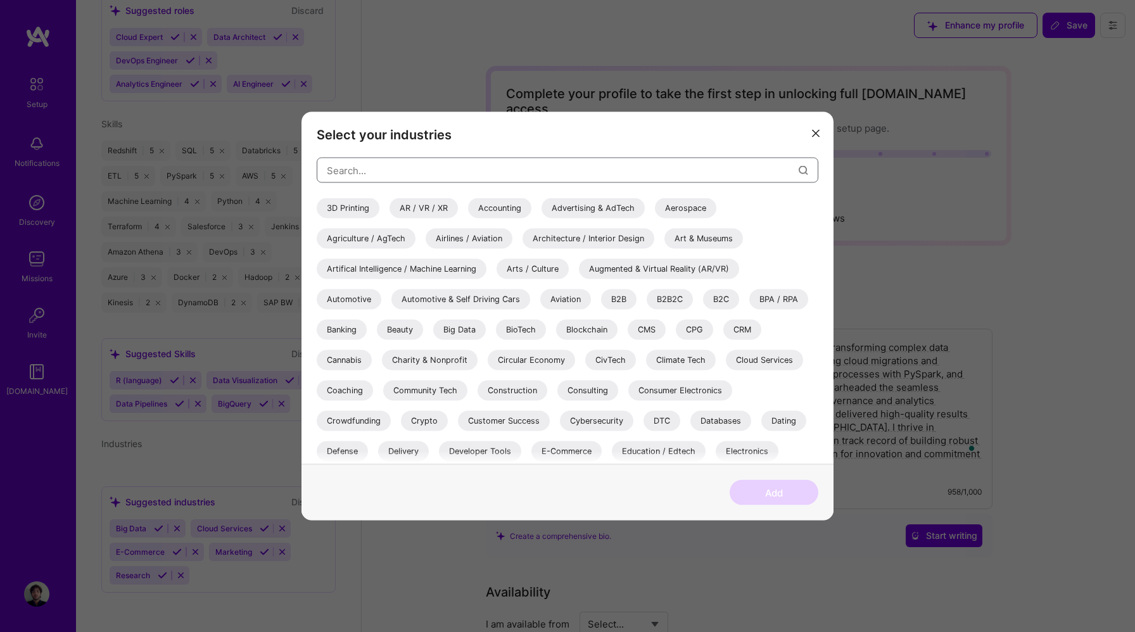
click at [488, 171] on input "modal" at bounding box center [563, 170] width 472 height 32
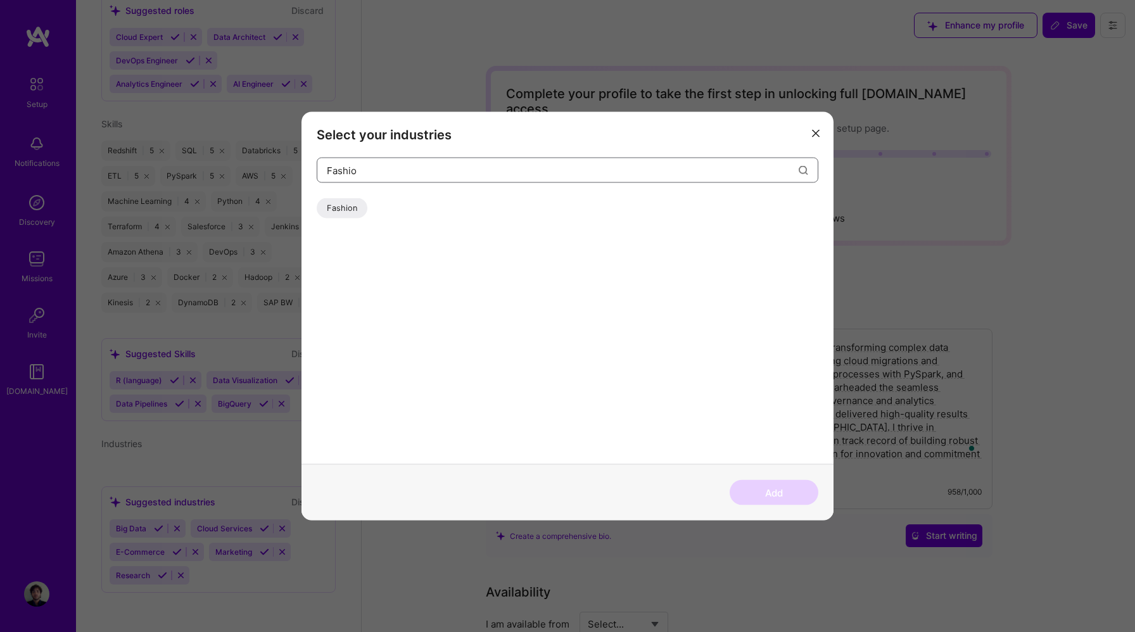
type input "Fashio"
click at [341, 216] on div "Fashion" at bounding box center [342, 208] width 51 height 20
click at [779, 497] on button "Add" at bounding box center [774, 492] width 89 height 25
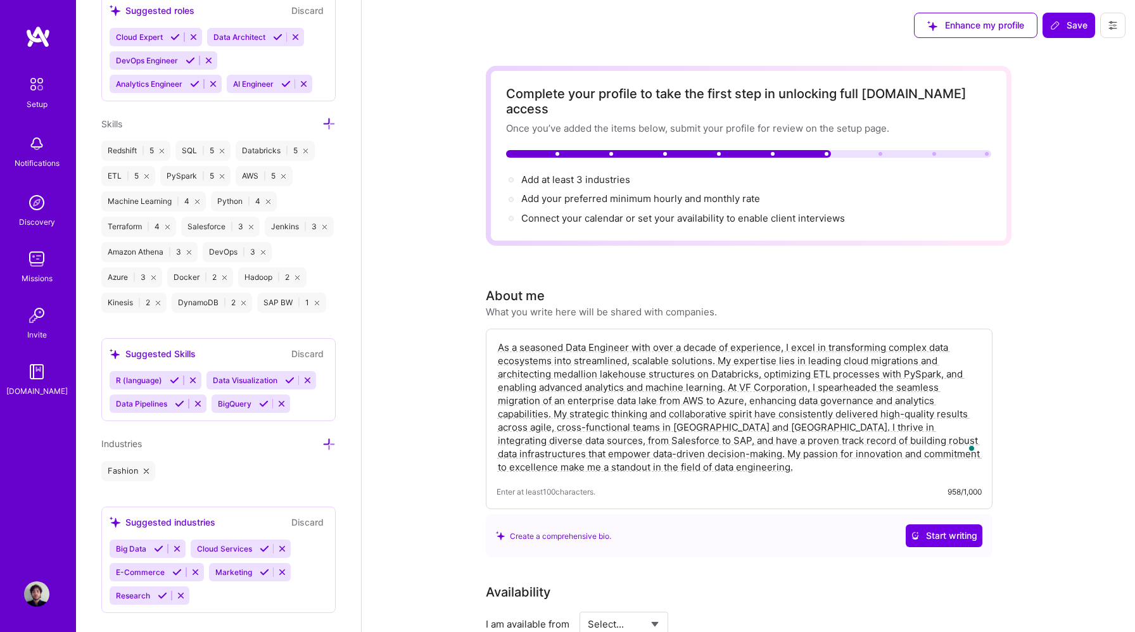
click at [325, 443] on icon at bounding box center [328, 444] width 13 height 13
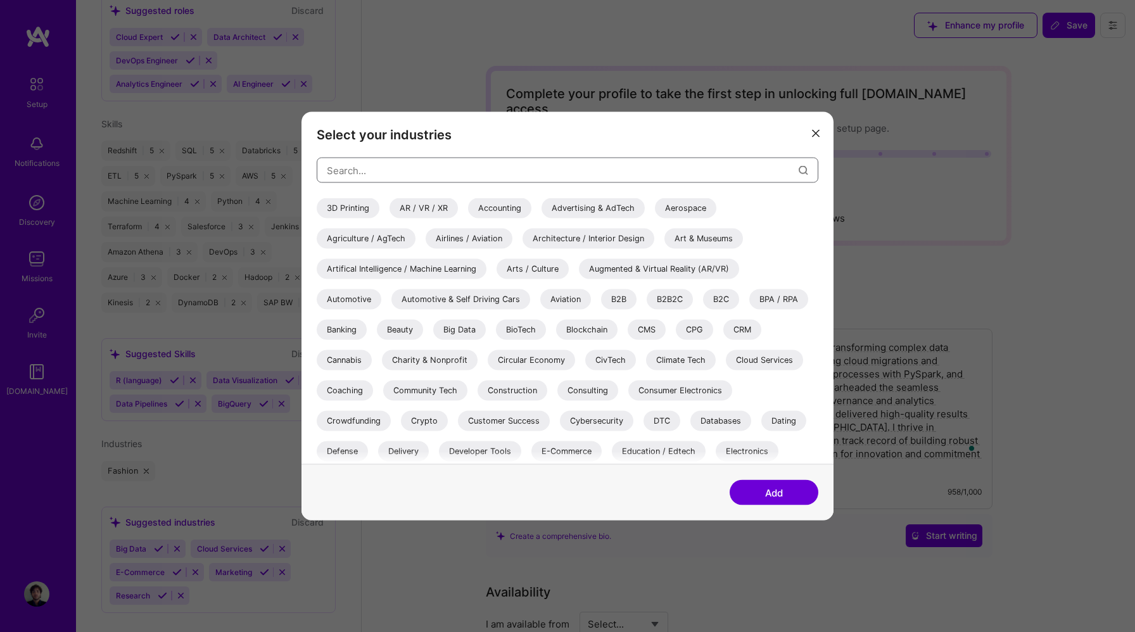
click at [454, 169] on input "modal" at bounding box center [563, 170] width 472 height 32
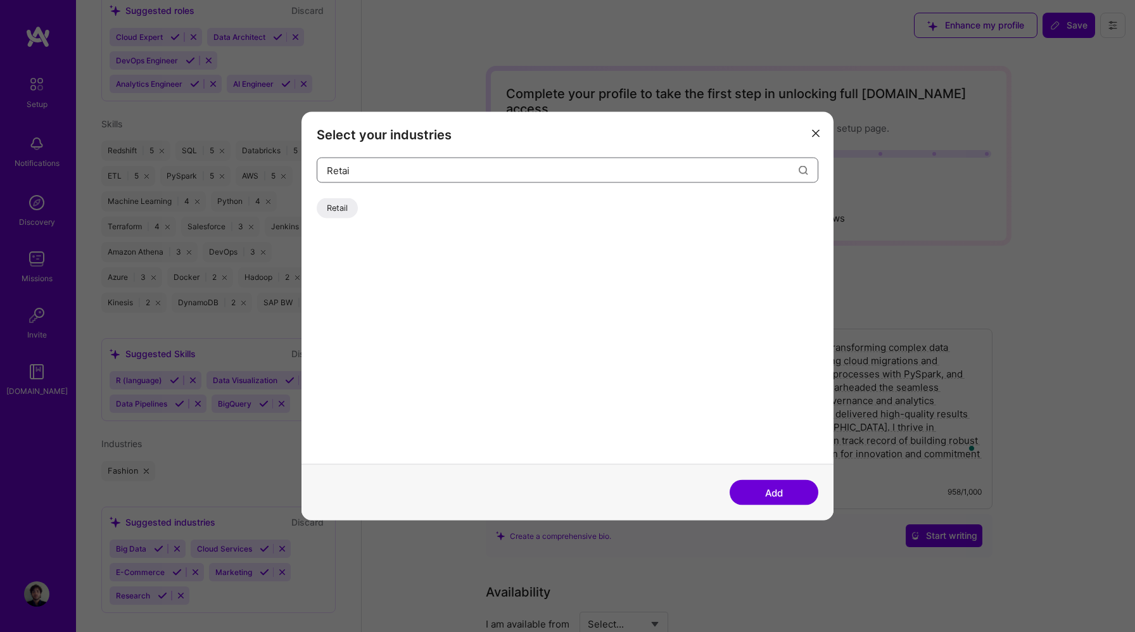
type input "Retai"
click at [343, 207] on div "Retail" at bounding box center [337, 208] width 41 height 20
click at [788, 492] on button "Add" at bounding box center [774, 492] width 89 height 25
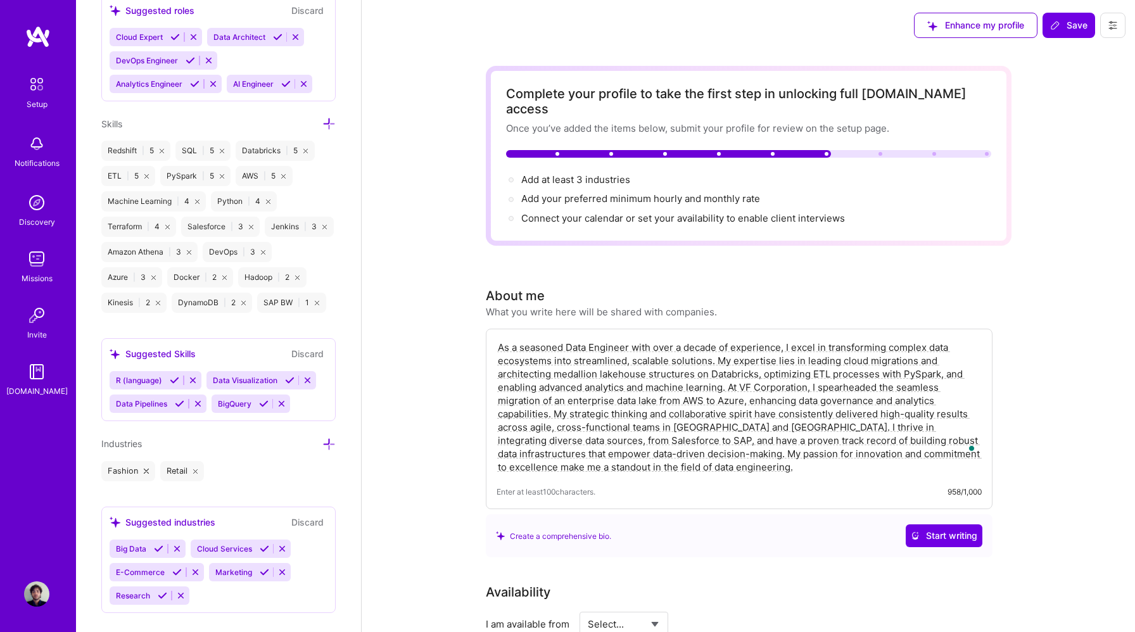
click at [326, 439] on icon at bounding box center [328, 444] width 13 height 13
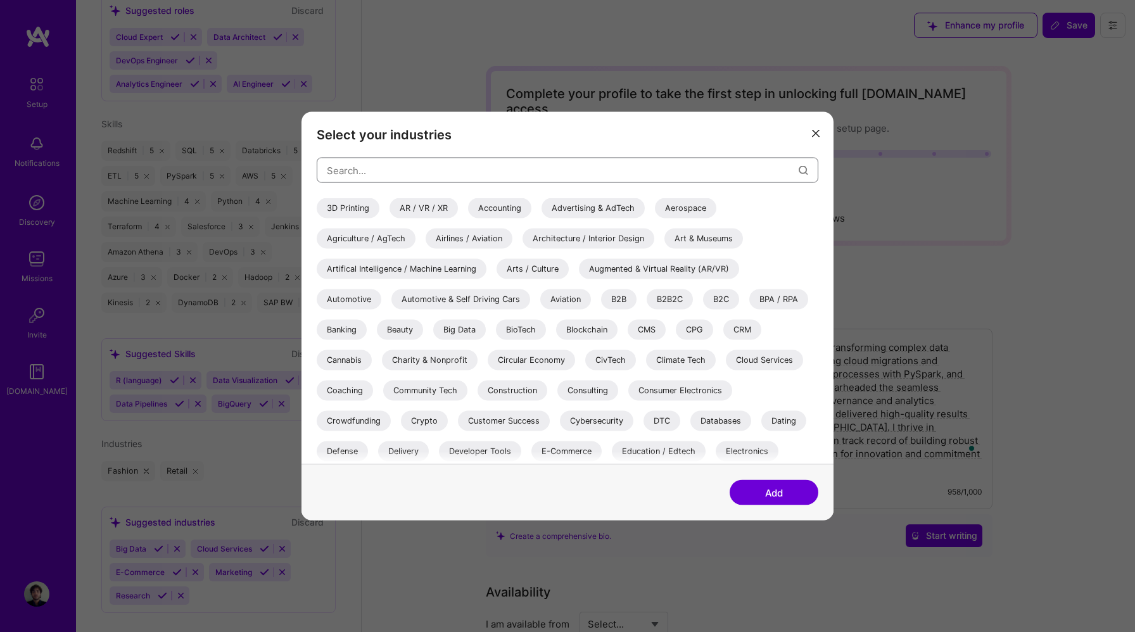
click at [427, 175] on input "modal" at bounding box center [563, 170] width 472 height 32
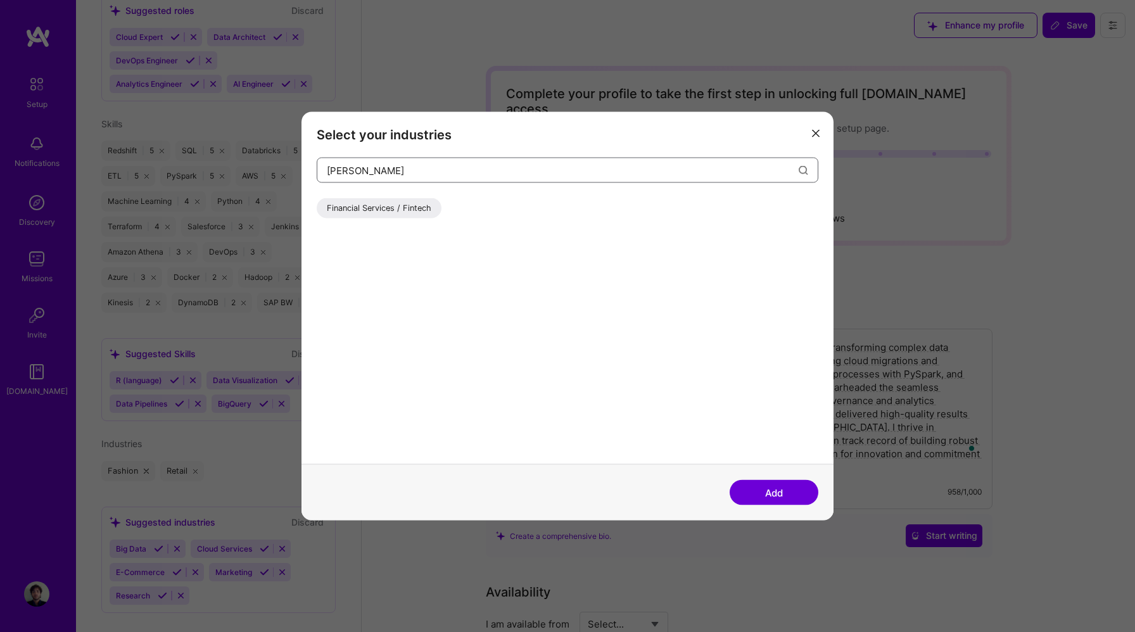
type input "[PERSON_NAME]"
click at [407, 212] on div "Financial Services / Fintech" at bounding box center [379, 208] width 125 height 20
click at [761, 486] on button "Add" at bounding box center [774, 492] width 89 height 25
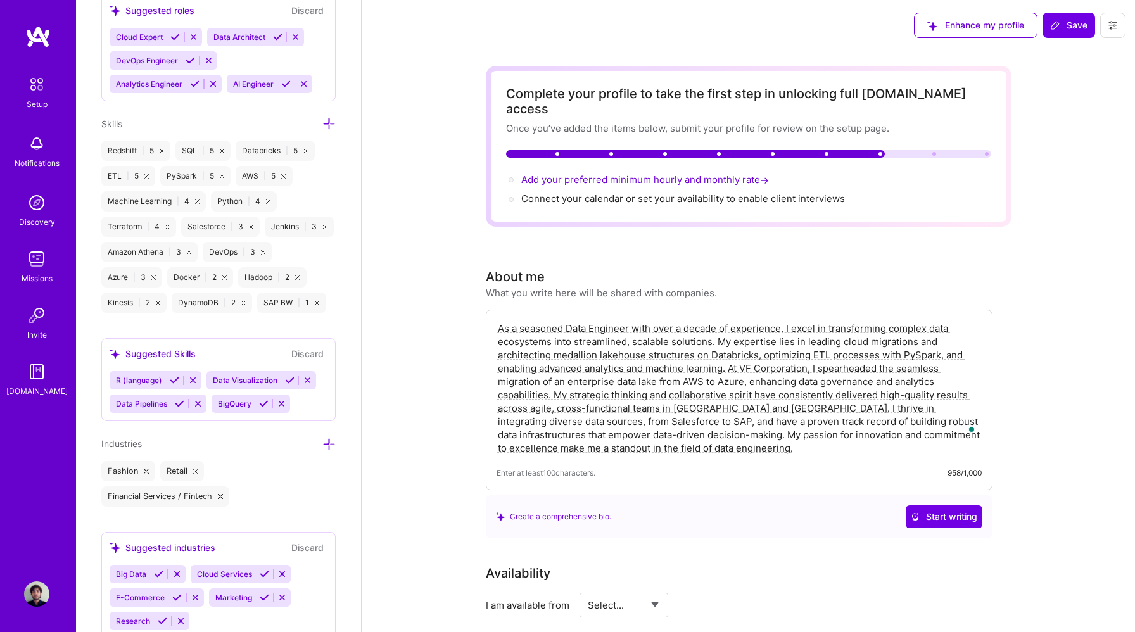
click at [682, 174] on span "Add your preferred minimum hourly and monthly rate →" at bounding box center [646, 180] width 250 height 12
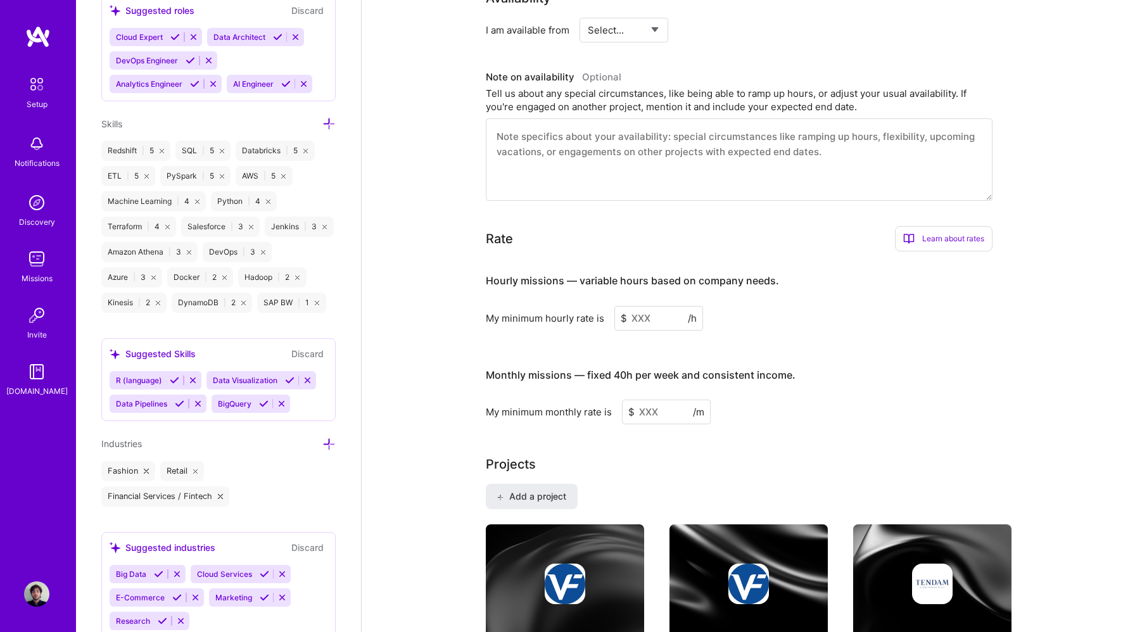
scroll to position [785, 0]
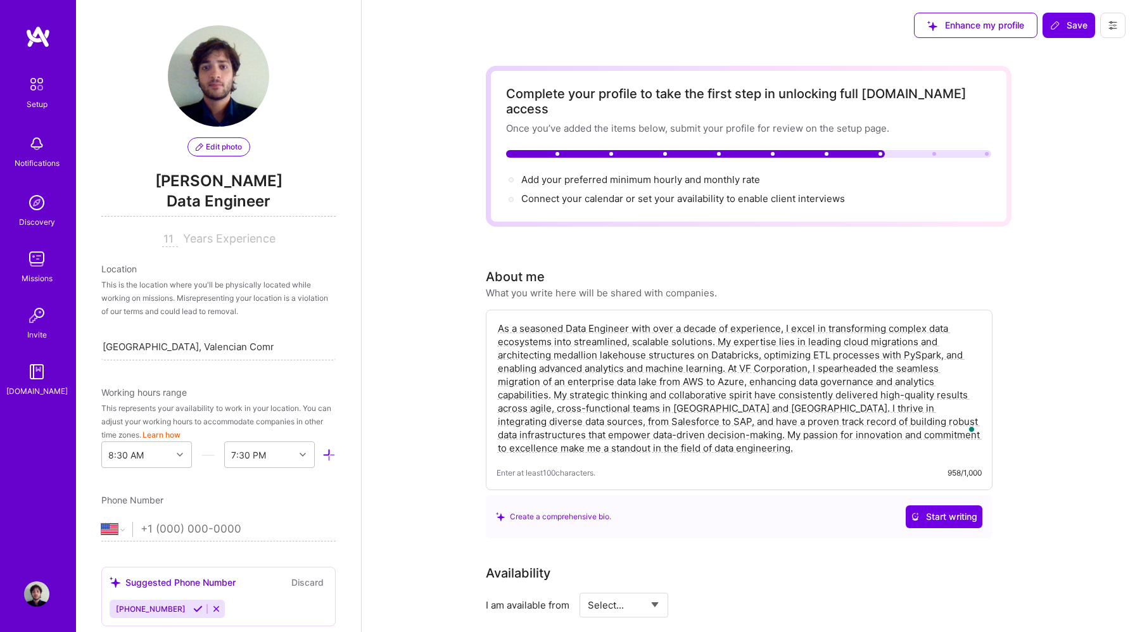
select select "US"
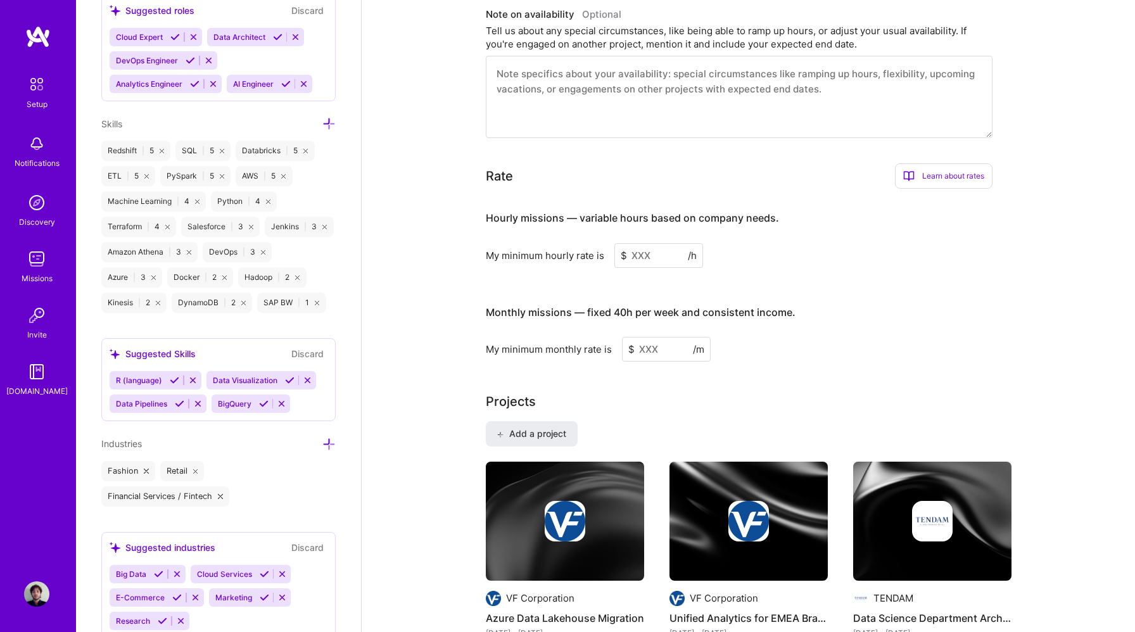
scroll to position [641, 0]
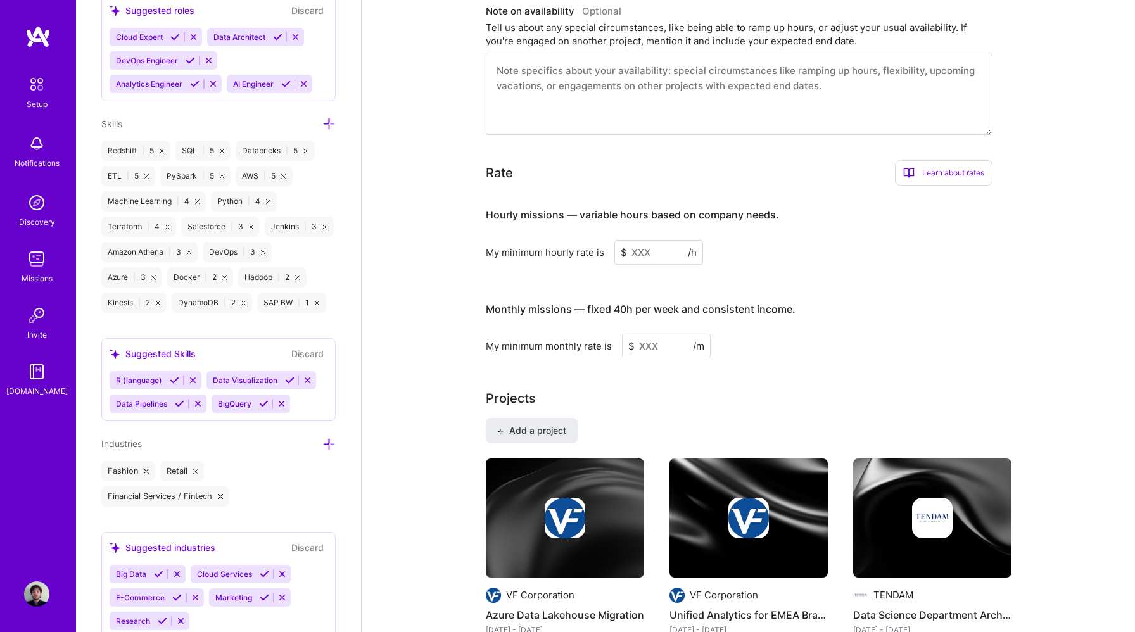
click at [670, 240] on input at bounding box center [658, 252] width 89 height 25
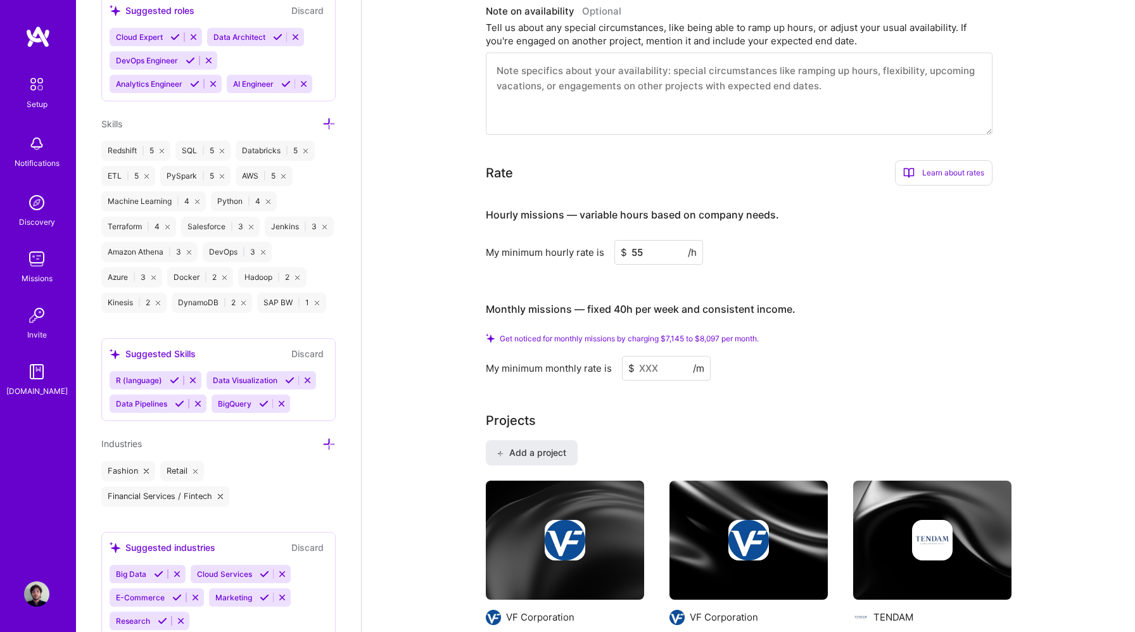
drag, startPoint x: 661, startPoint y: 236, endPoint x: 611, endPoint y: 236, distance: 50.0
click at [611, 240] on div "My minimum hourly rate is $ 55 /h" at bounding box center [739, 252] width 507 height 25
click at [818, 240] on div "My minimum hourly rate is $ 60 /h" at bounding box center [739, 252] width 507 height 25
drag, startPoint x: 670, startPoint y: 233, endPoint x: 589, endPoint y: 233, distance: 81.1
click at [589, 240] on div "My minimum hourly rate is $ 60 /h" at bounding box center [739, 252] width 507 height 25
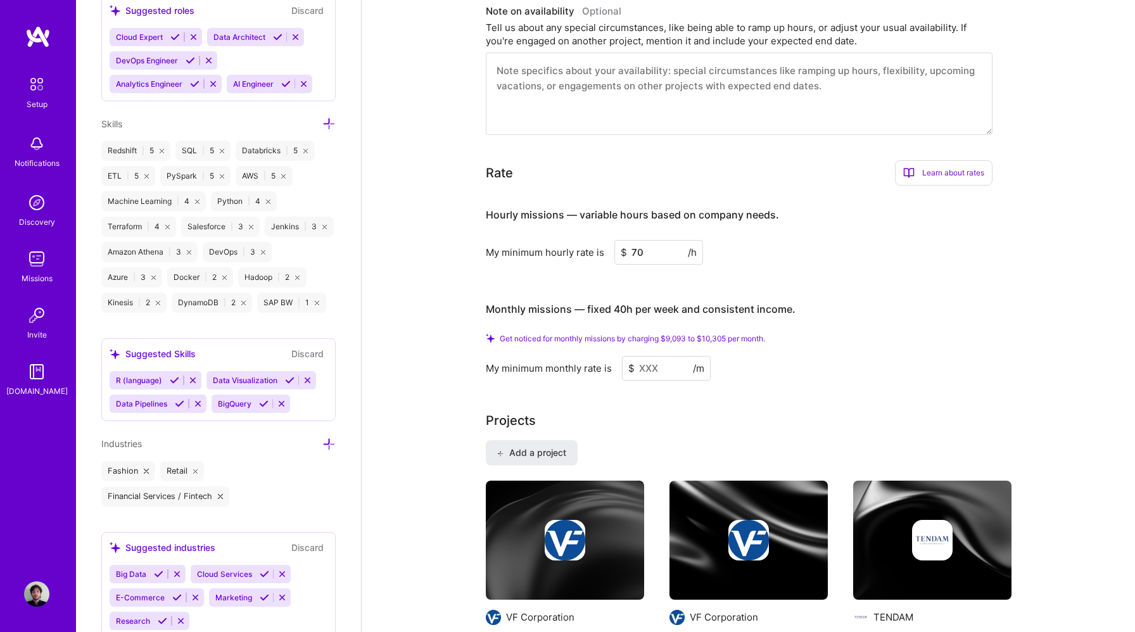
type input "70"
click at [795, 261] on div "Hourly missions — variable hours based on company needs. My minimum hourly rate…" at bounding box center [739, 288] width 507 height 185
click at [670, 357] on input at bounding box center [666, 368] width 89 height 25
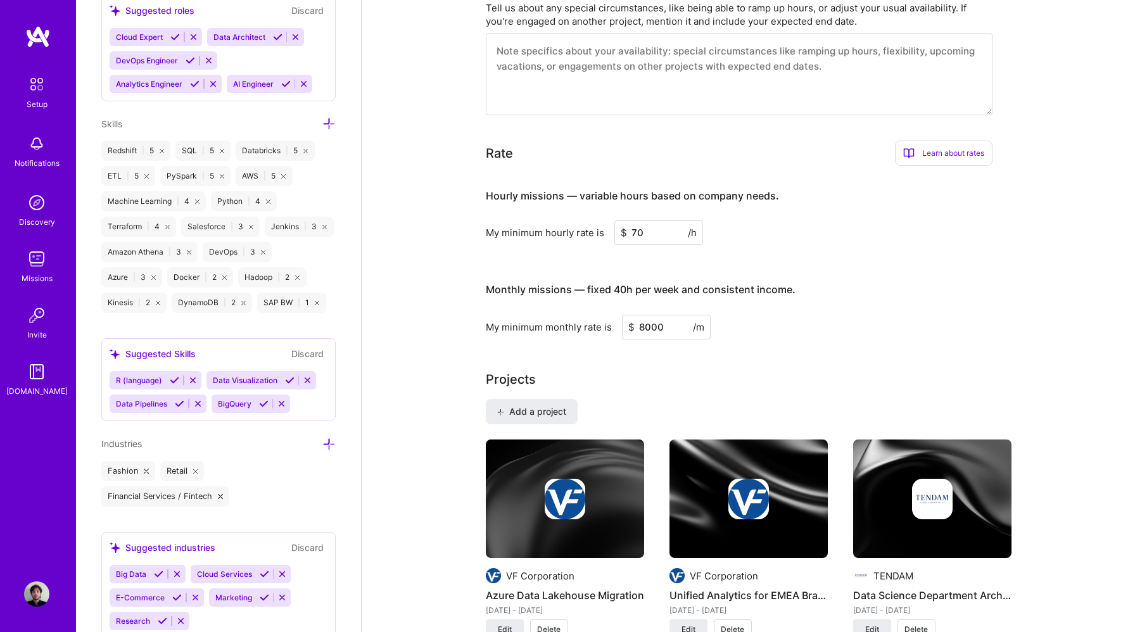
type input "8000"
click at [848, 317] on div "My minimum monthly rate is $ 8000 /m" at bounding box center [739, 327] width 507 height 25
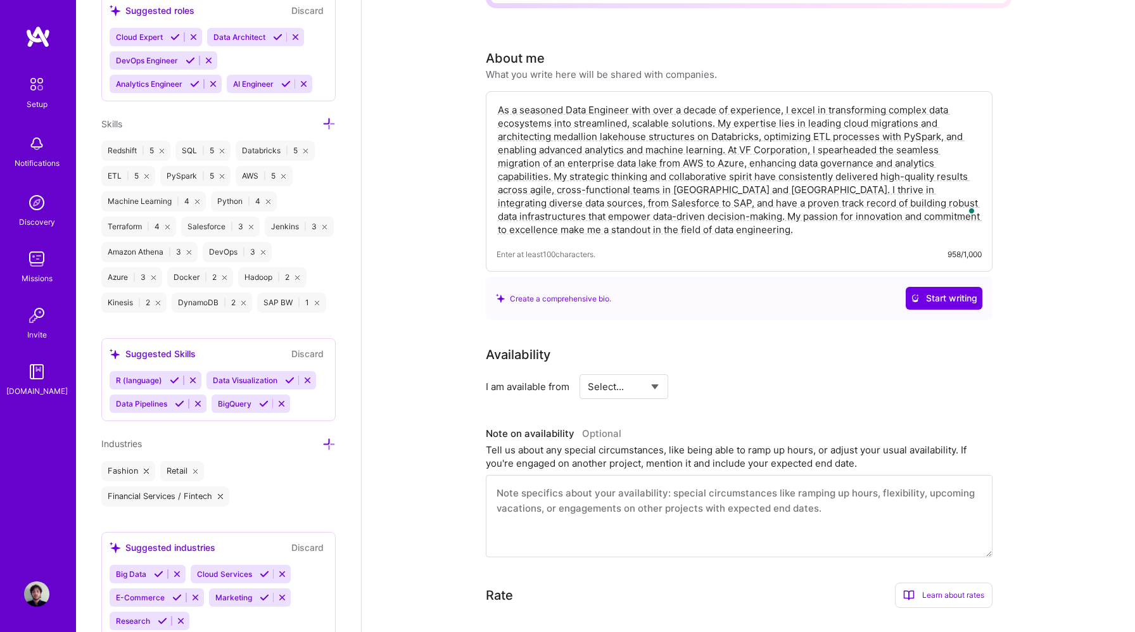
scroll to position [206, 0]
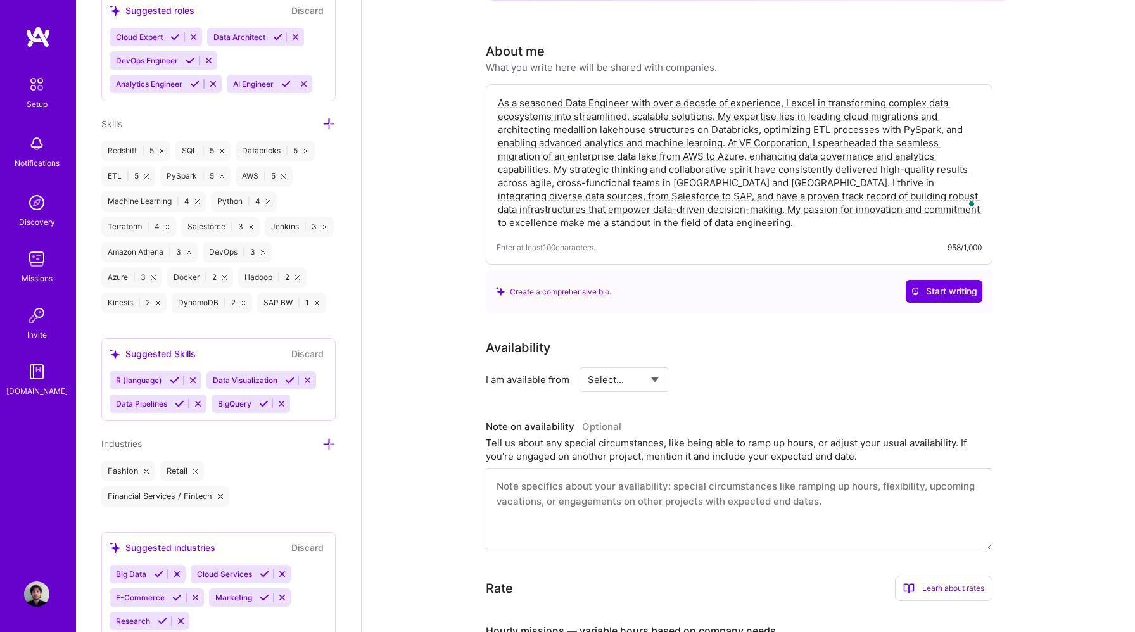
click at [645, 364] on select "Select... Right Now Future Date Not Available" at bounding box center [624, 380] width 73 height 32
select select "Right Now"
click at [588, 364] on select "Select... Right Now Future Date Not Available" at bounding box center [624, 380] width 73 height 32
click at [778, 381] on div "Availability I am available from Select... Right Now Future Date Not Available …" at bounding box center [749, 444] width 526 height 212
click at [723, 367] on input at bounding box center [739, 379] width 76 height 25
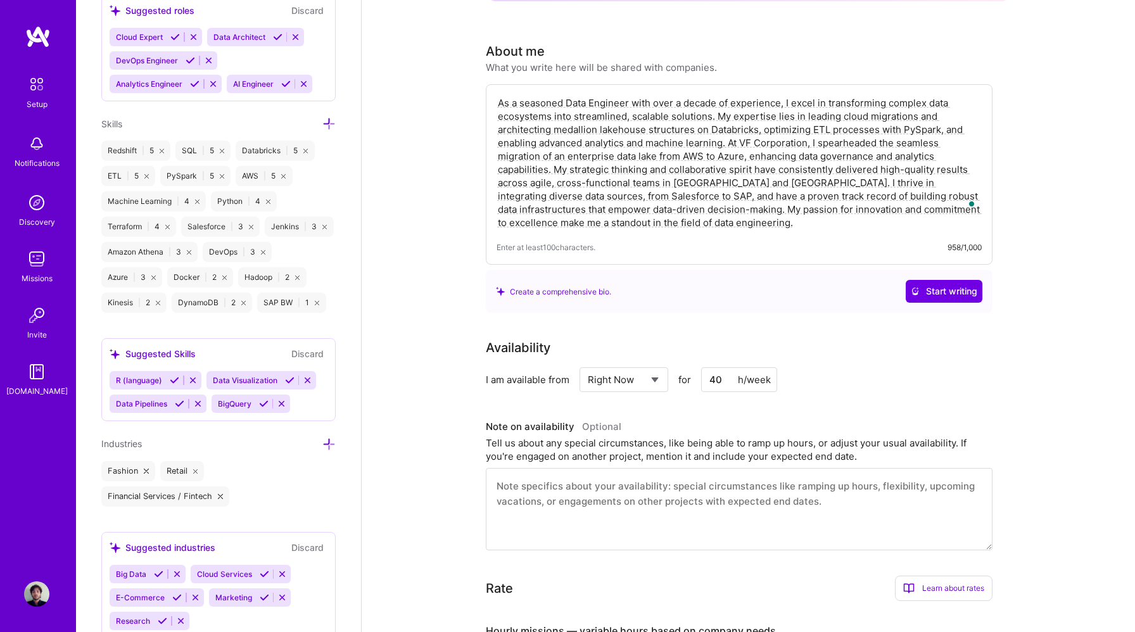
type input "40"
click at [924, 399] on div "Availability I am available from Select... Right Now Future Date Not Available …" at bounding box center [749, 444] width 526 height 212
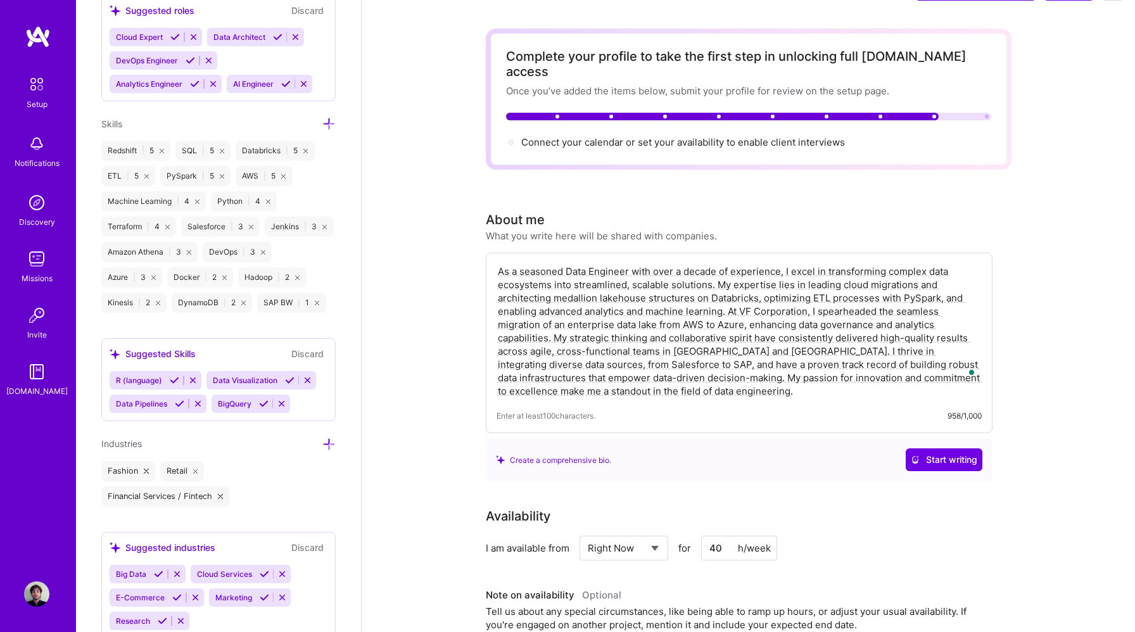
scroll to position [0, 0]
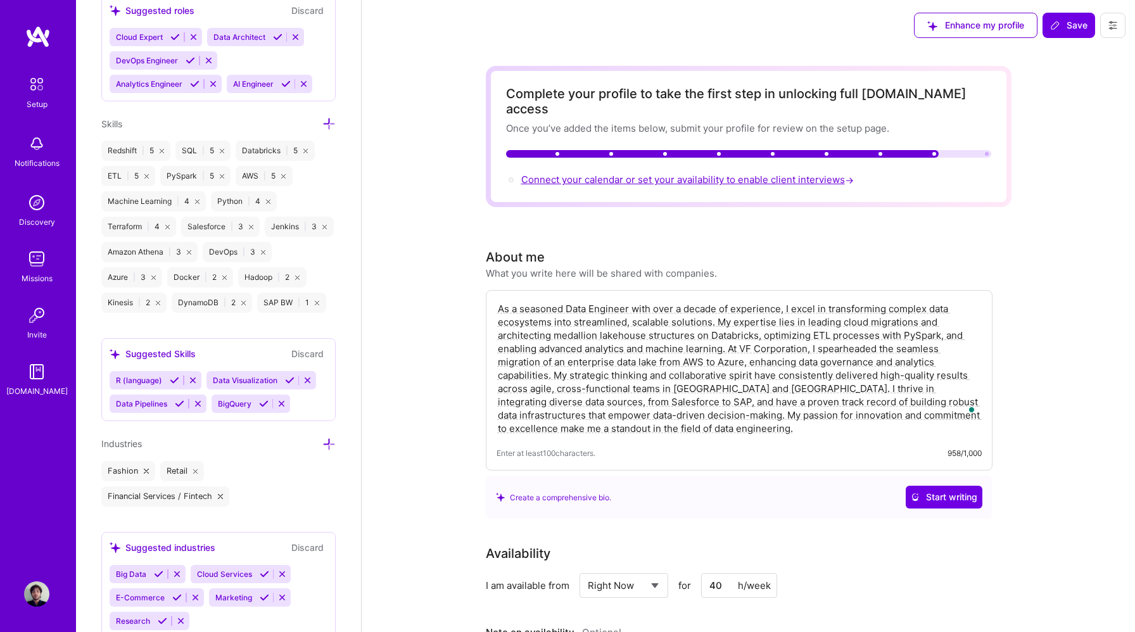
click at [789, 174] on span "Connect your calendar or set your availability to enable client interviews →" at bounding box center [688, 180] width 335 height 12
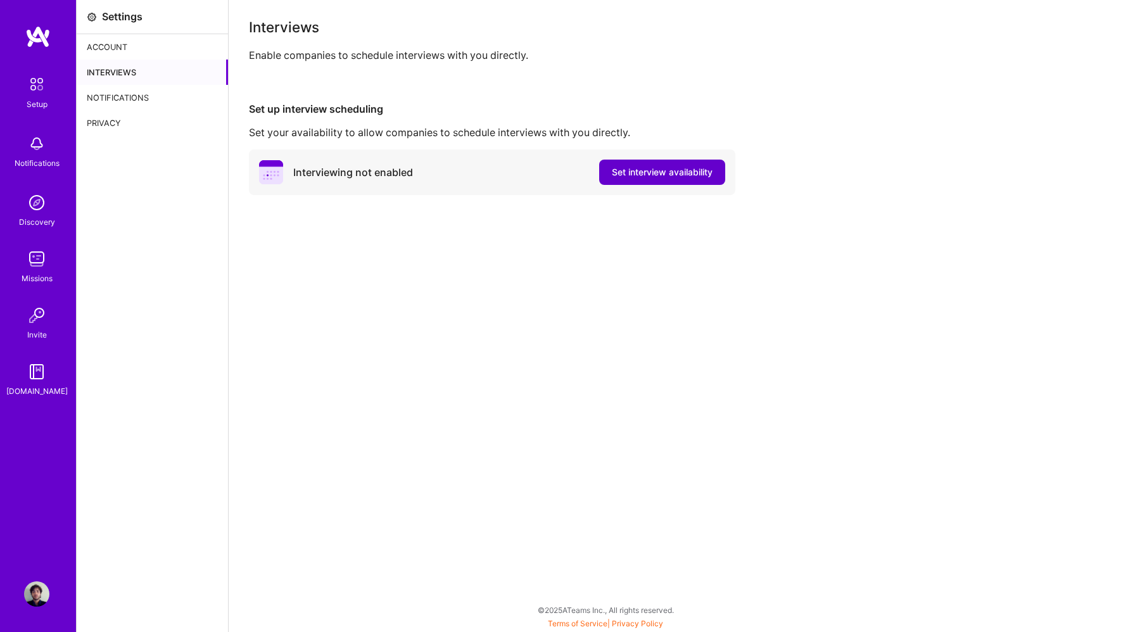
click at [668, 176] on span "Set interview availability" at bounding box center [662, 172] width 101 height 13
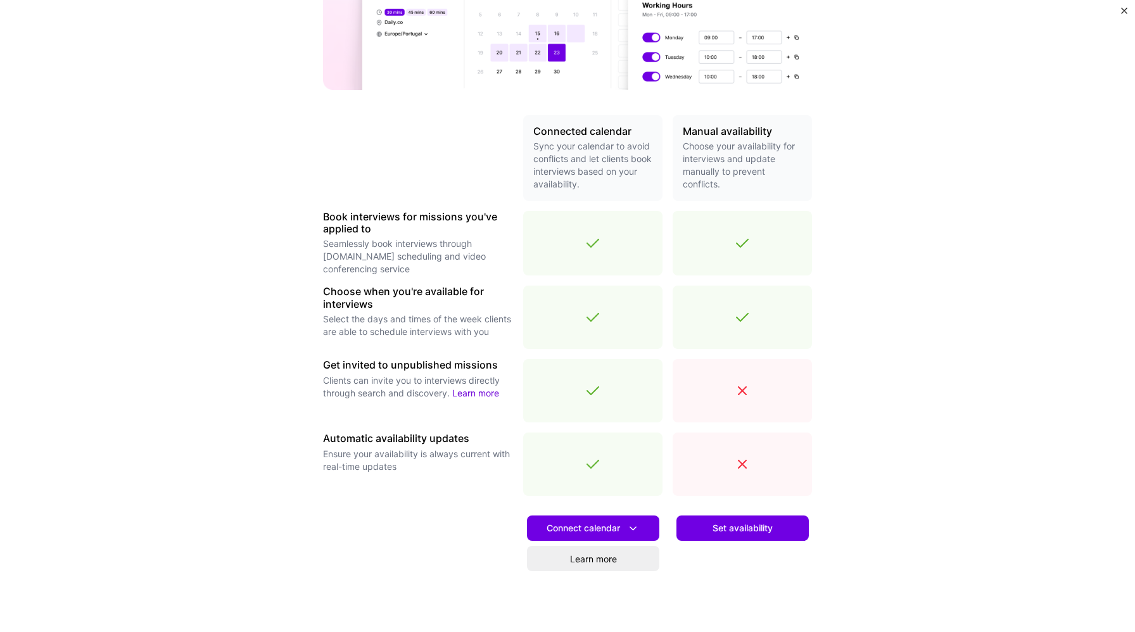
scroll to position [255, 0]
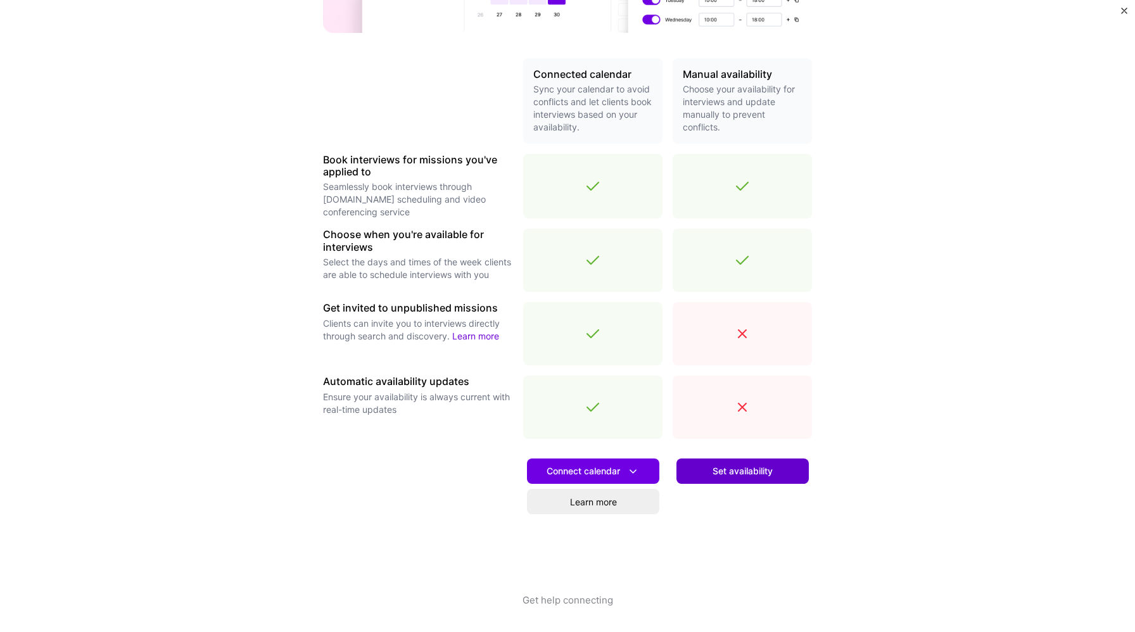
click at [738, 469] on span "Set availability" at bounding box center [743, 471] width 60 height 13
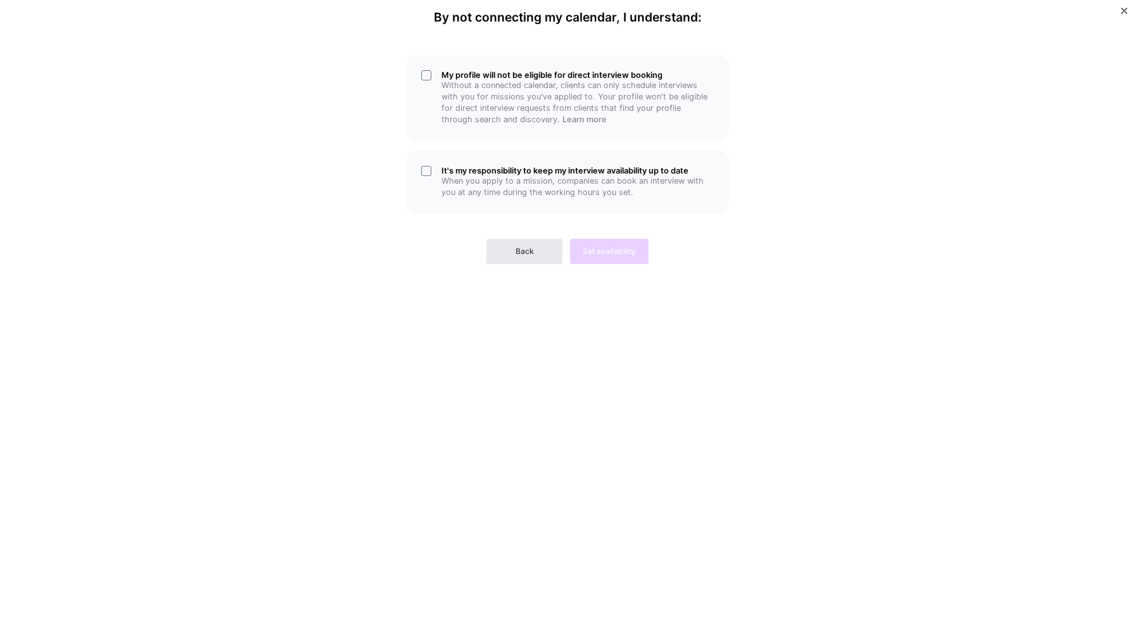
click at [534, 250] on button "Back" at bounding box center [524, 251] width 76 height 25
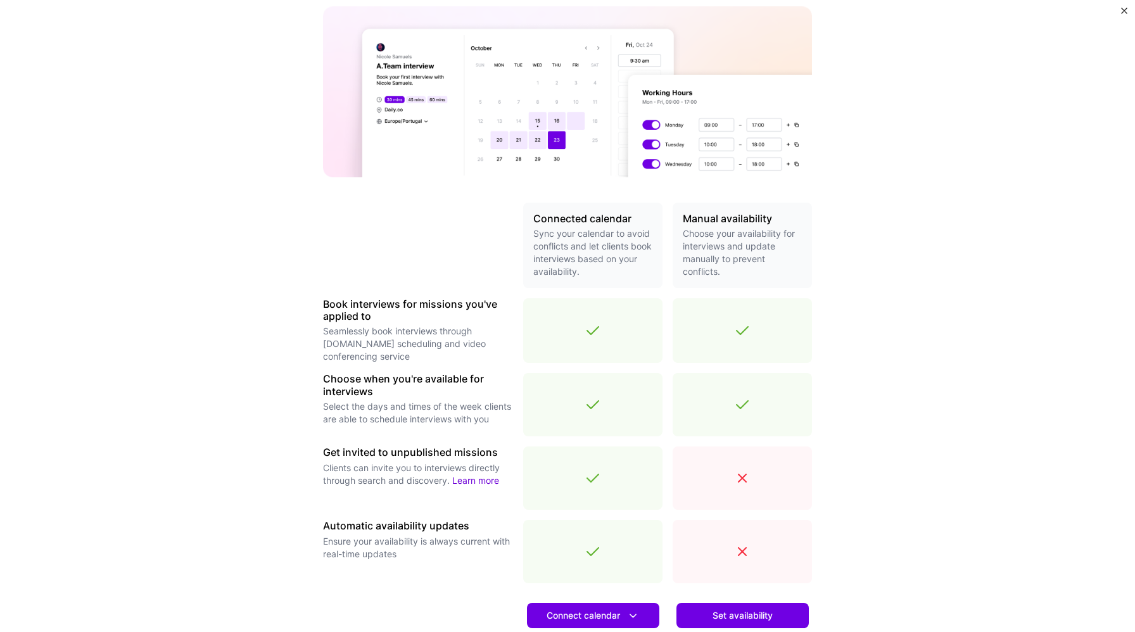
scroll to position [109, 0]
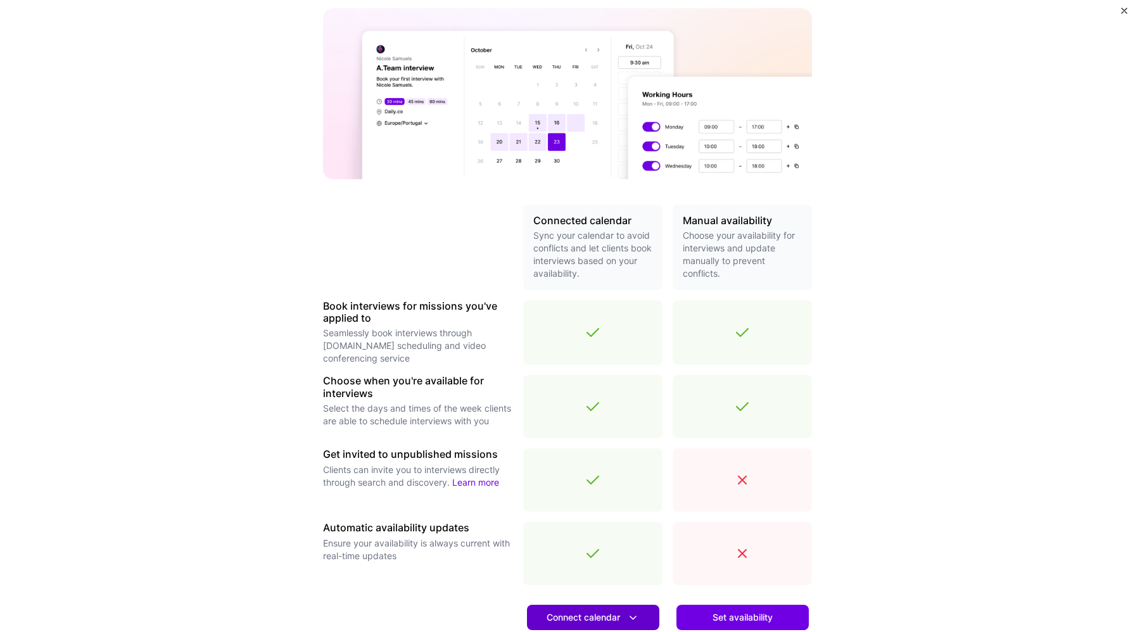
click at [595, 606] on button "Connect calendar" at bounding box center [593, 617] width 132 height 25
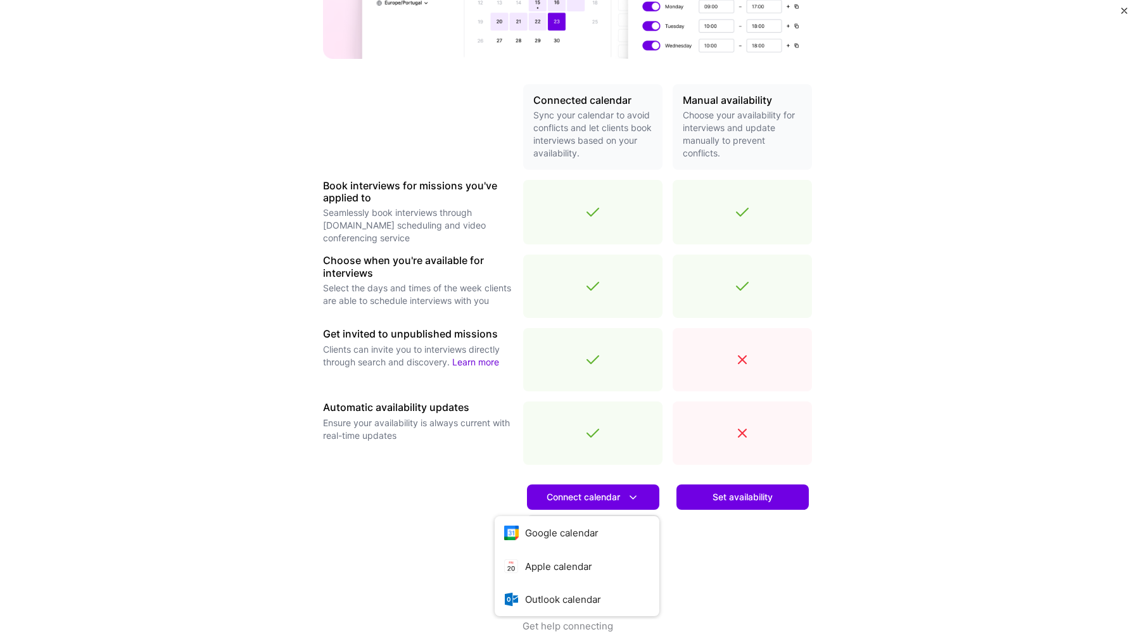
scroll to position [255, 0]
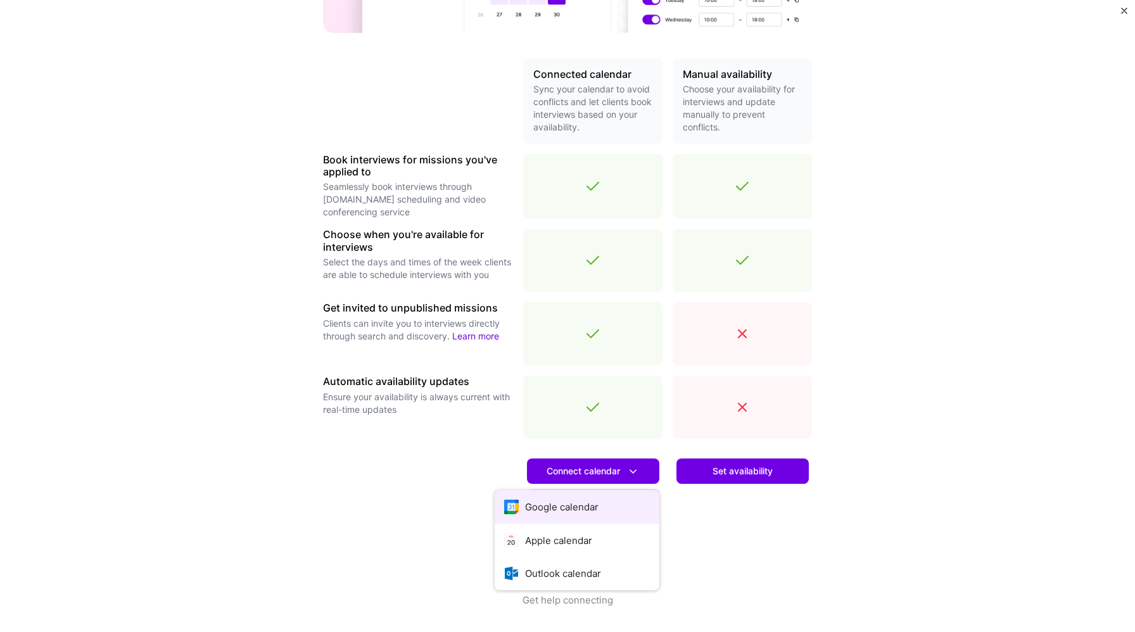
click at [597, 503] on button "Google calendar" at bounding box center [577, 507] width 165 height 34
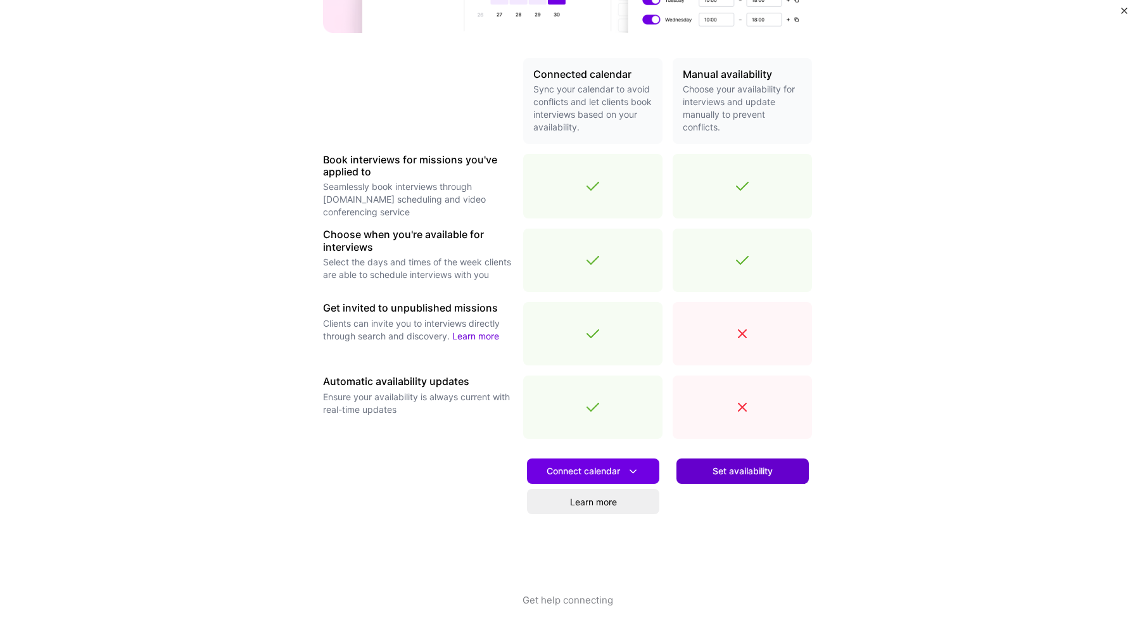
click at [761, 472] on span "Set availability" at bounding box center [743, 471] width 60 height 13
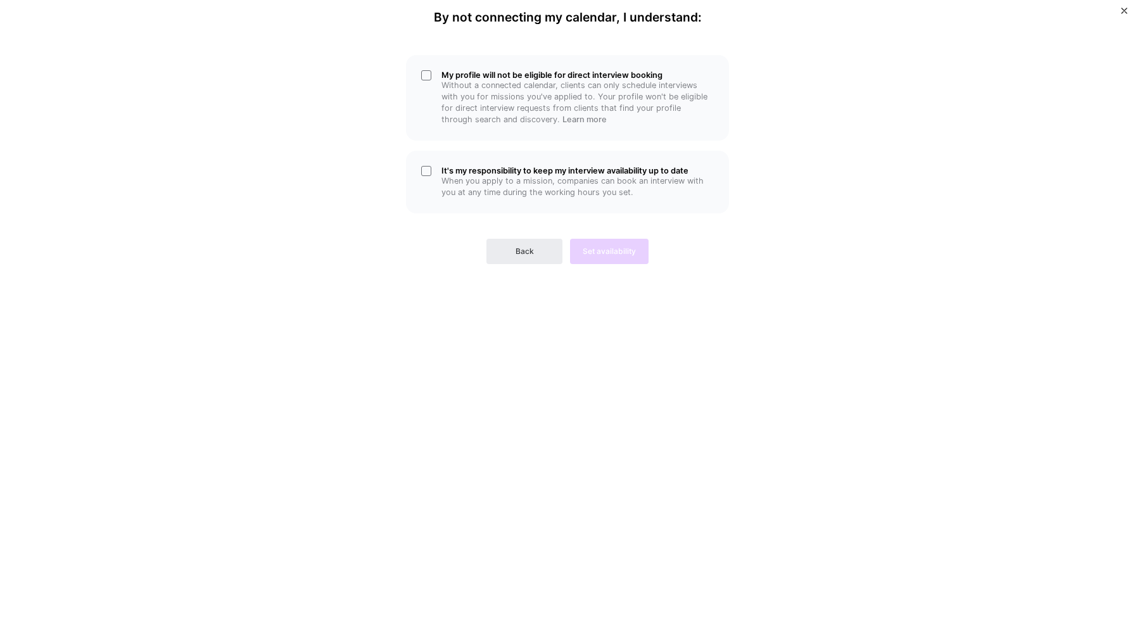
scroll to position [0, 0]
click at [462, 170] on h5 "It's my responsibility to keep my interview availability up to date" at bounding box center [578, 171] width 272 height 10
click at [435, 89] on div "My profile will not be eligible for direct interview booking Without a connecte…" at bounding box center [567, 98] width 323 height 86
click at [520, 255] on span "Back" at bounding box center [525, 251] width 18 height 11
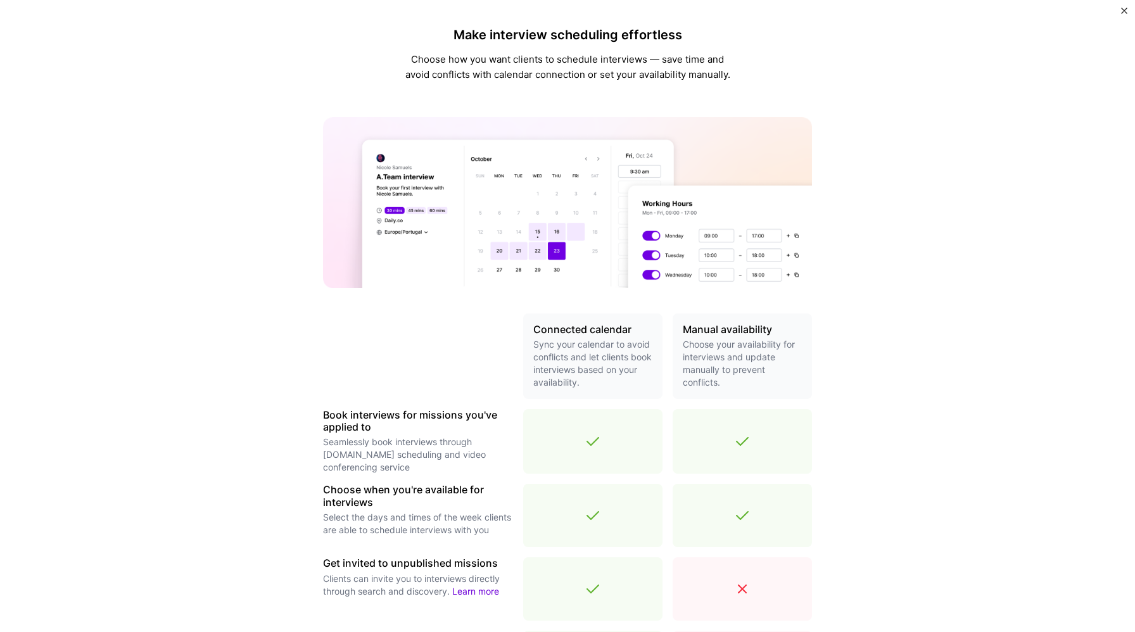
scroll to position [255, 0]
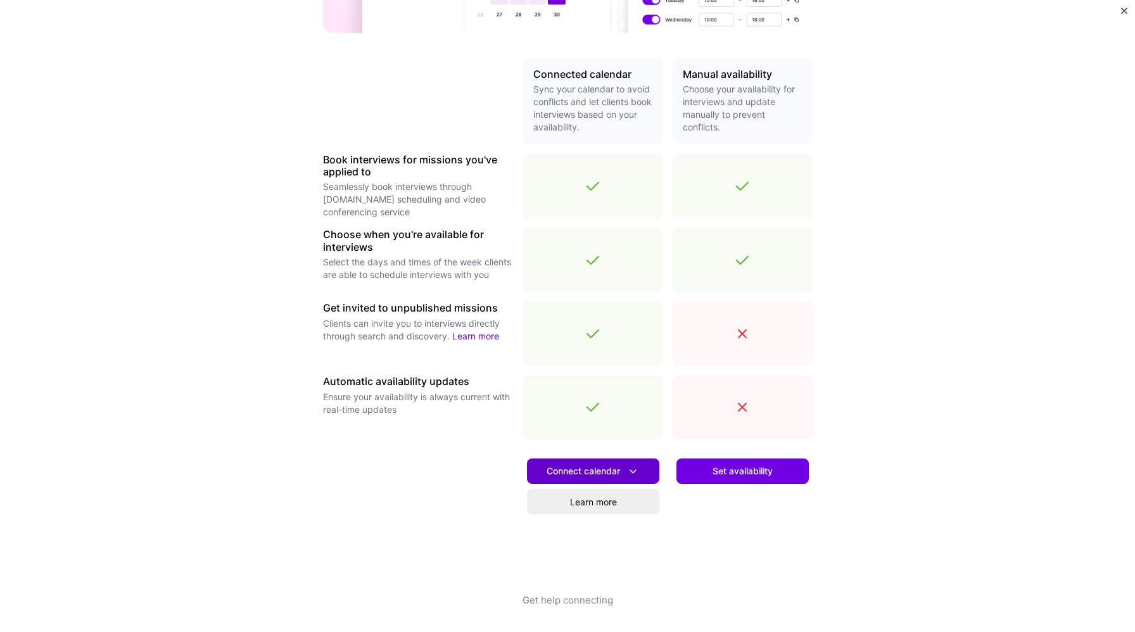
click at [610, 470] on span "Connect calendar" at bounding box center [593, 471] width 93 height 13
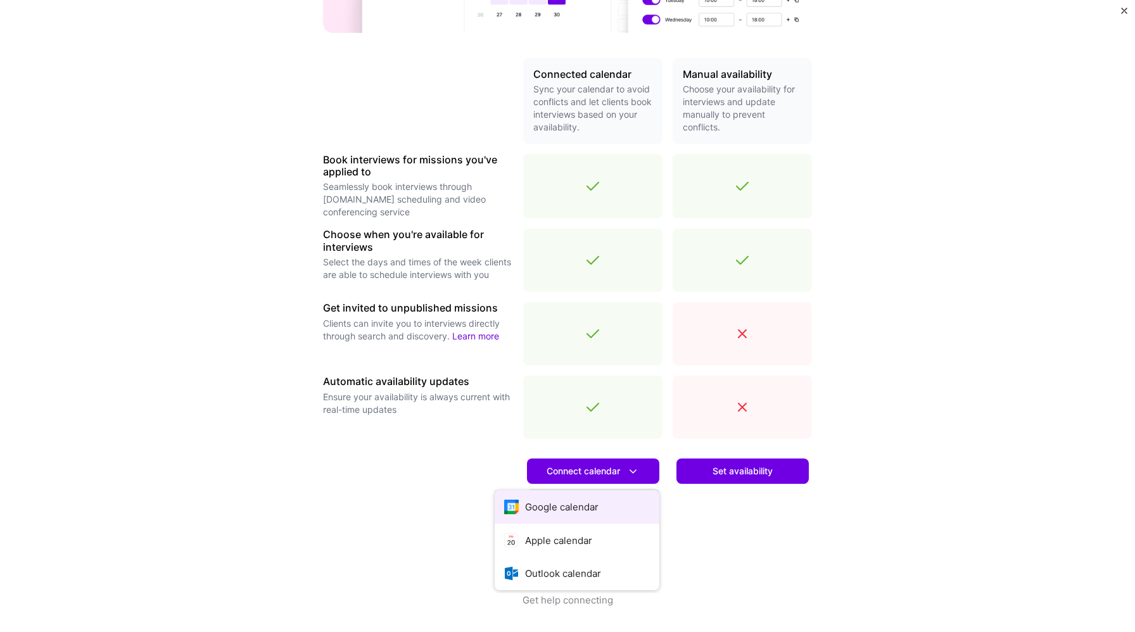
click at [578, 512] on button "Google calendar" at bounding box center [577, 507] width 165 height 34
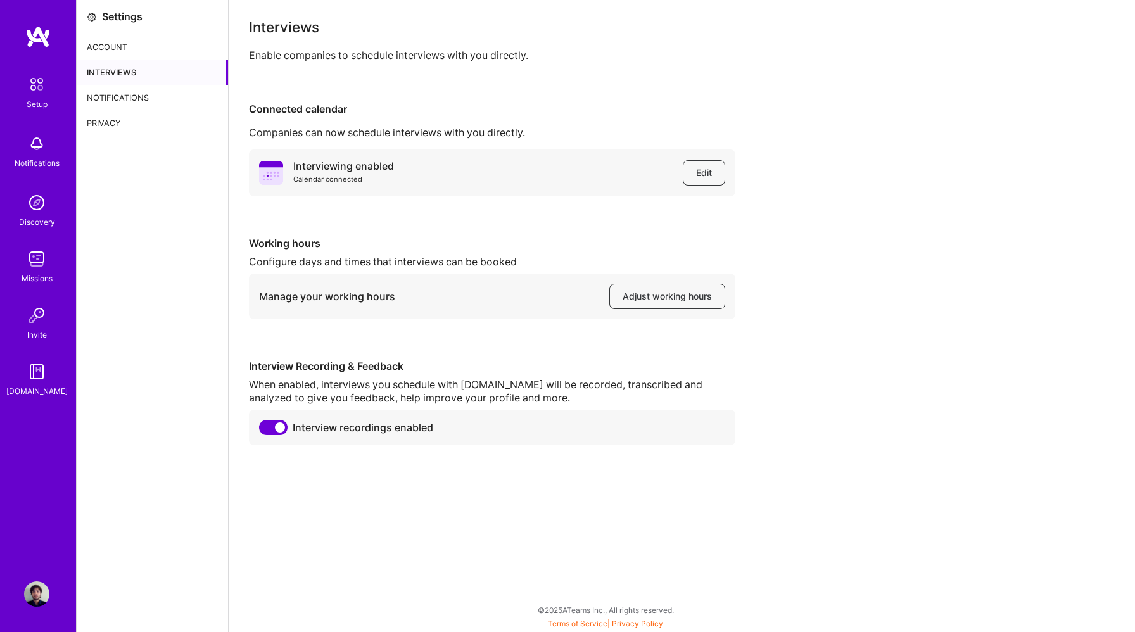
click at [32, 101] on div "Setup" at bounding box center [37, 104] width 21 height 13
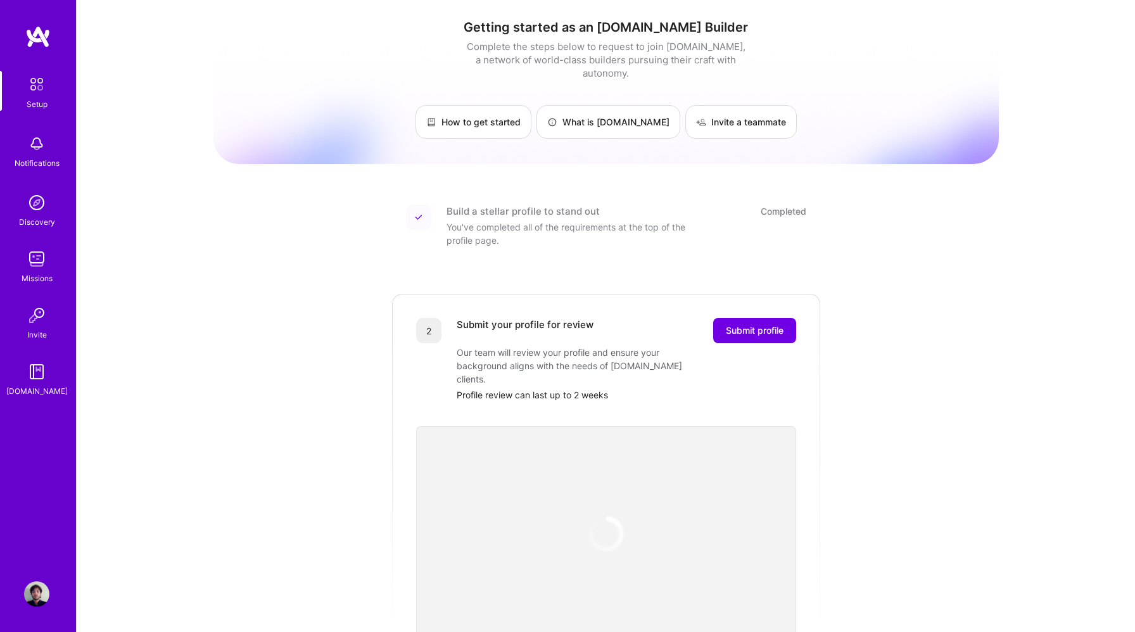
click at [41, 35] on img at bounding box center [37, 36] width 25 height 23
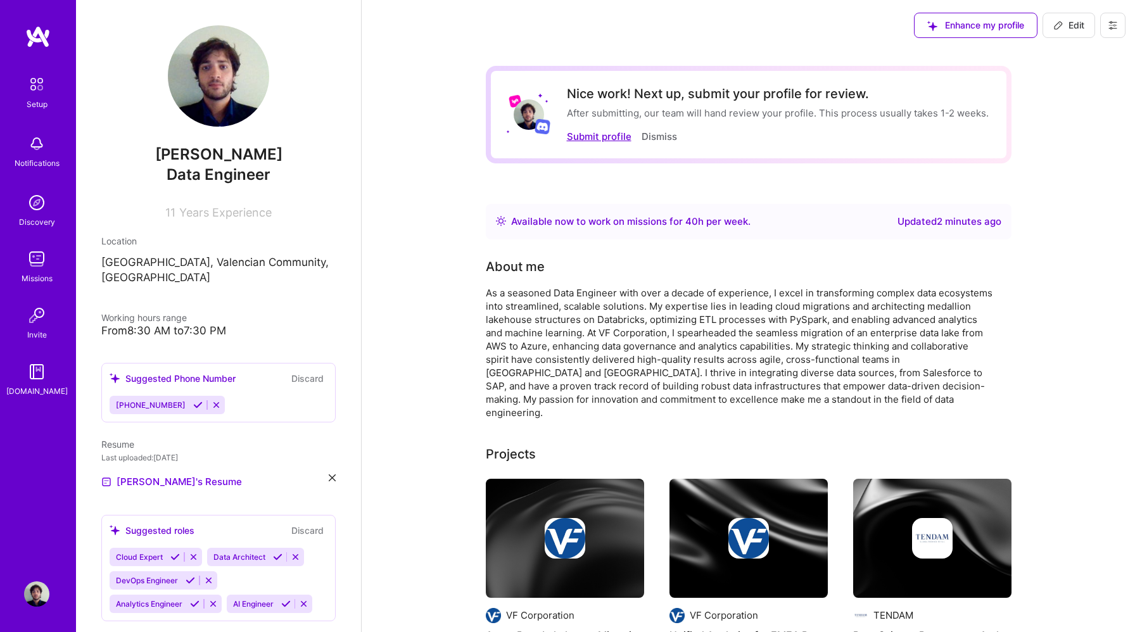
click at [602, 137] on button "Submit profile" at bounding box center [599, 136] width 65 height 13
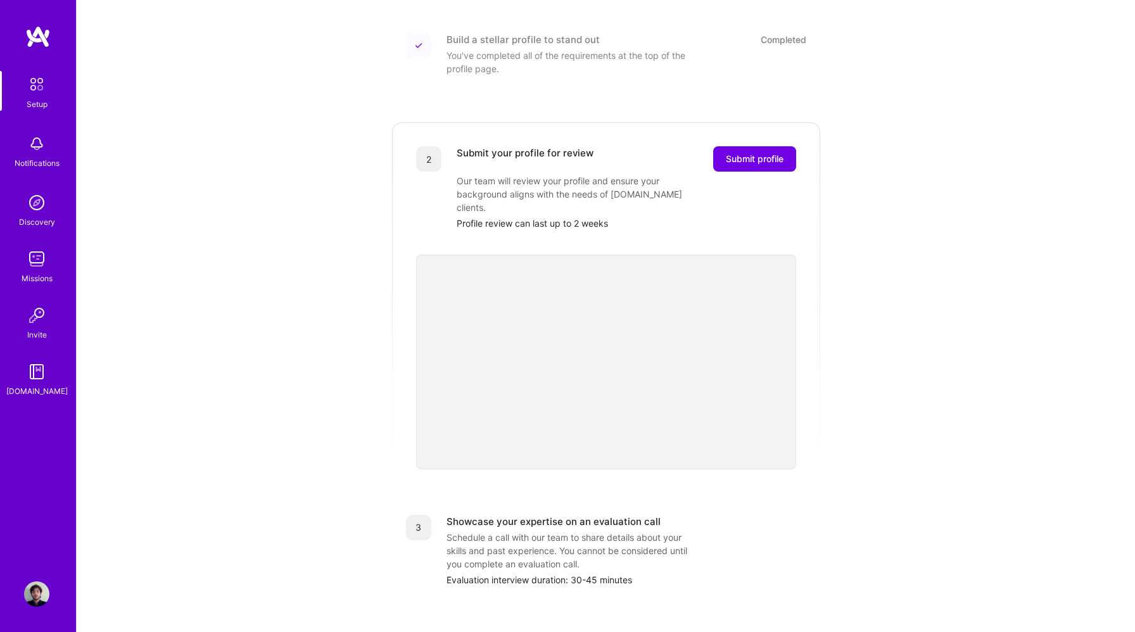
scroll to position [301, 0]
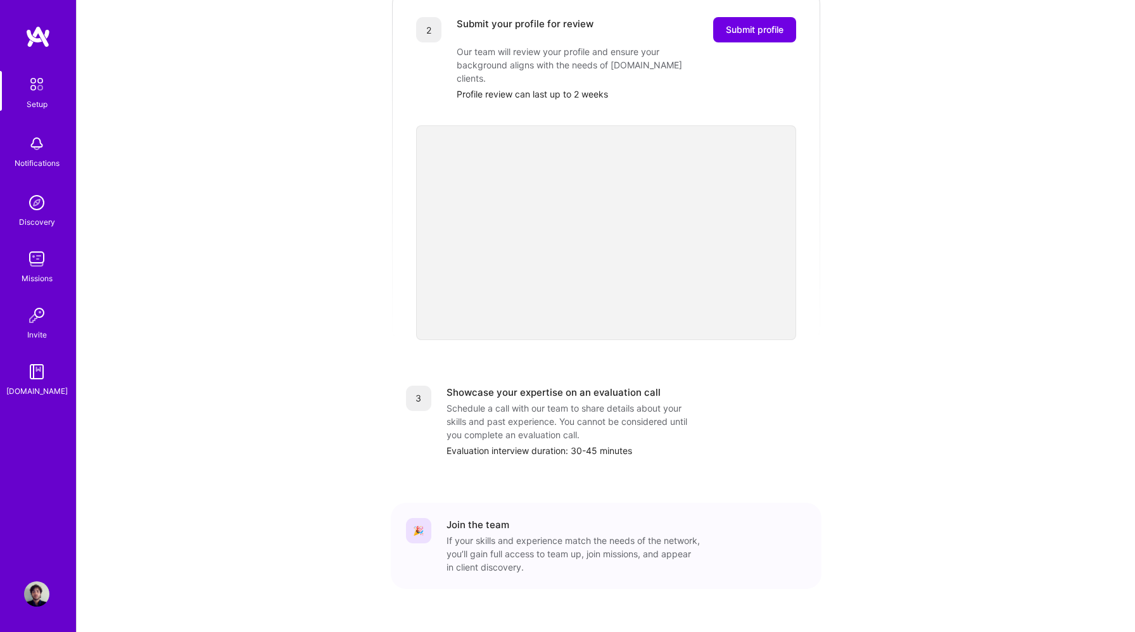
click at [35, 212] on img at bounding box center [36, 202] width 25 height 25
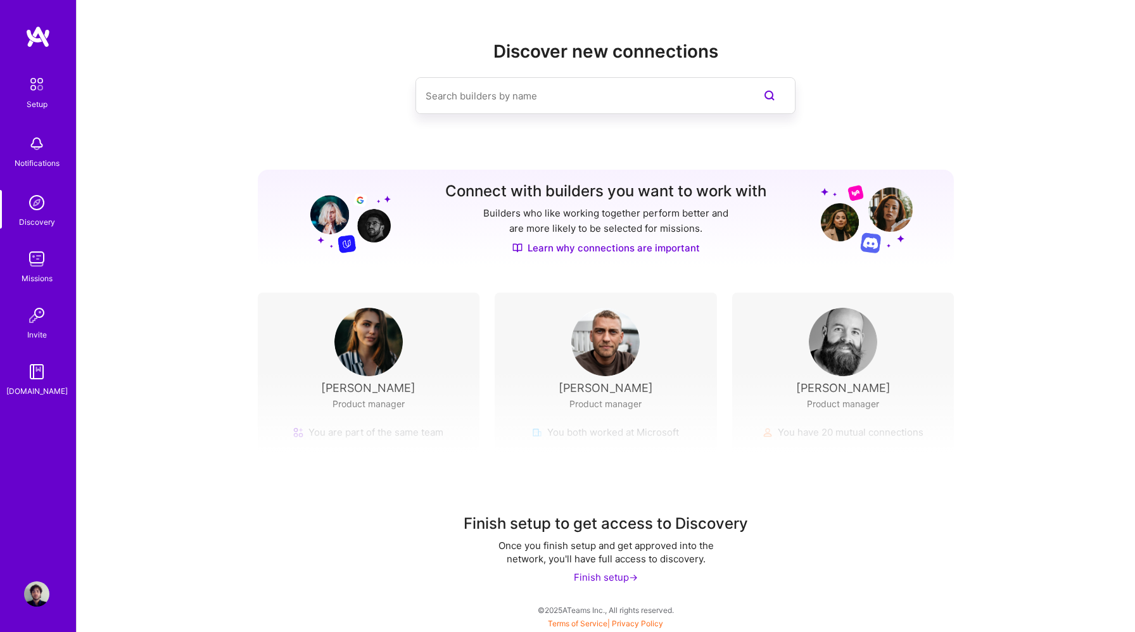
click at [517, 98] on input at bounding box center [580, 96] width 309 height 32
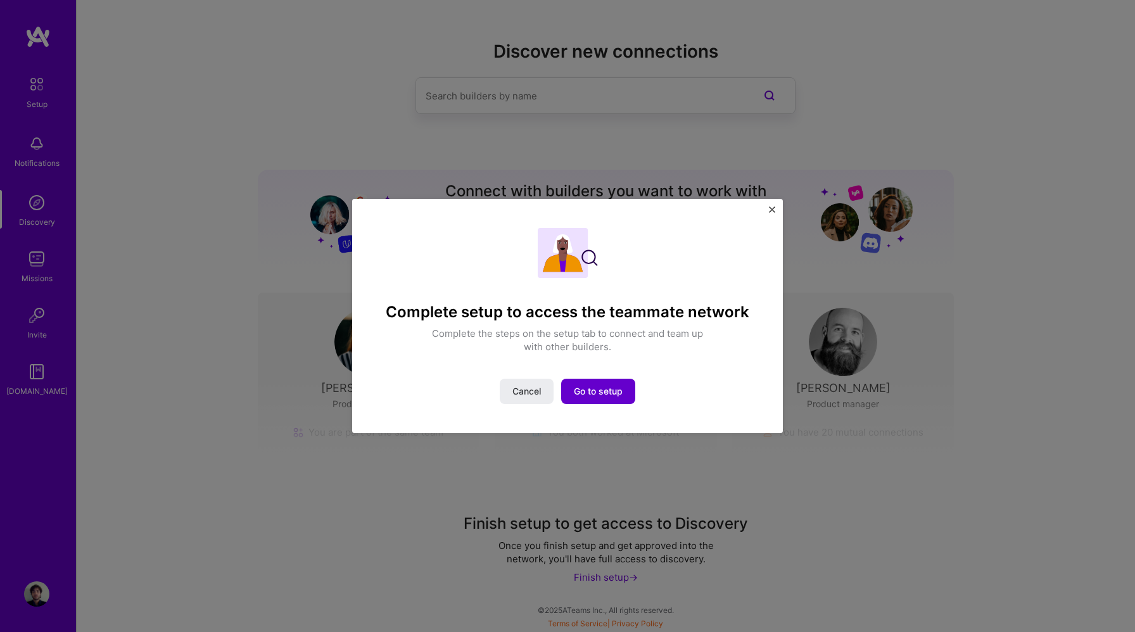
click at [589, 393] on span "Go to setup" at bounding box center [598, 391] width 49 height 13
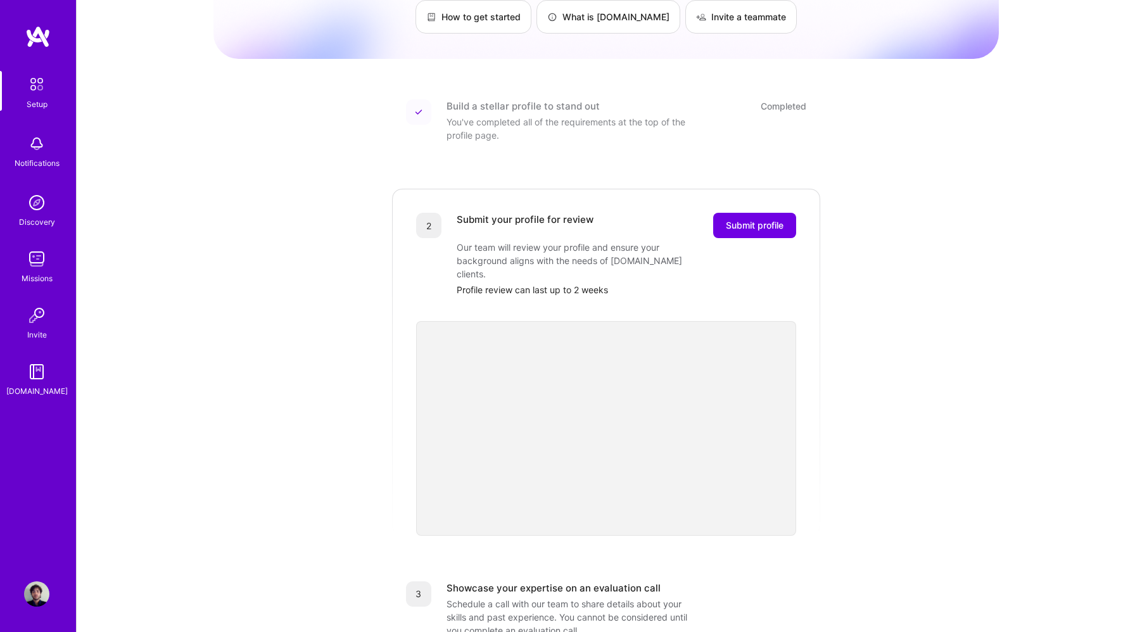
scroll to position [125, 0]
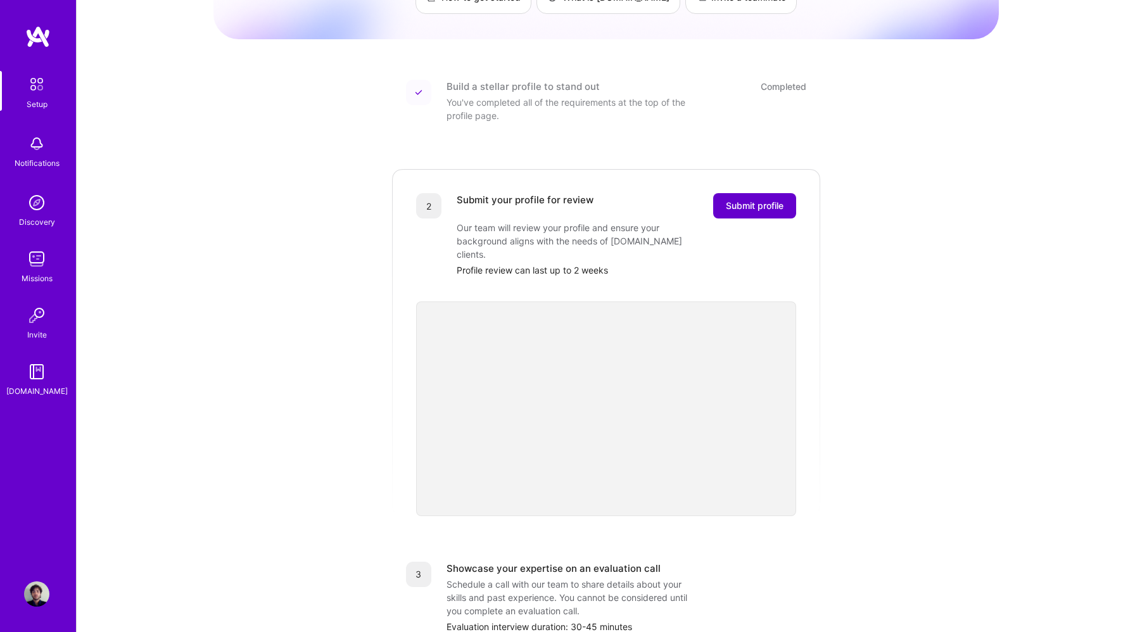
click at [747, 200] on span "Submit profile" at bounding box center [755, 206] width 58 height 13
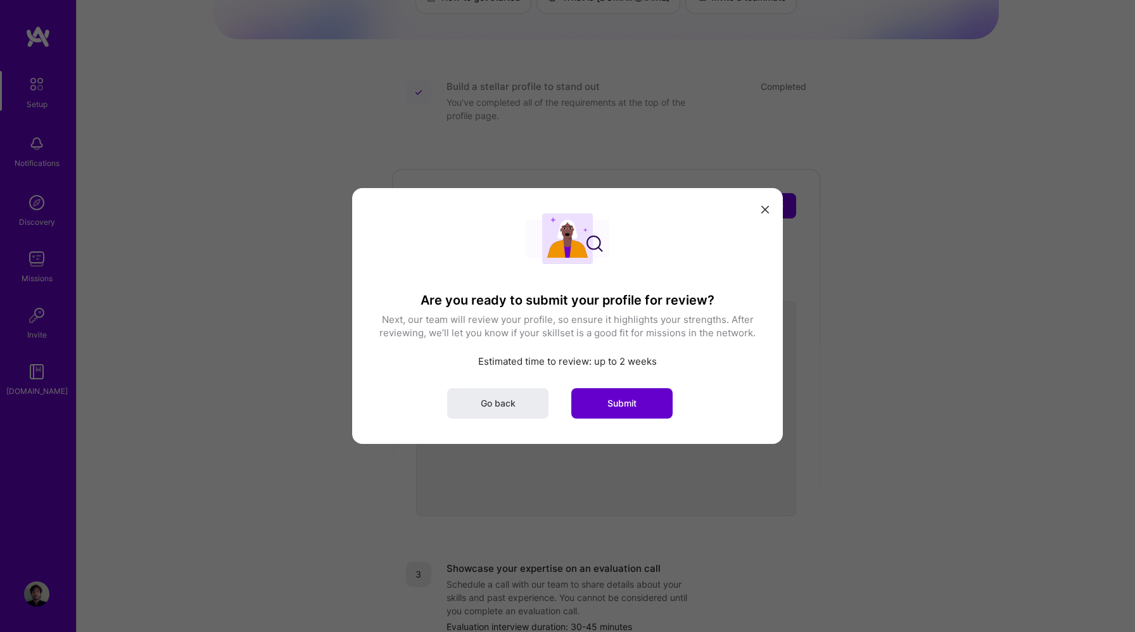
click at [635, 403] on span "Submit" at bounding box center [621, 403] width 29 height 13
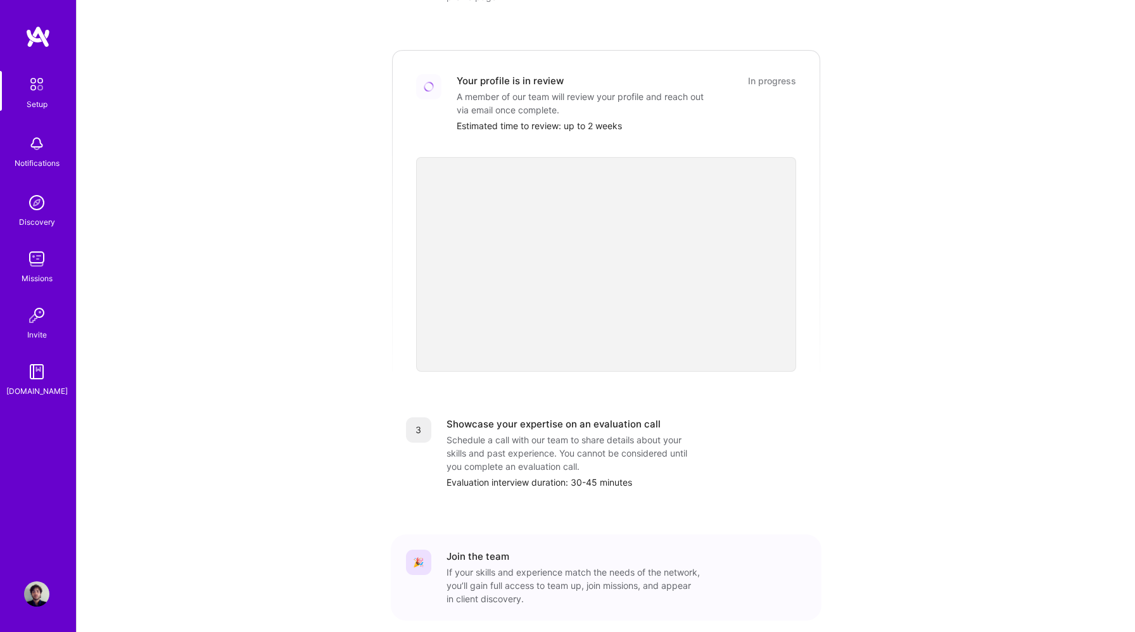
scroll to position [289, 0]
